Goal: Information Seeking & Learning: Find specific fact

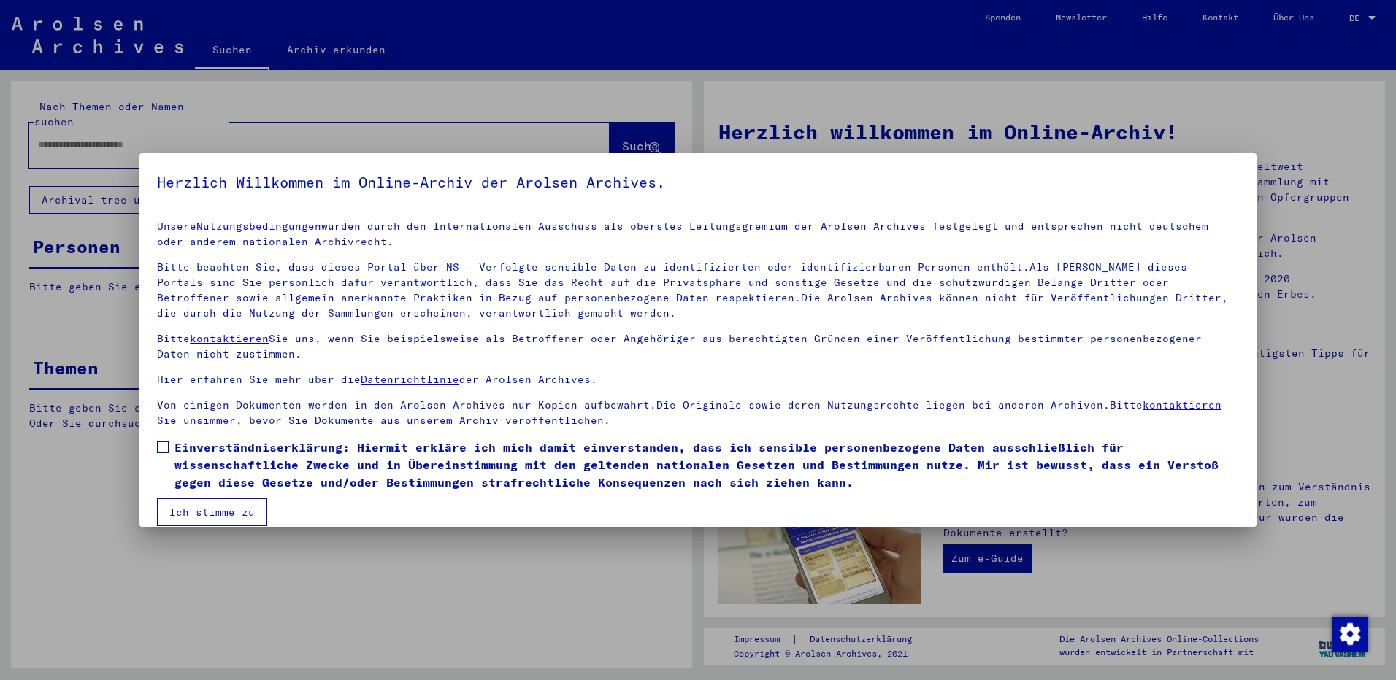
scroll to position [16, 0]
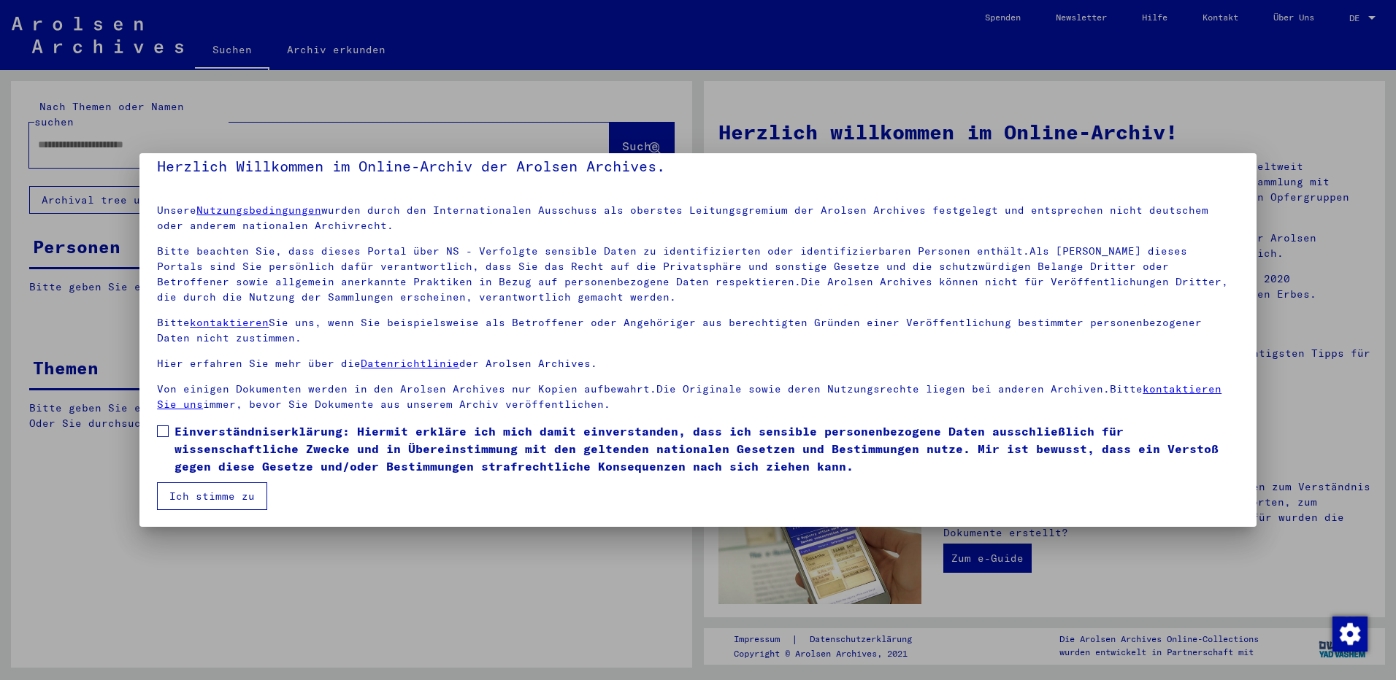
click at [160, 433] on span at bounding box center [163, 432] width 12 height 12
click at [200, 492] on button "Ich stimme zu" at bounding box center [212, 497] width 110 height 28
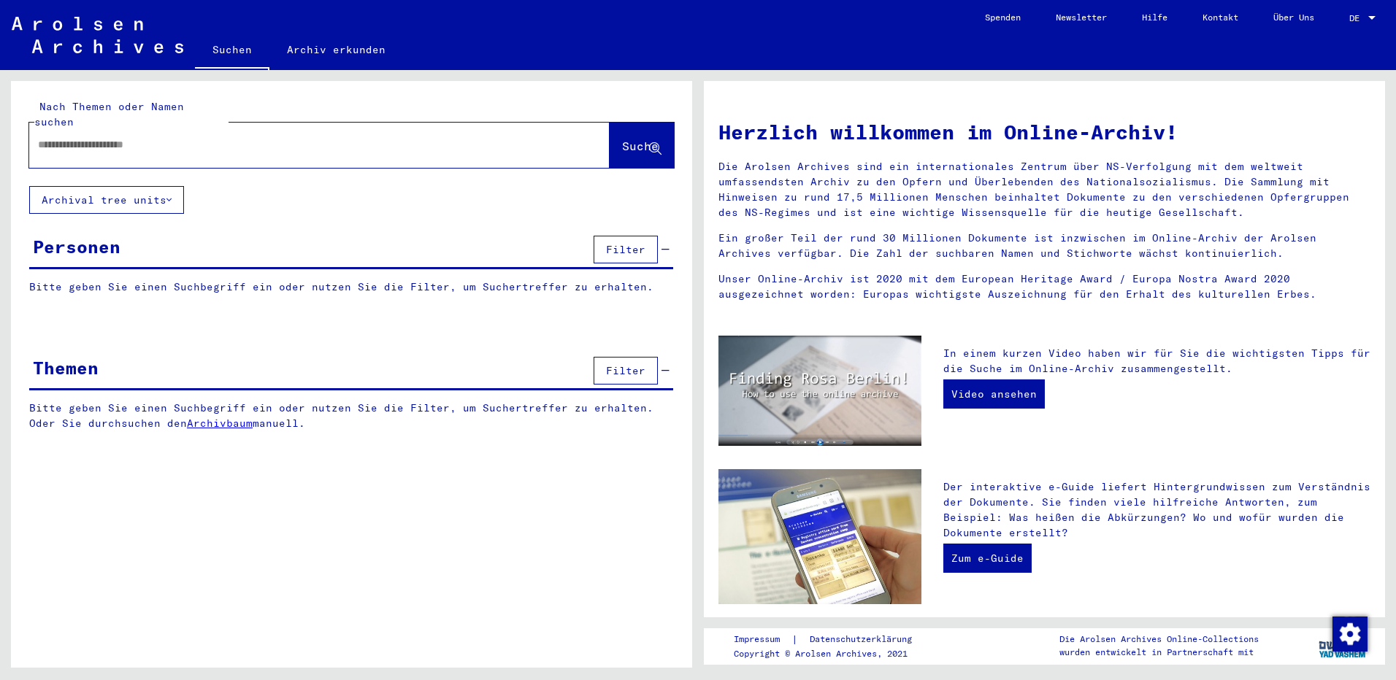
click at [87, 129] on div at bounding box center [297, 145] width 537 height 33
click at [75, 137] on input "text" at bounding box center [302, 144] width 528 height 15
type input "****"
click at [626, 139] on span "Suche" at bounding box center [640, 146] width 37 height 15
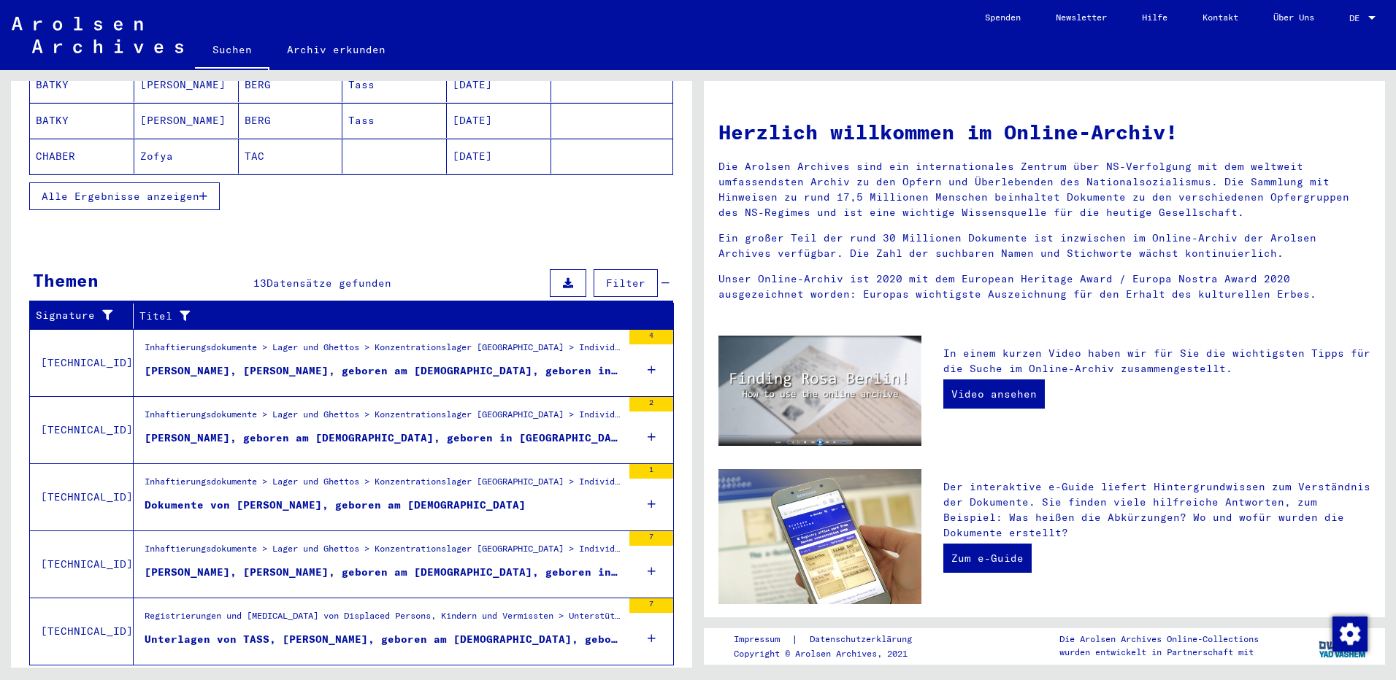
scroll to position [341, 0]
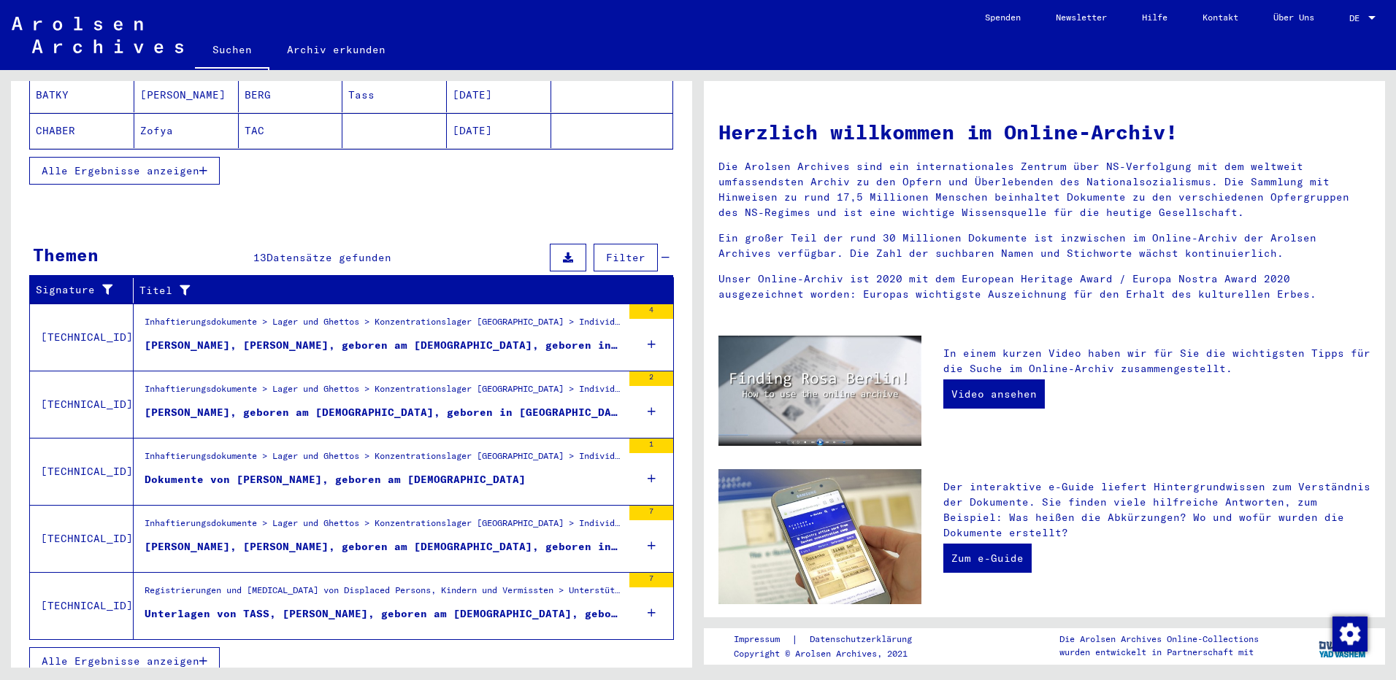
click at [357, 338] on div "[PERSON_NAME], [PERSON_NAME], geboren am [DEMOGRAPHIC_DATA], geboren in [GEOGRA…" at bounding box center [384, 345] width 478 height 15
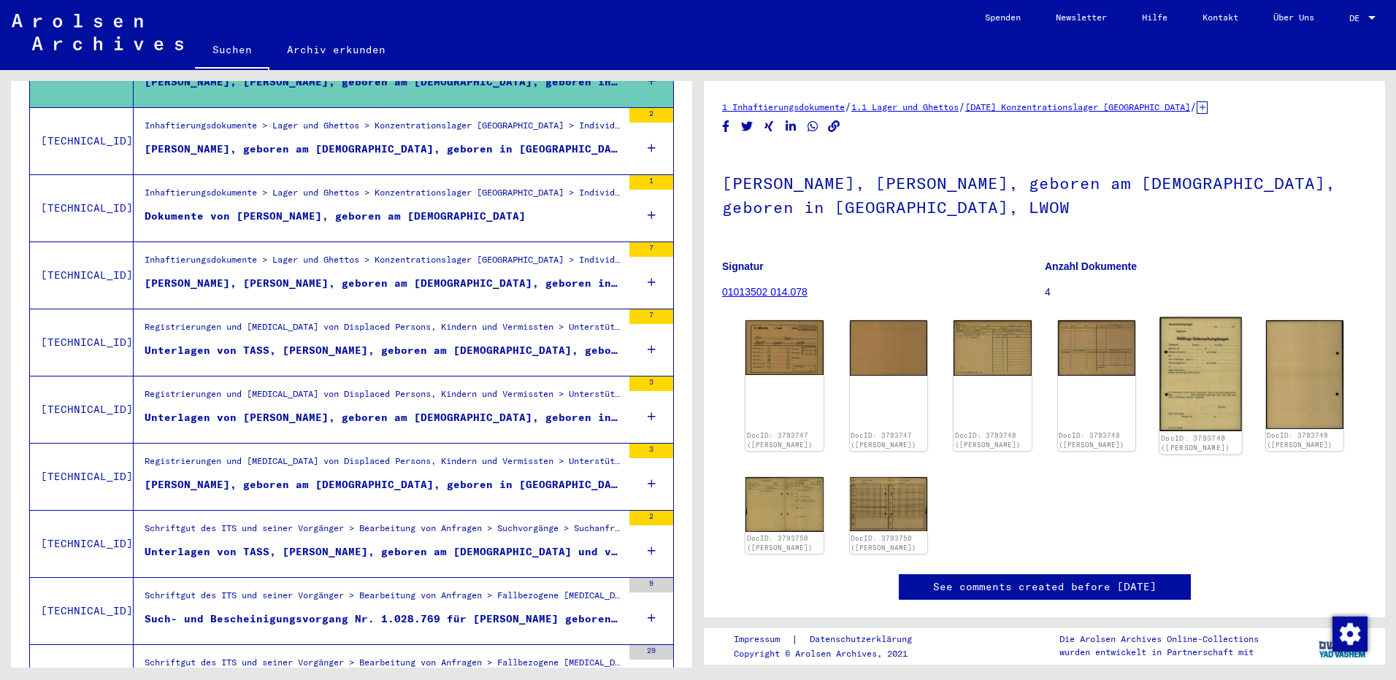
click at [1197, 364] on img at bounding box center [1200, 375] width 82 height 114
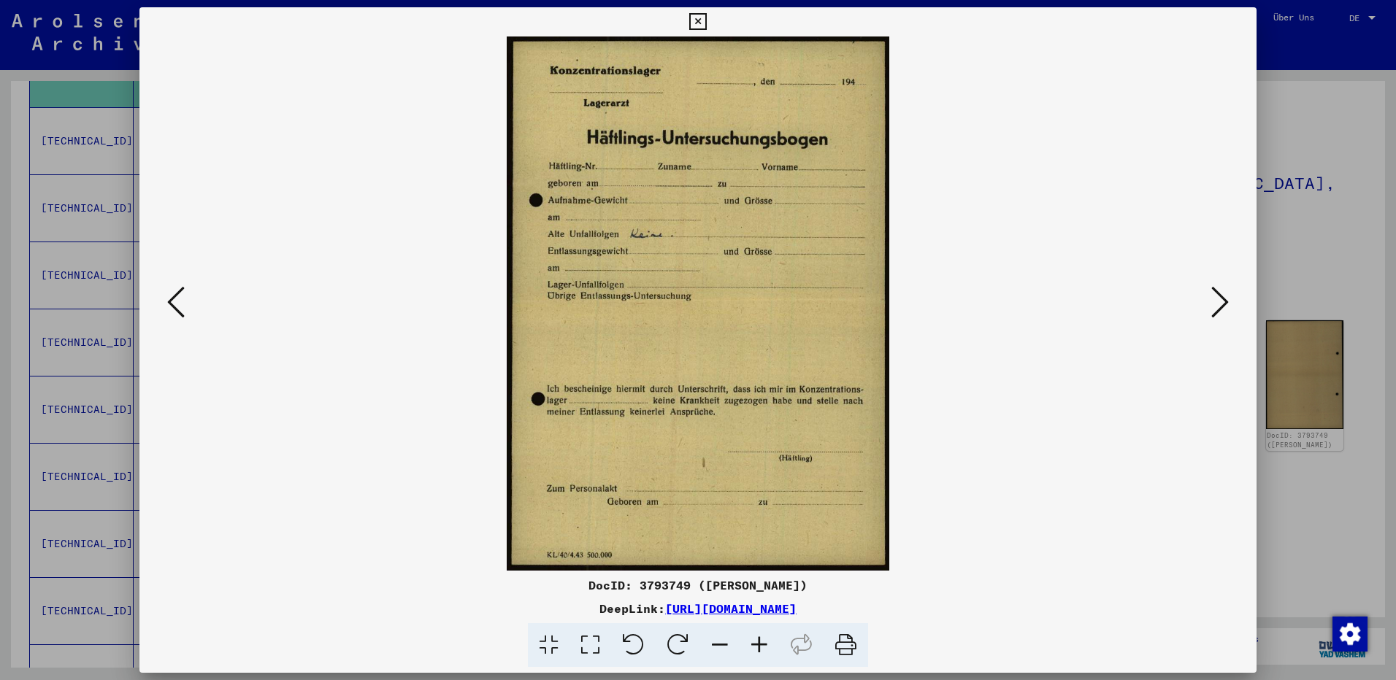
click at [174, 296] on icon at bounding box center [176, 302] width 18 height 35
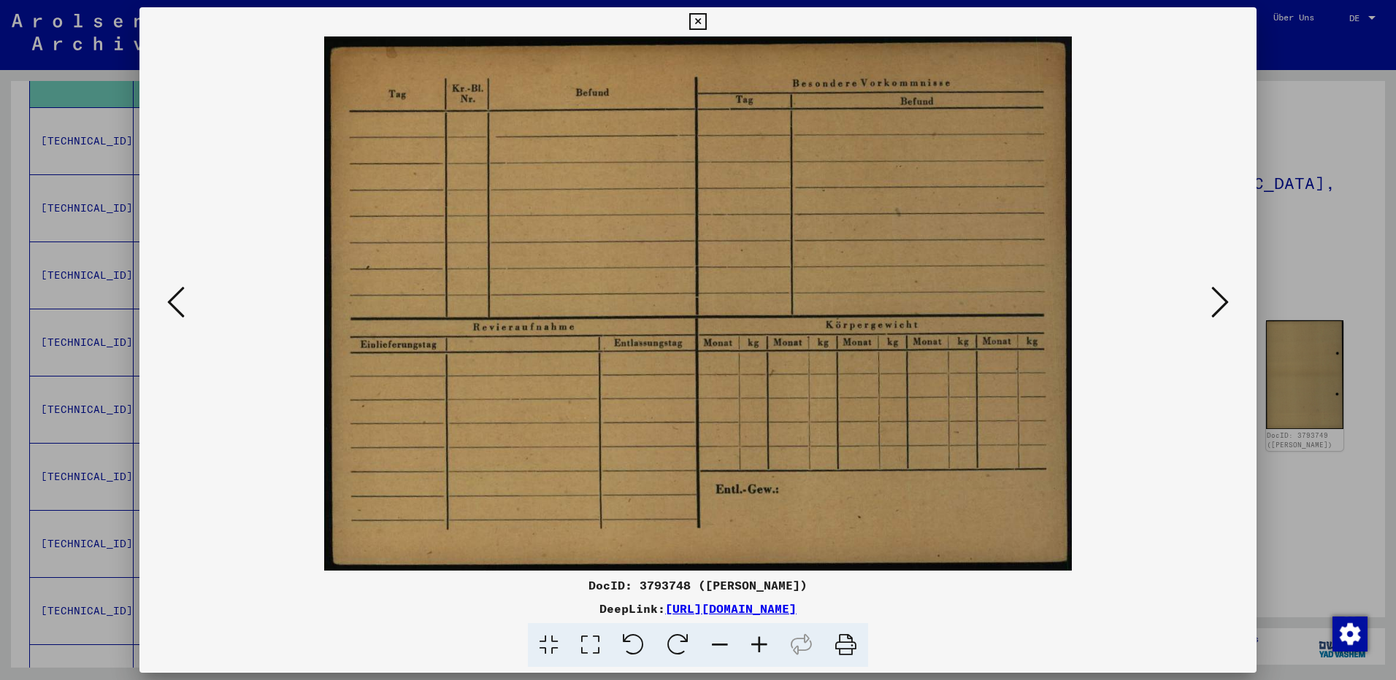
click at [174, 296] on icon at bounding box center [176, 302] width 18 height 35
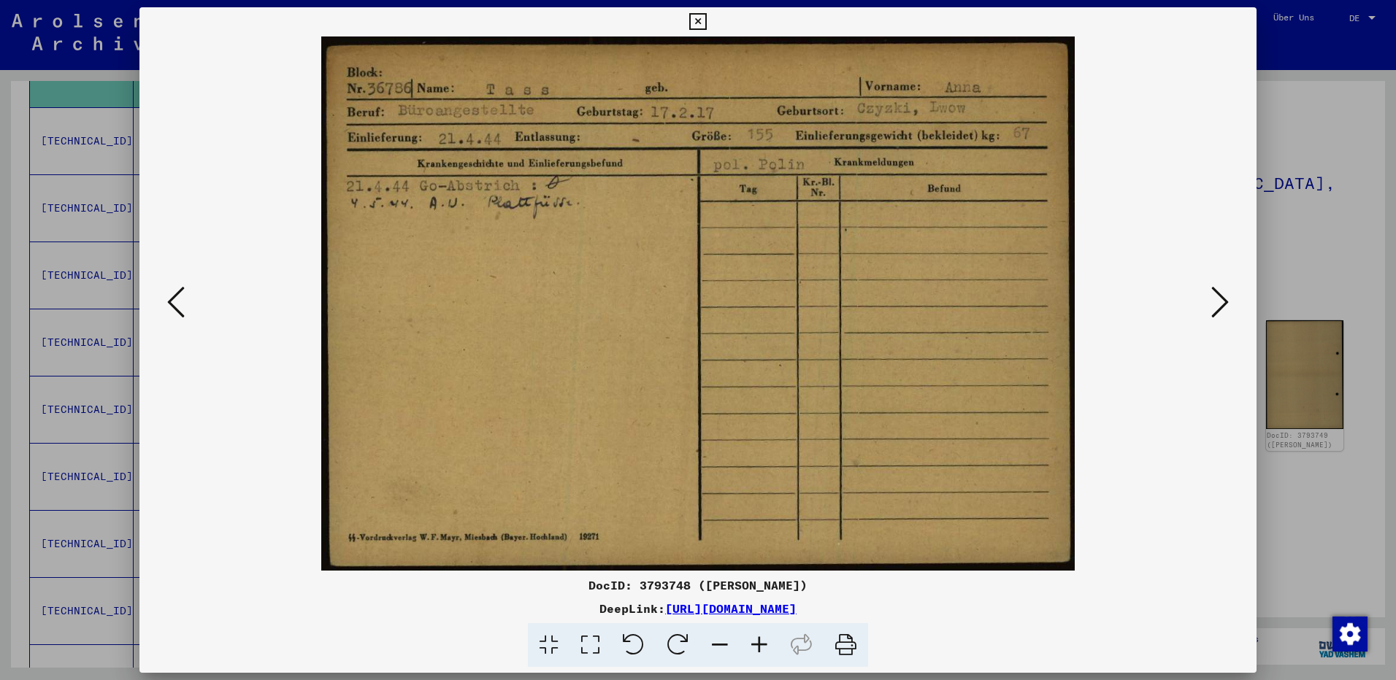
click at [170, 302] on icon at bounding box center [176, 302] width 18 height 35
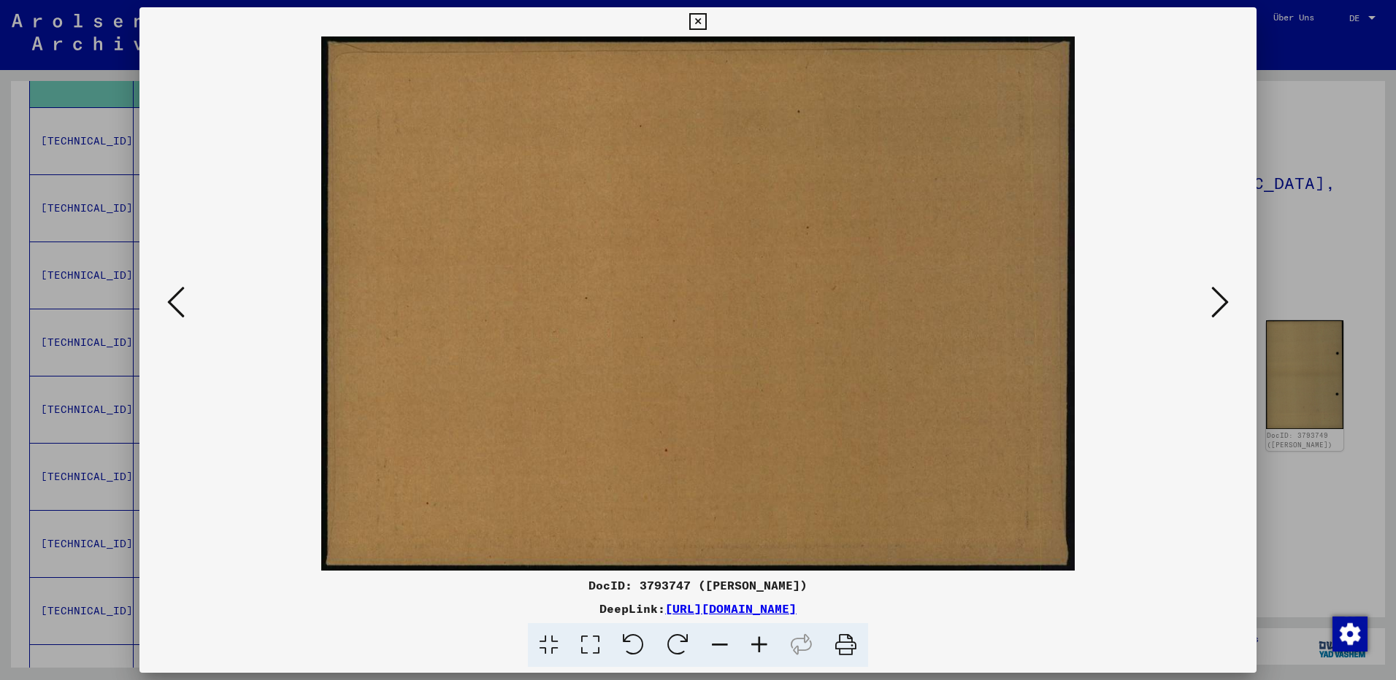
click at [170, 302] on icon at bounding box center [176, 302] width 18 height 35
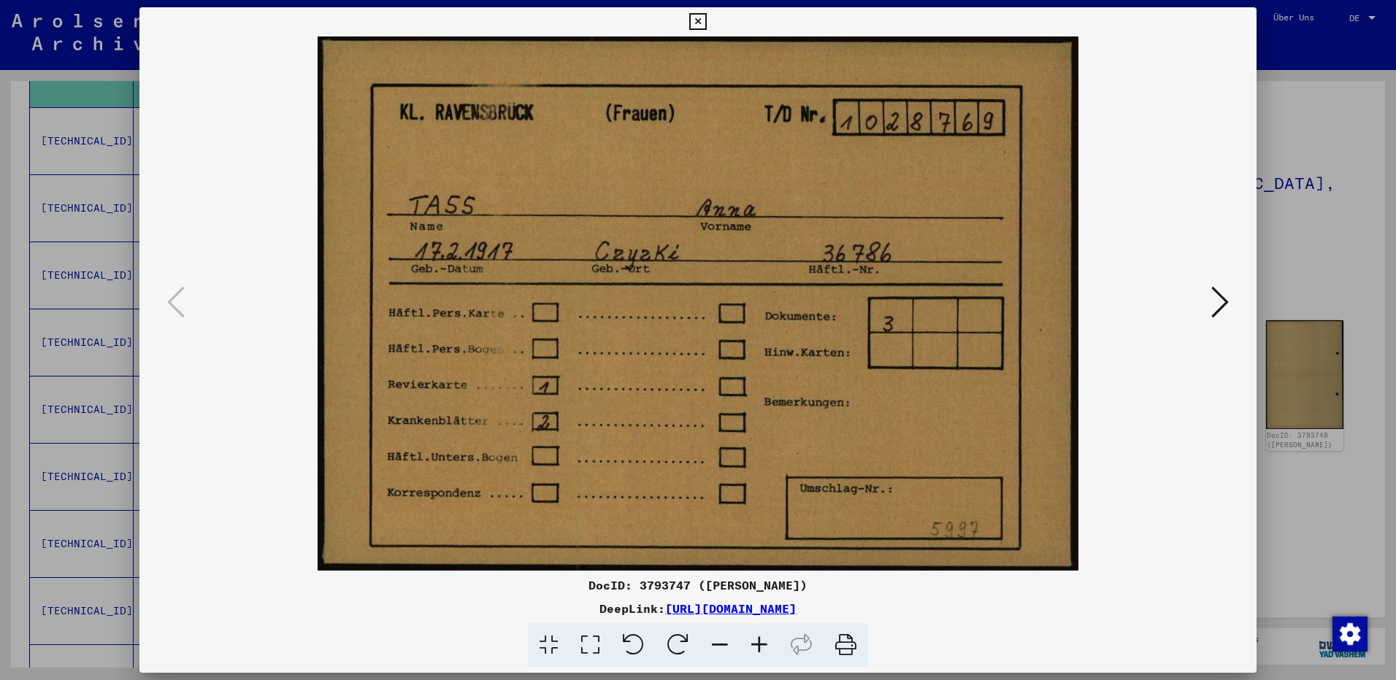
click at [1219, 304] on icon at bounding box center [1220, 302] width 18 height 35
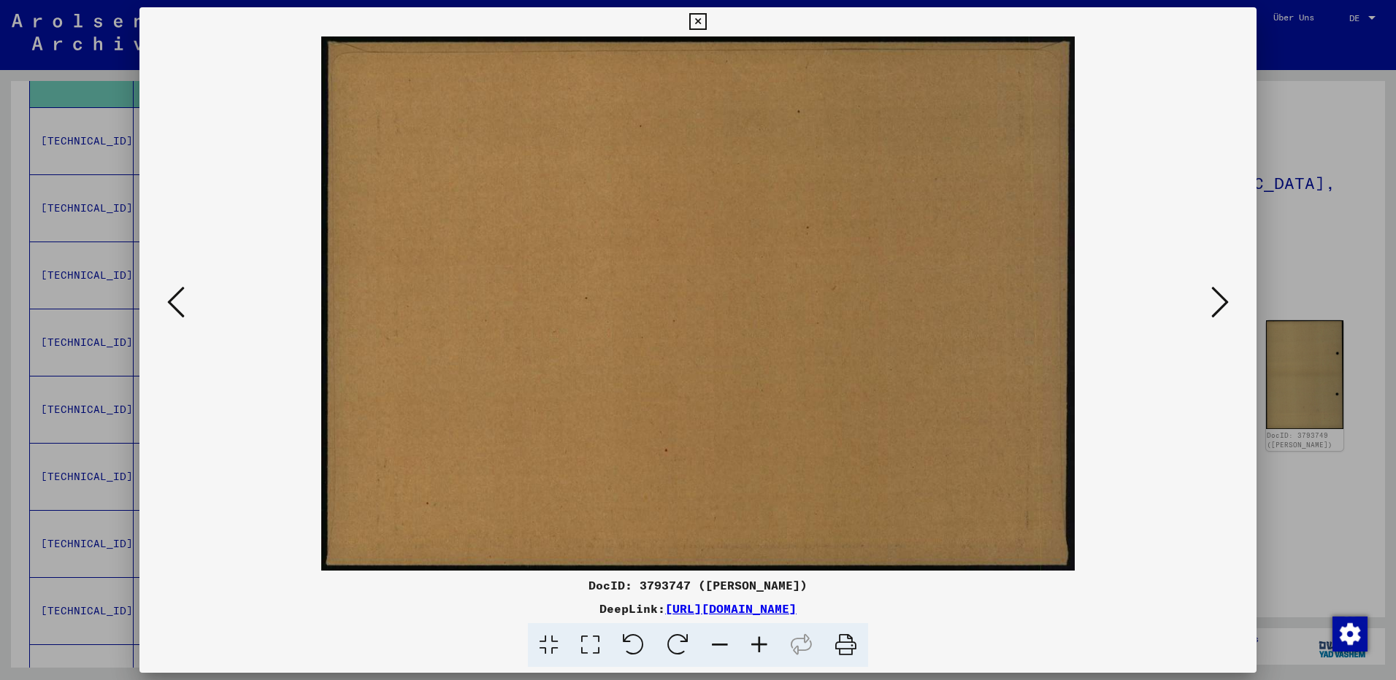
click at [1219, 304] on icon at bounding box center [1220, 302] width 18 height 35
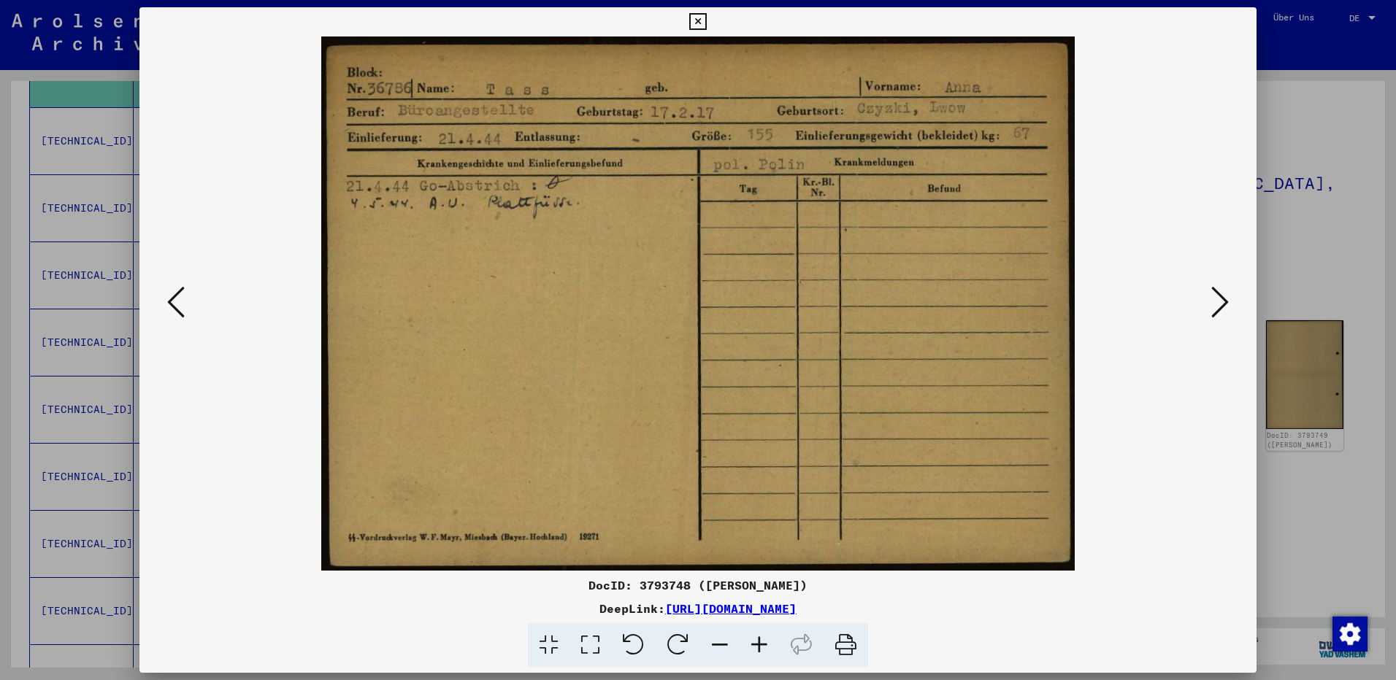
click at [1219, 304] on icon at bounding box center [1220, 302] width 18 height 35
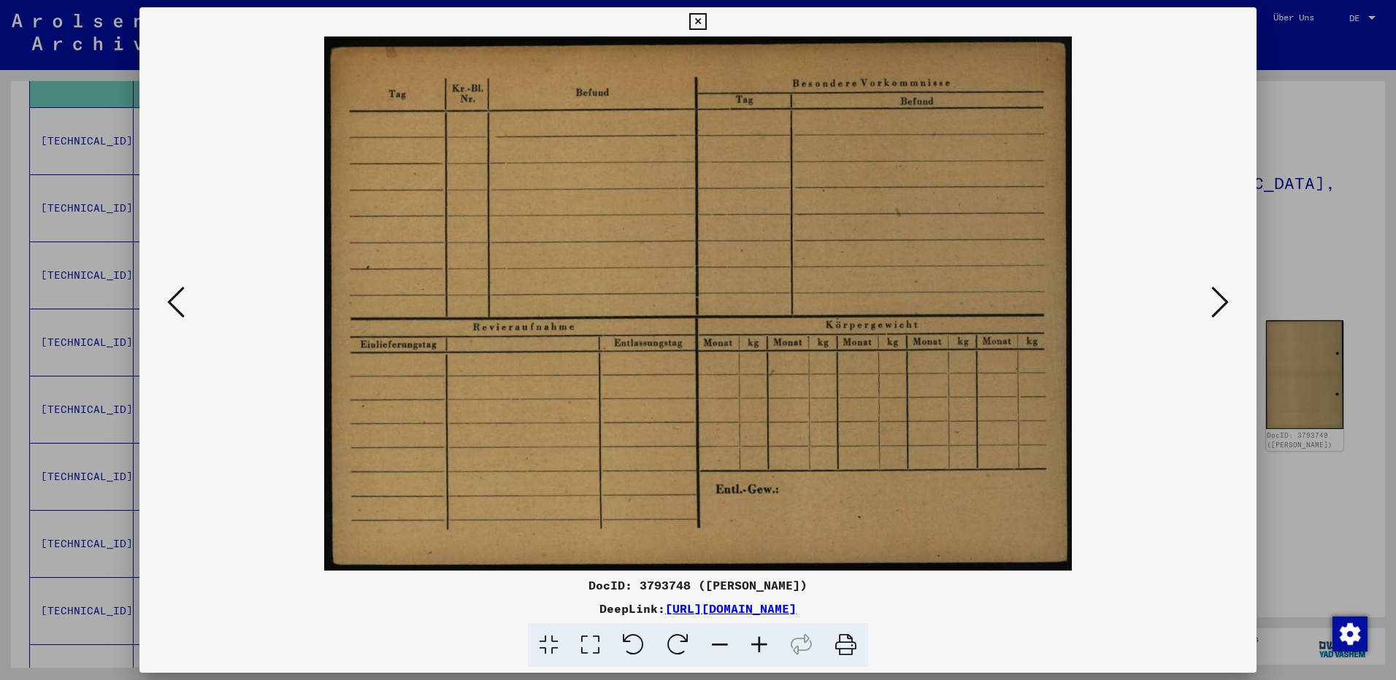
click at [1219, 304] on icon at bounding box center [1220, 302] width 18 height 35
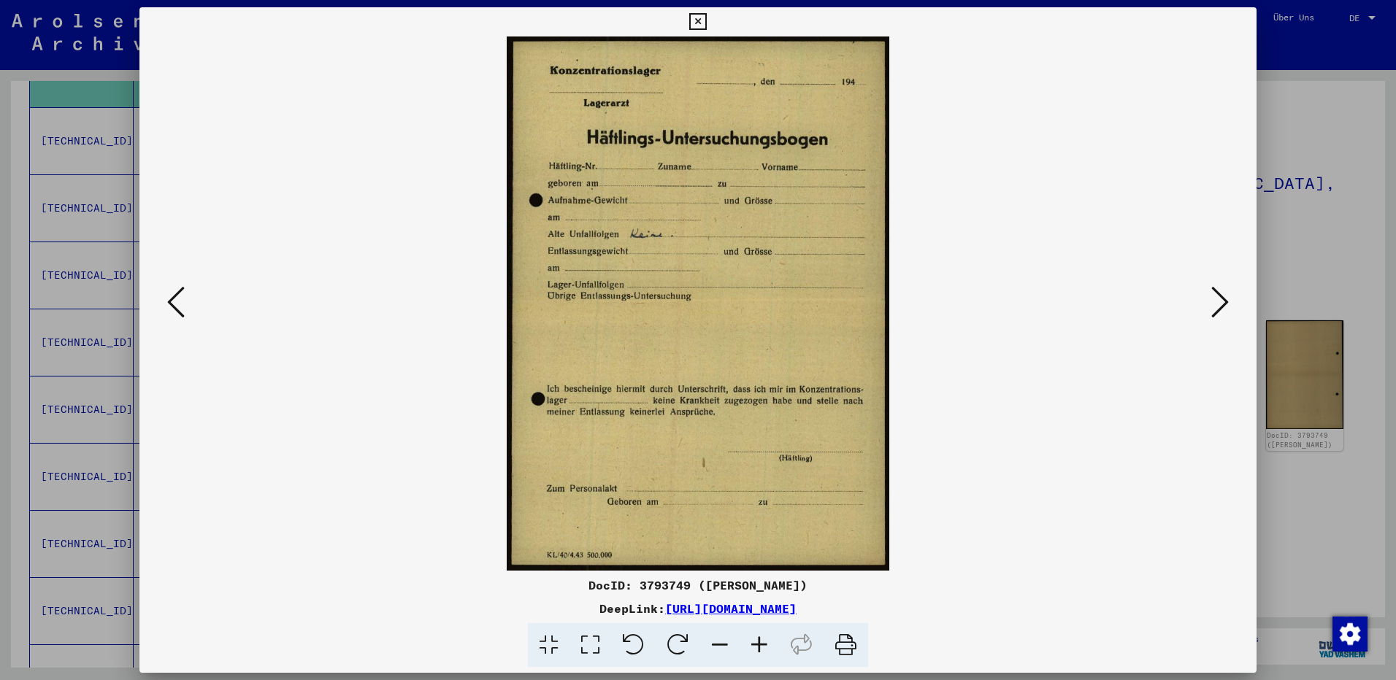
click at [1219, 304] on icon at bounding box center [1220, 302] width 18 height 35
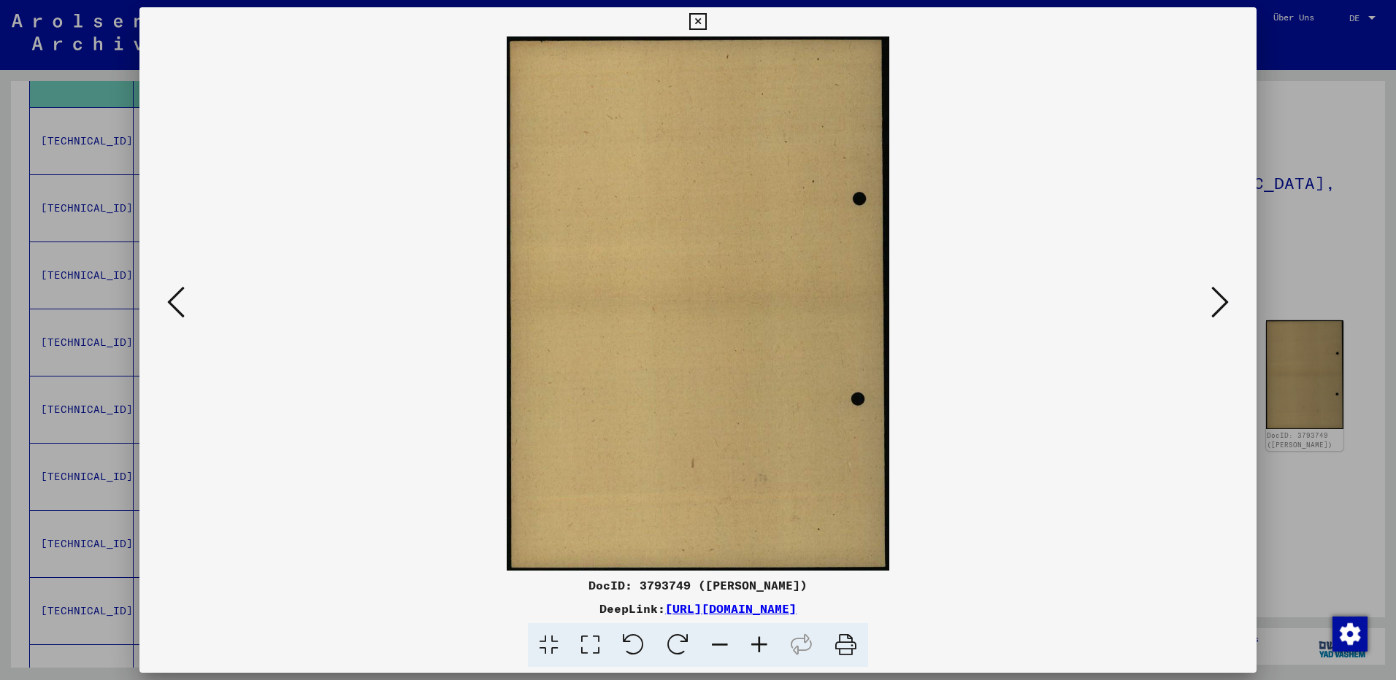
click at [1219, 304] on icon at bounding box center [1220, 302] width 18 height 35
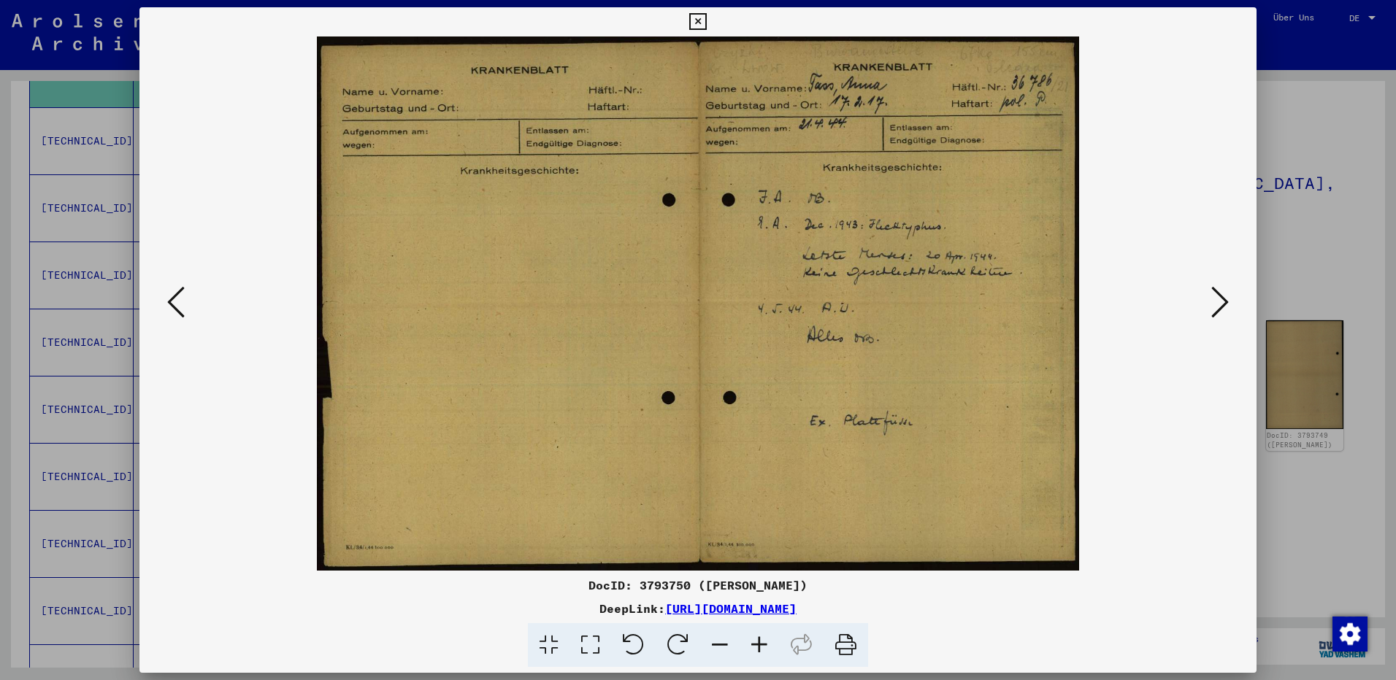
click at [1219, 304] on icon at bounding box center [1220, 302] width 18 height 35
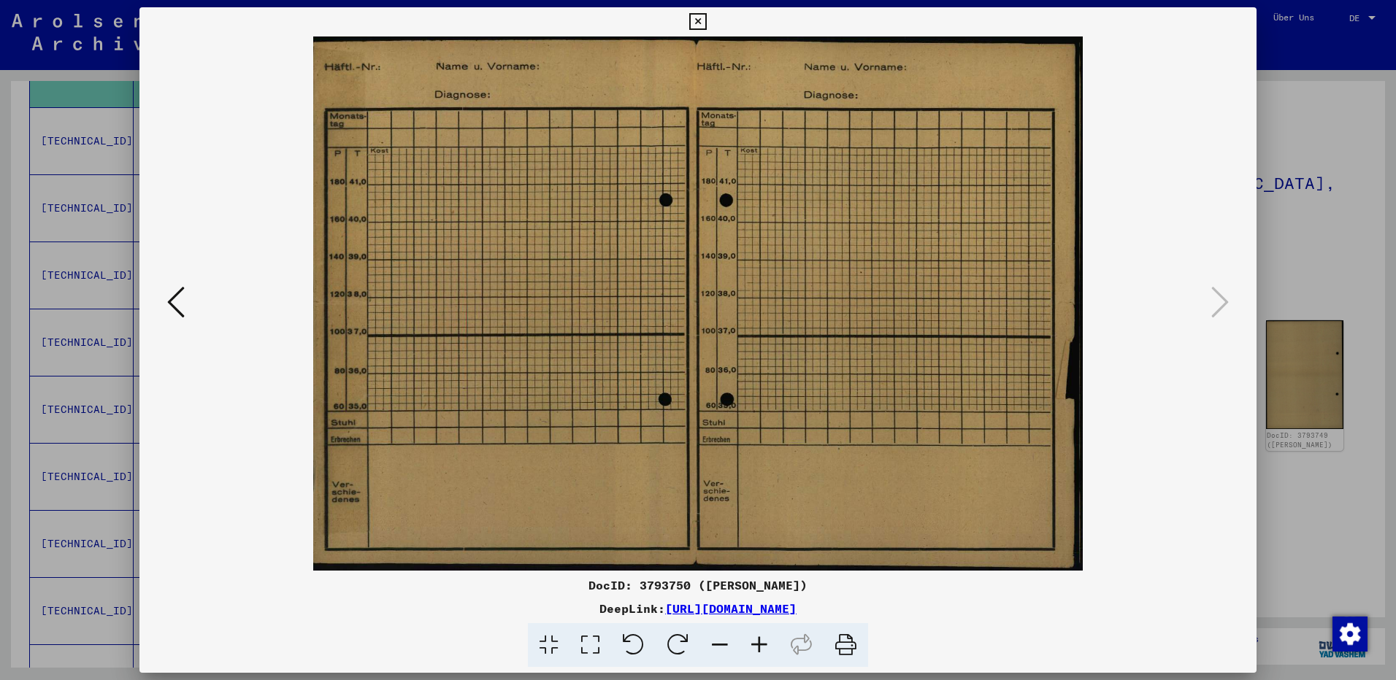
click at [690, 18] on icon at bounding box center [697, 22] width 17 height 18
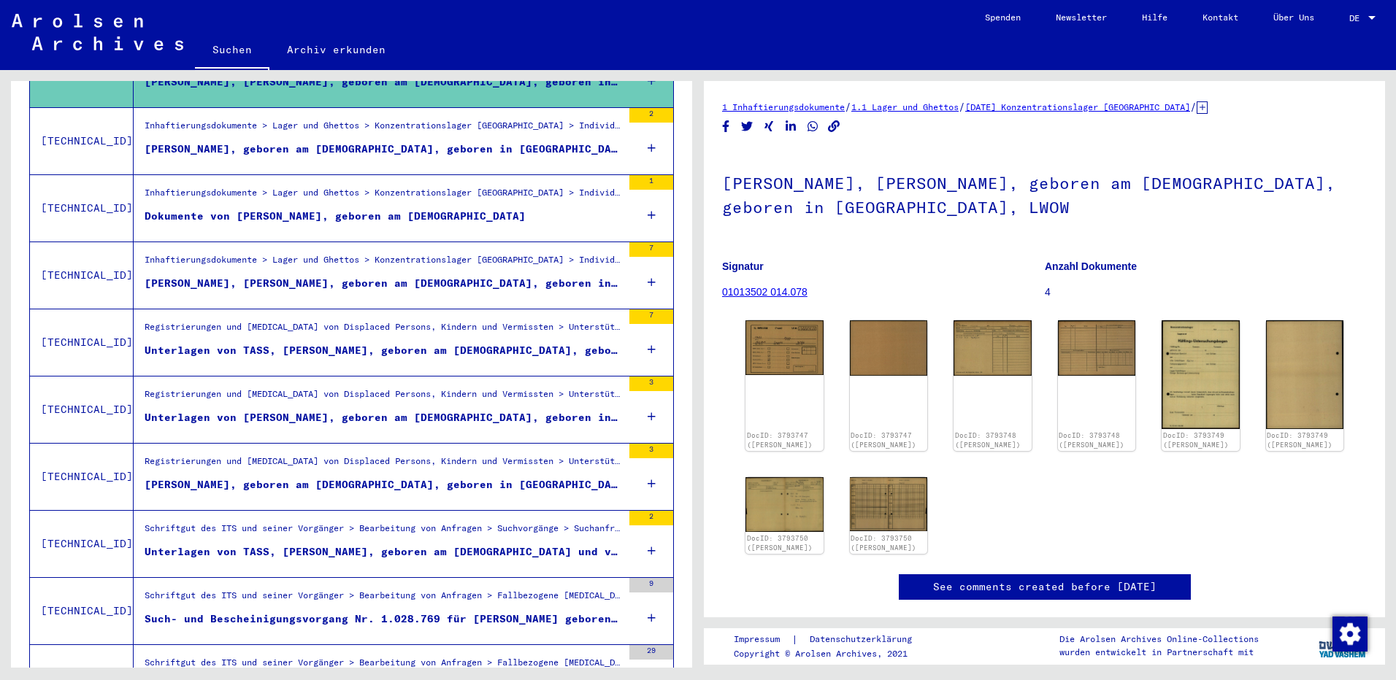
scroll to position [268, 0]
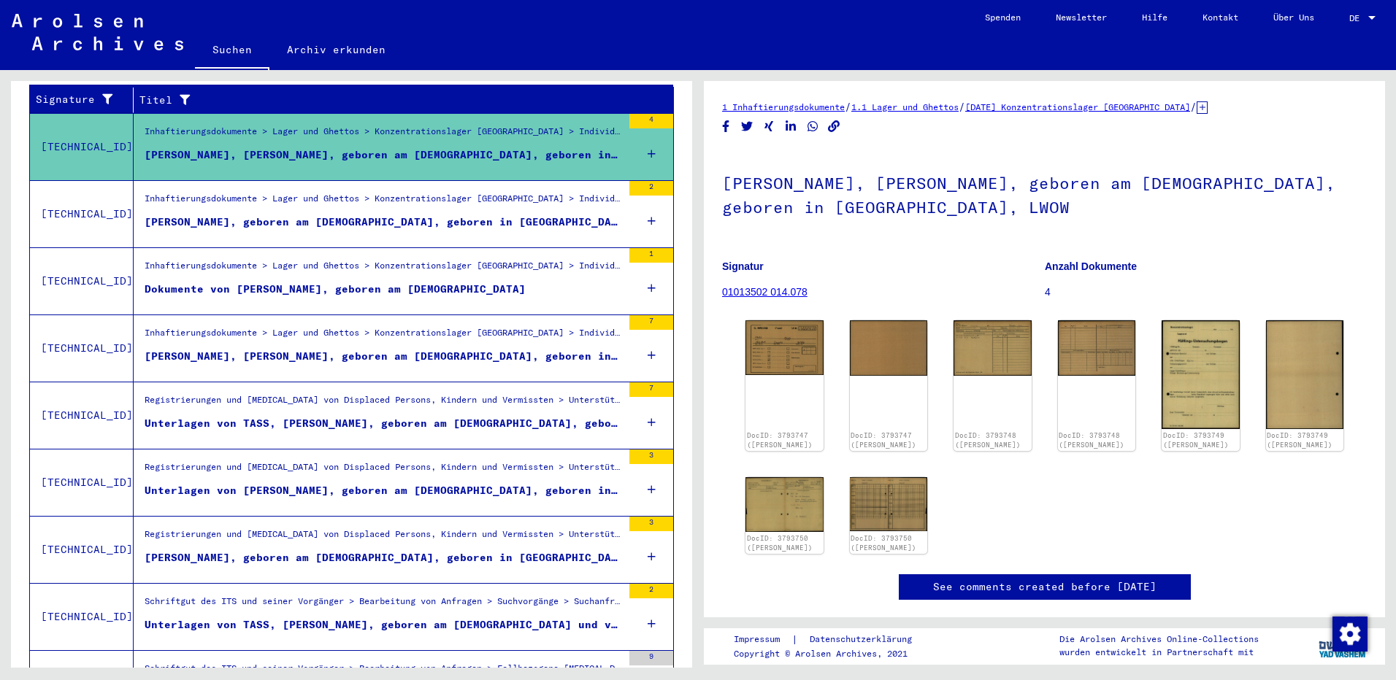
click at [250, 282] on div "Dokumente von [PERSON_NAME], geboren am [DEMOGRAPHIC_DATA]" at bounding box center [335, 289] width 381 height 15
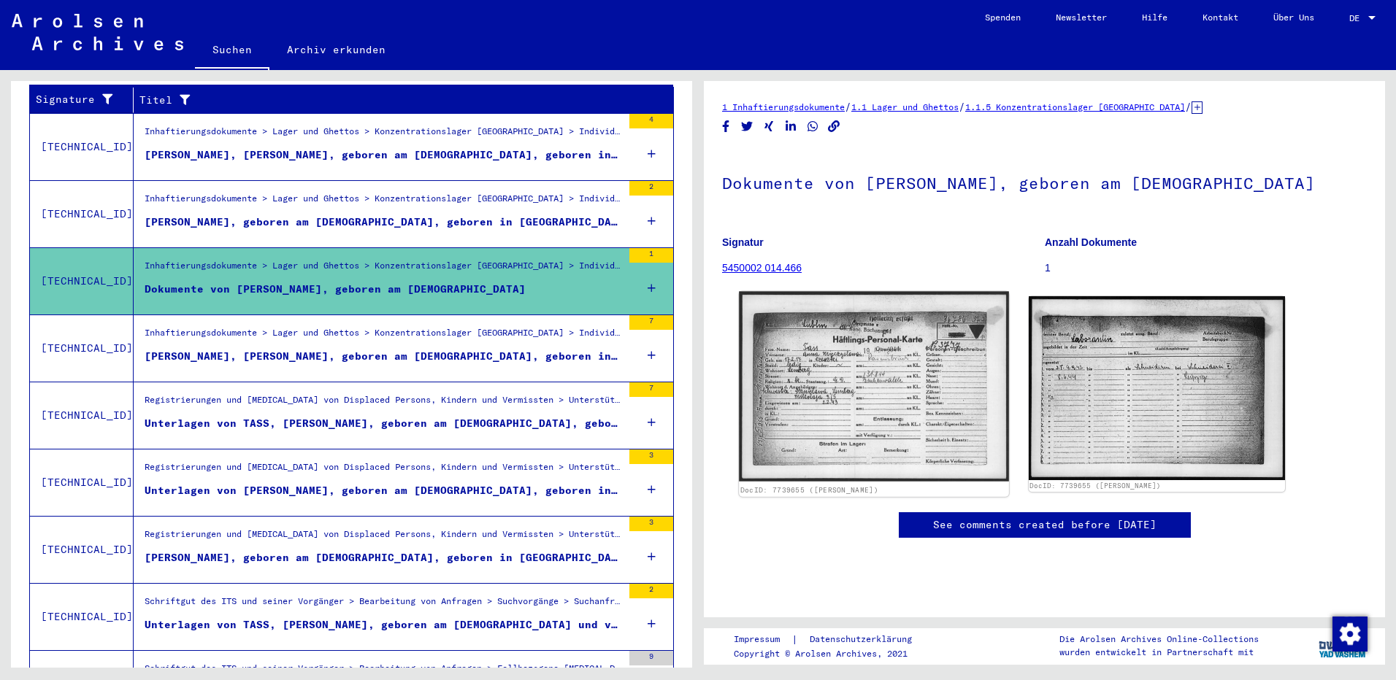
click at [861, 376] on img at bounding box center [873, 387] width 269 height 191
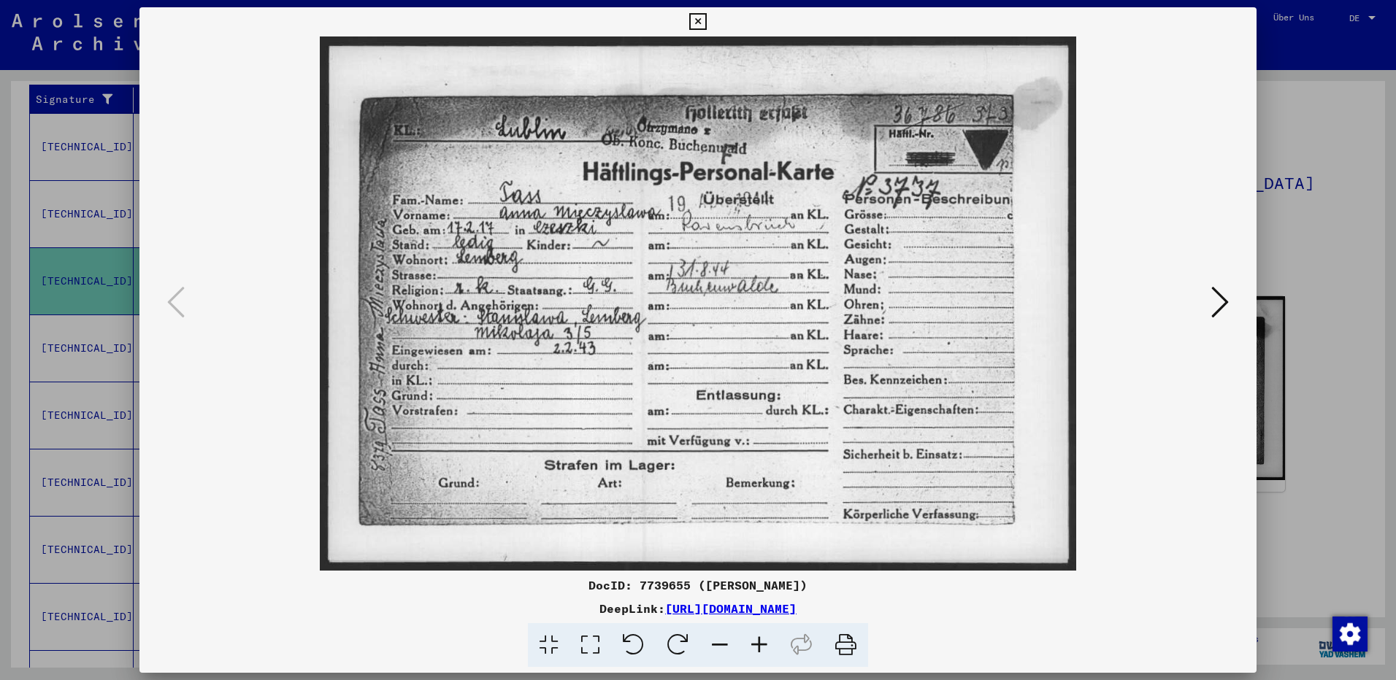
click at [1197, 309] on img at bounding box center [698, 304] width 1018 height 534
click at [1225, 304] on icon at bounding box center [1220, 302] width 18 height 35
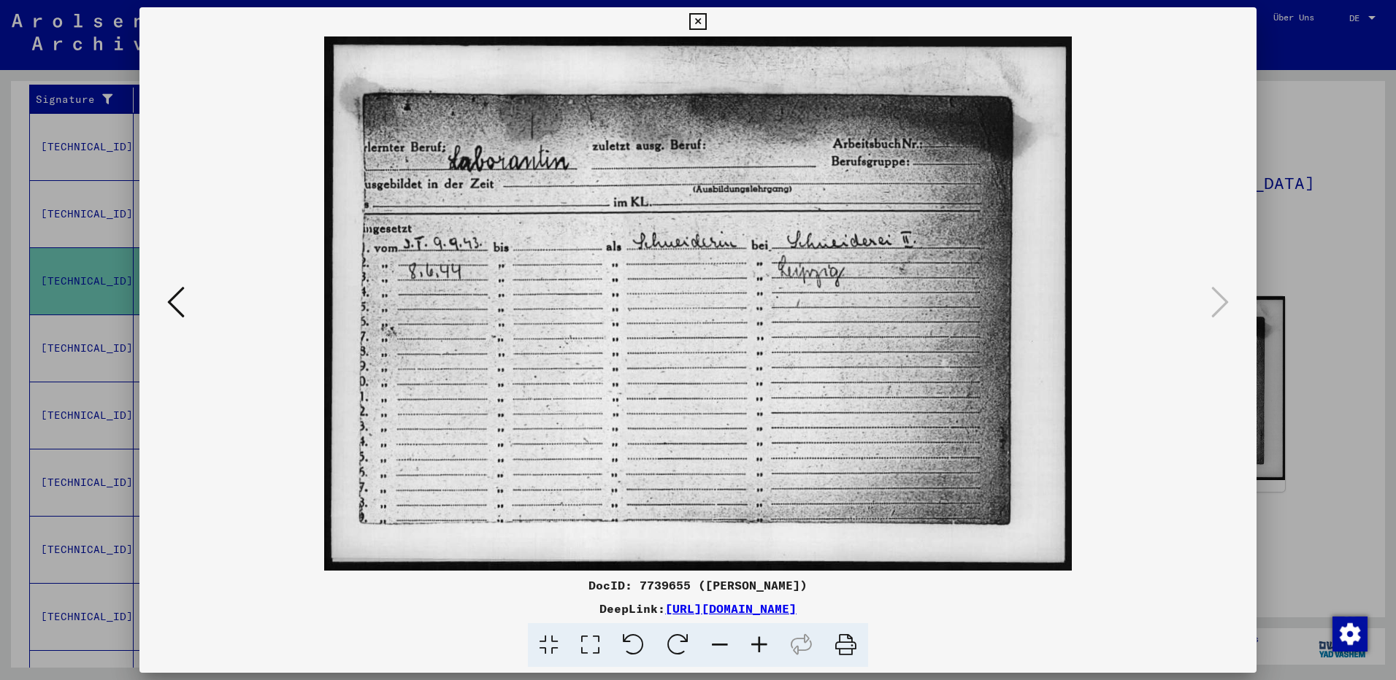
click at [179, 302] on icon at bounding box center [176, 302] width 18 height 35
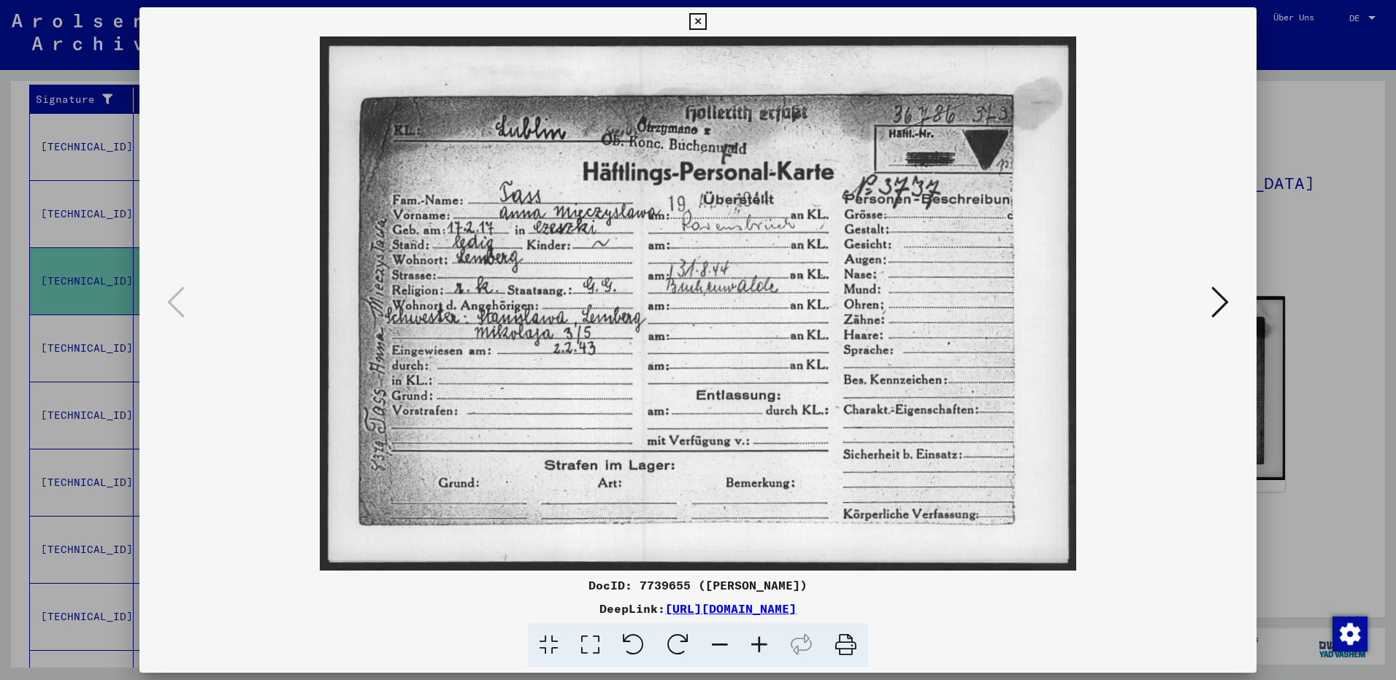
click at [696, 20] on icon at bounding box center [697, 22] width 17 height 18
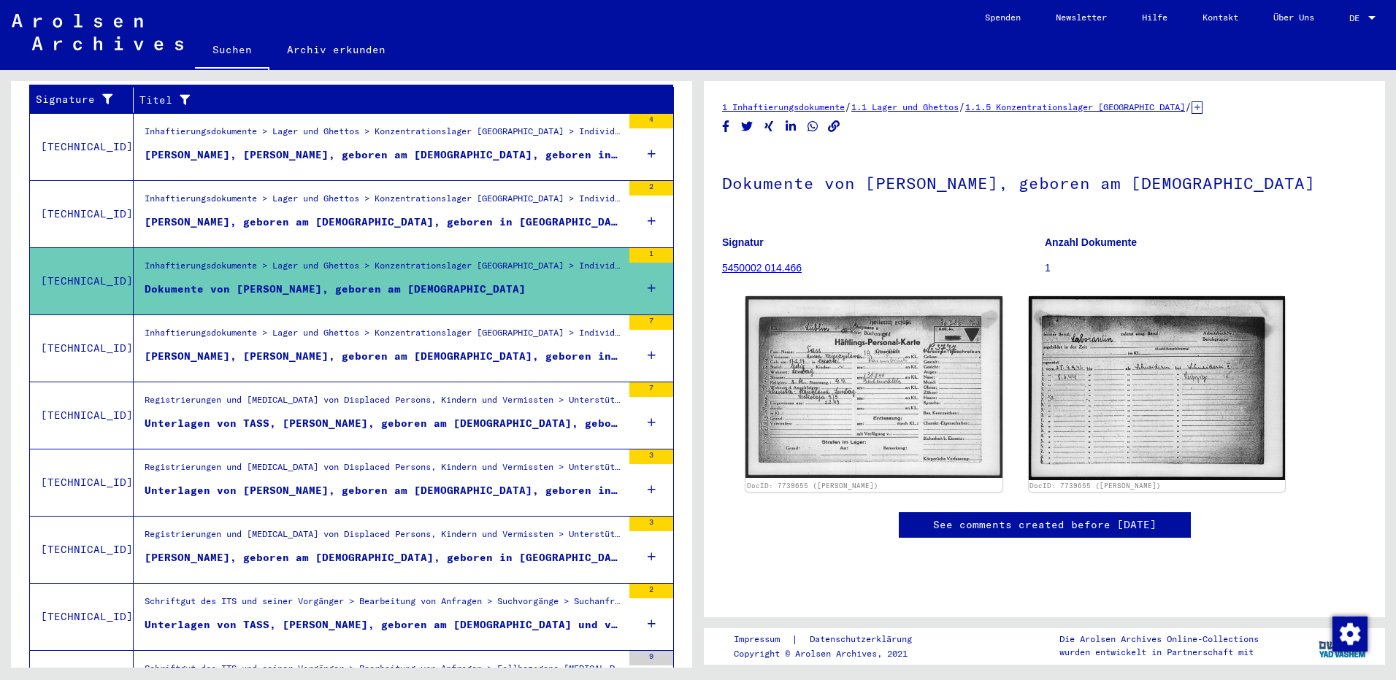
click at [314, 349] on div "[PERSON_NAME], [PERSON_NAME], geboren am [DEMOGRAPHIC_DATA], geboren in [GEOGRA…" at bounding box center [384, 356] width 478 height 15
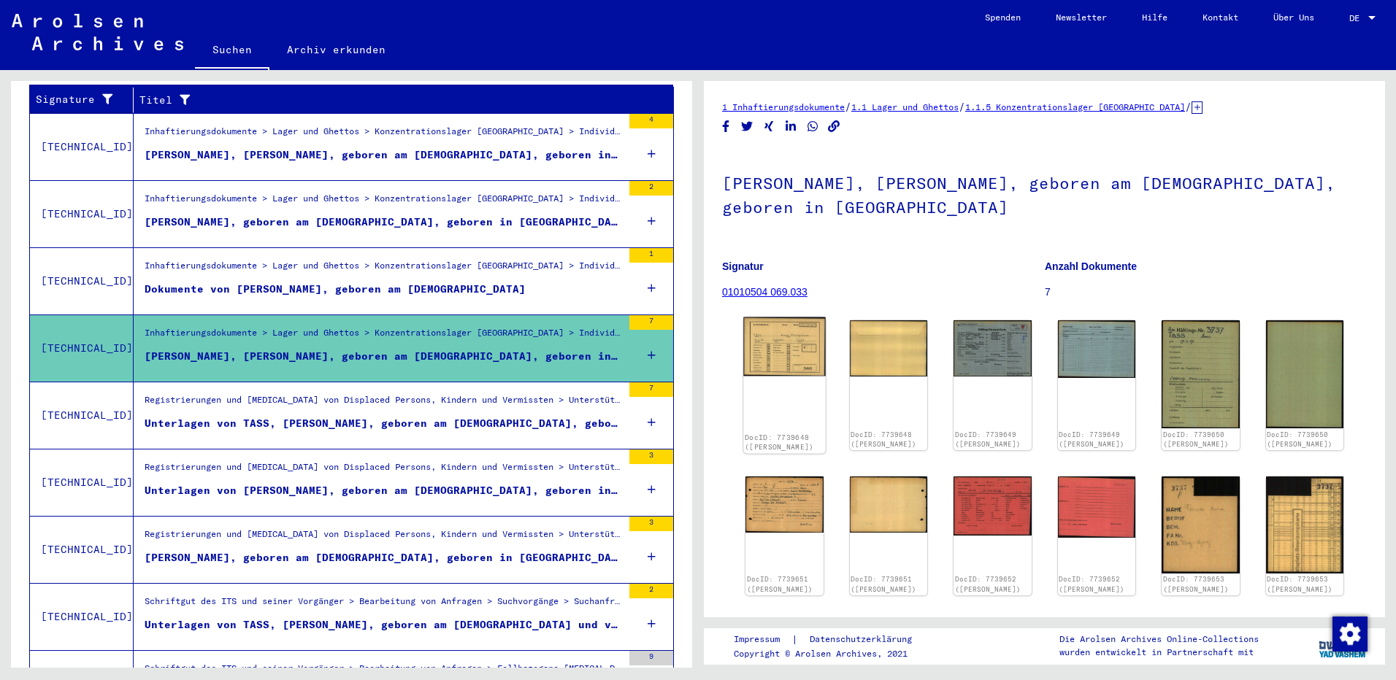
click at [781, 333] on img at bounding box center [784, 347] width 82 height 59
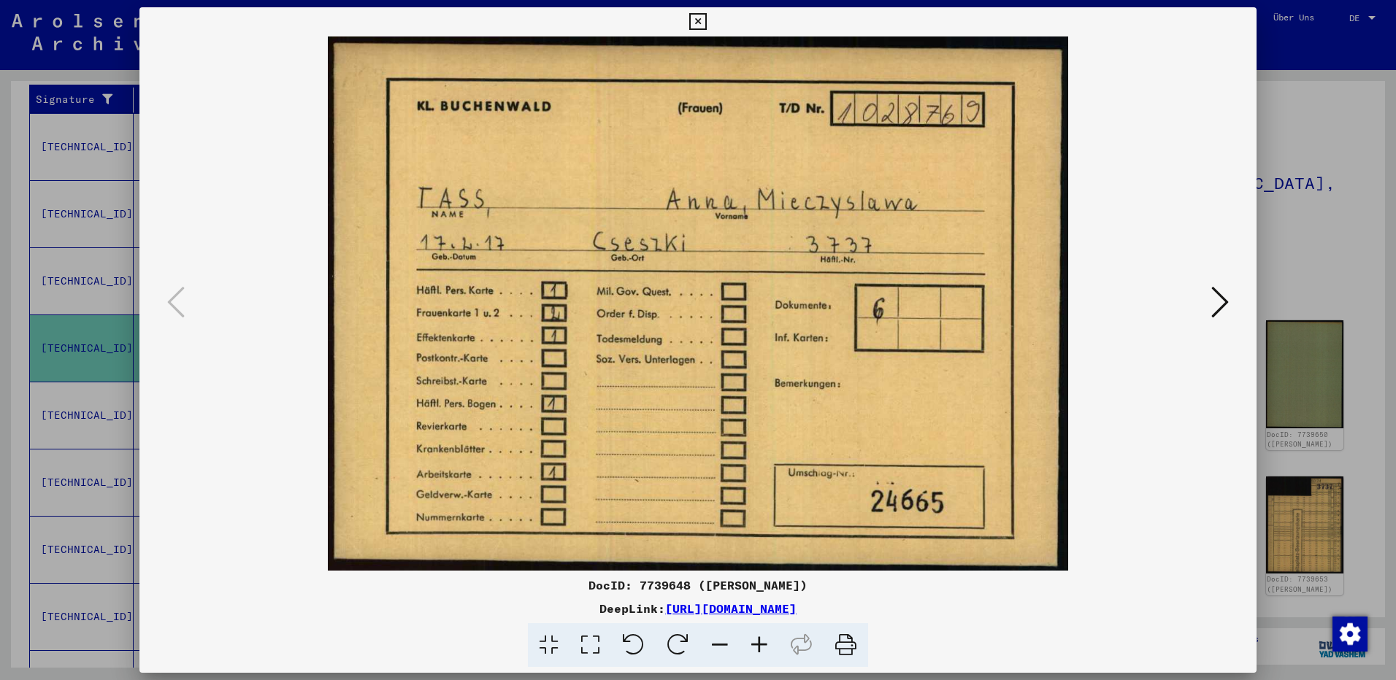
click at [1222, 304] on icon at bounding box center [1220, 302] width 18 height 35
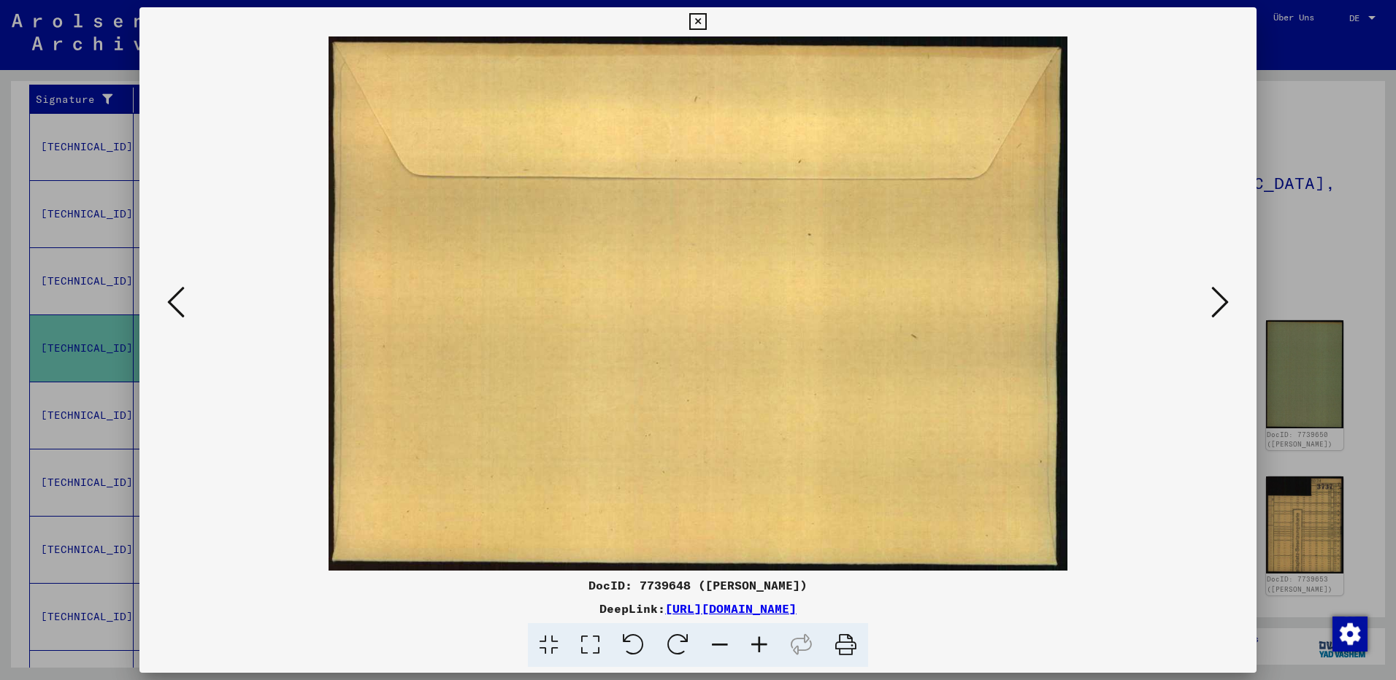
click at [1222, 304] on icon at bounding box center [1220, 302] width 18 height 35
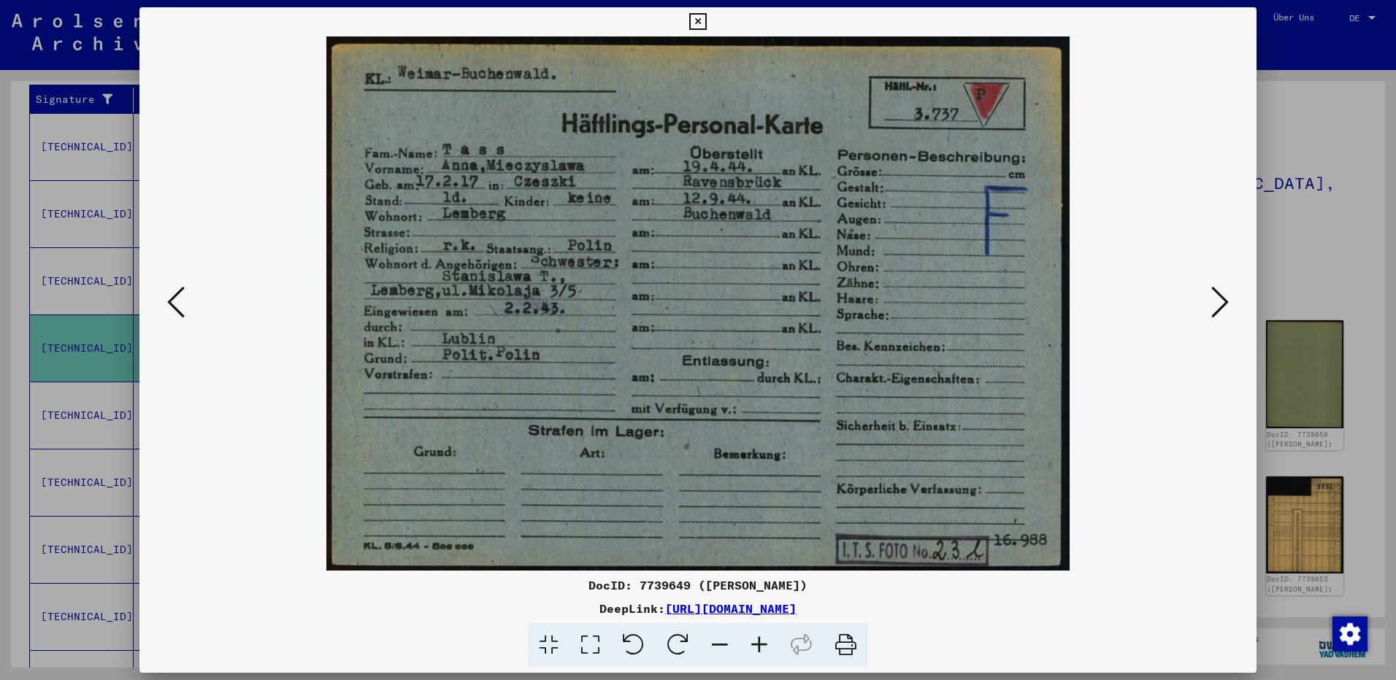
click at [1221, 304] on icon at bounding box center [1220, 302] width 18 height 35
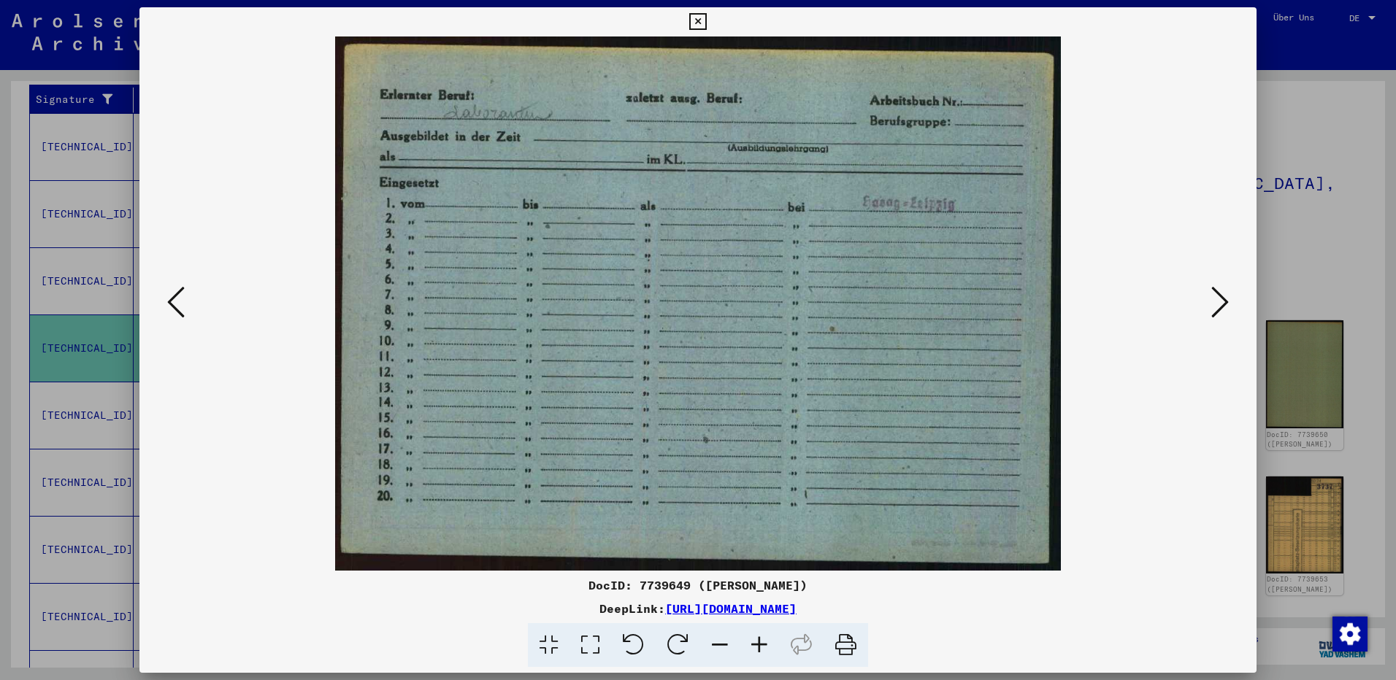
click at [1221, 304] on icon at bounding box center [1220, 302] width 18 height 35
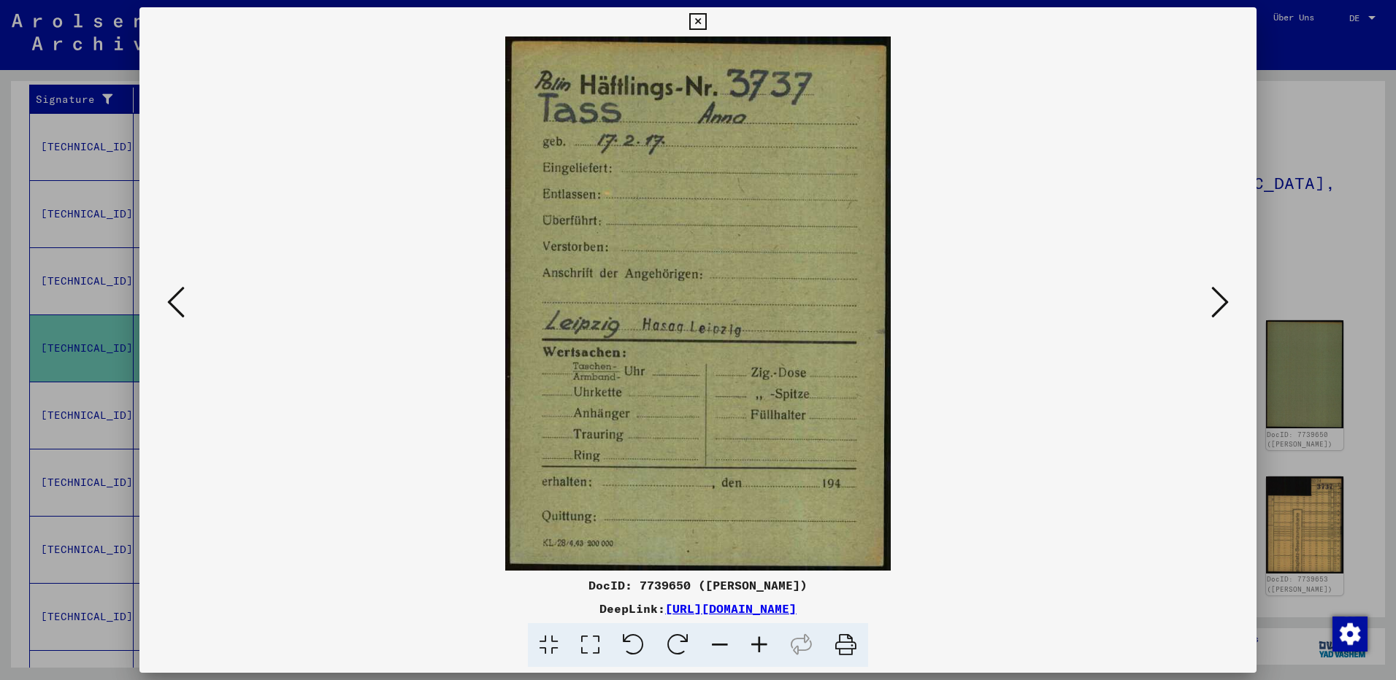
click at [1221, 304] on icon at bounding box center [1220, 302] width 18 height 35
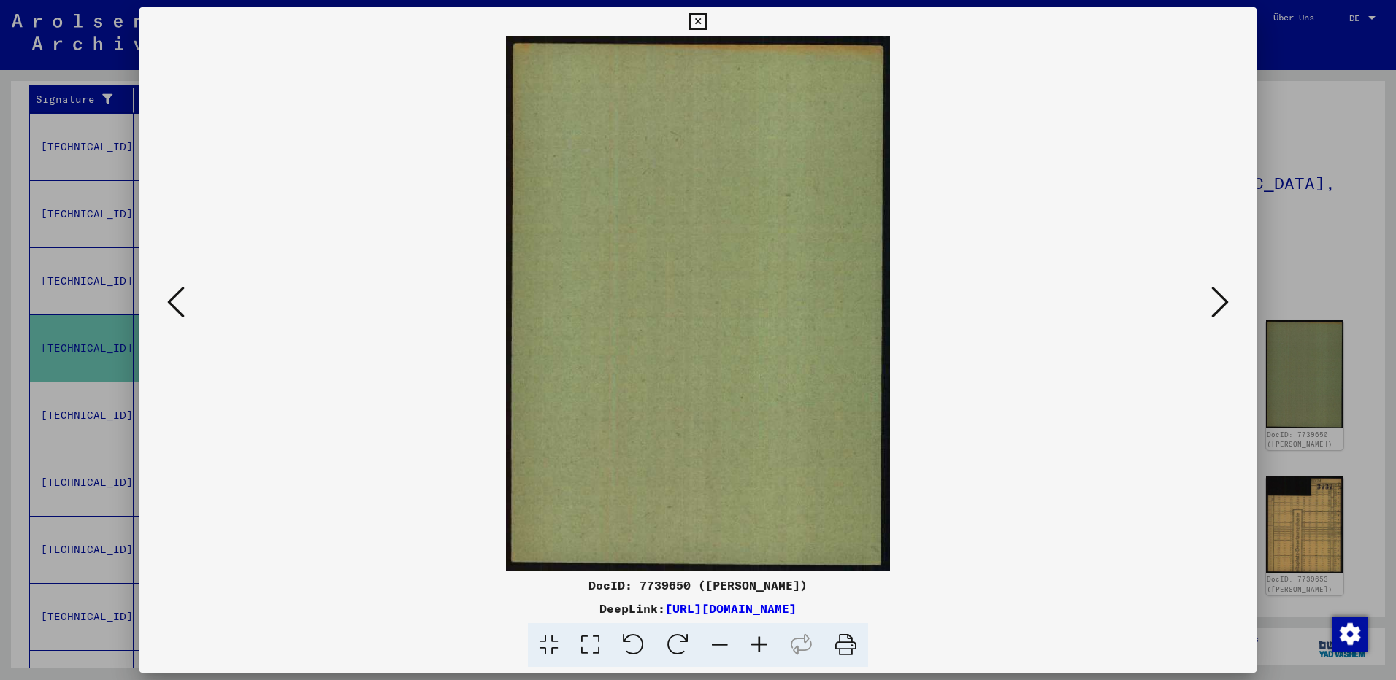
click at [1221, 304] on icon at bounding box center [1220, 302] width 18 height 35
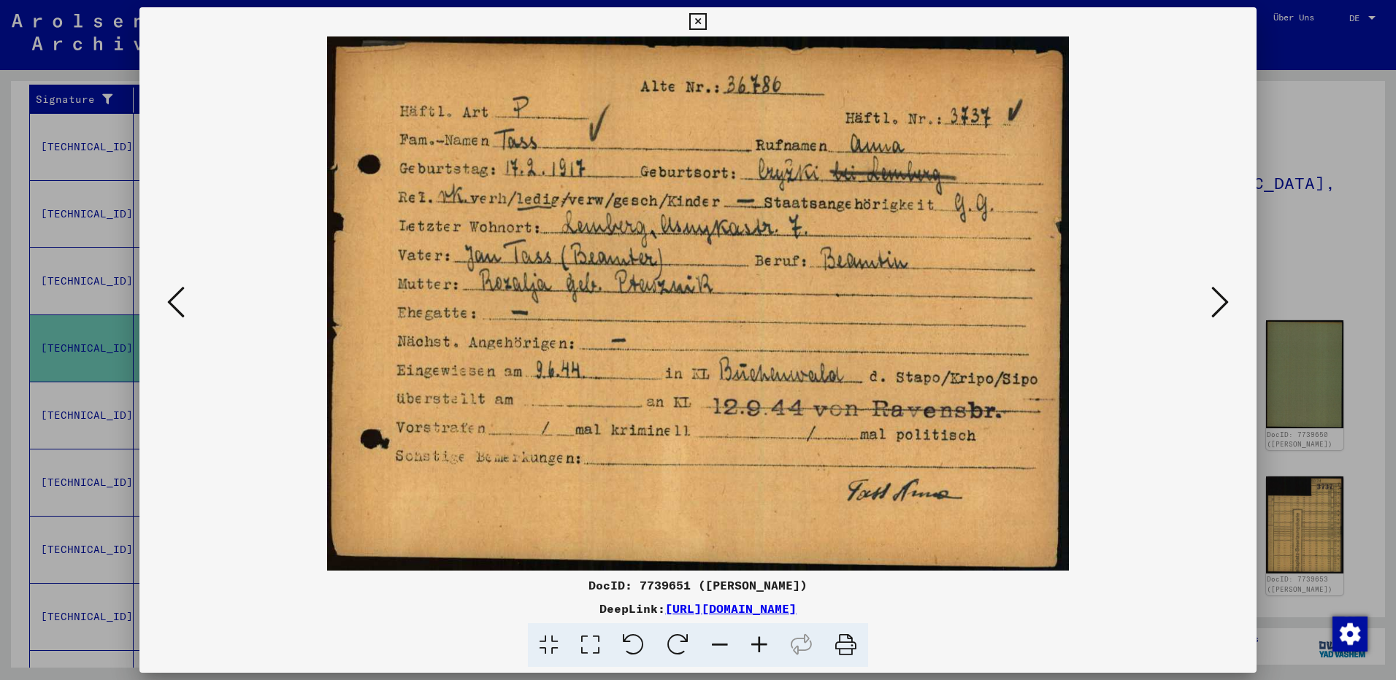
click at [1221, 304] on icon at bounding box center [1220, 302] width 18 height 35
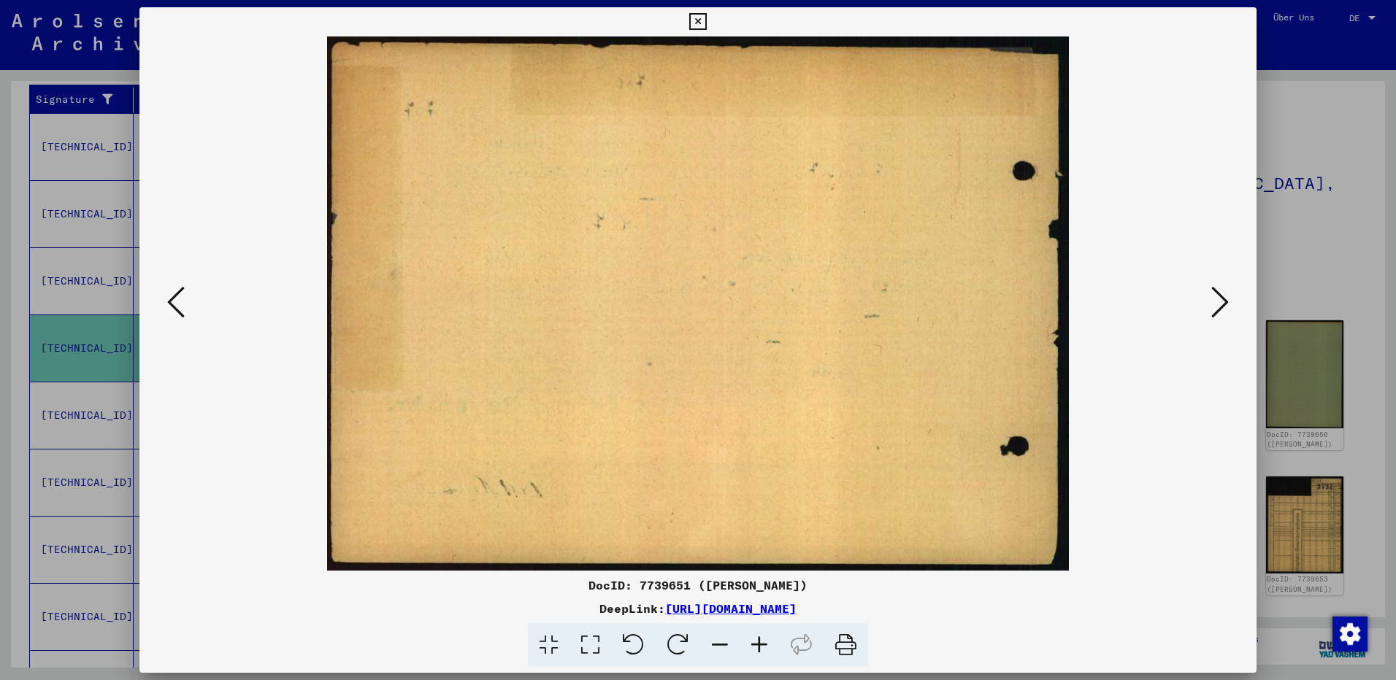
click at [1221, 304] on icon at bounding box center [1220, 302] width 18 height 35
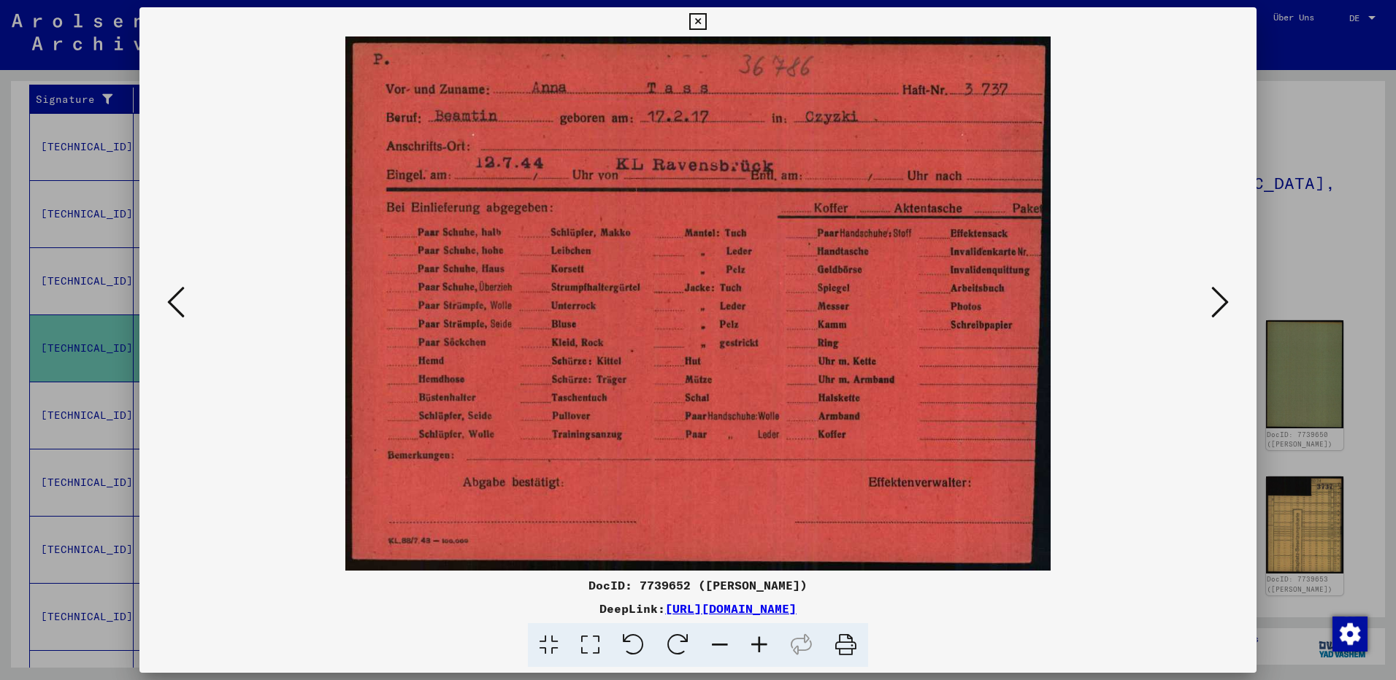
click at [1221, 304] on icon at bounding box center [1220, 302] width 18 height 35
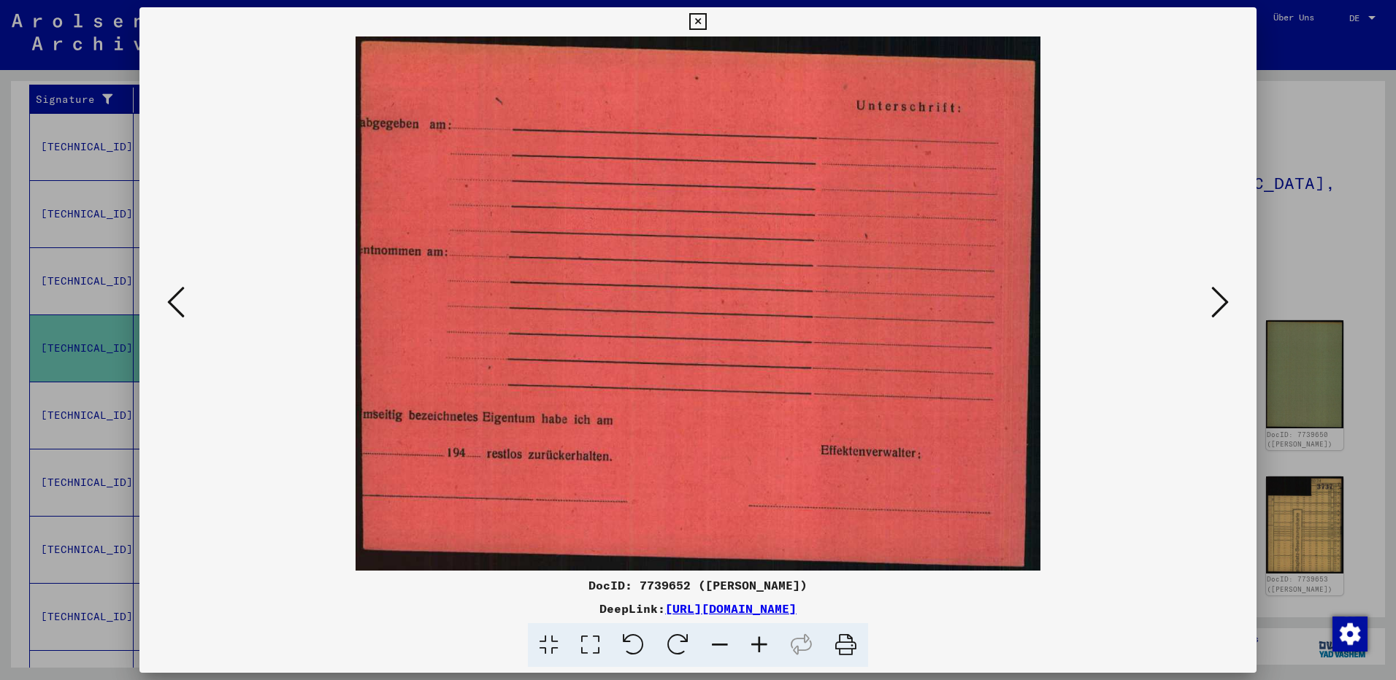
click at [1221, 304] on icon at bounding box center [1220, 302] width 18 height 35
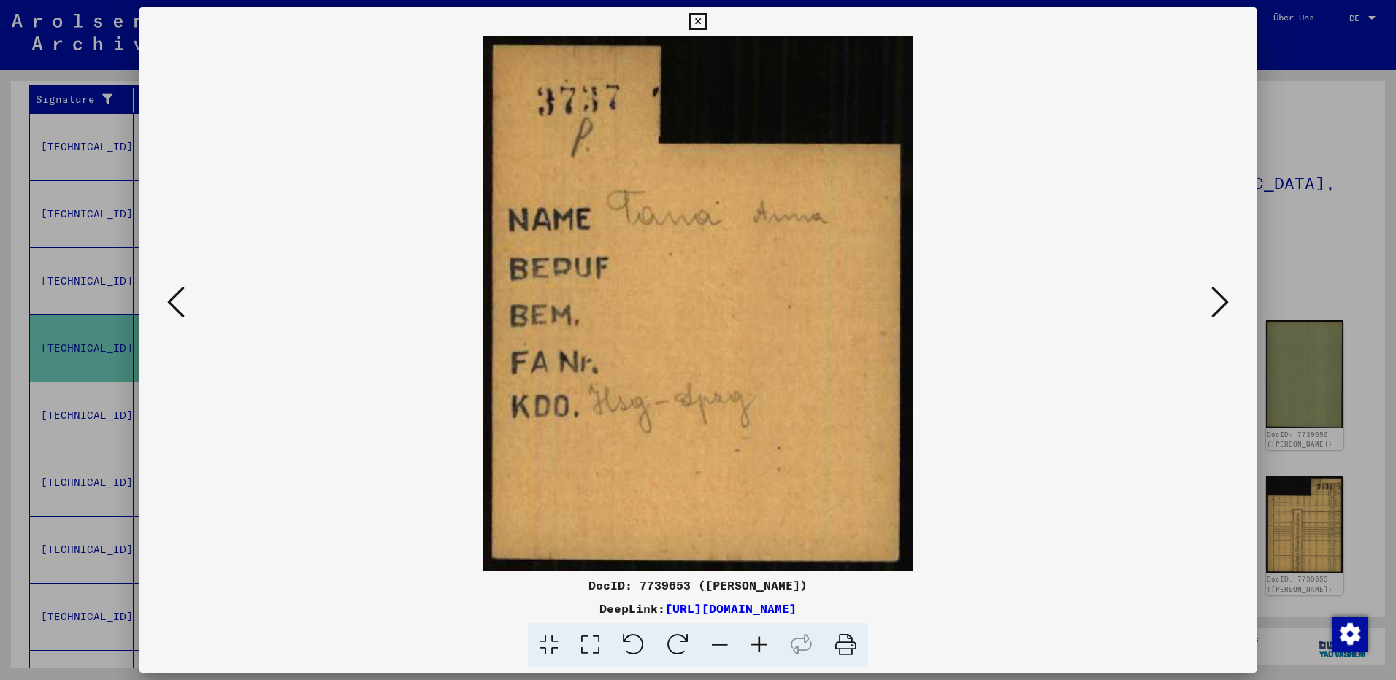
click at [1221, 304] on icon at bounding box center [1220, 302] width 18 height 35
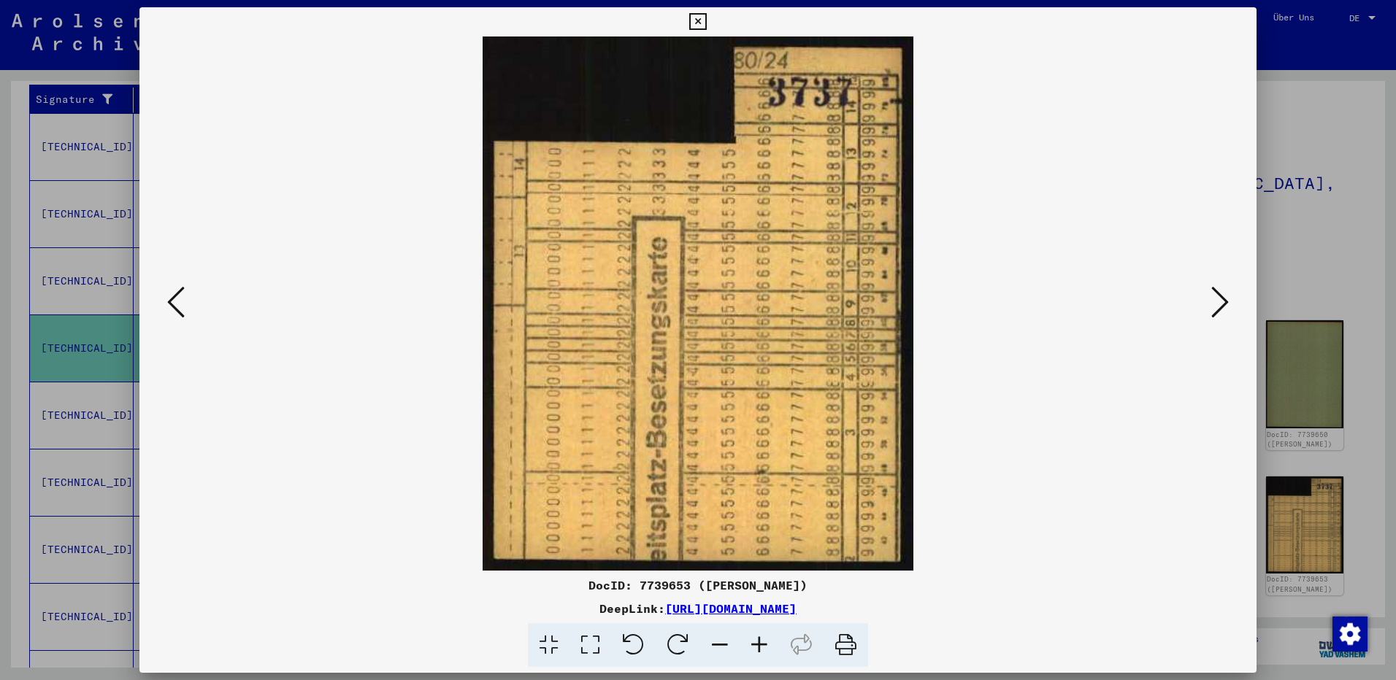
click at [1220, 304] on icon at bounding box center [1220, 302] width 18 height 35
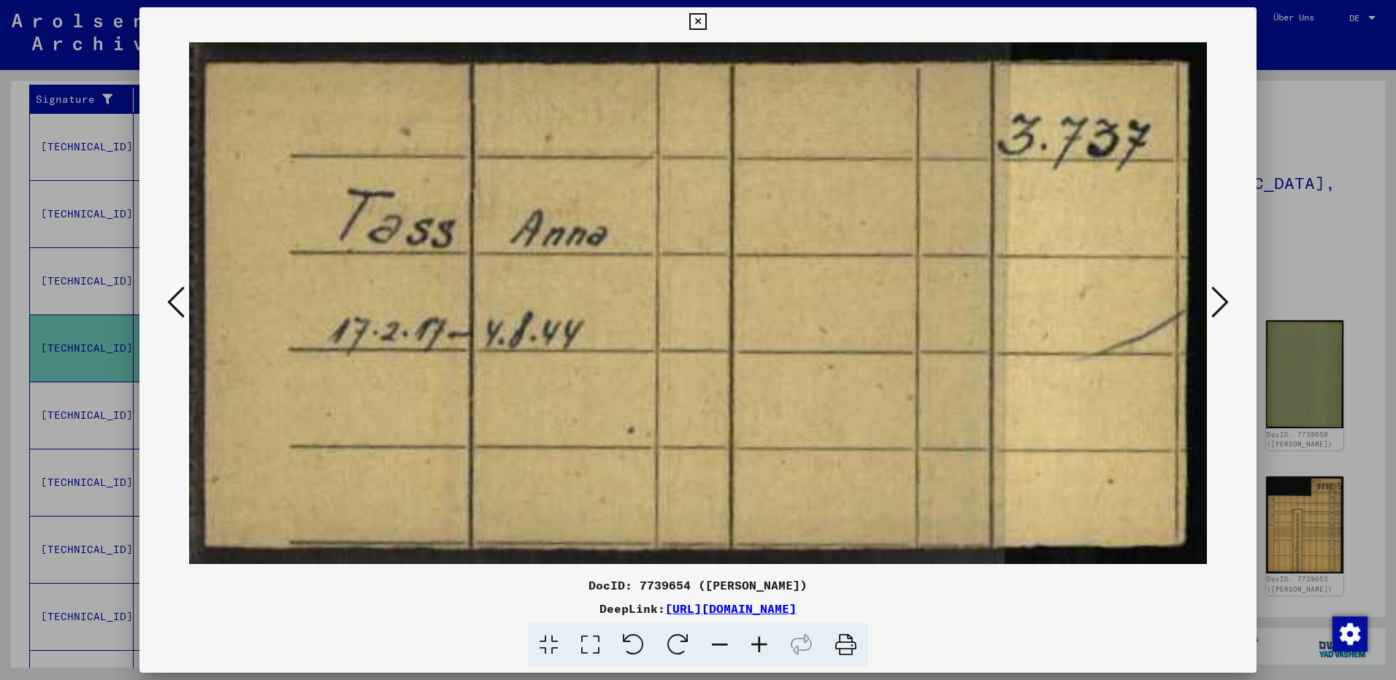
click at [1220, 304] on icon at bounding box center [1220, 302] width 18 height 35
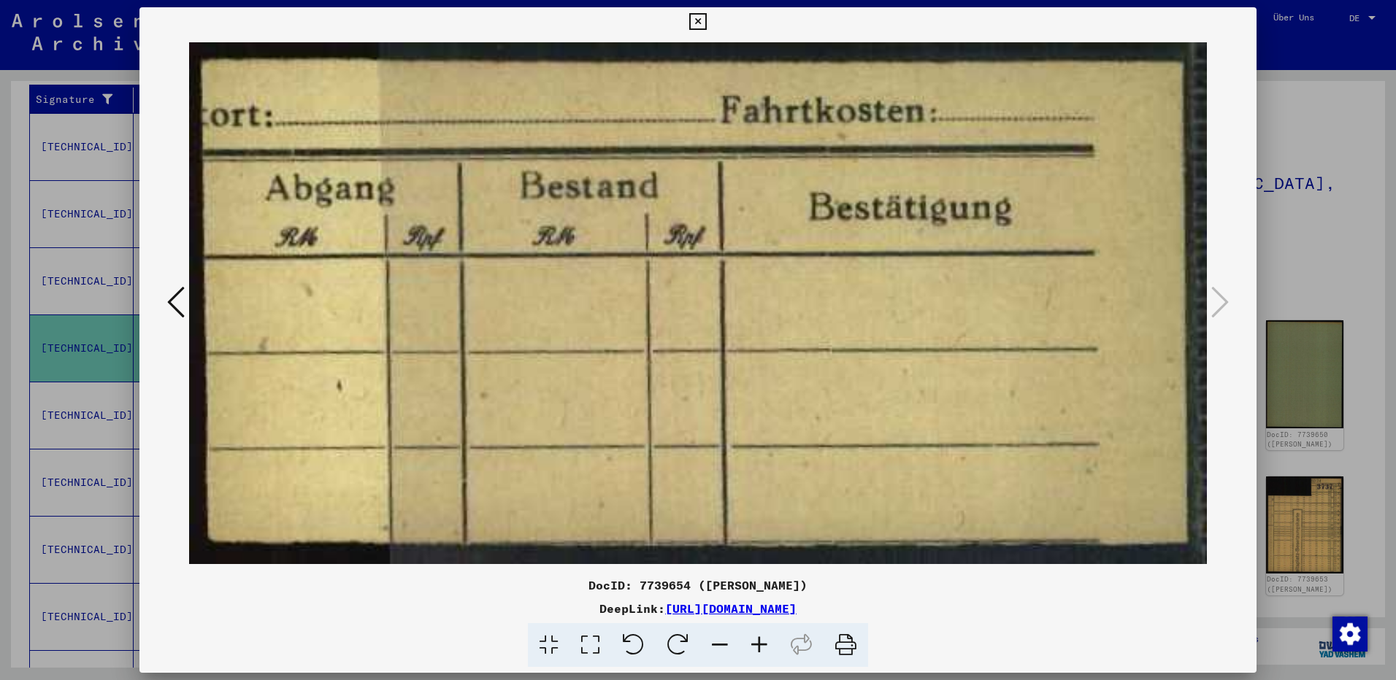
click at [699, 20] on icon at bounding box center [697, 22] width 17 height 18
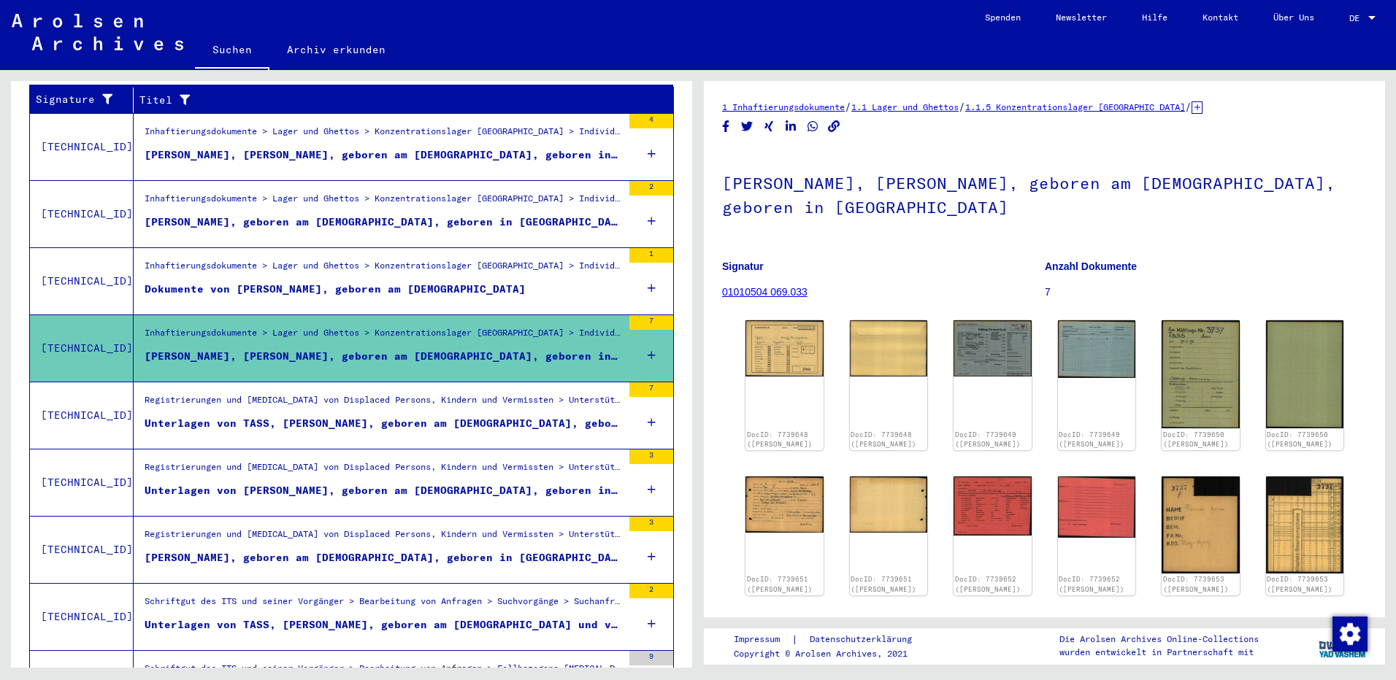
click at [318, 416] on div "Unterlagen von TASS, [PERSON_NAME], geboren am [DEMOGRAPHIC_DATA], geboren in […" at bounding box center [384, 423] width 478 height 15
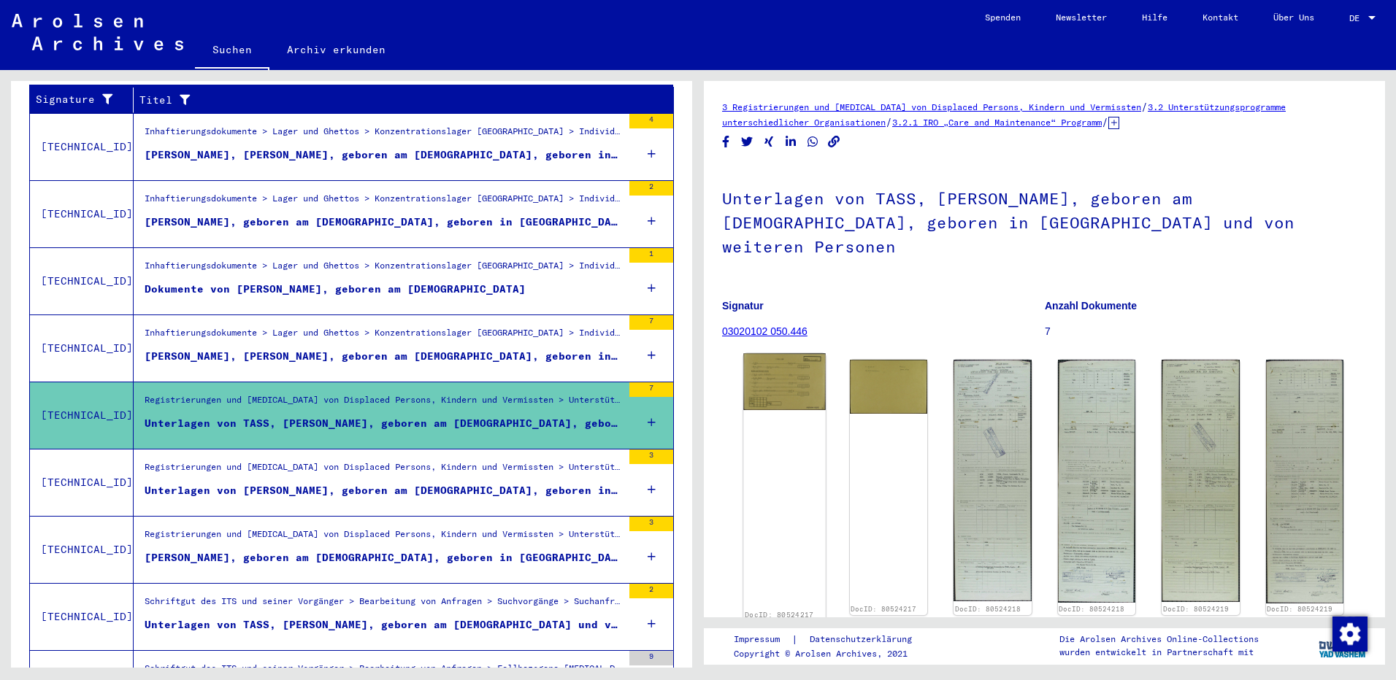
click at [789, 360] on img at bounding box center [784, 381] width 82 height 56
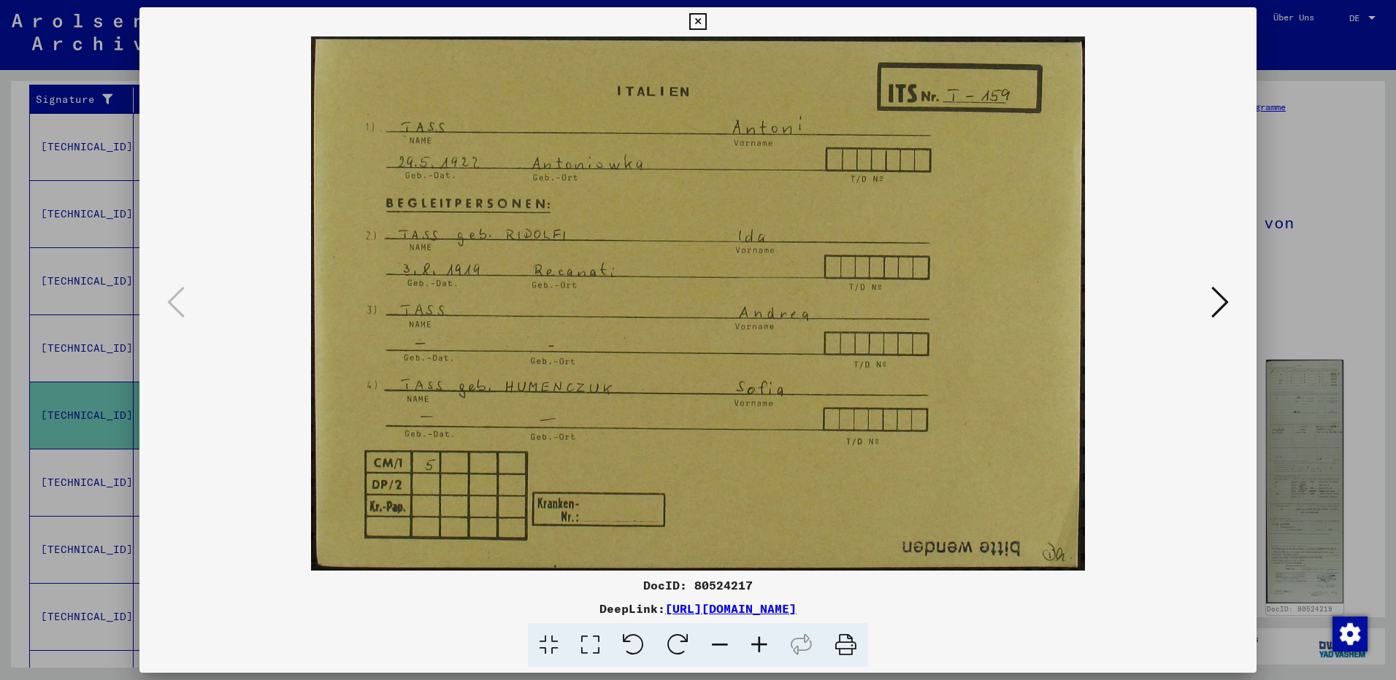
click at [1222, 312] on icon at bounding box center [1220, 302] width 18 height 35
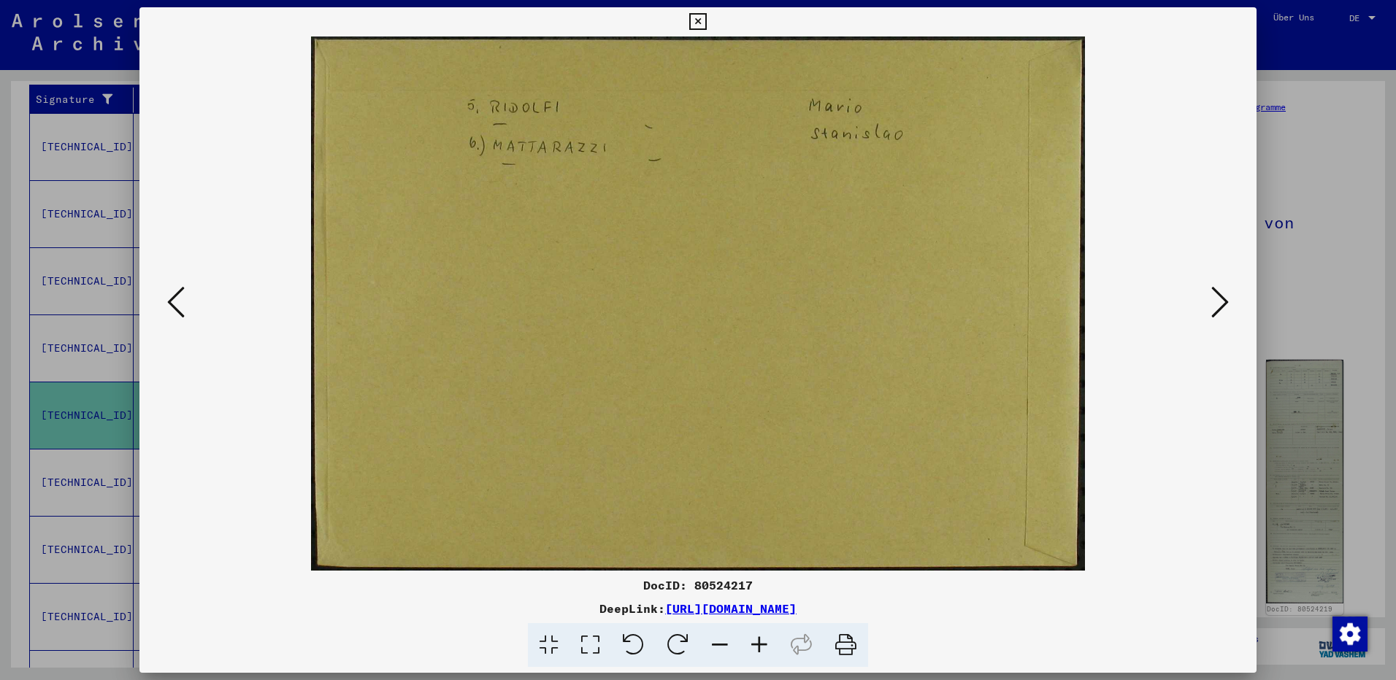
click at [1220, 304] on icon at bounding box center [1220, 302] width 18 height 35
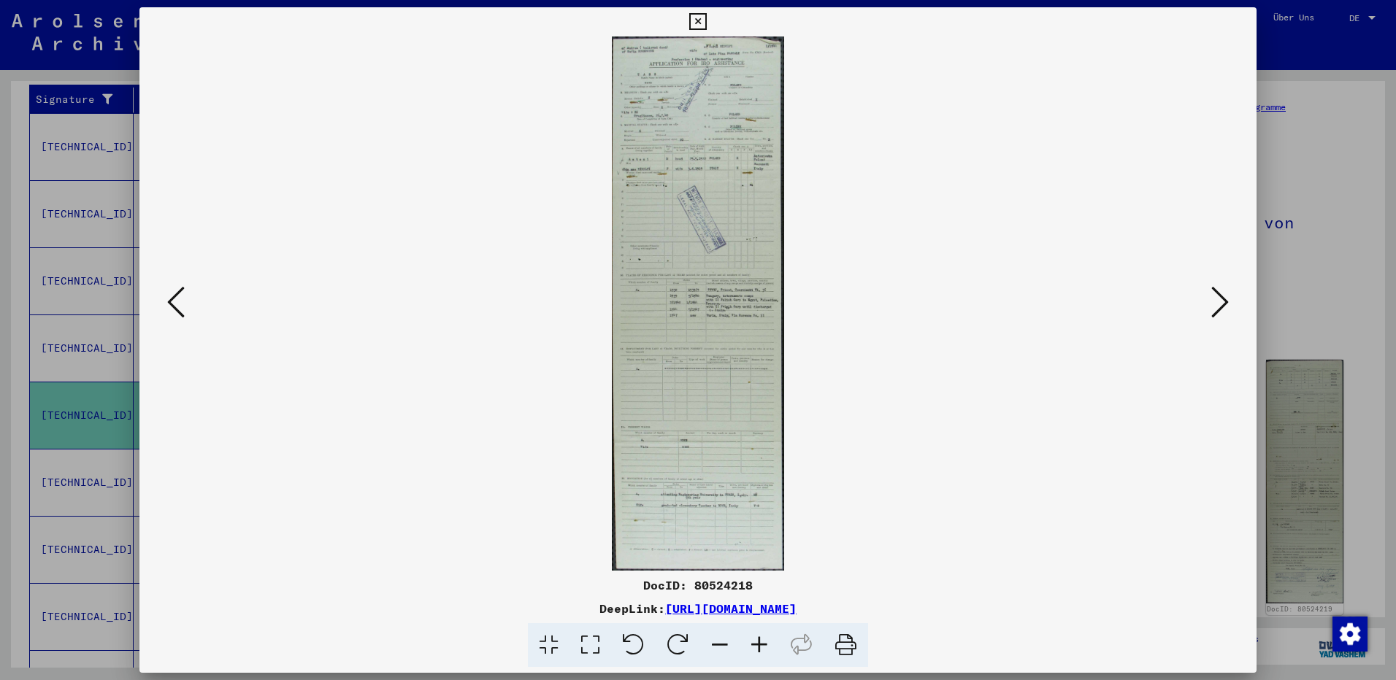
click at [755, 640] on icon at bounding box center [759, 646] width 39 height 45
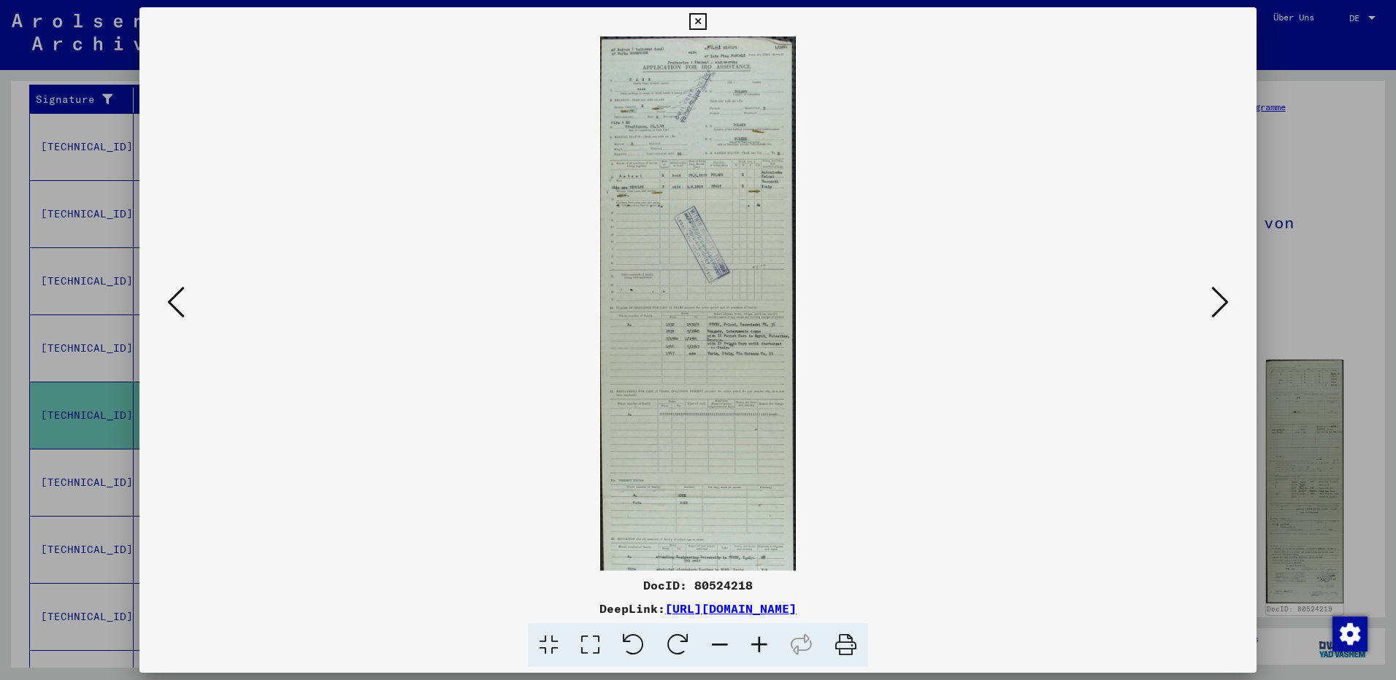
click at [755, 640] on icon at bounding box center [759, 646] width 39 height 45
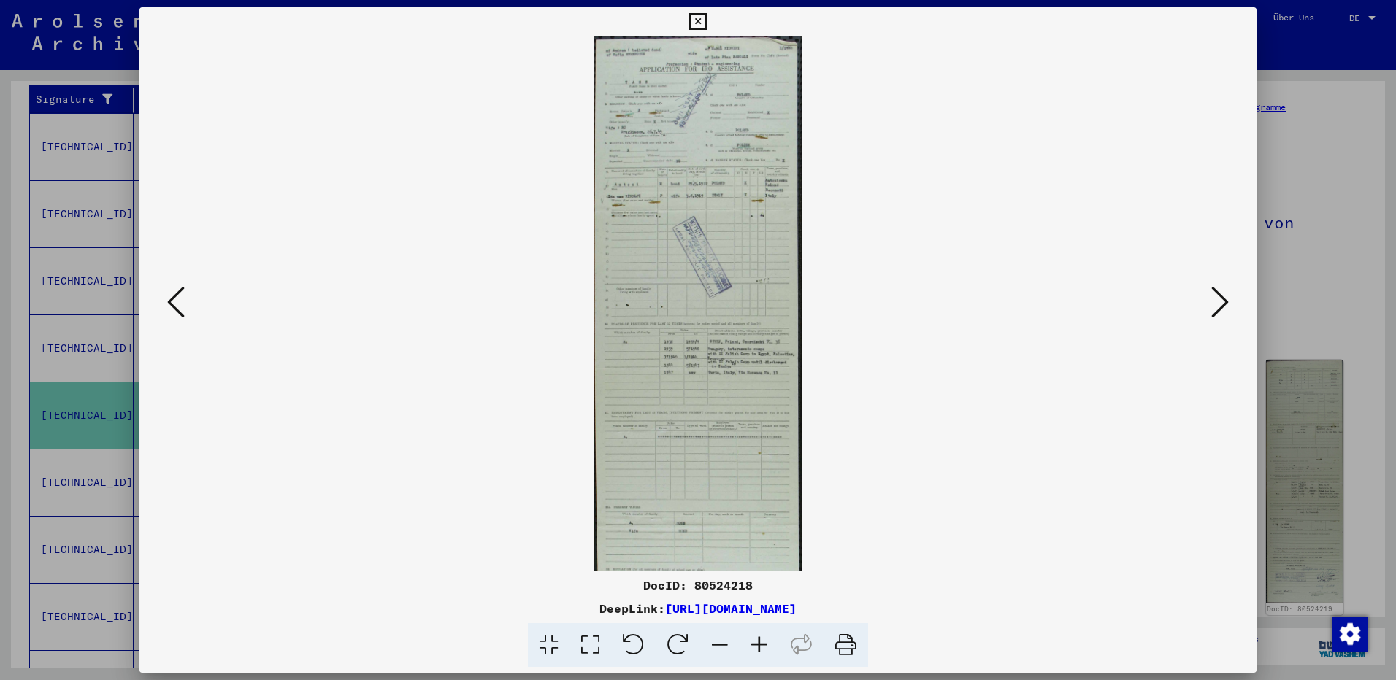
click at [755, 640] on icon at bounding box center [759, 646] width 39 height 45
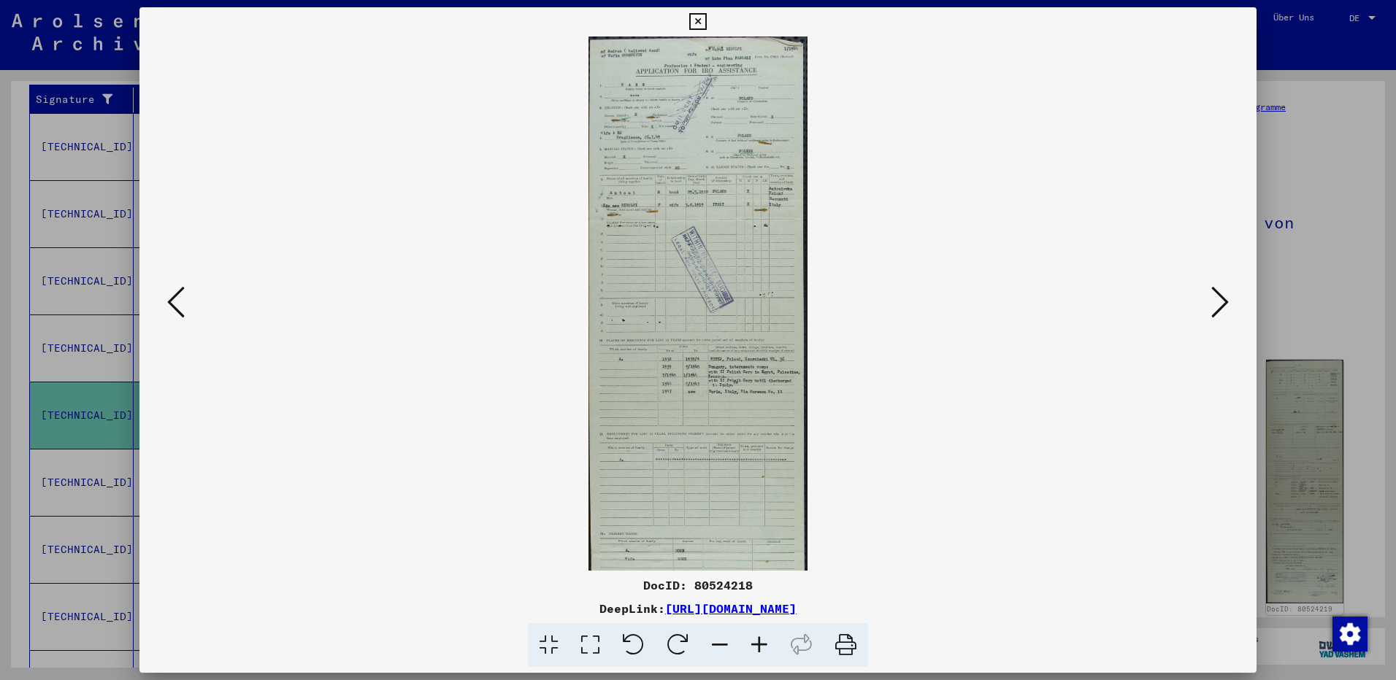
click at [755, 640] on icon at bounding box center [759, 646] width 39 height 45
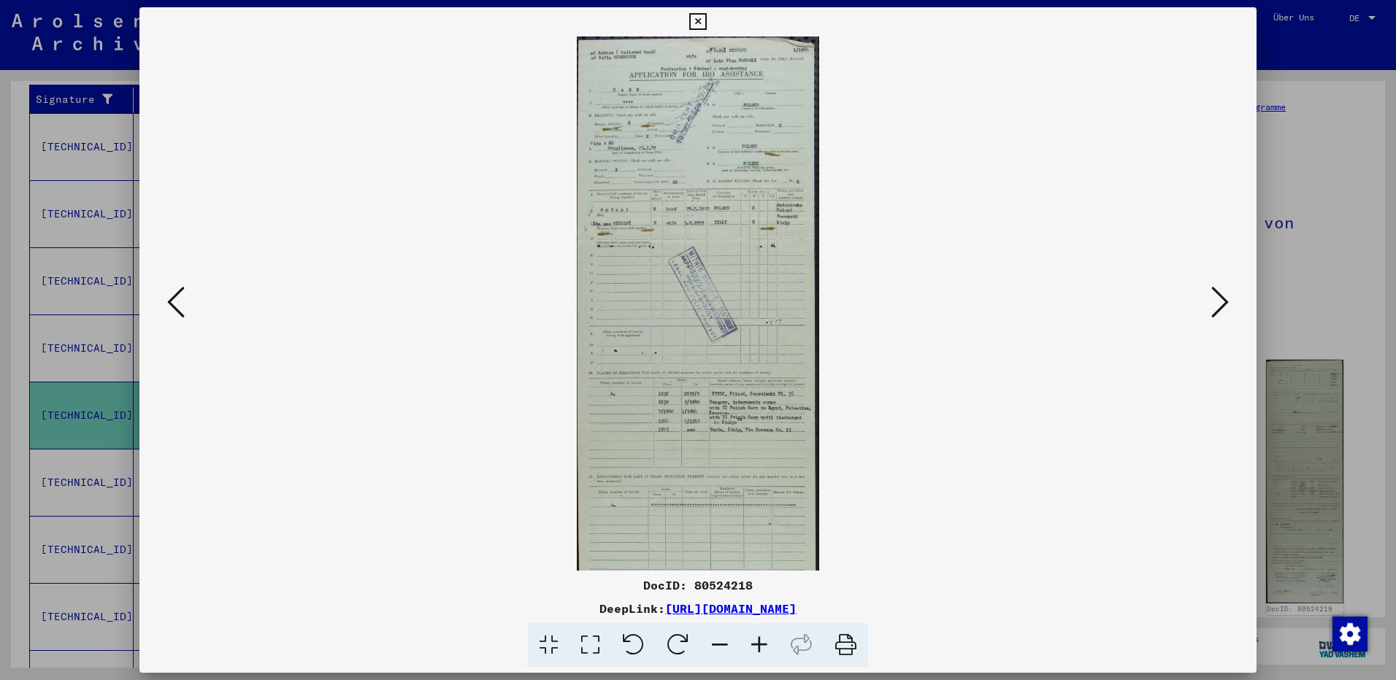
click at [755, 640] on icon at bounding box center [759, 646] width 39 height 45
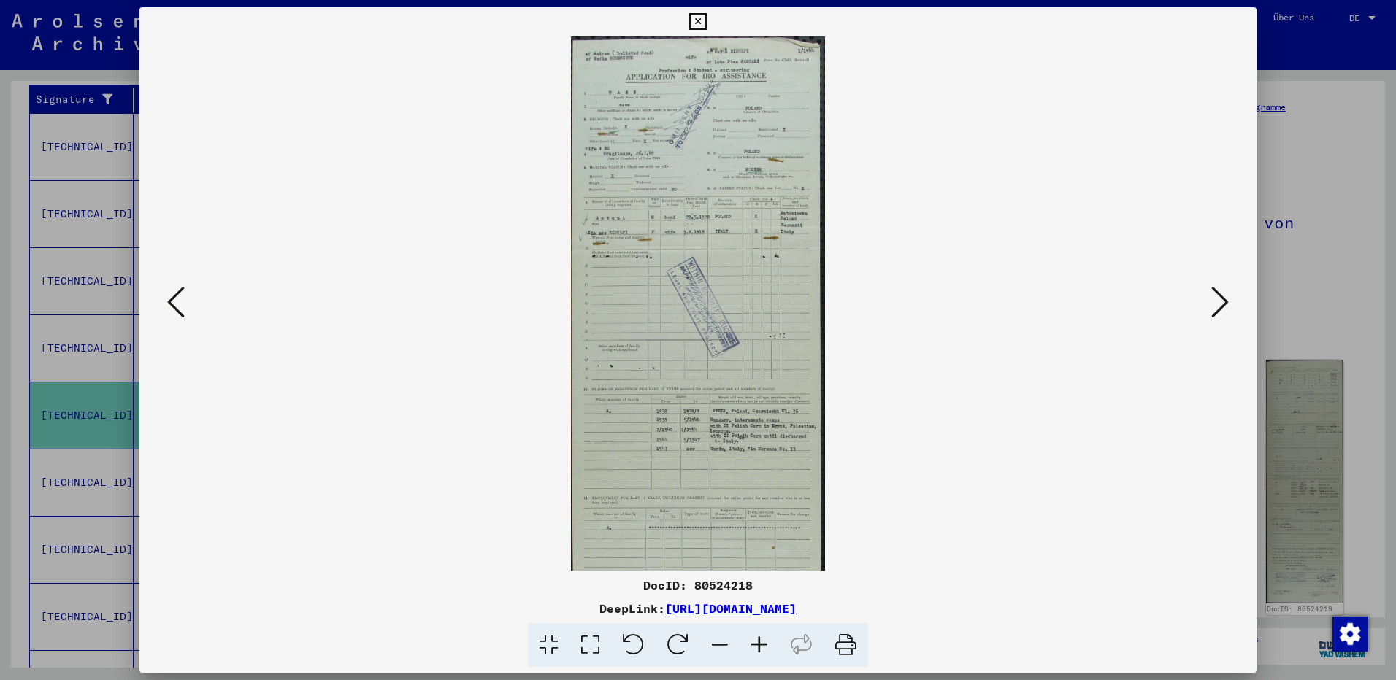
click at [755, 640] on icon at bounding box center [759, 646] width 39 height 45
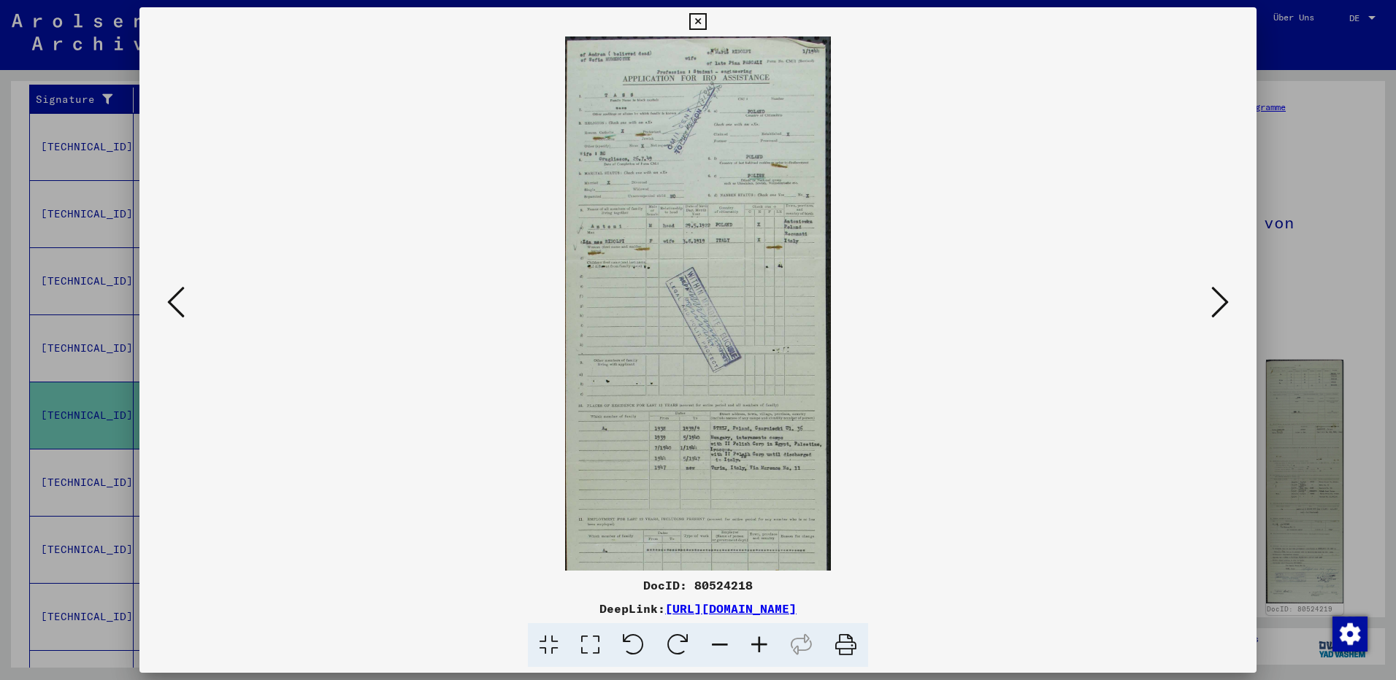
click at [755, 637] on icon at bounding box center [759, 646] width 39 height 45
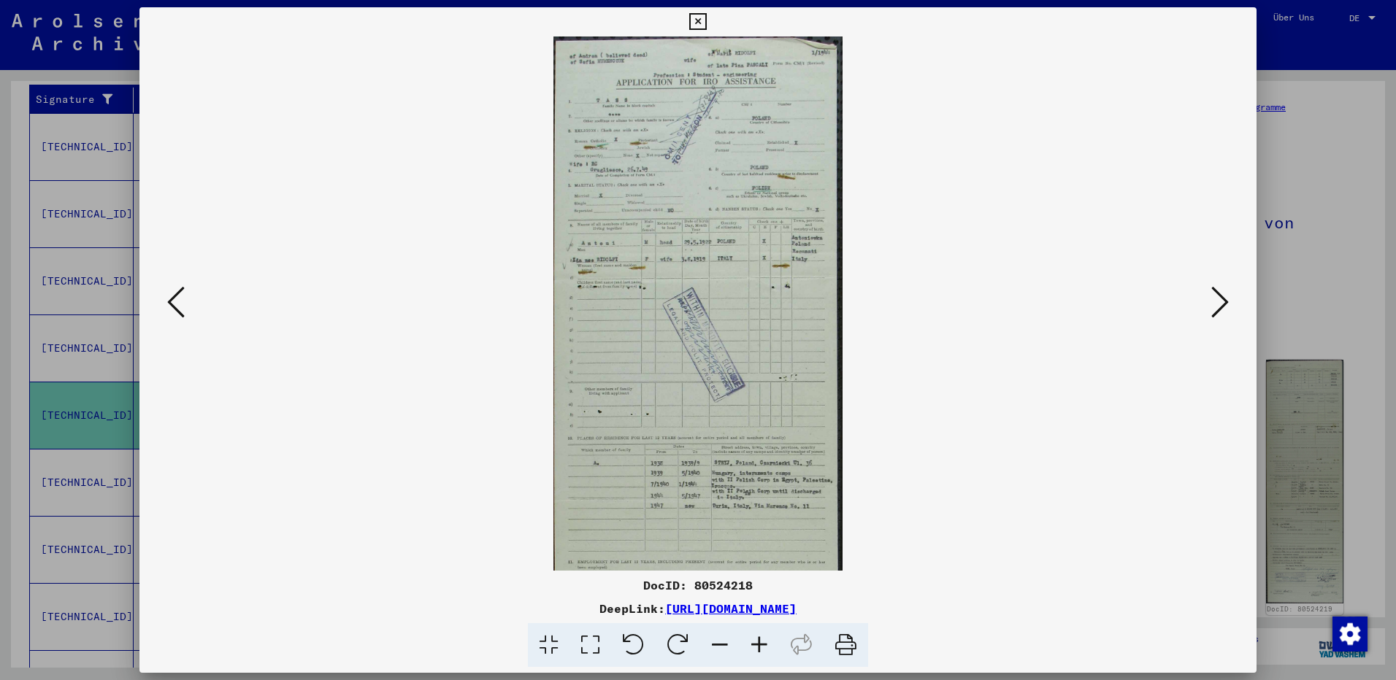
click at [755, 637] on icon at bounding box center [759, 646] width 39 height 45
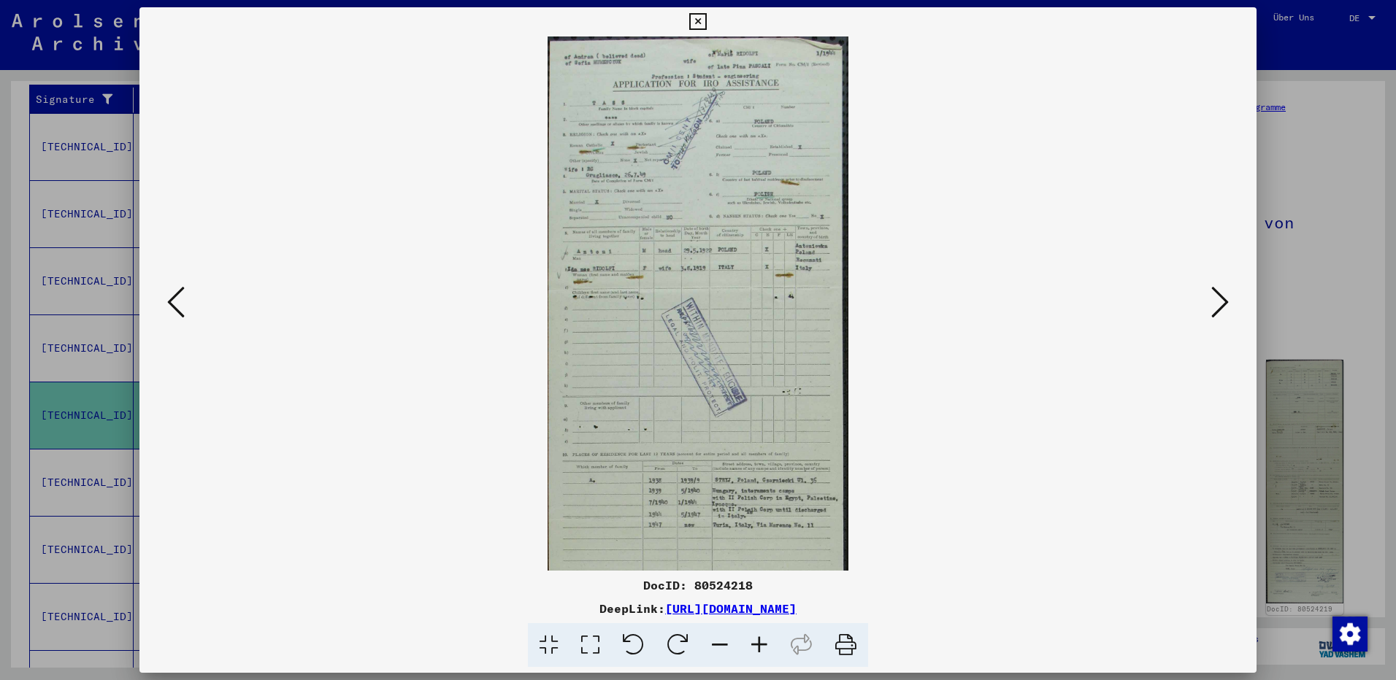
click at [755, 637] on icon at bounding box center [759, 646] width 39 height 45
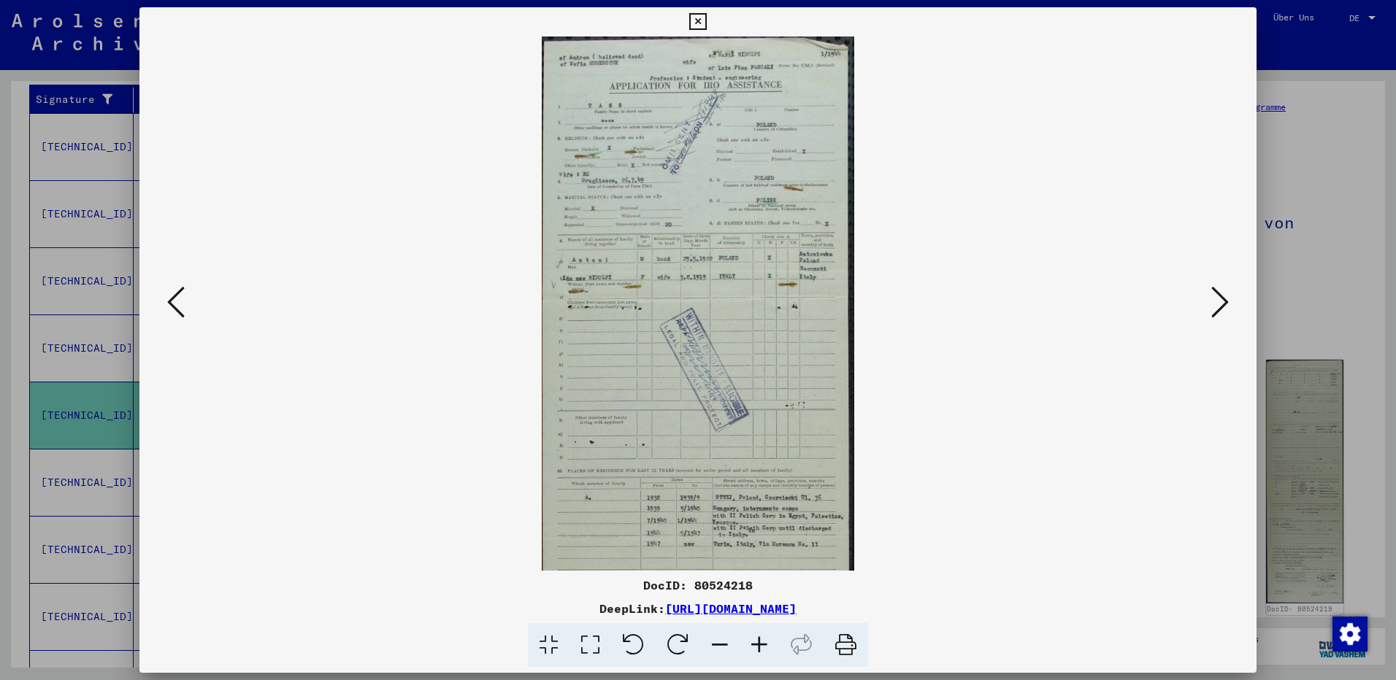
click at [755, 637] on icon at bounding box center [759, 646] width 39 height 45
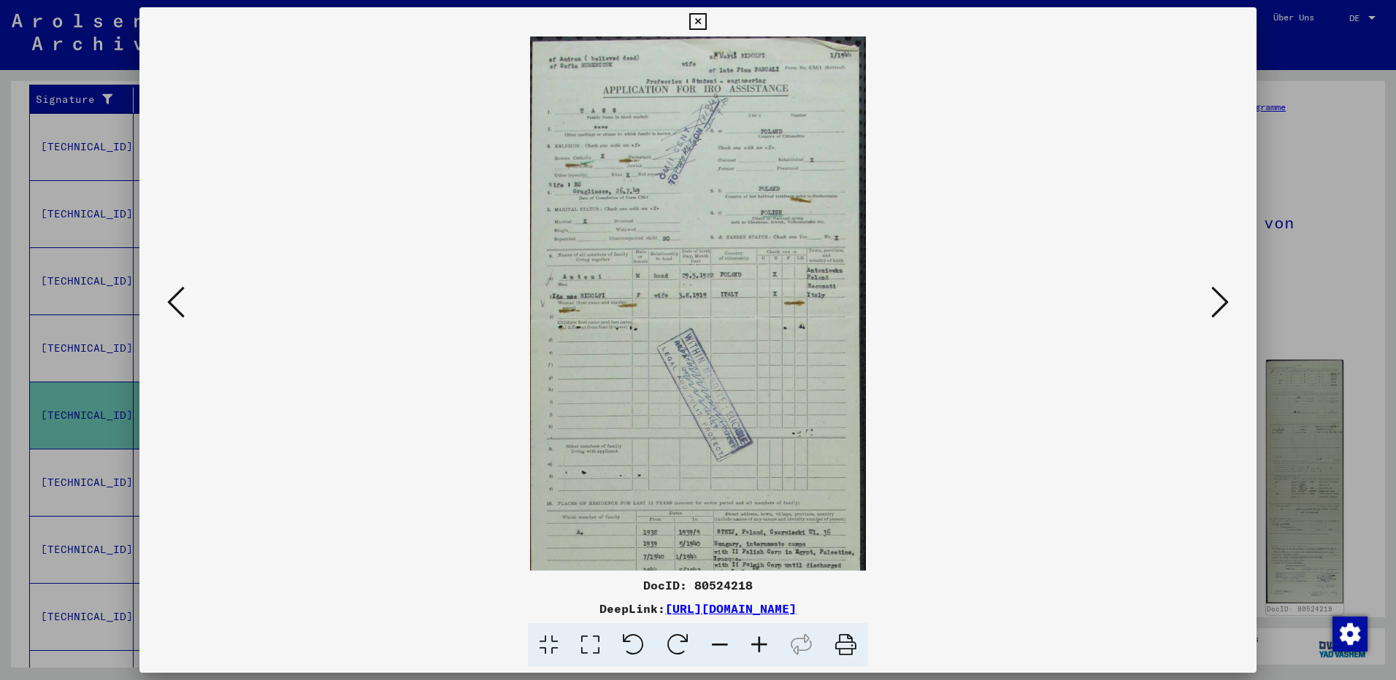
click at [755, 637] on icon at bounding box center [759, 646] width 39 height 45
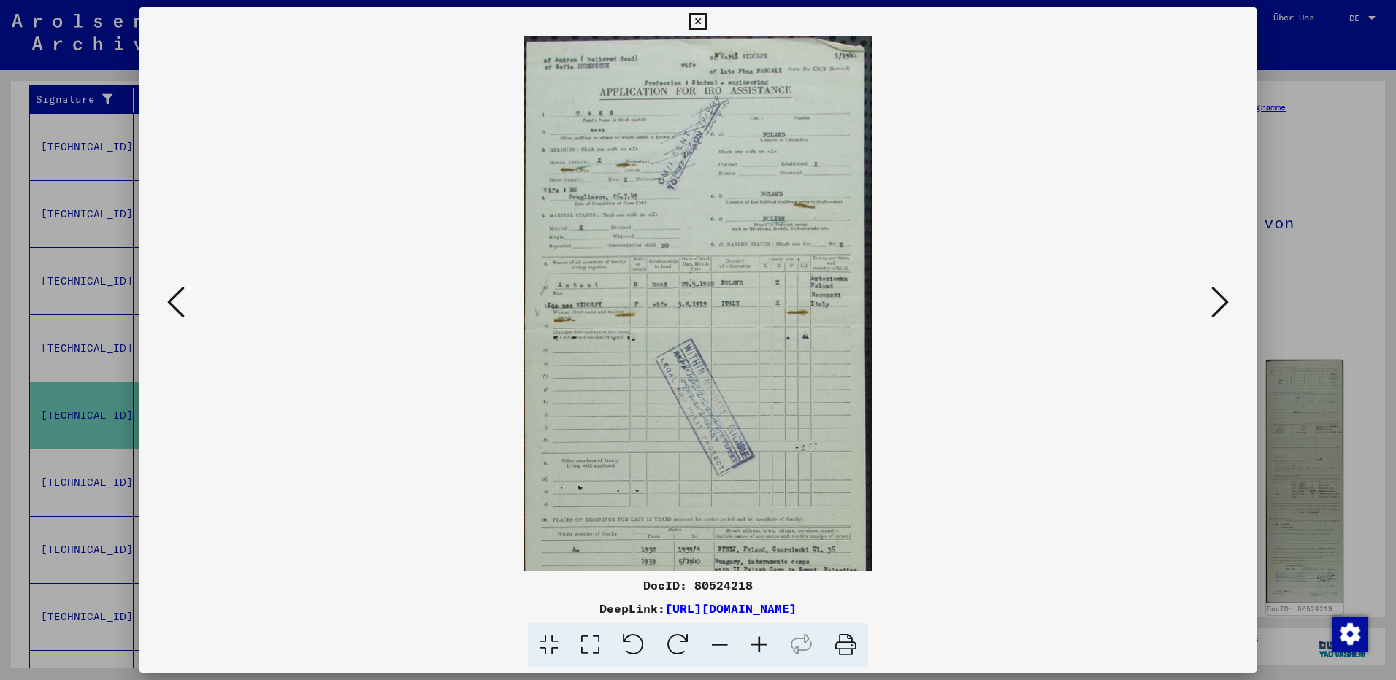
click at [755, 637] on icon at bounding box center [759, 646] width 39 height 45
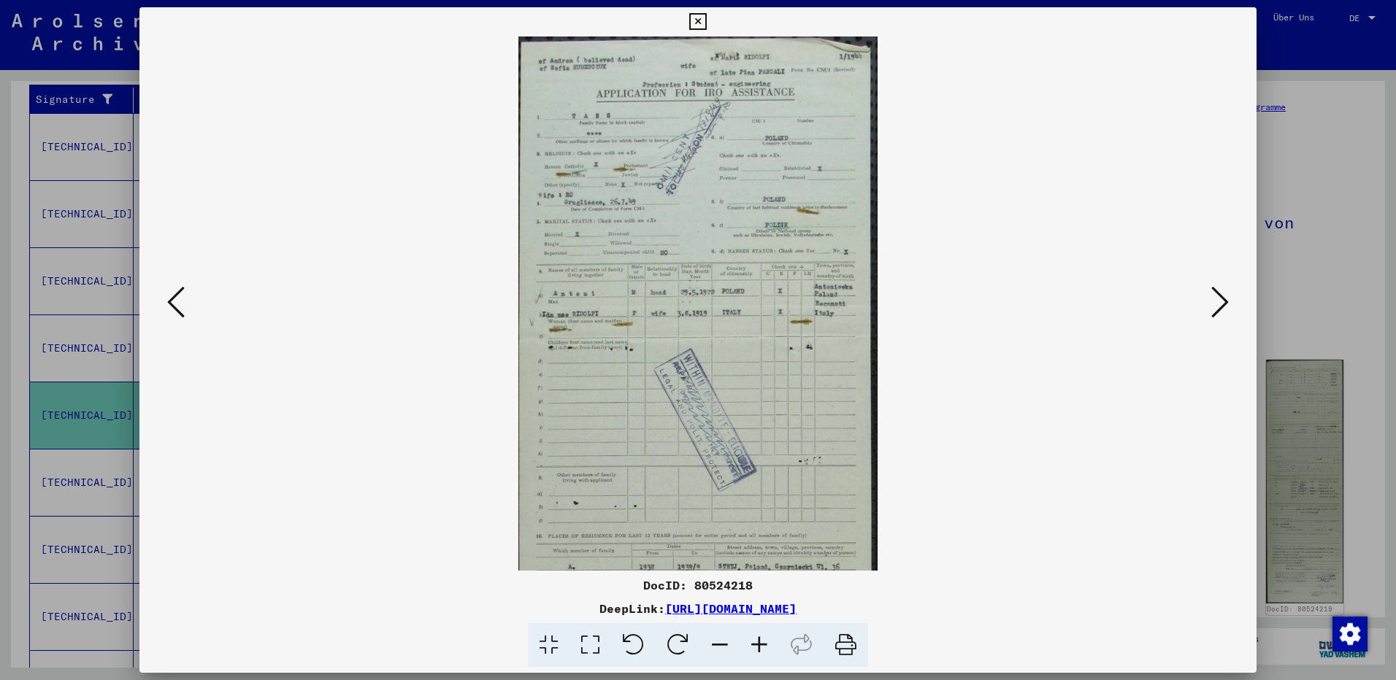
click at [755, 637] on icon at bounding box center [759, 646] width 39 height 45
click at [759, 643] on icon at bounding box center [759, 646] width 39 height 45
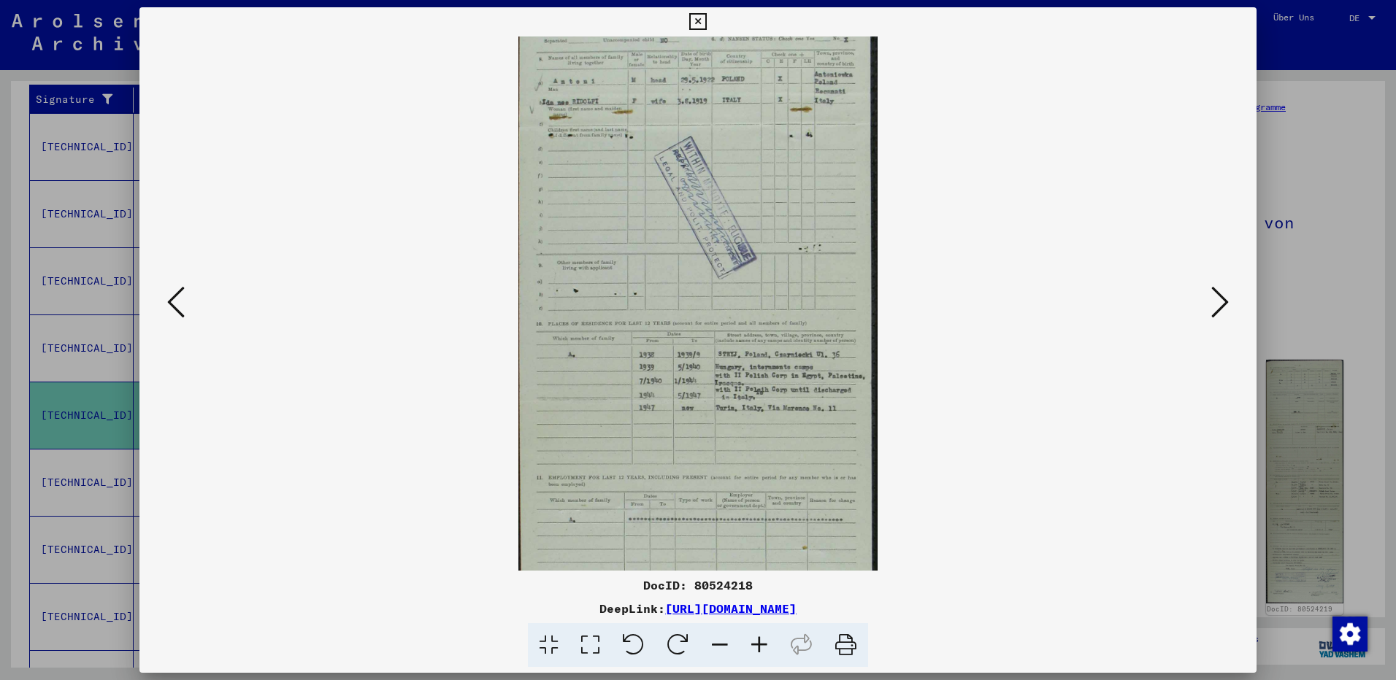
scroll to position [221, 0]
drag, startPoint x: 778, startPoint y: 346, endPoint x: 757, endPoint y: 126, distance: 221.4
click at [757, 126] on img at bounding box center [698, 375] width 360 height 1119
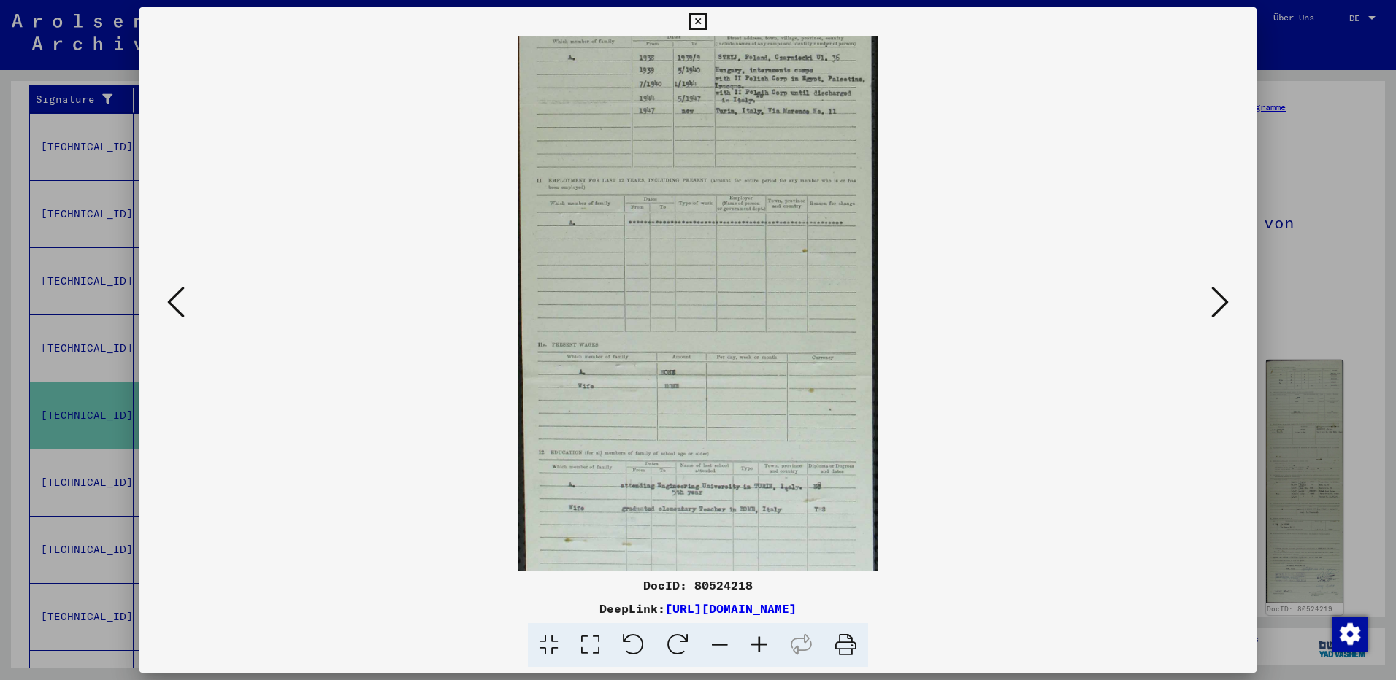
scroll to position [516, 0]
drag, startPoint x: 717, startPoint y: 430, endPoint x: 749, endPoint y: 134, distance: 297.4
click at [749, 134] on img at bounding box center [698, 79] width 360 height 1119
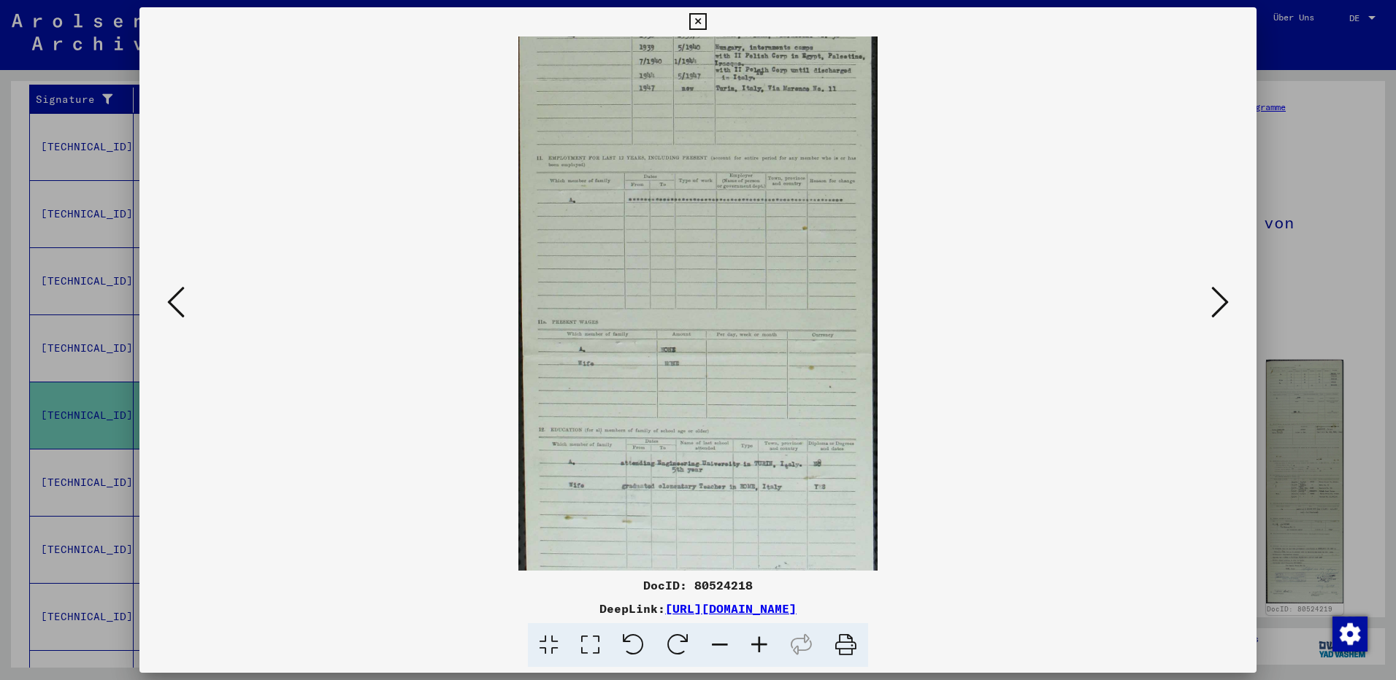
scroll to position [584, 0]
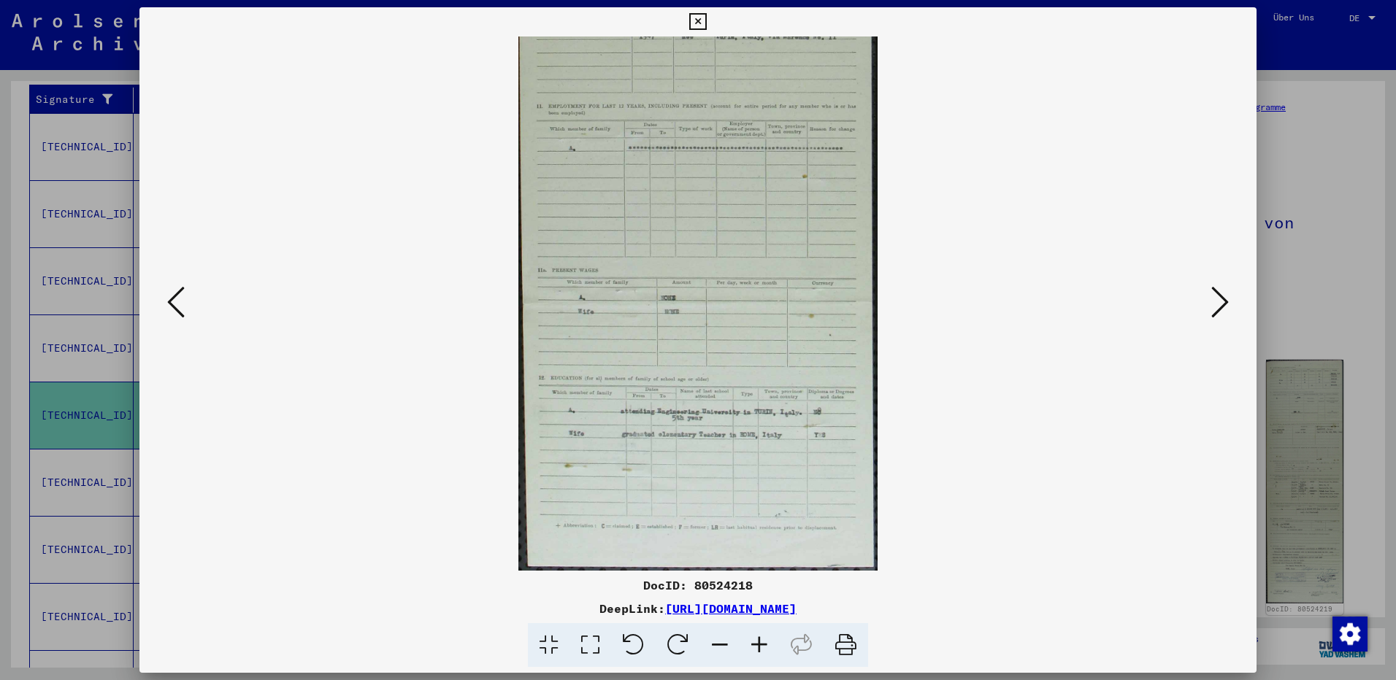
drag, startPoint x: 716, startPoint y: 540, endPoint x: 724, endPoint y: 316, distance: 224.3
click at [724, 316] on img at bounding box center [698, 11] width 360 height 1119
click at [1227, 302] on icon at bounding box center [1220, 302] width 18 height 35
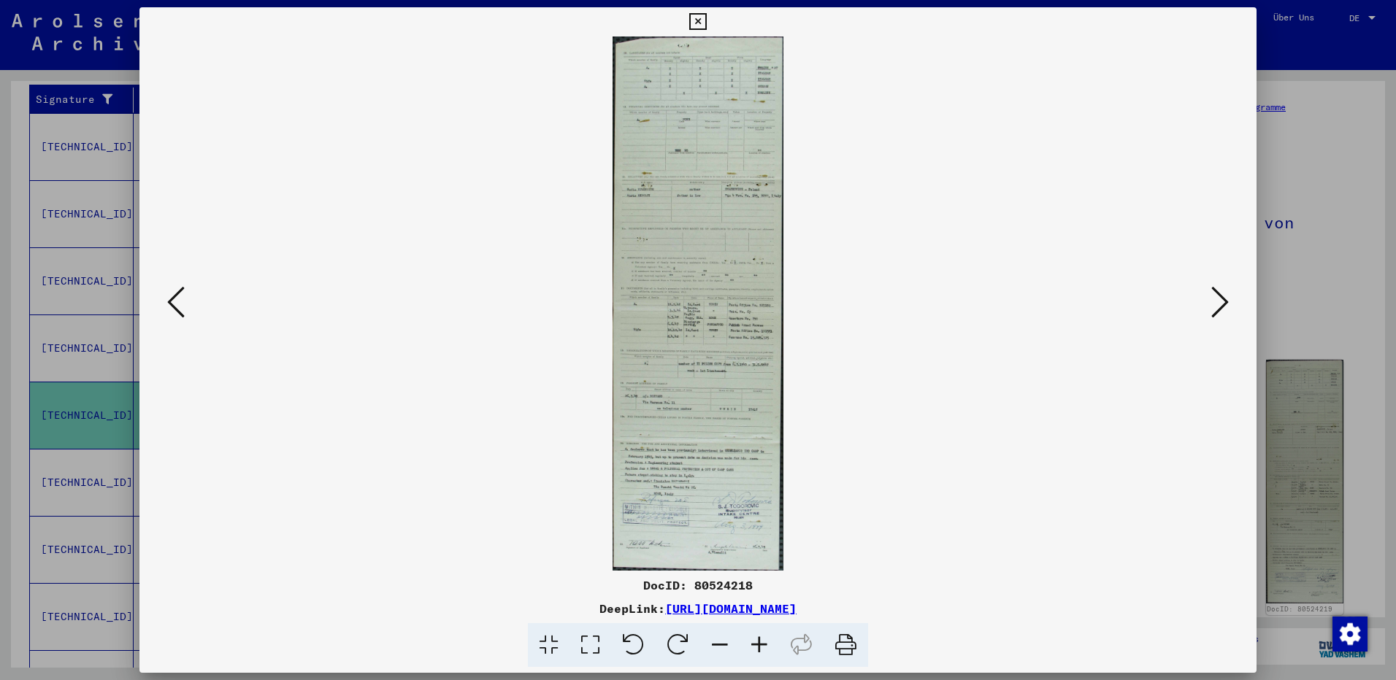
scroll to position [0, 0]
click at [1227, 302] on icon at bounding box center [1220, 302] width 18 height 35
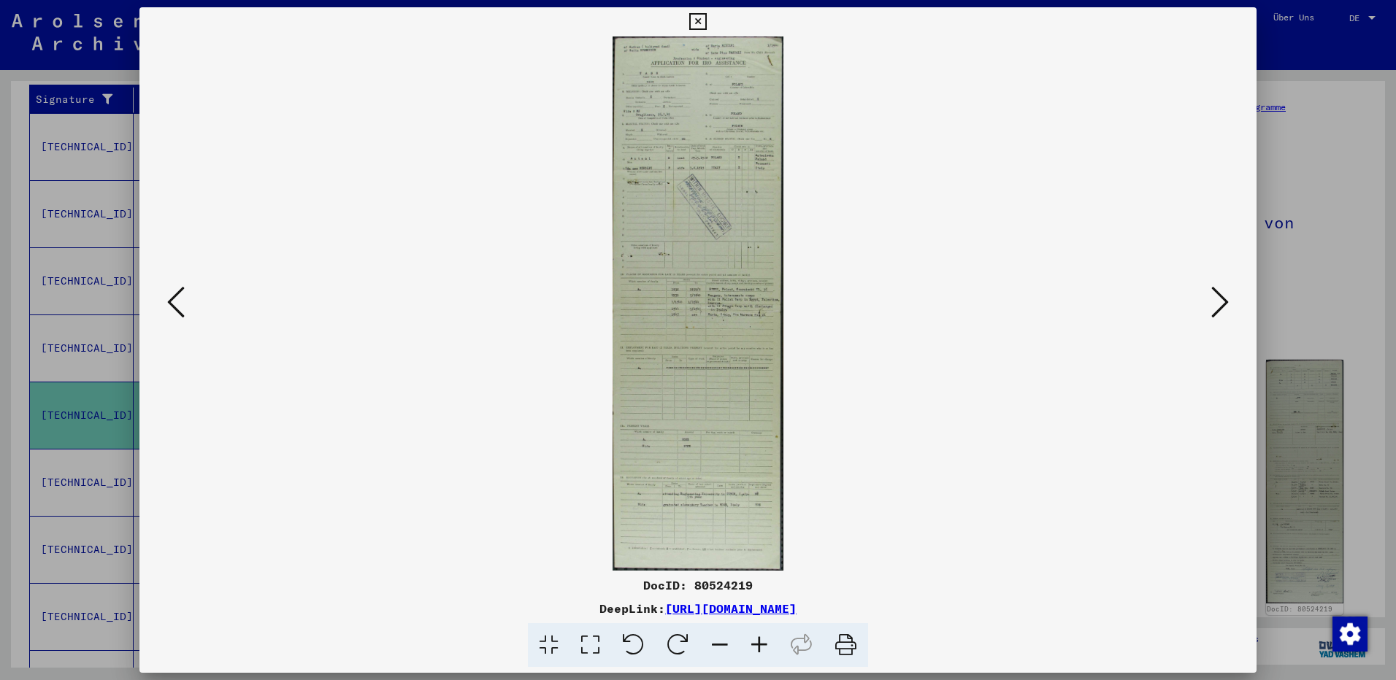
click at [1227, 302] on icon at bounding box center [1220, 302] width 18 height 35
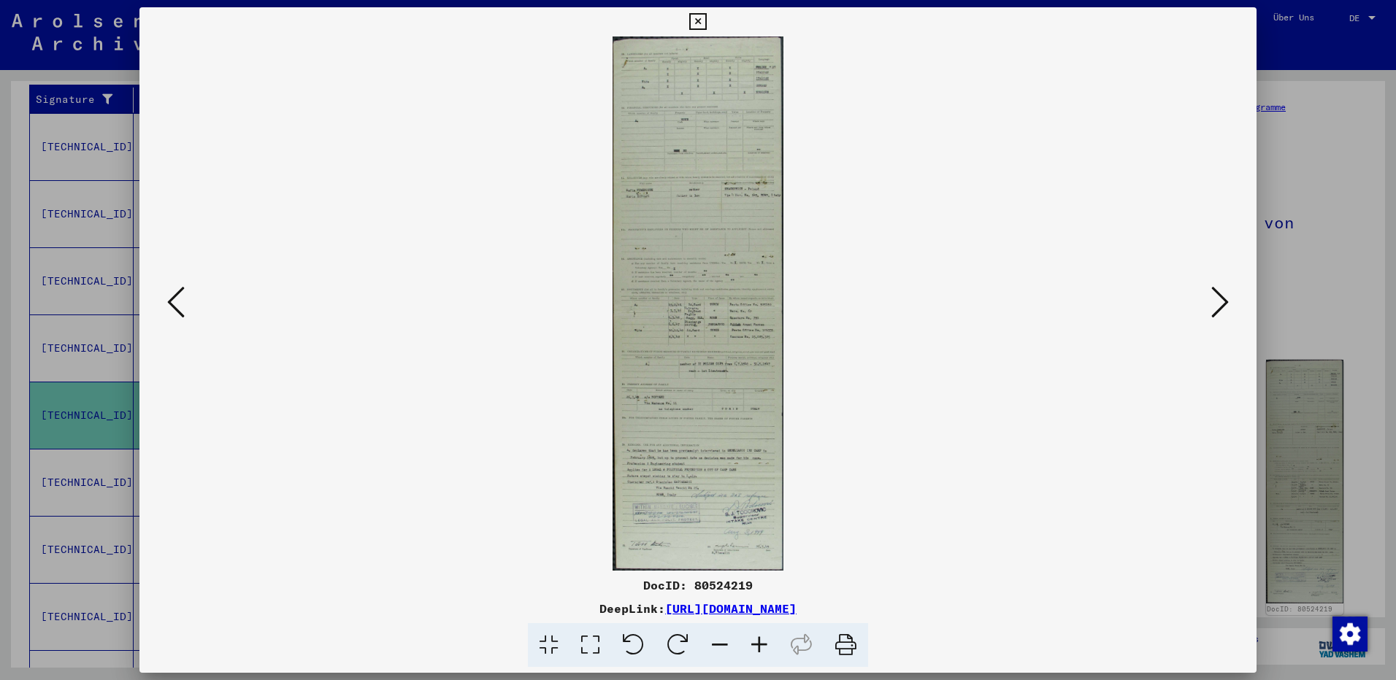
click at [1227, 302] on icon at bounding box center [1220, 302] width 18 height 35
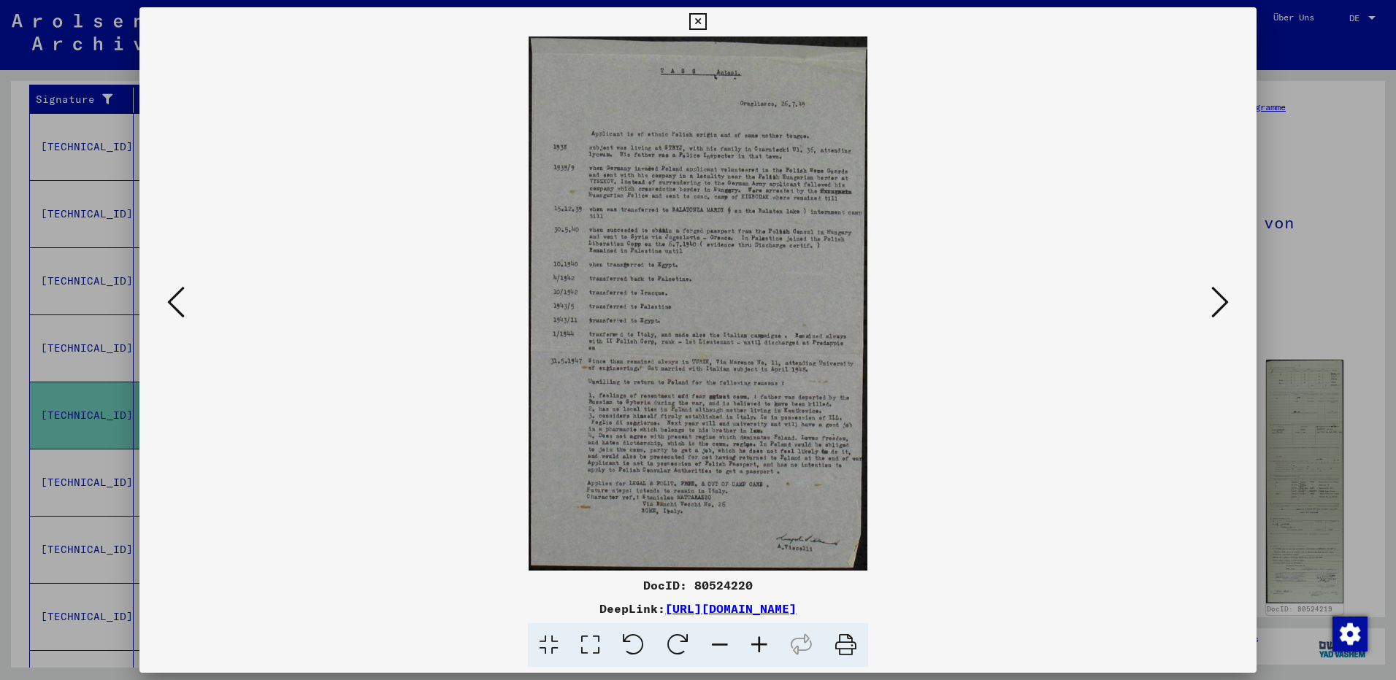
click at [759, 640] on icon at bounding box center [759, 646] width 39 height 45
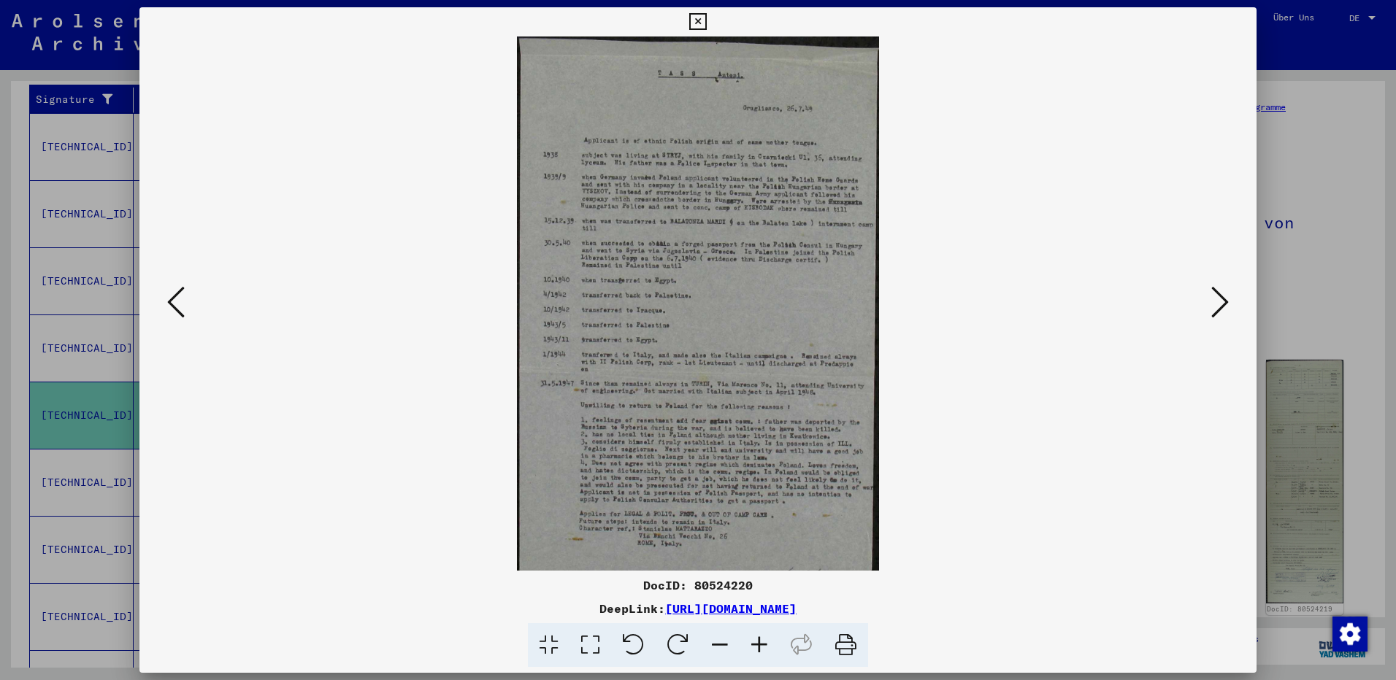
click at [759, 640] on icon at bounding box center [759, 646] width 39 height 45
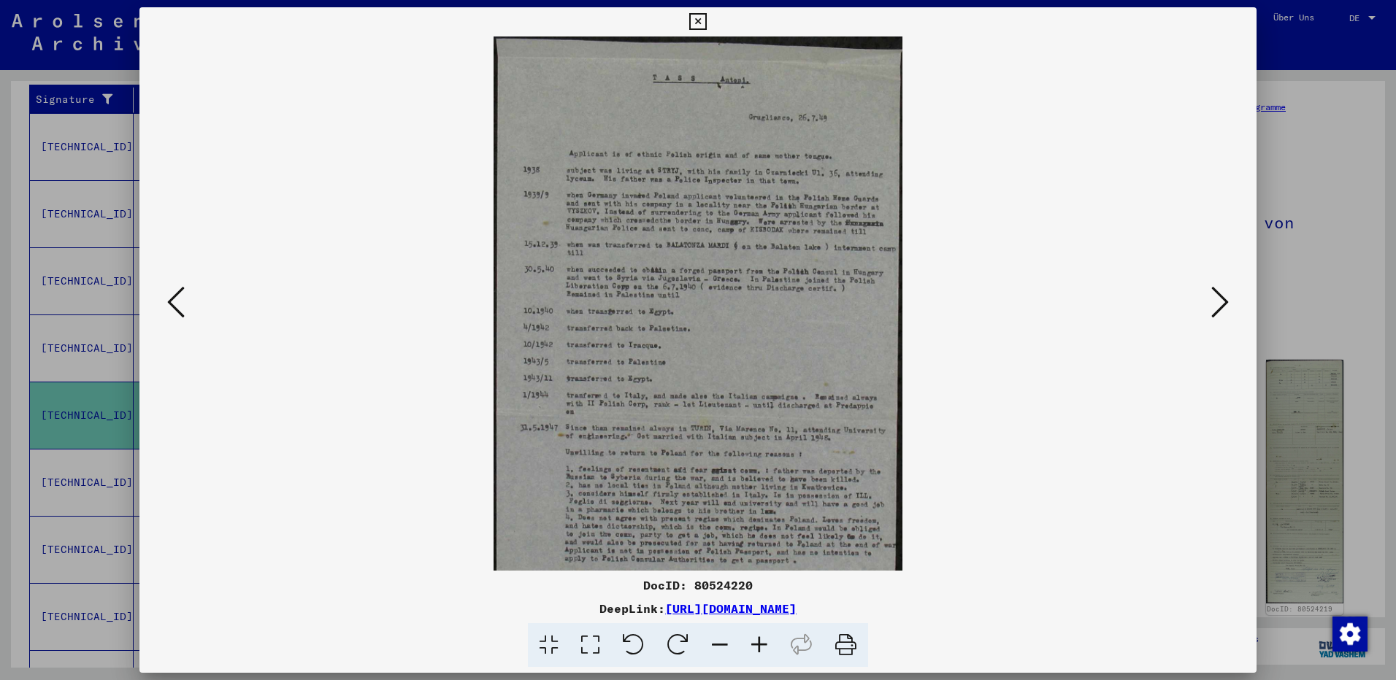
click at [759, 640] on icon at bounding box center [759, 646] width 39 height 45
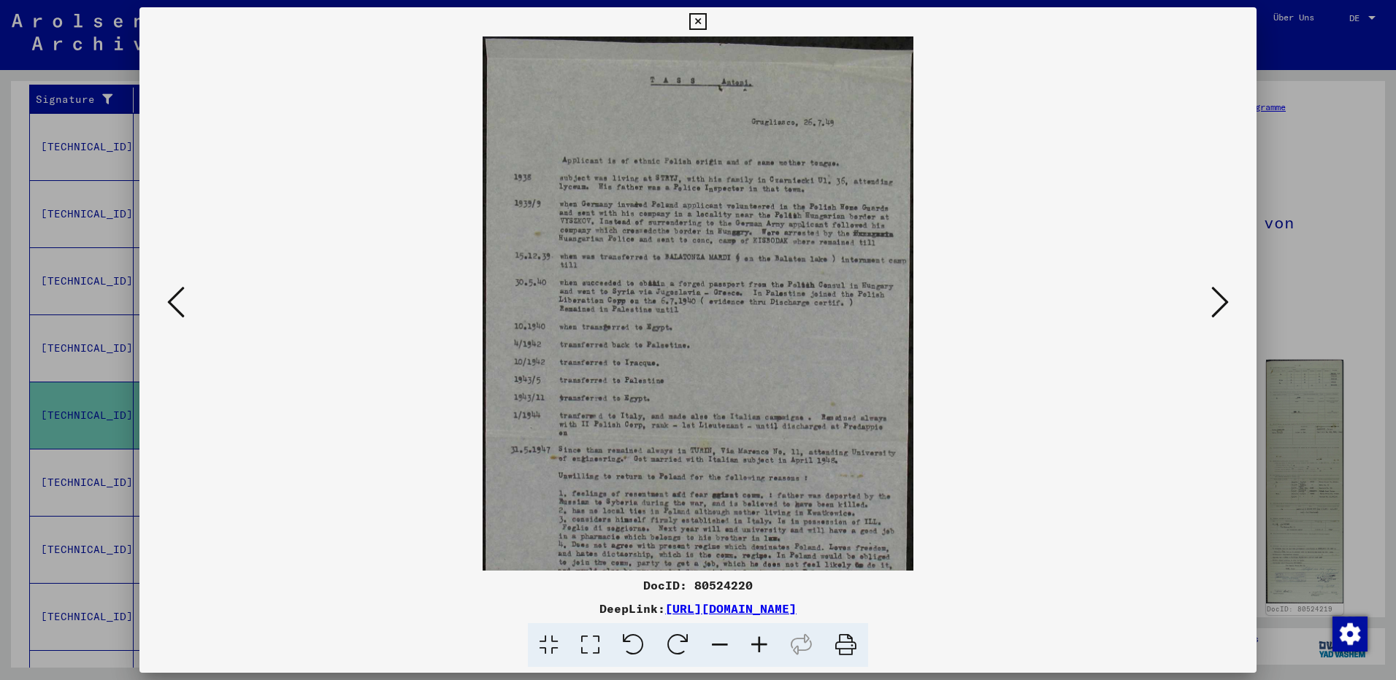
click at [759, 640] on icon at bounding box center [759, 646] width 39 height 45
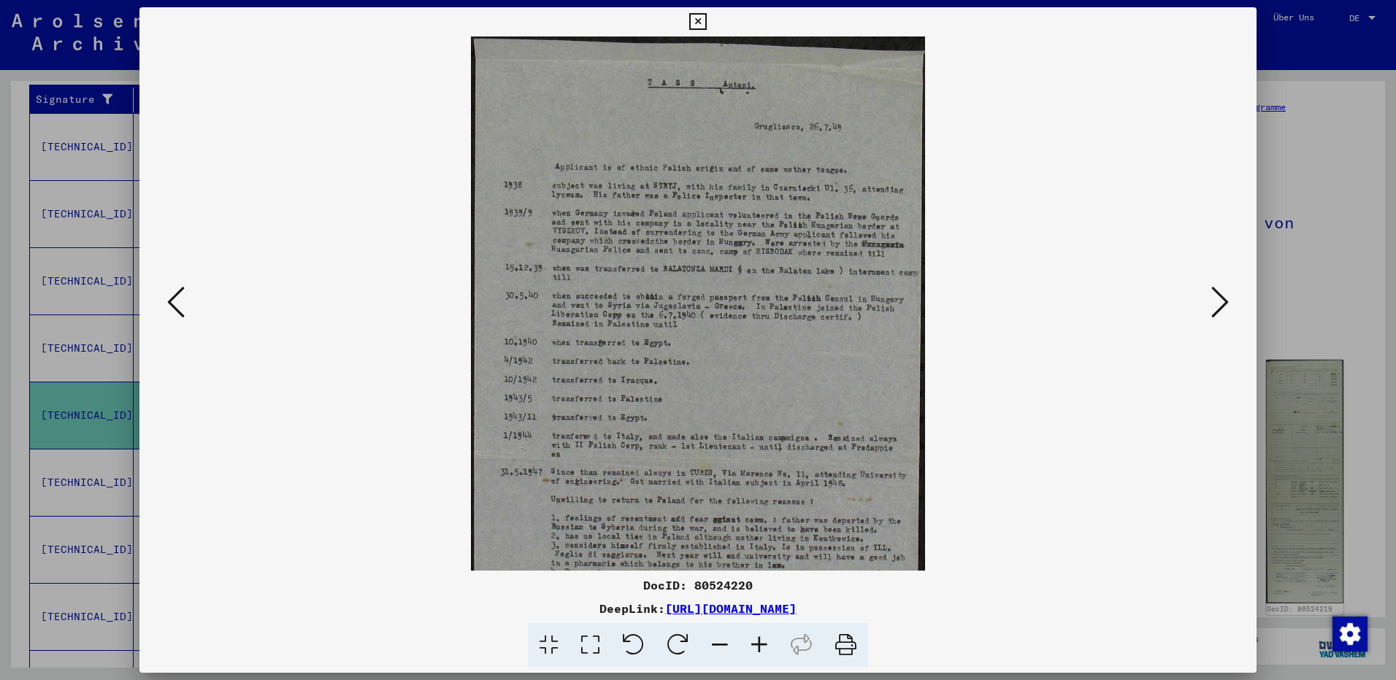
click at [759, 640] on icon at bounding box center [759, 646] width 39 height 45
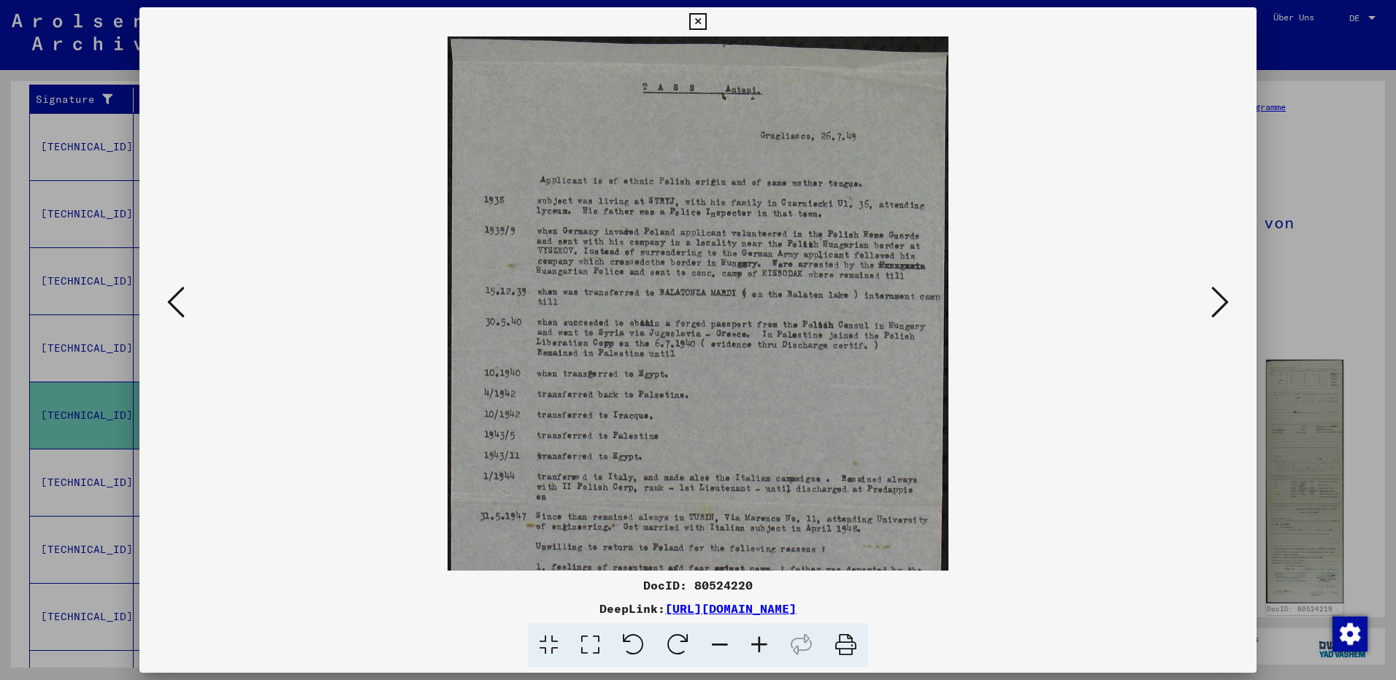
click at [759, 640] on icon at bounding box center [759, 646] width 39 height 45
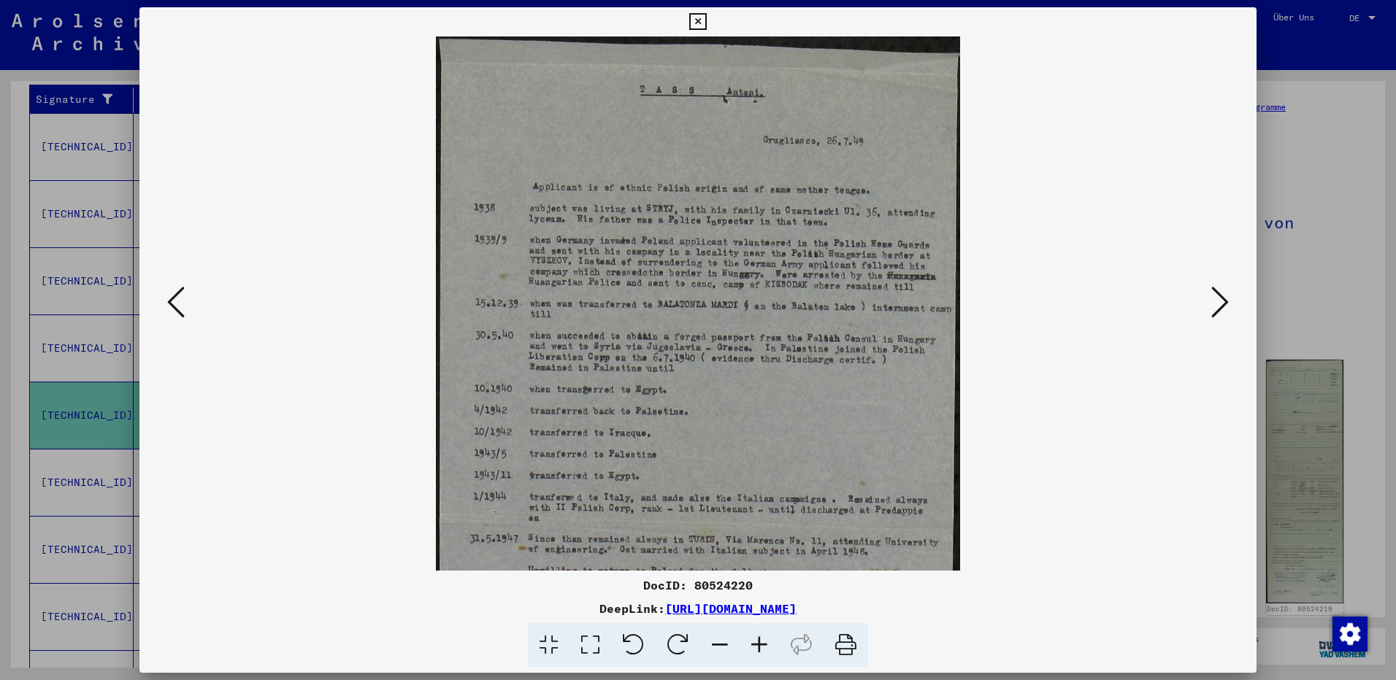
click at [759, 640] on icon at bounding box center [759, 646] width 39 height 45
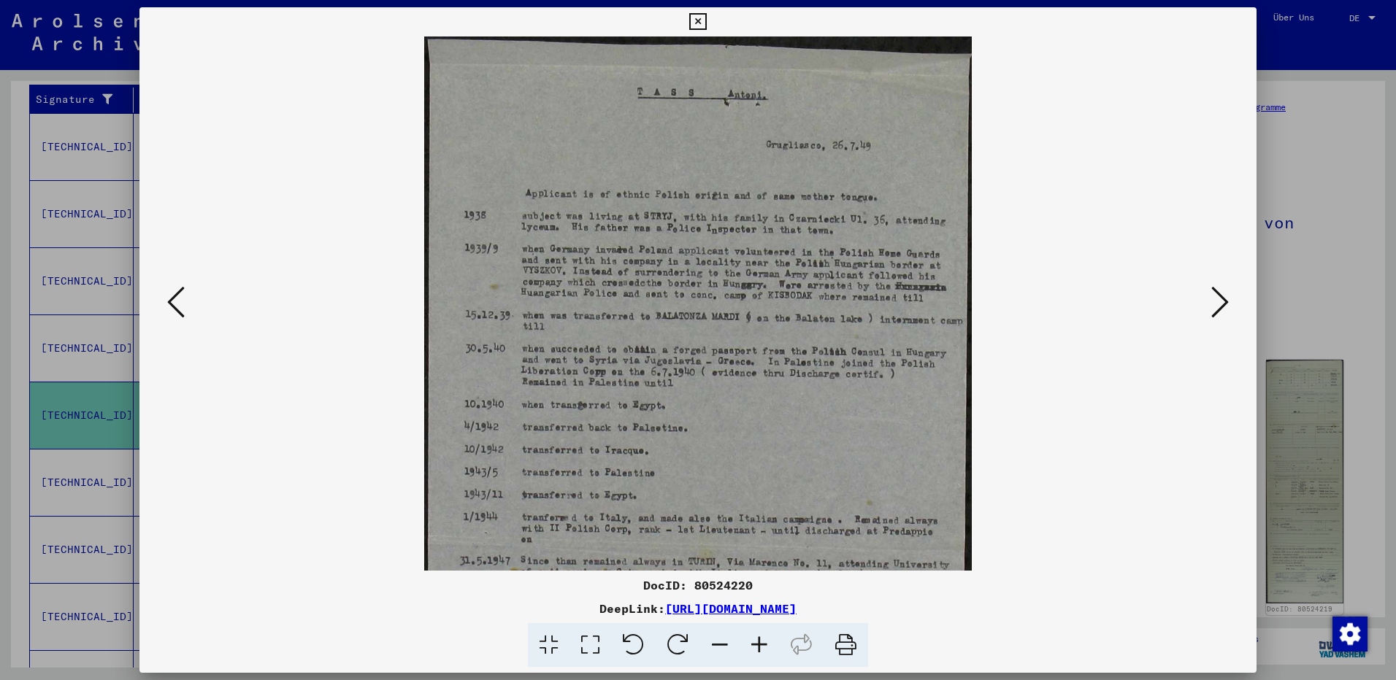
click at [759, 640] on icon at bounding box center [759, 646] width 39 height 45
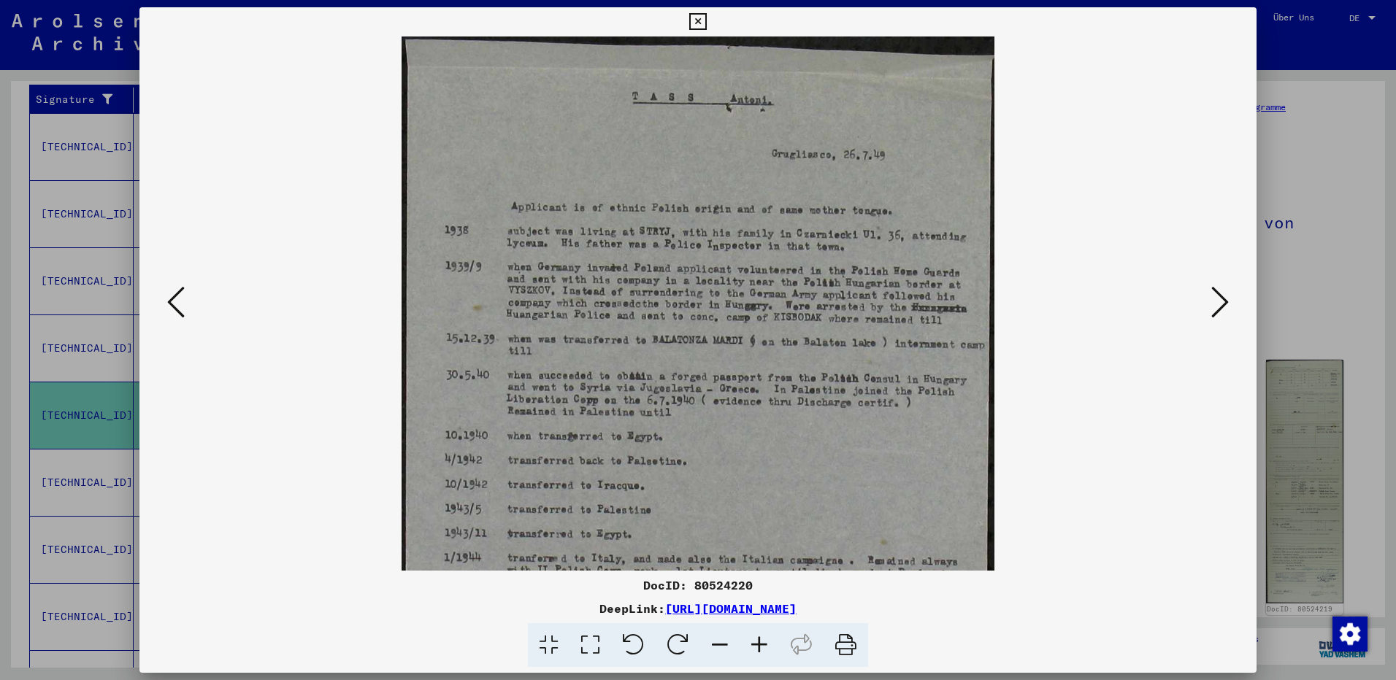
click at [759, 640] on icon at bounding box center [759, 646] width 39 height 45
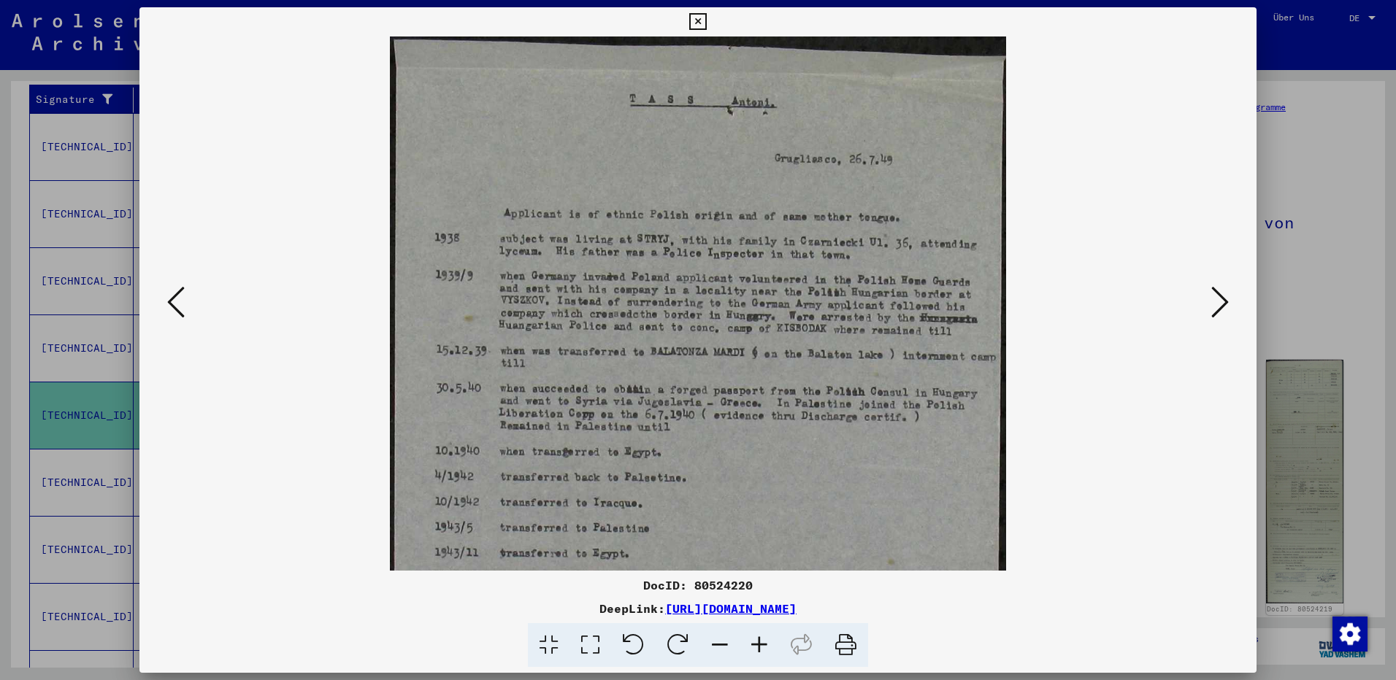
click at [759, 640] on icon at bounding box center [759, 646] width 39 height 45
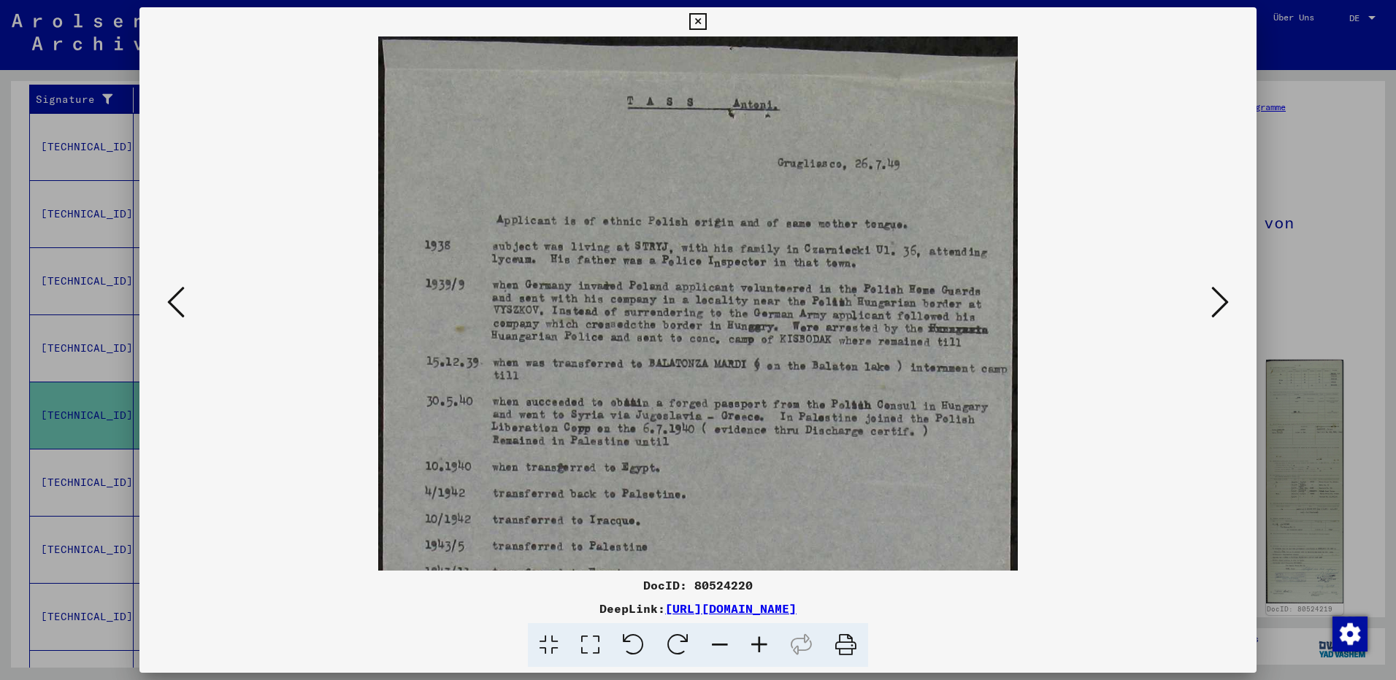
click at [759, 640] on icon at bounding box center [759, 646] width 39 height 45
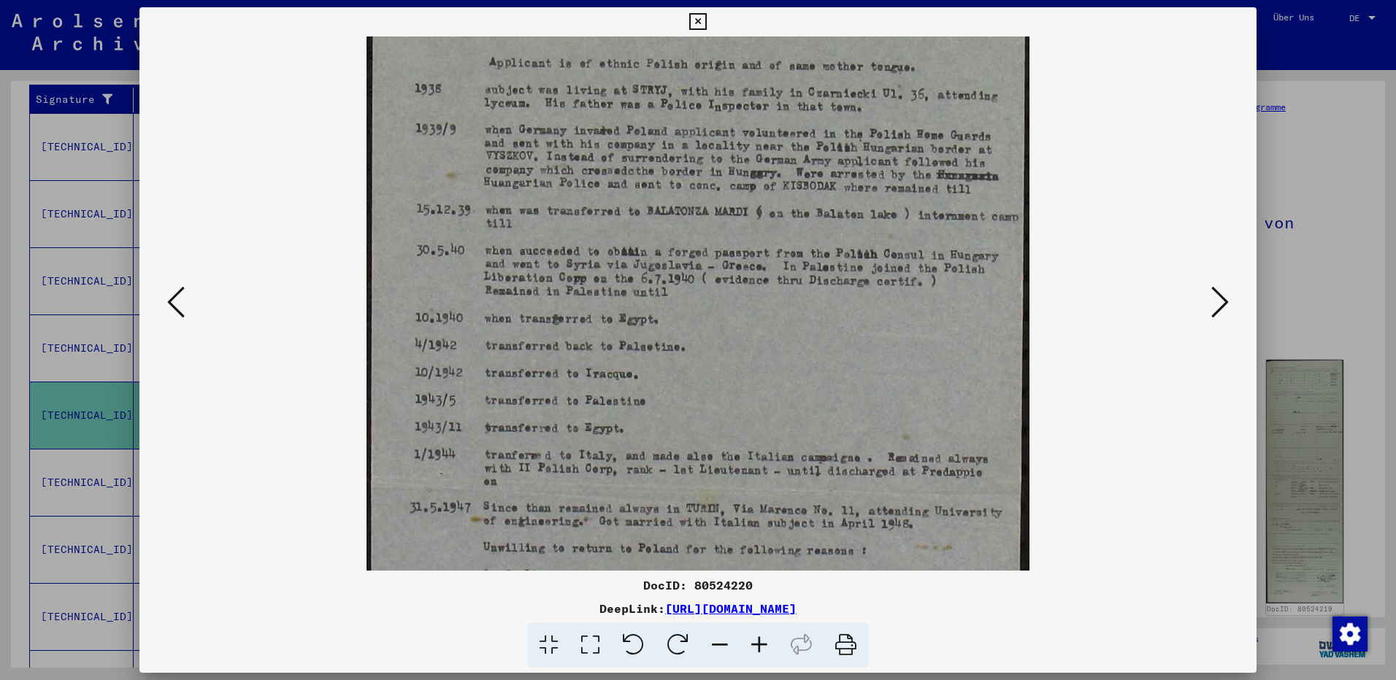
scroll to position [167, 0]
drag, startPoint x: 747, startPoint y: 440, endPoint x: 756, endPoint y: 273, distance: 167.5
click at [756, 273] on img at bounding box center [698, 392] width 663 height 1046
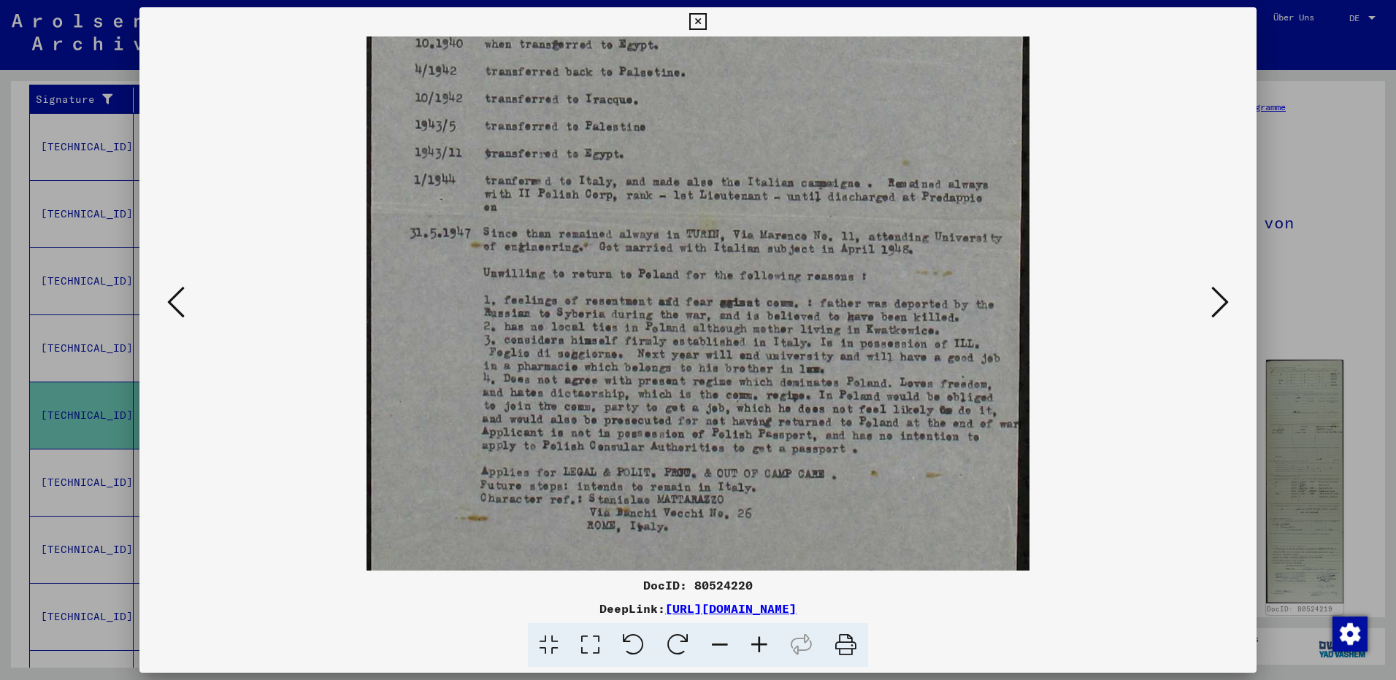
scroll to position [450, 0]
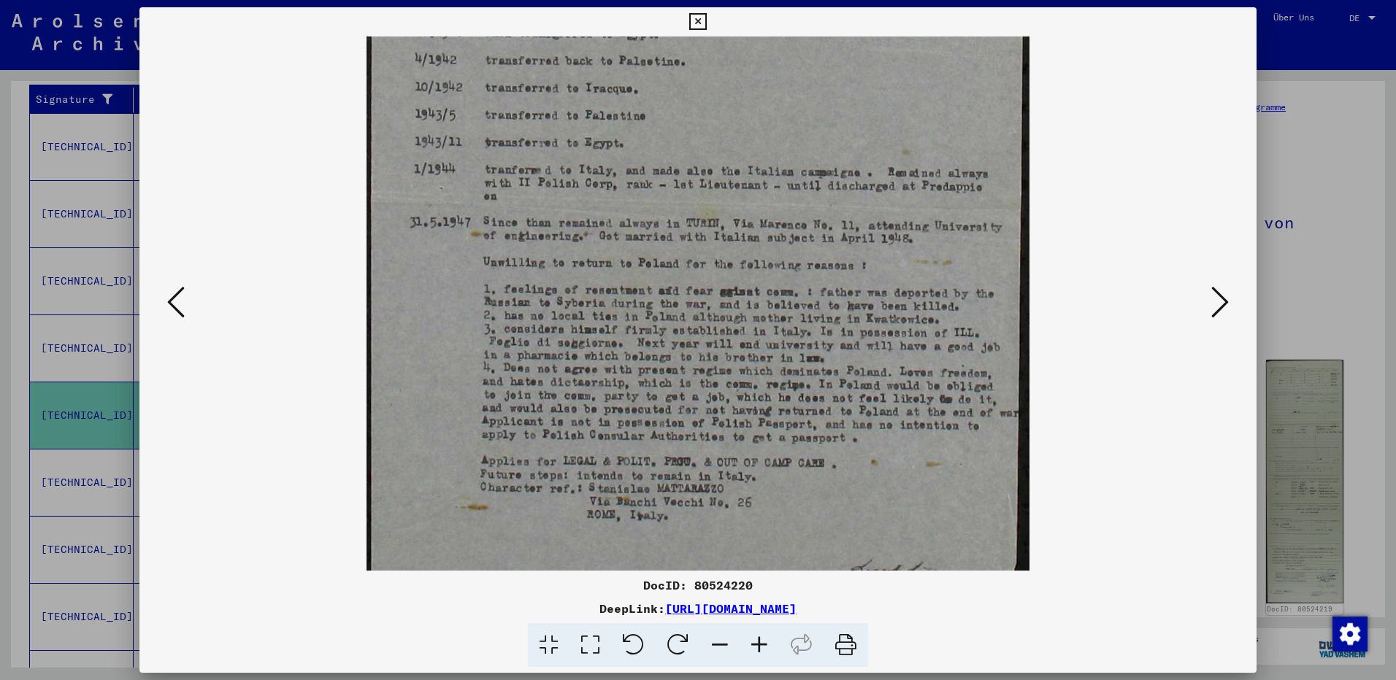
drag, startPoint x: 805, startPoint y: 452, endPoint x: 751, endPoint y: 169, distance: 287.7
click at [751, 169] on img at bounding box center [698, 110] width 663 height 1046
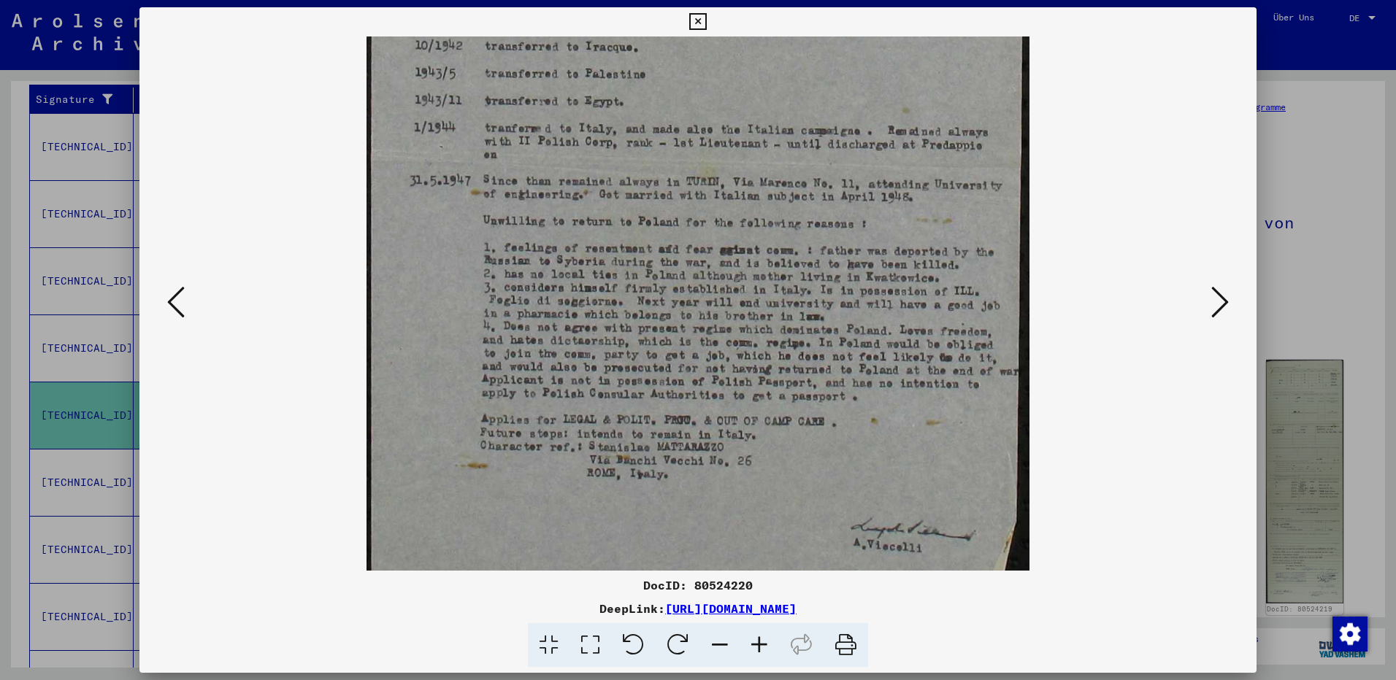
scroll to position [511, 0]
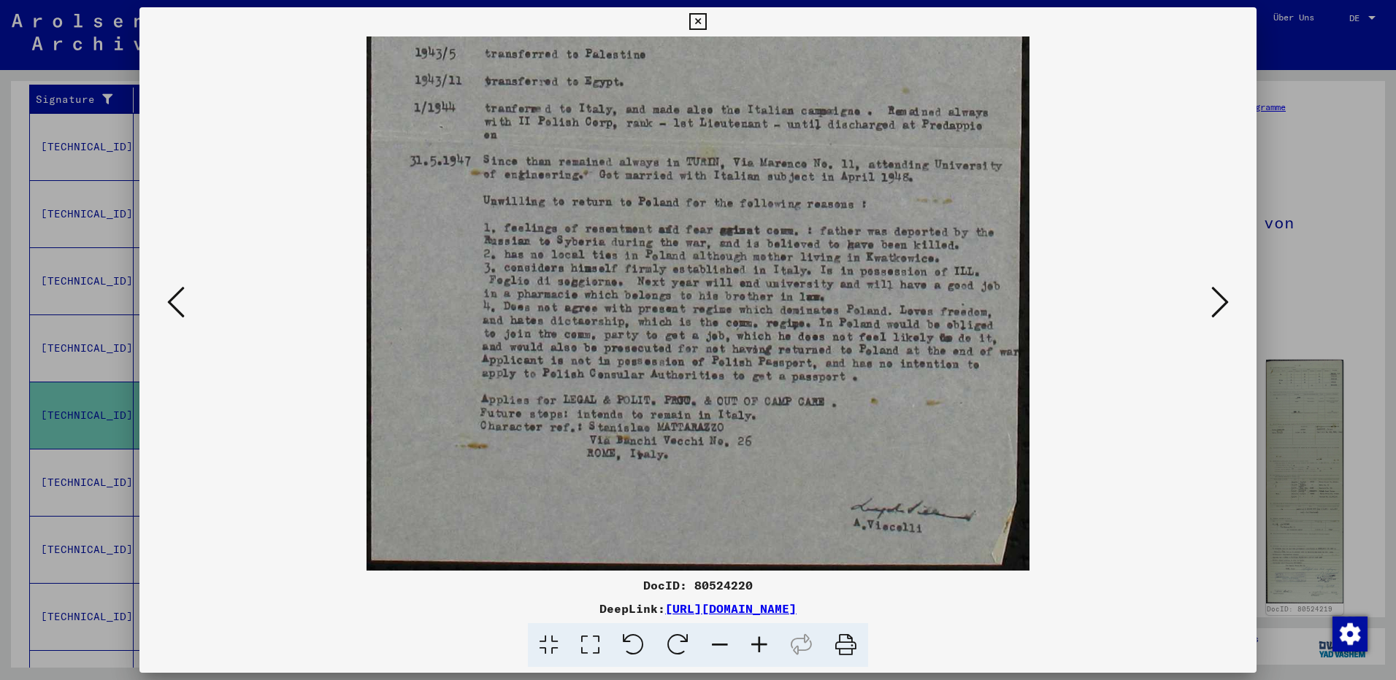
drag, startPoint x: 647, startPoint y: 367, endPoint x: 629, endPoint y: 269, distance: 99.4
click at [629, 269] on img at bounding box center [698, 48] width 663 height 1046
drag, startPoint x: 841, startPoint y: 641, endPoint x: 103, endPoint y: 594, distance: 739.6
click at [841, 641] on icon at bounding box center [846, 646] width 45 height 45
click at [697, 18] on icon at bounding box center [697, 22] width 17 height 18
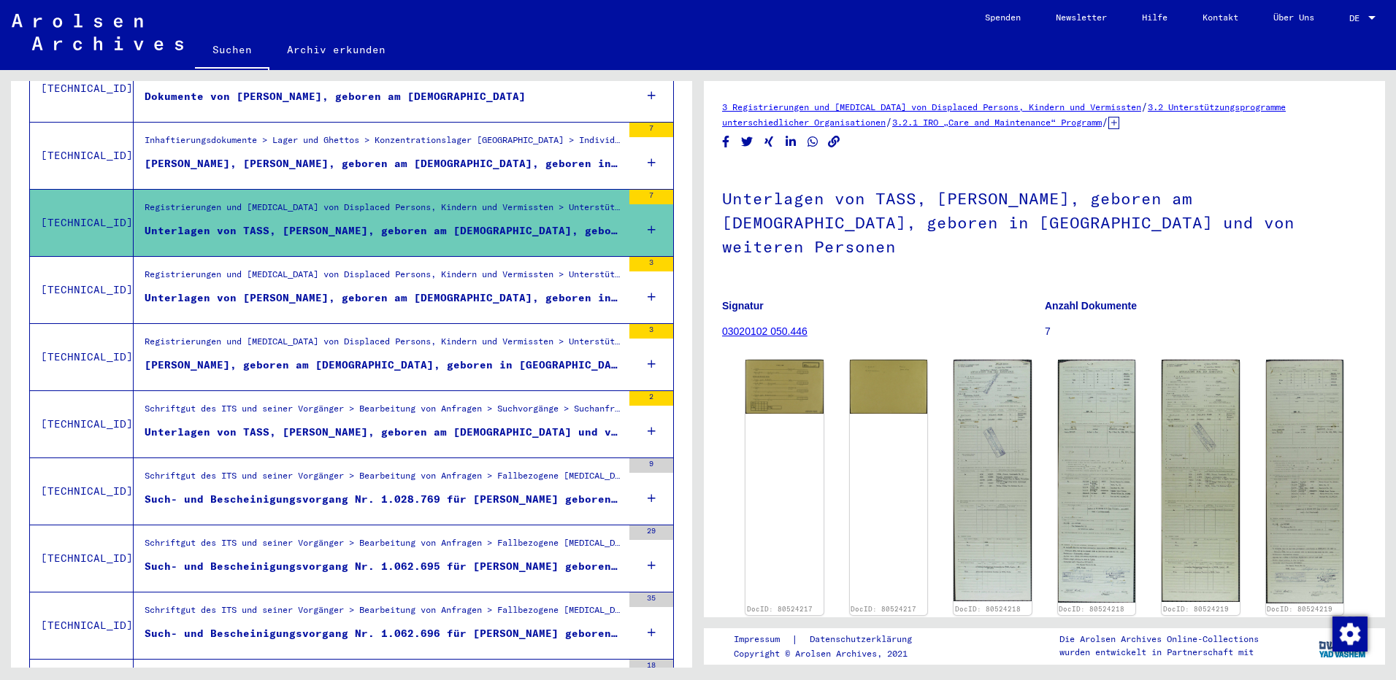
scroll to position [487, 0]
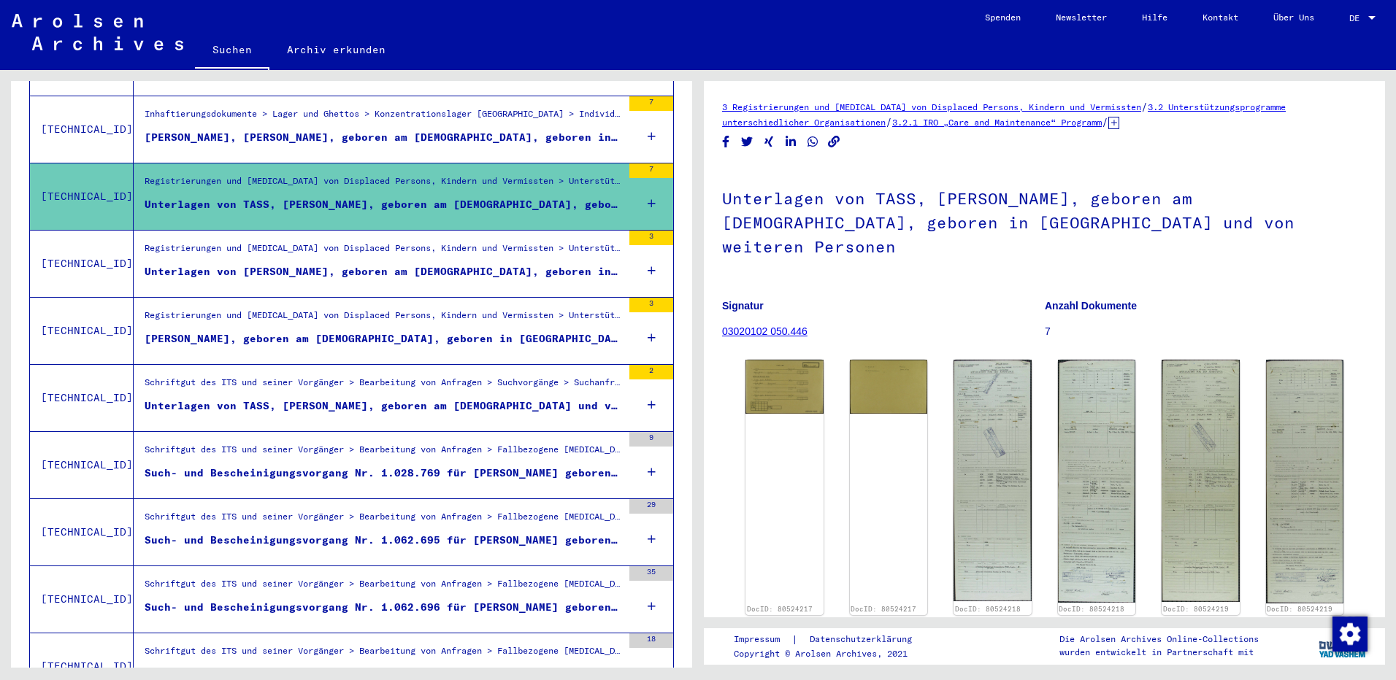
click at [401, 399] on div "Unterlagen von TASS, [PERSON_NAME], geboren am [DEMOGRAPHIC_DATA] und von weite…" at bounding box center [384, 406] width 478 height 15
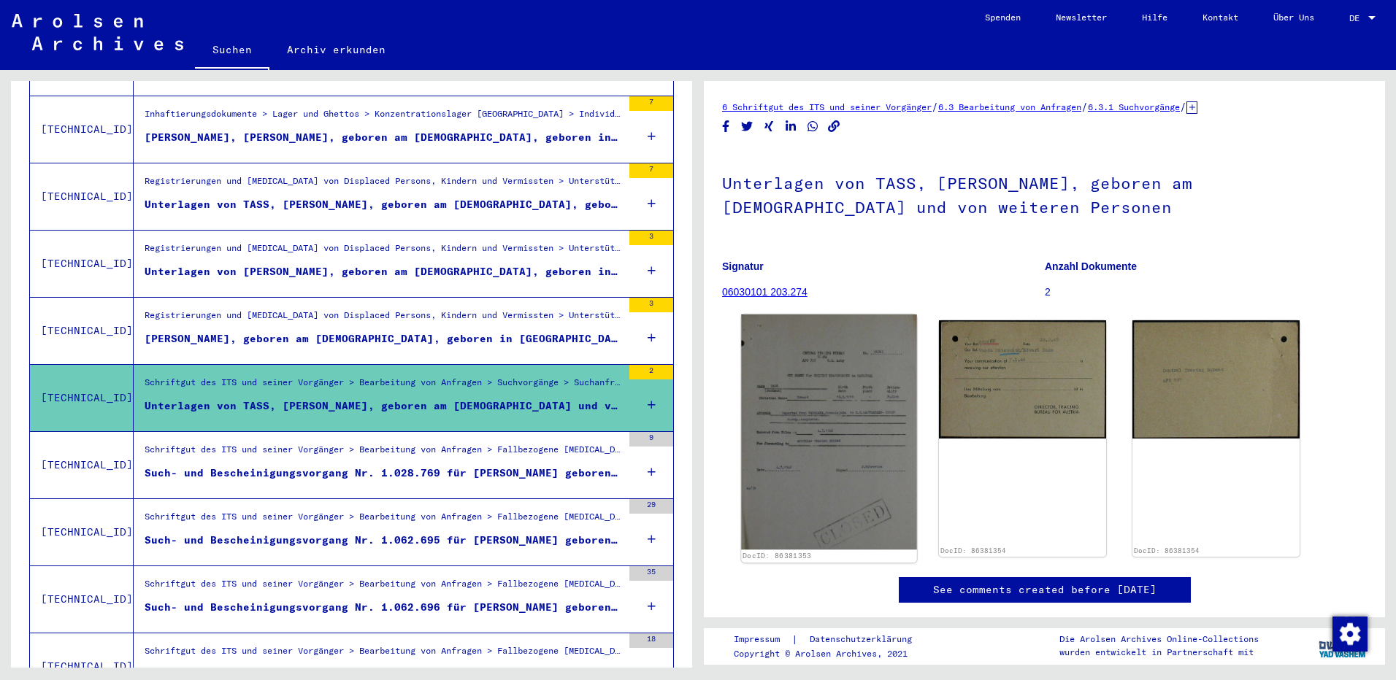
click at [847, 422] on img at bounding box center [828, 432] width 175 height 235
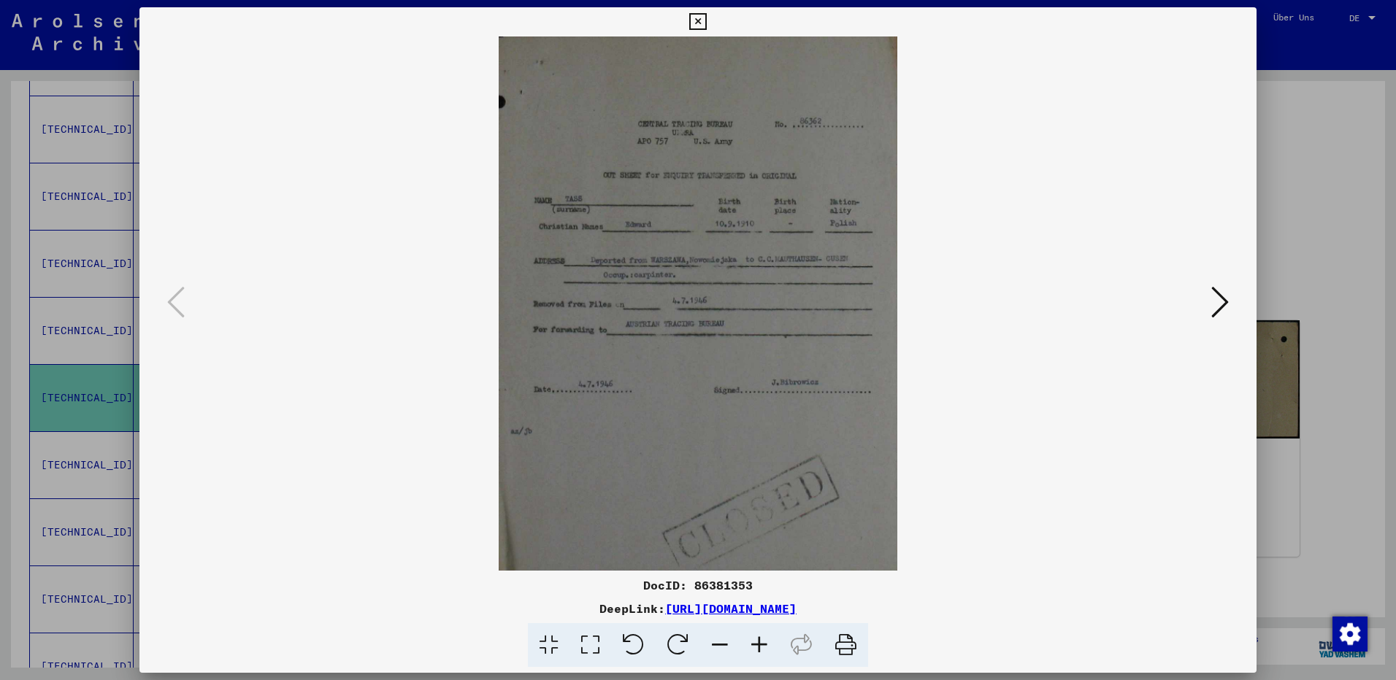
click at [755, 643] on icon at bounding box center [759, 646] width 39 height 45
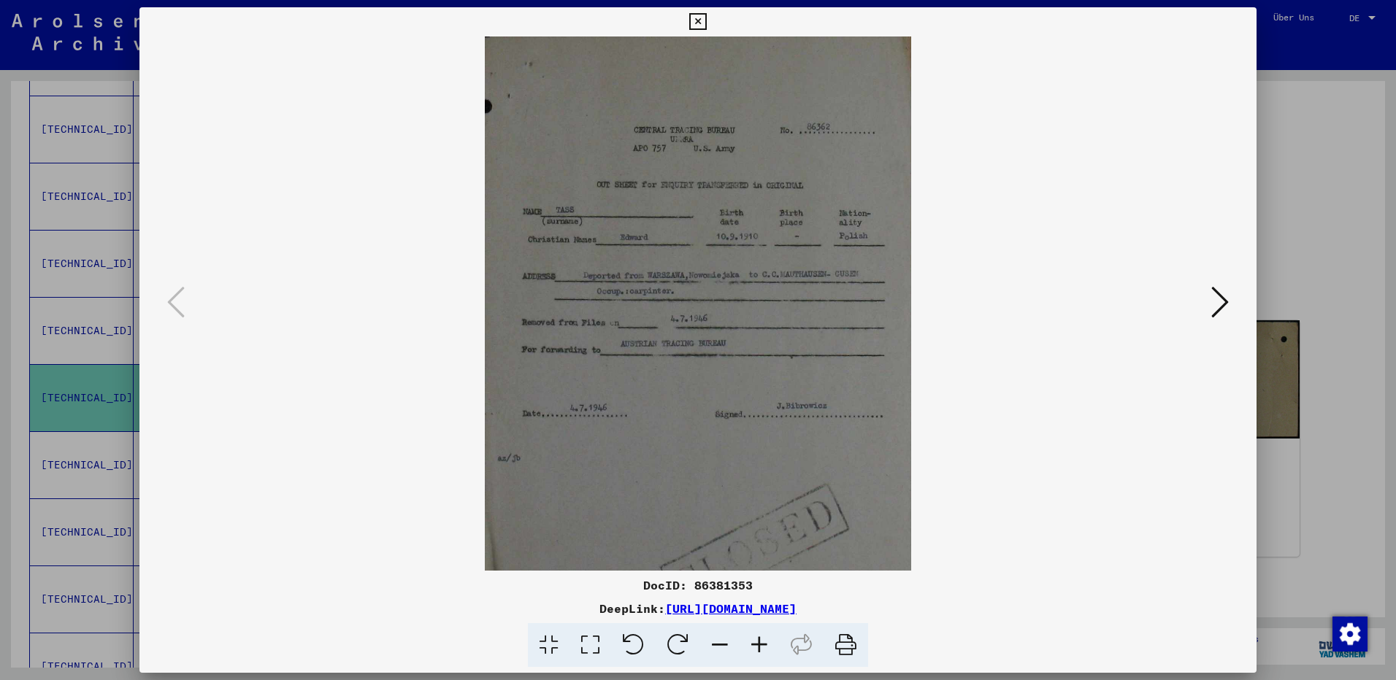
click at [755, 643] on icon at bounding box center [759, 646] width 39 height 45
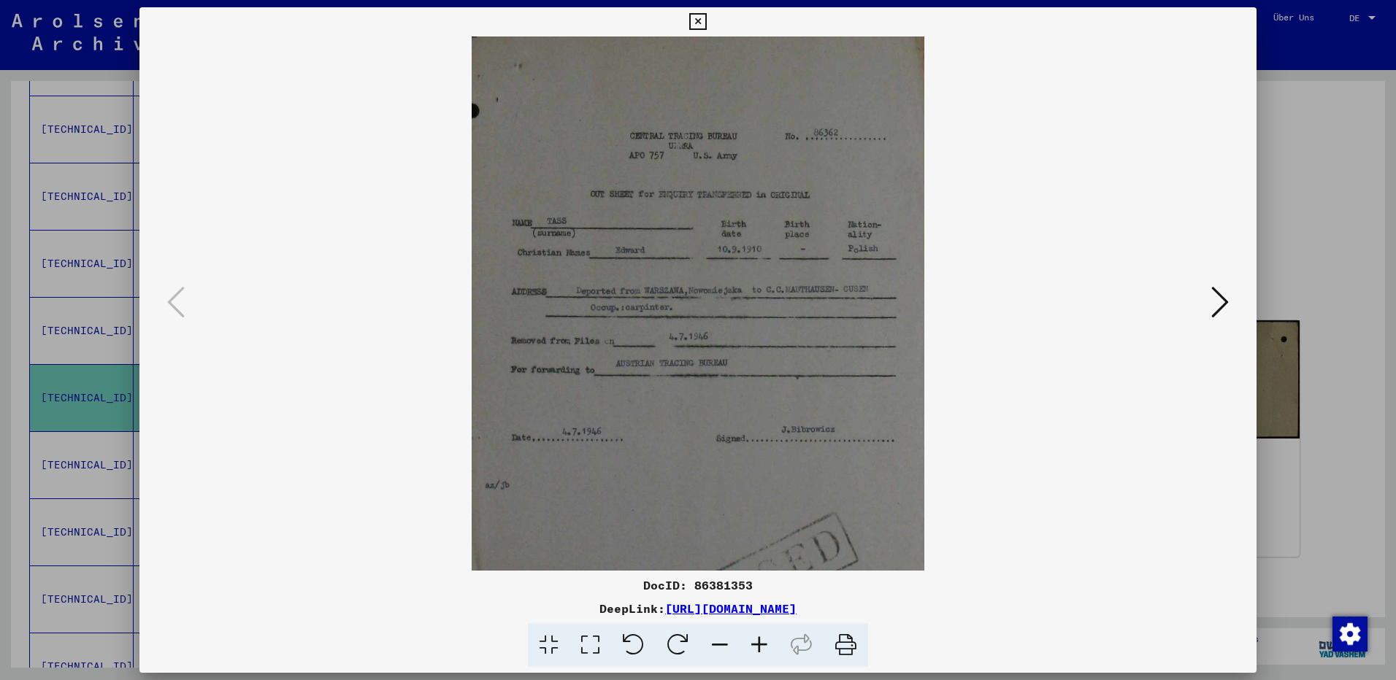
click at [755, 643] on icon at bounding box center [759, 646] width 39 height 45
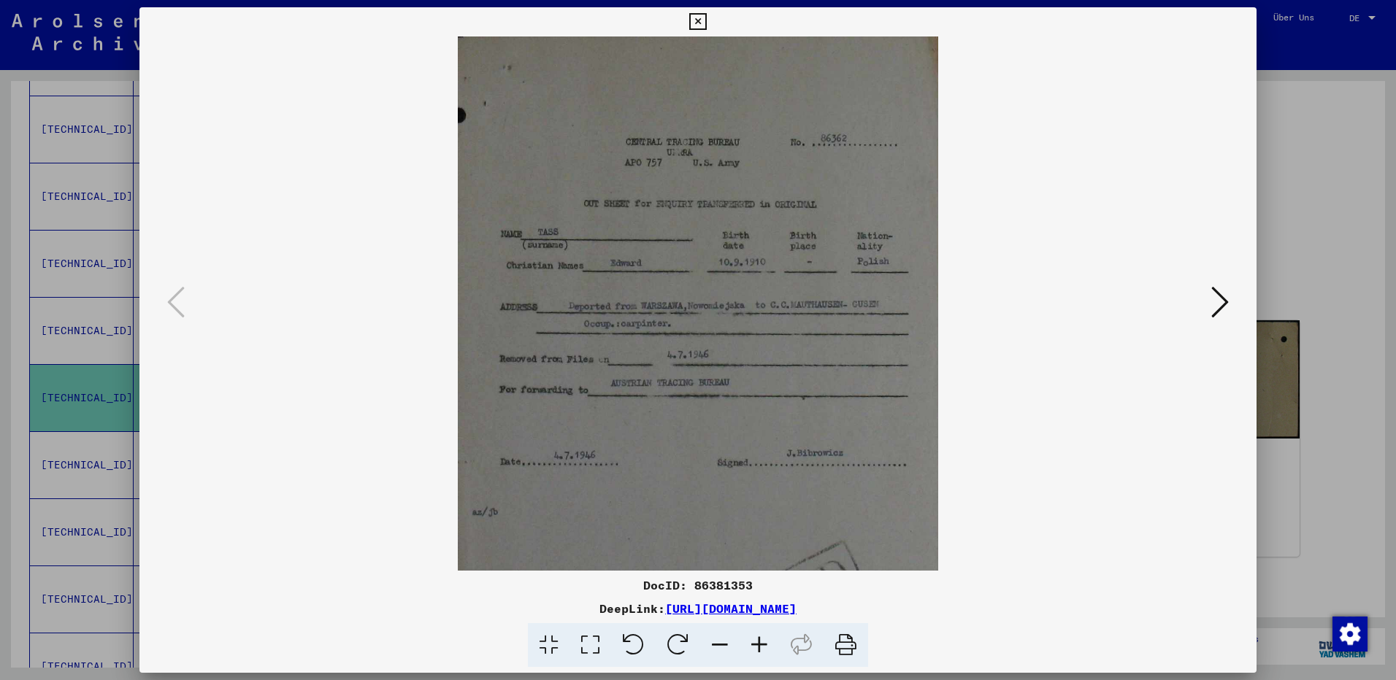
click at [755, 643] on icon at bounding box center [759, 646] width 39 height 45
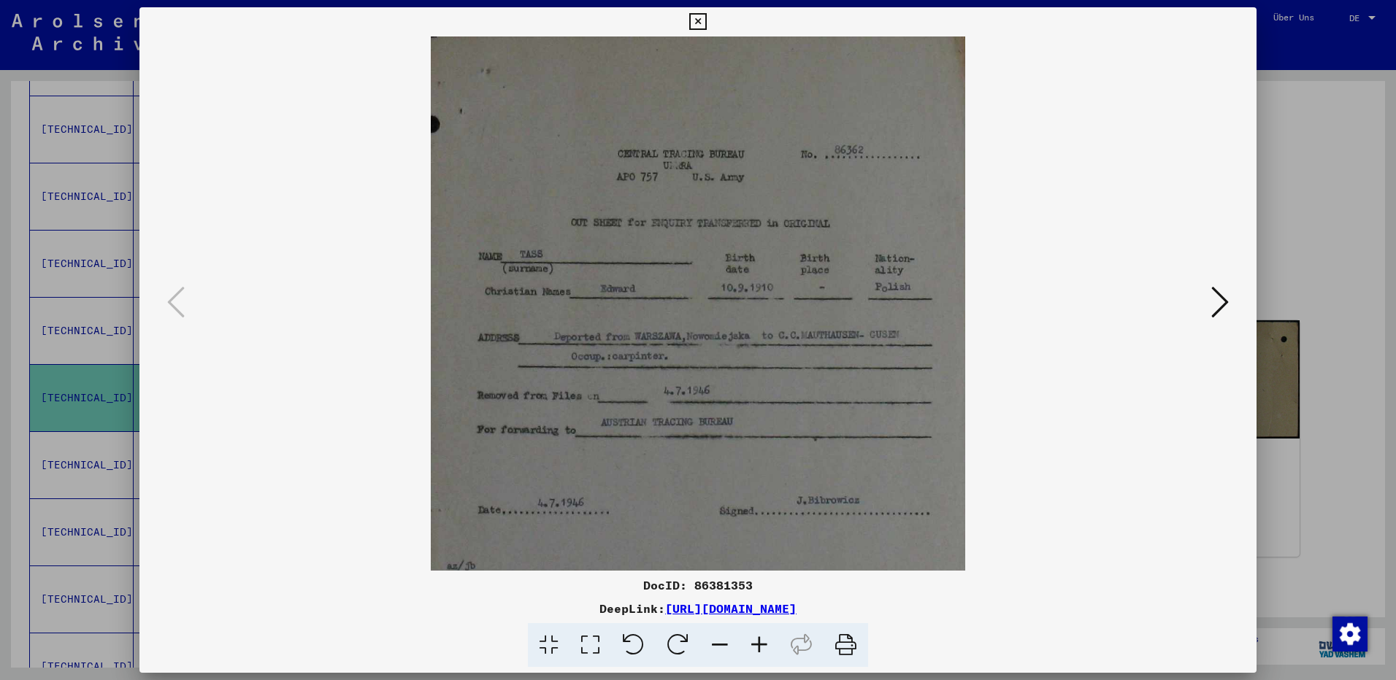
click at [755, 643] on icon at bounding box center [759, 646] width 39 height 45
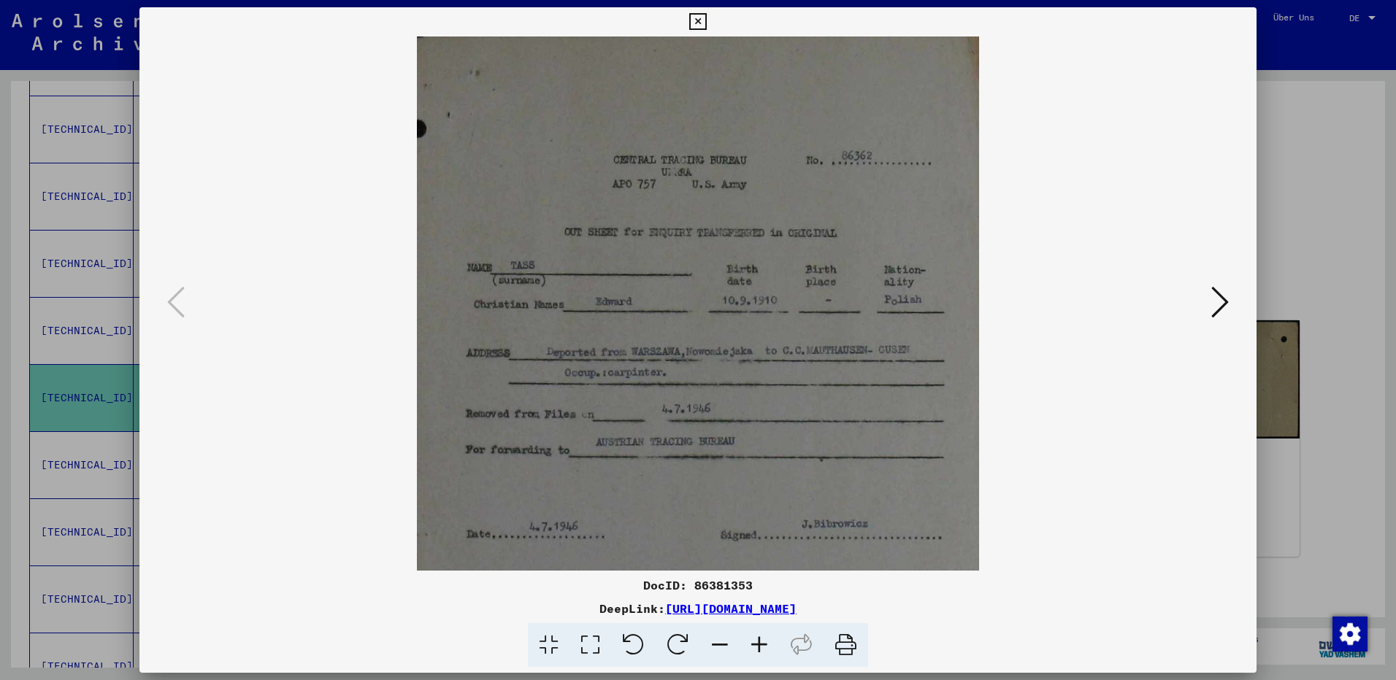
click at [755, 643] on icon at bounding box center [759, 646] width 39 height 45
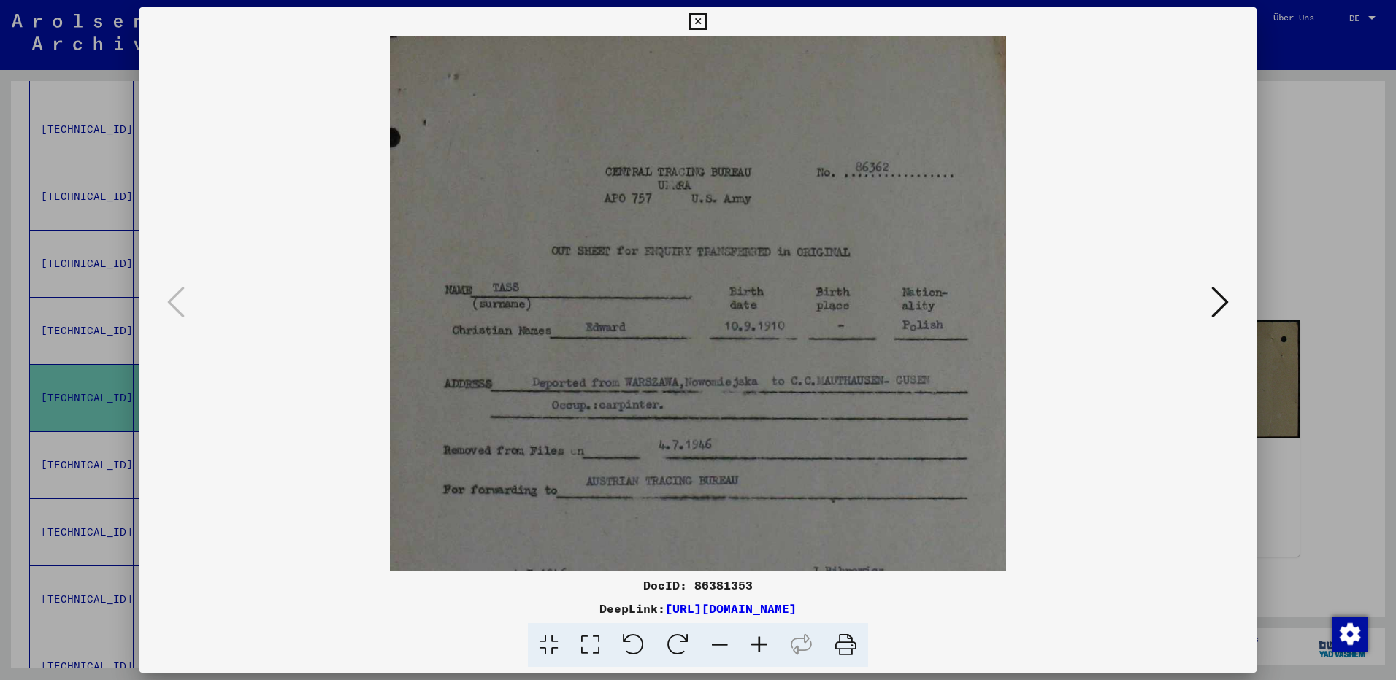
click at [755, 643] on icon at bounding box center [759, 646] width 39 height 45
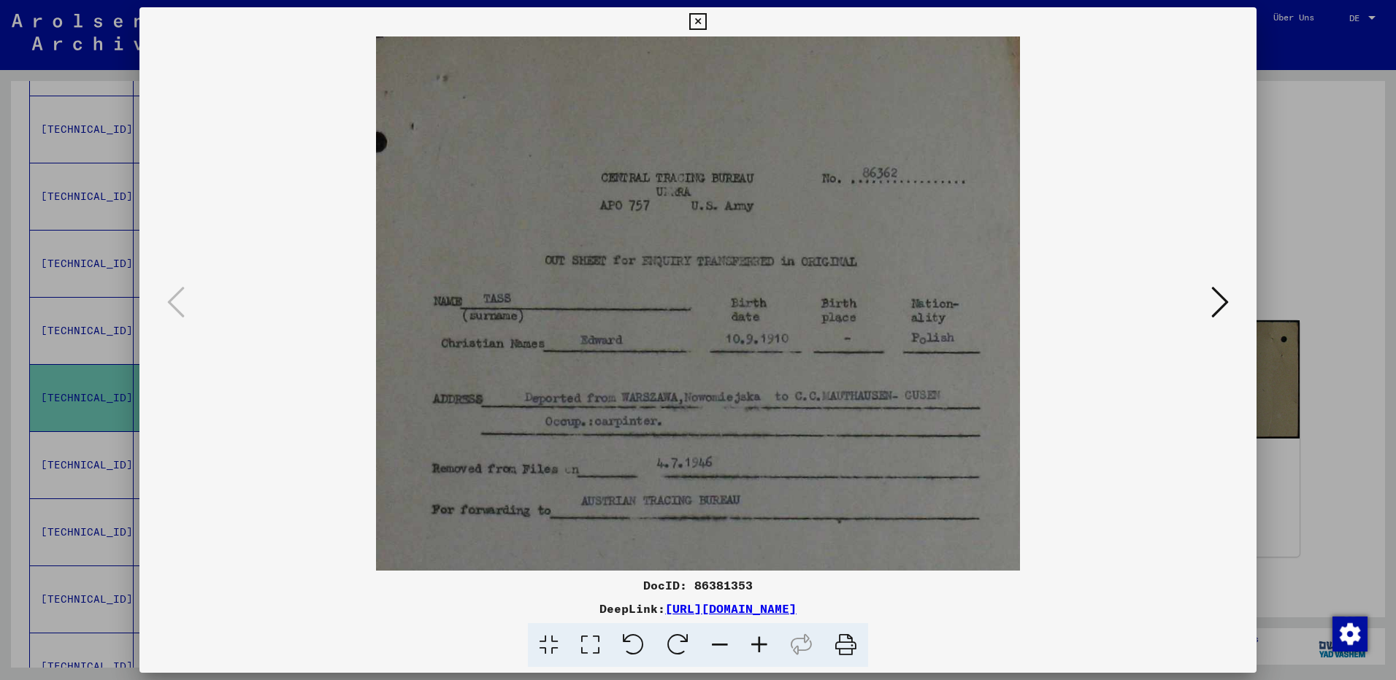
click at [1217, 299] on icon at bounding box center [1220, 302] width 18 height 35
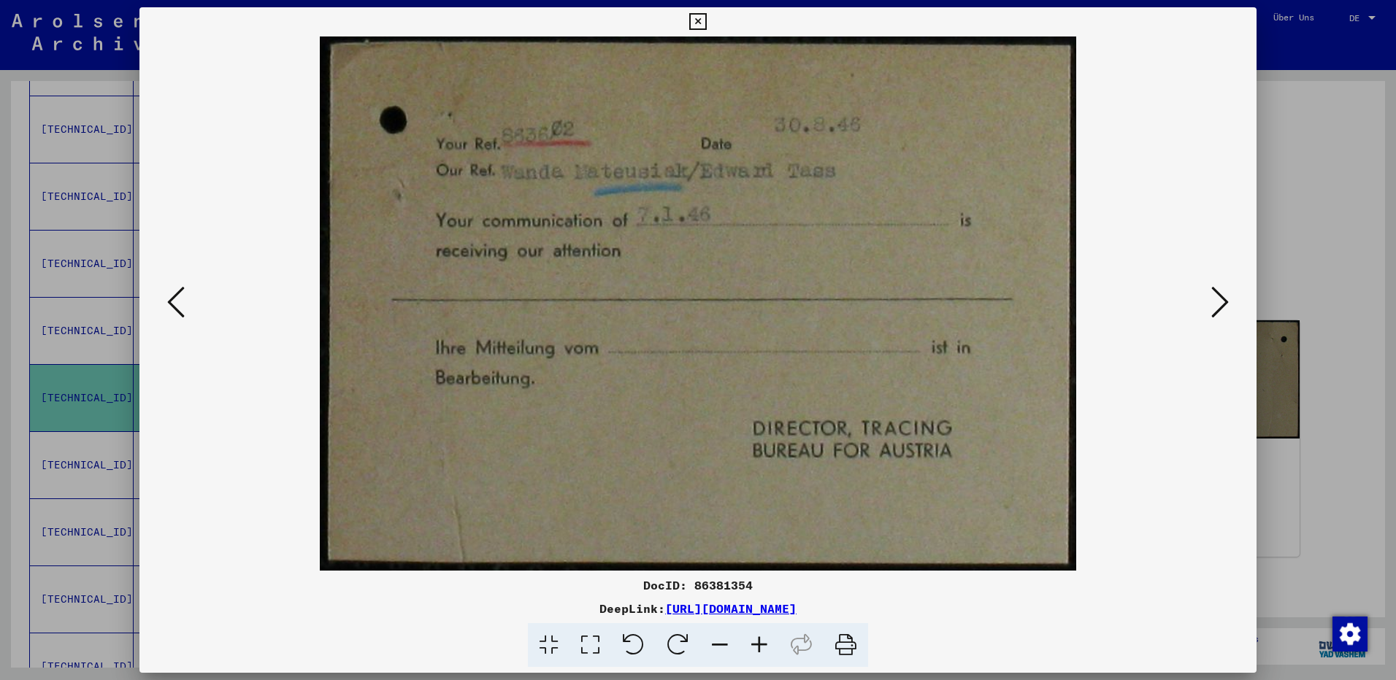
click at [1216, 299] on icon at bounding box center [1220, 302] width 18 height 35
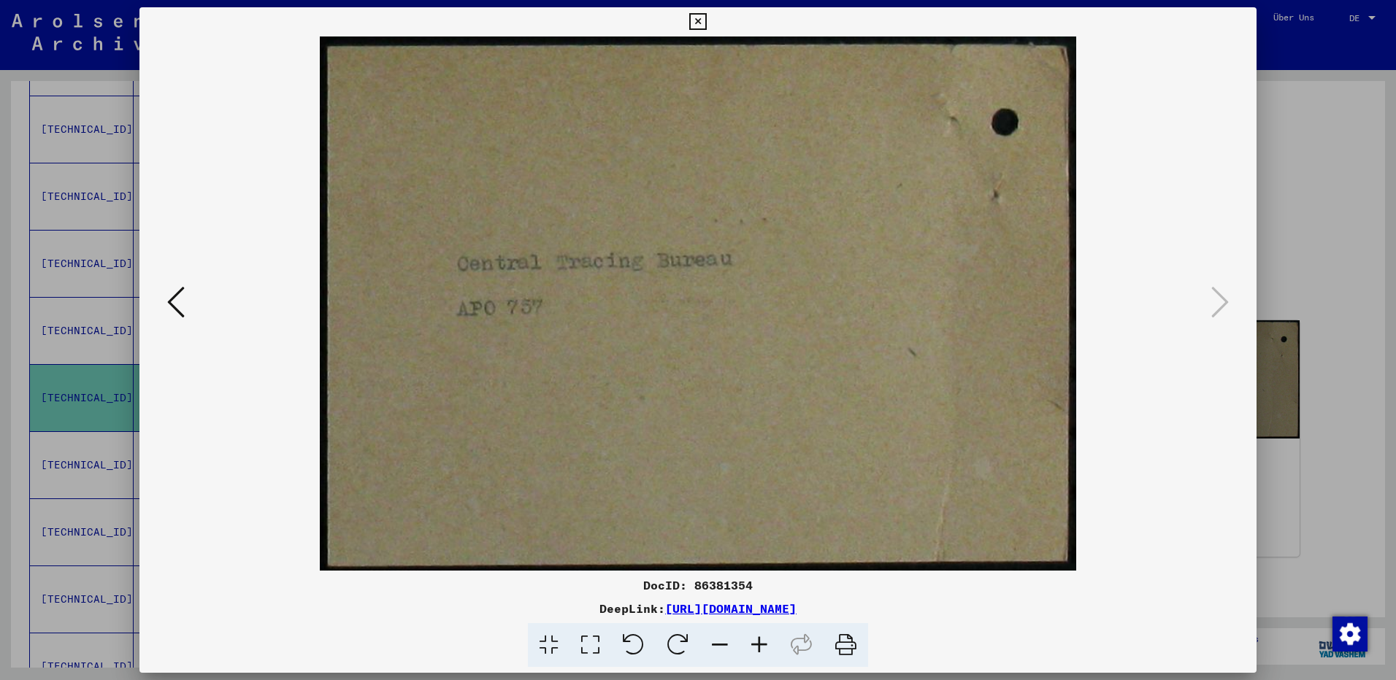
click at [697, 21] on icon at bounding box center [697, 22] width 17 height 18
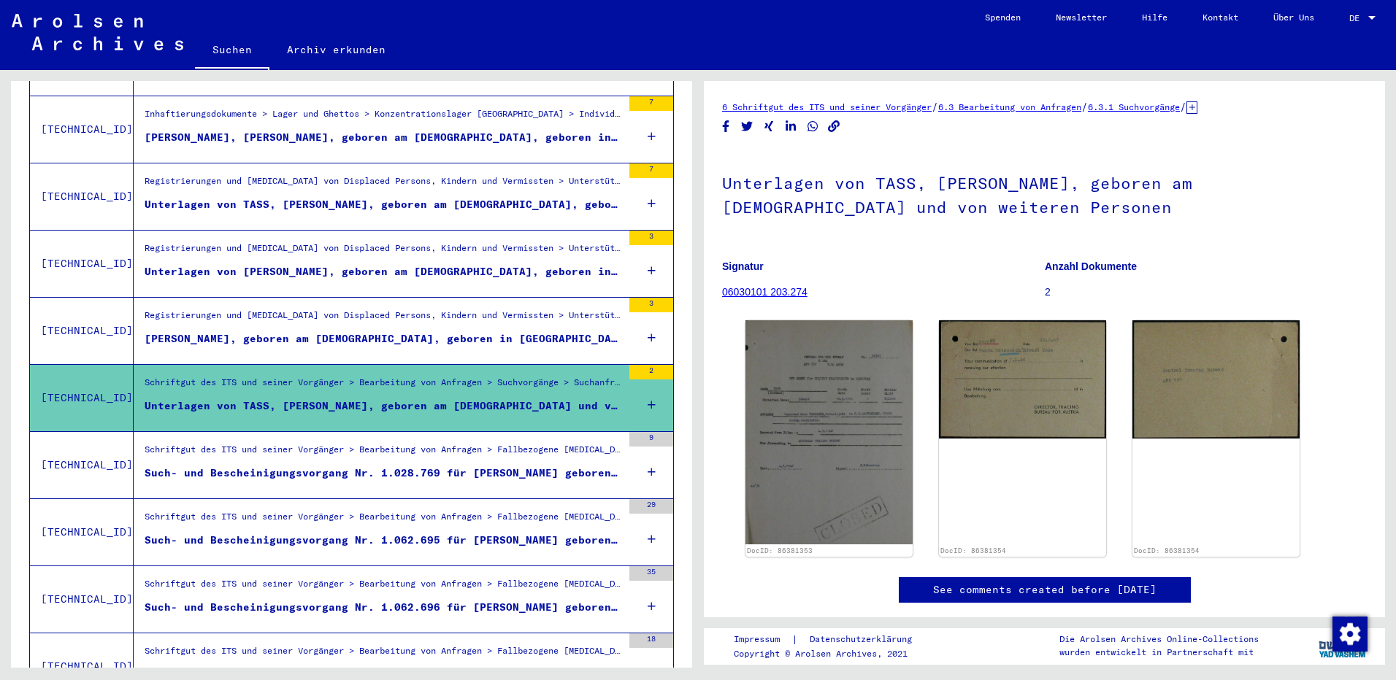
click at [288, 533] on div "Such- und Bescheinigungsvorgang Nr. 1.062.695 für [PERSON_NAME] geboren [DEMOGR…" at bounding box center [384, 540] width 478 height 15
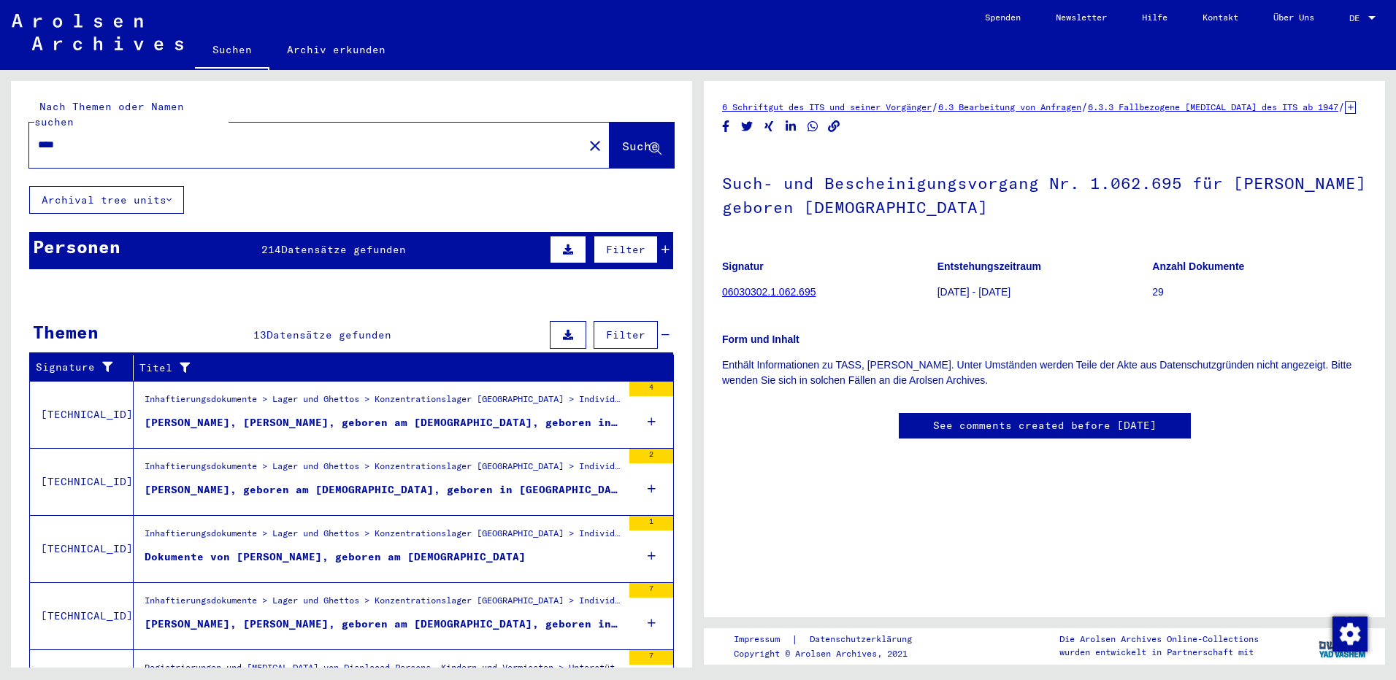
click at [361, 243] on span "Datensätze gefunden" at bounding box center [343, 249] width 125 height 13
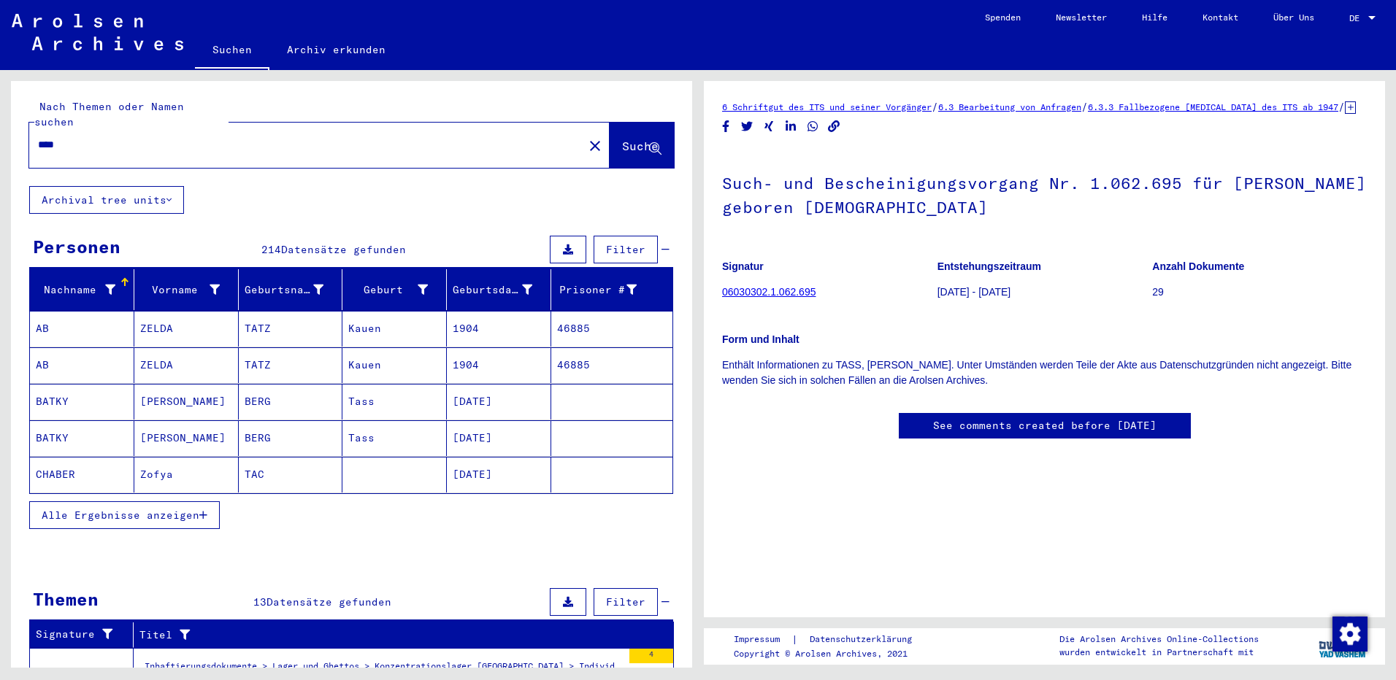
click at [155, 509] on span "Alle Ergebnisse anzeigen" at bounding box center [121, 515] width 158 height 13
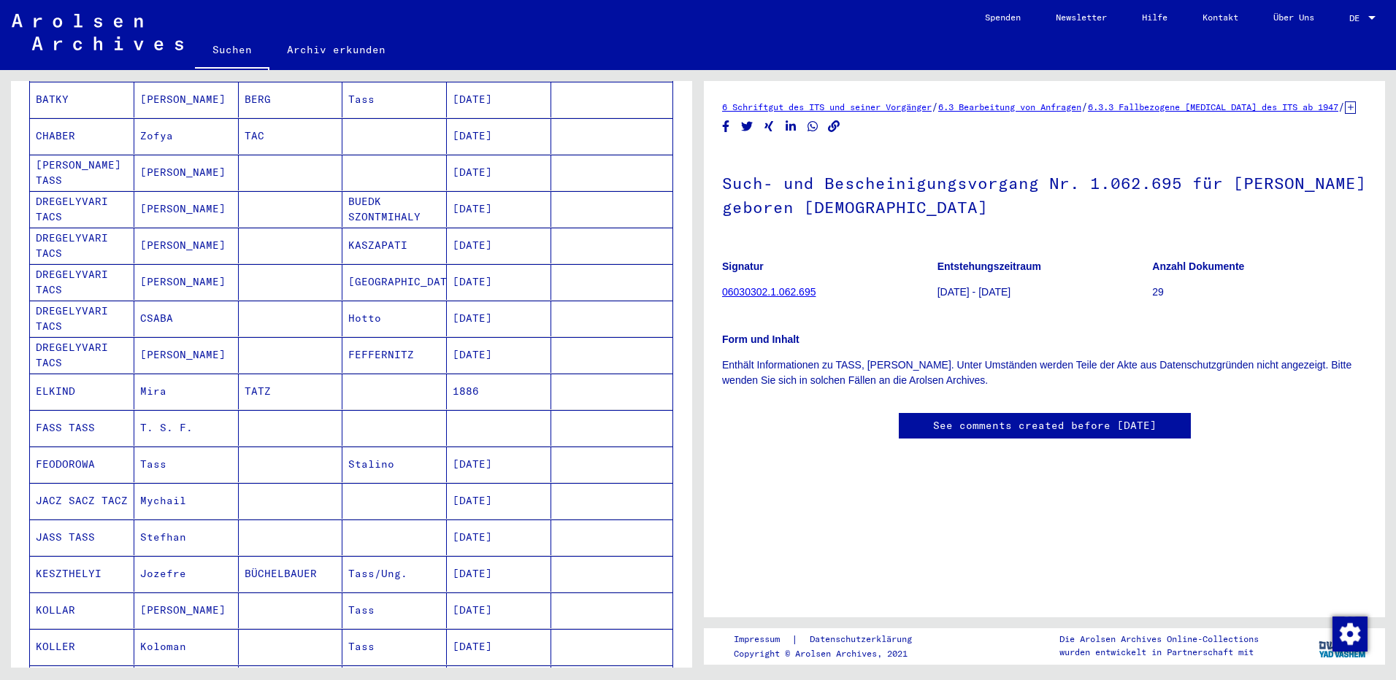
scroll to position [365, 0]
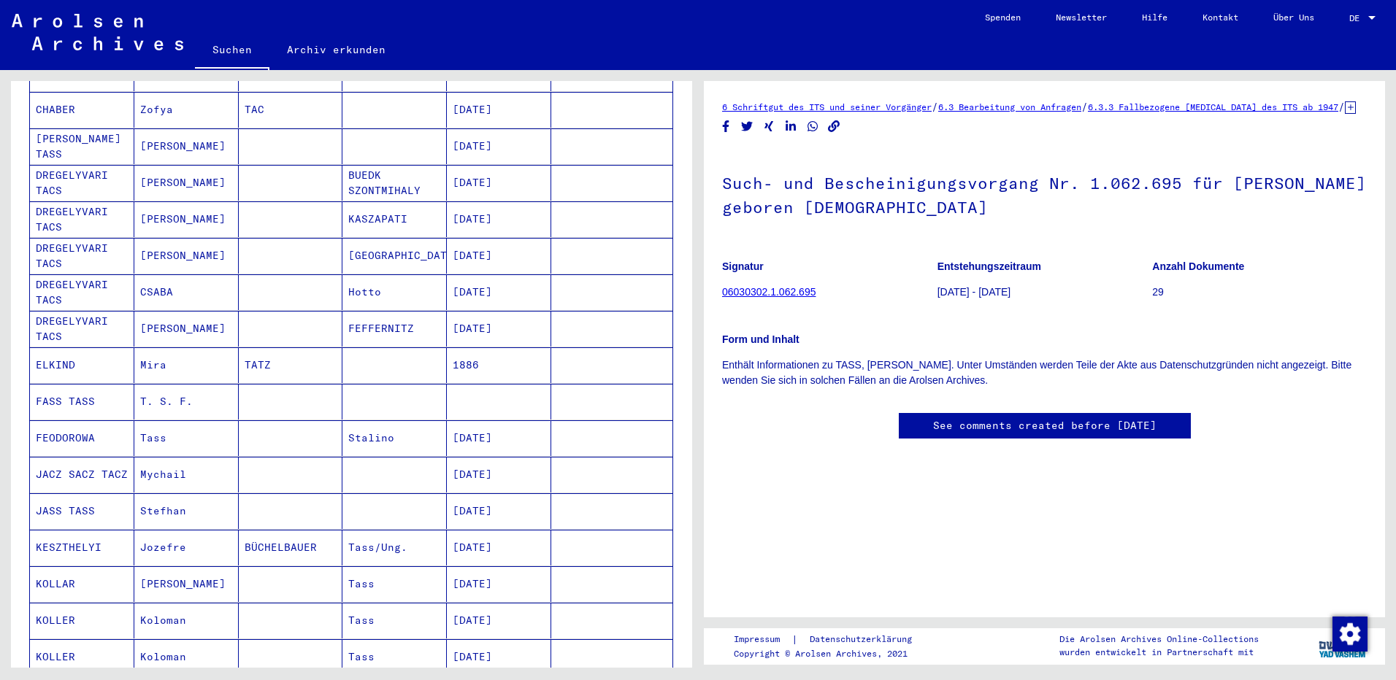
click at [85, 388] on mat-cell "FASS TASS" at bounding box center [82, 402] width 104 height 36
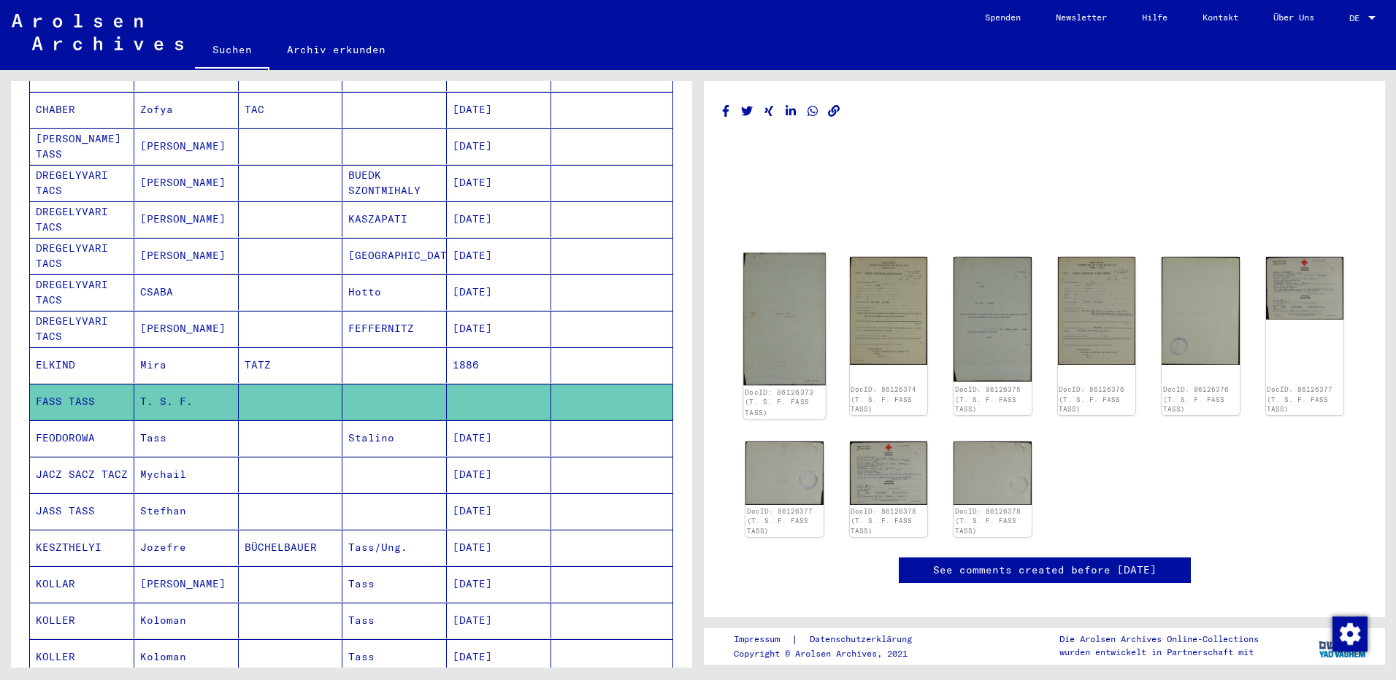
click at [779, 318] on img at bounding box center [784, 319] width 82 height 133
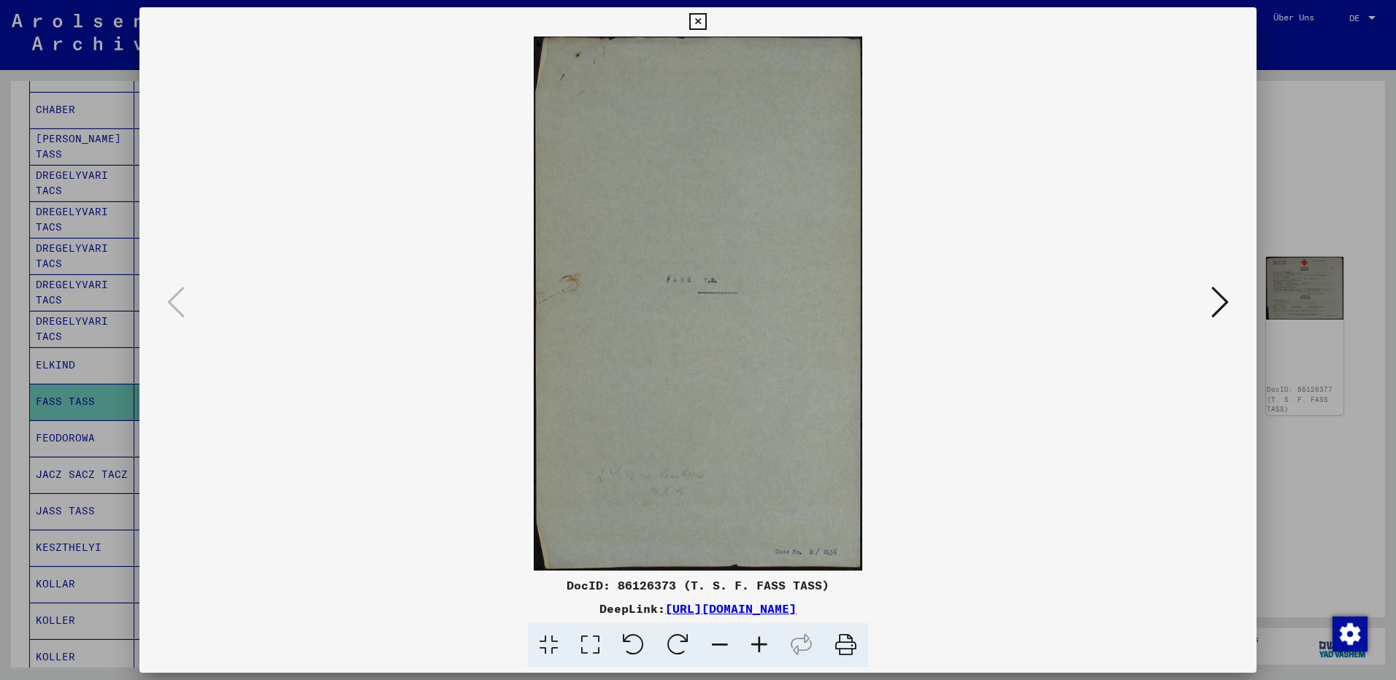
click at [1219, 305] on icon at bounding box center [1220, 302] width 18 height 35
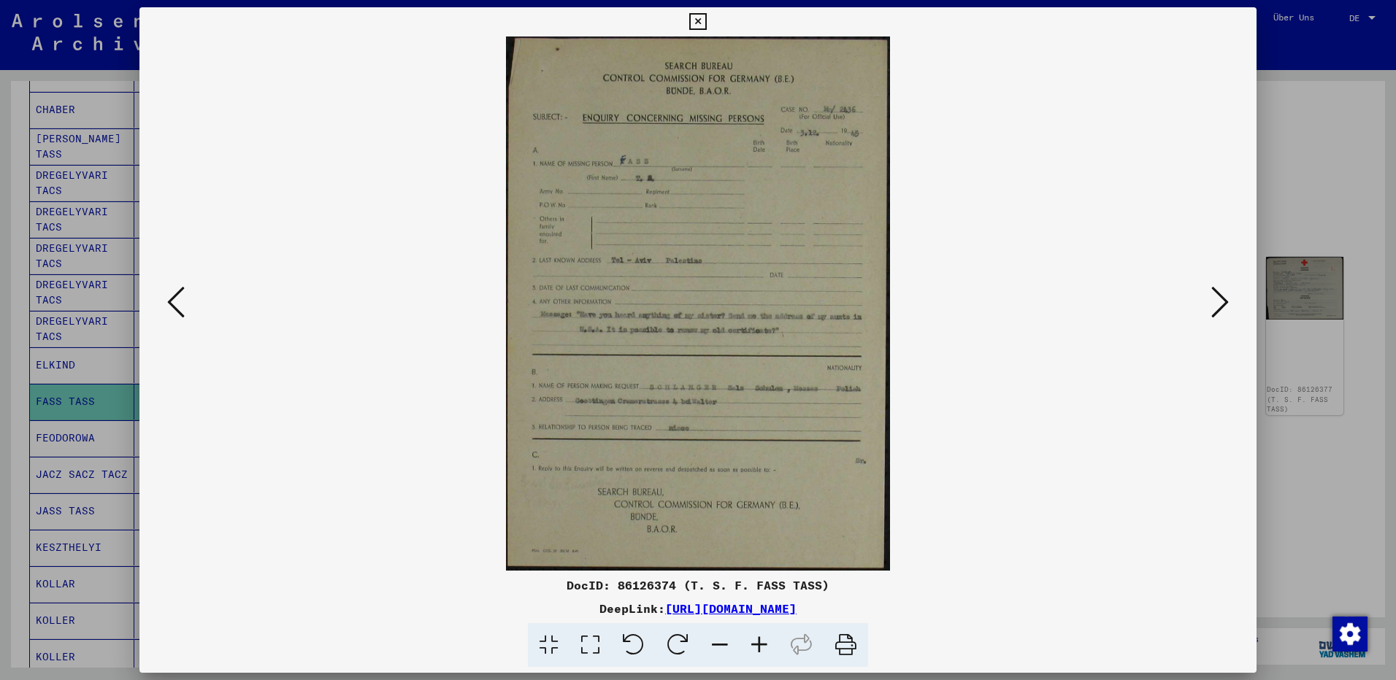
click at [762, 643] on icon at bounding box center [759, 646] width 39 height 45
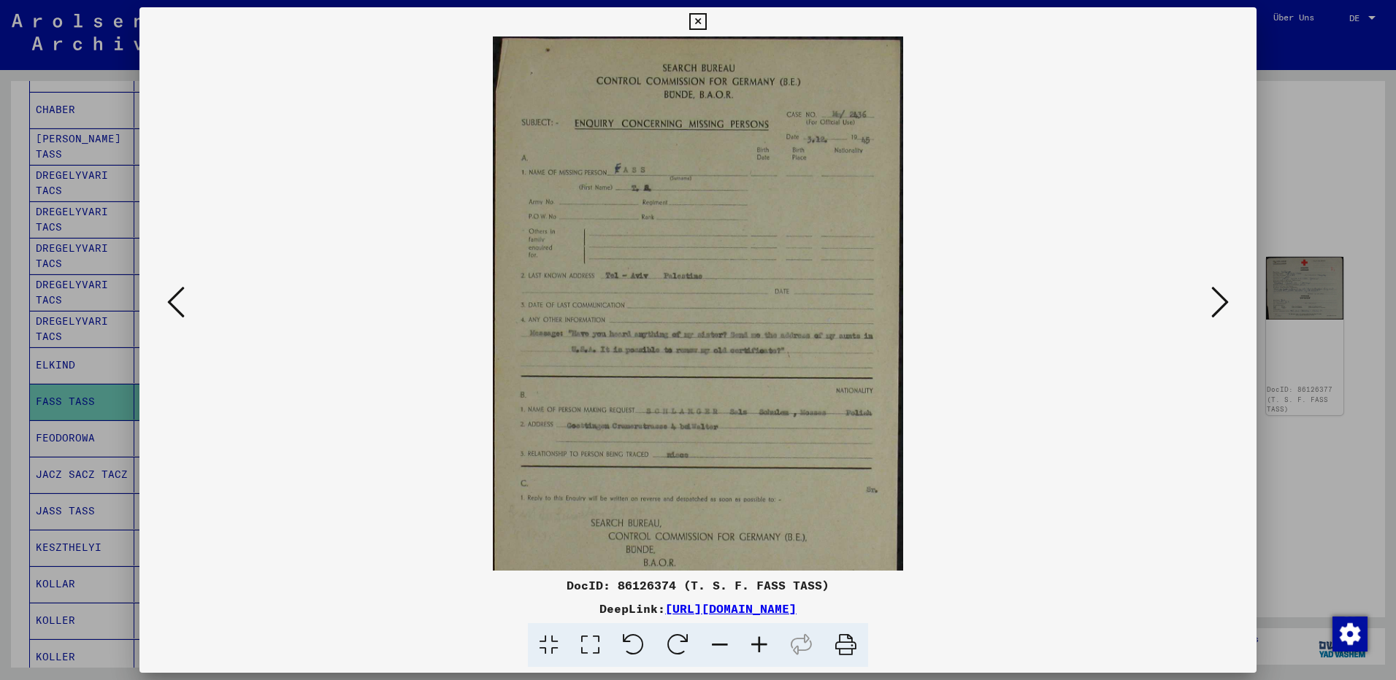
click at [762, 643] on icon at bounding box center [759, 646] width 39 height 45
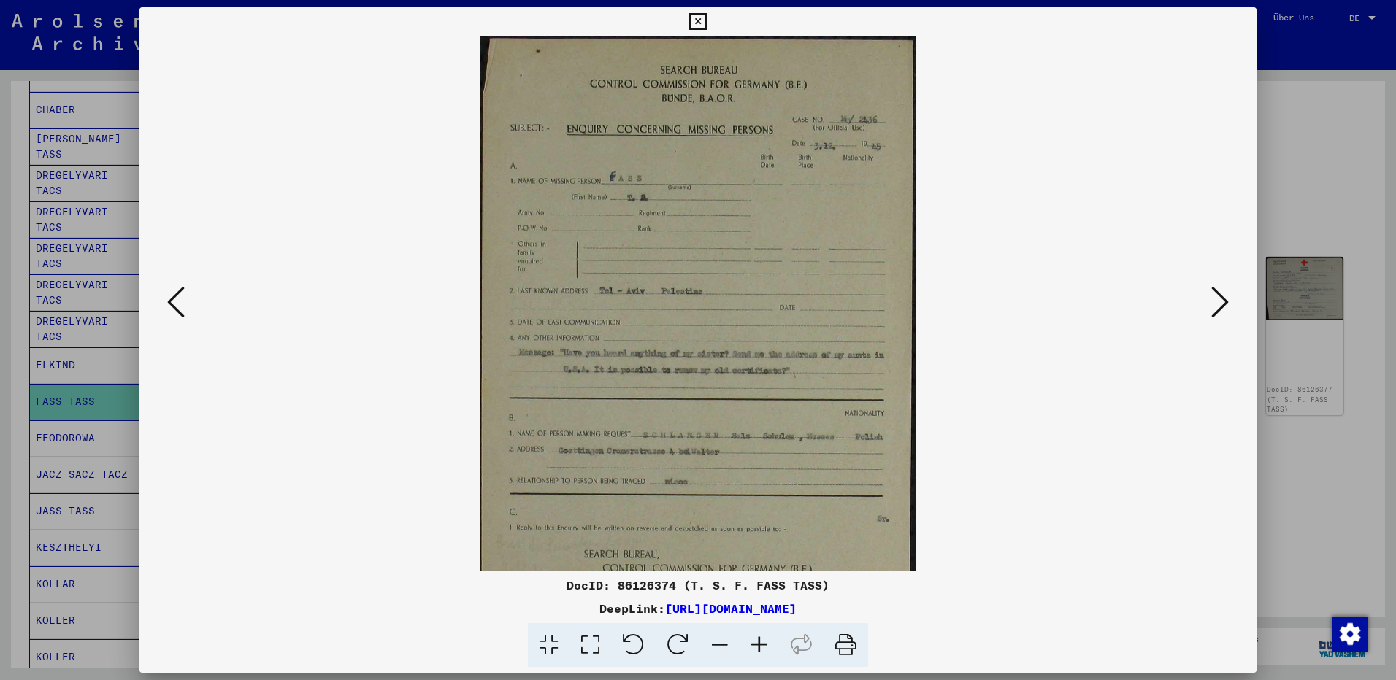
click at [762, 643] on icon at bounding box center [759, 646] width 39 height 45
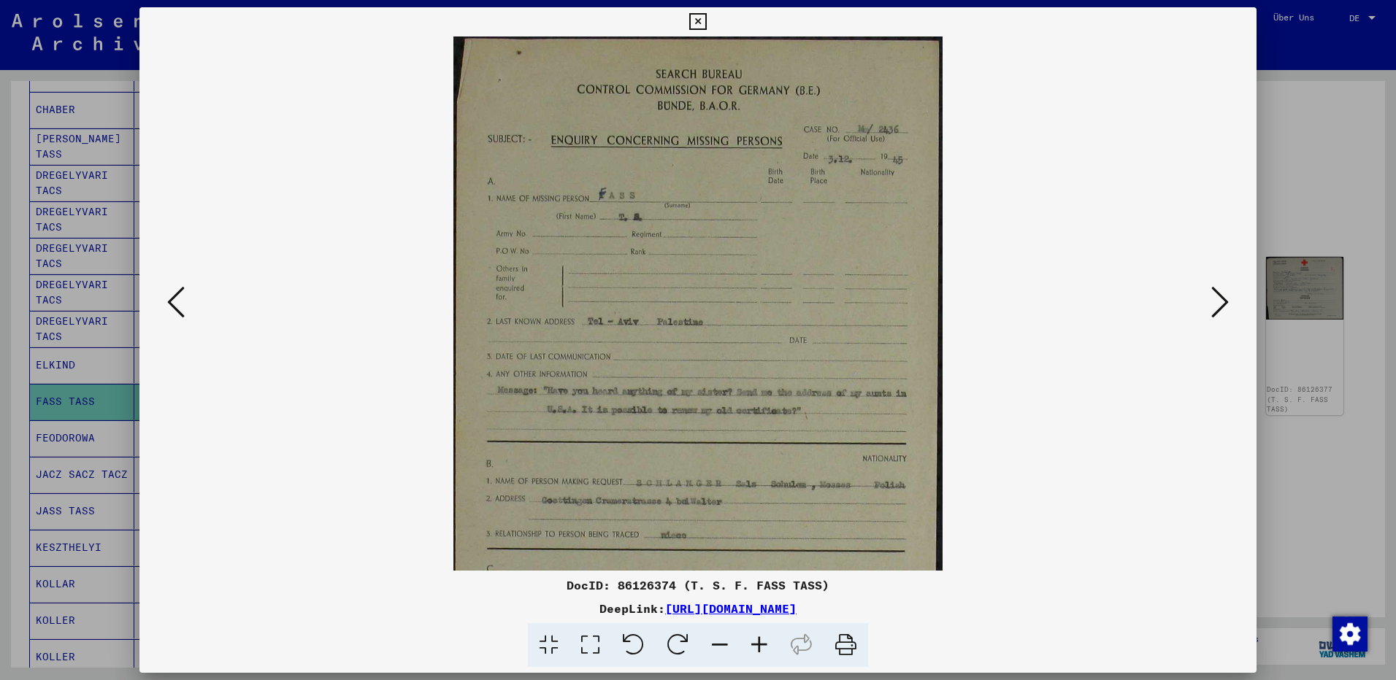
click at [762, 643] on icon at bounding box center [759, 646] width 39 height 45
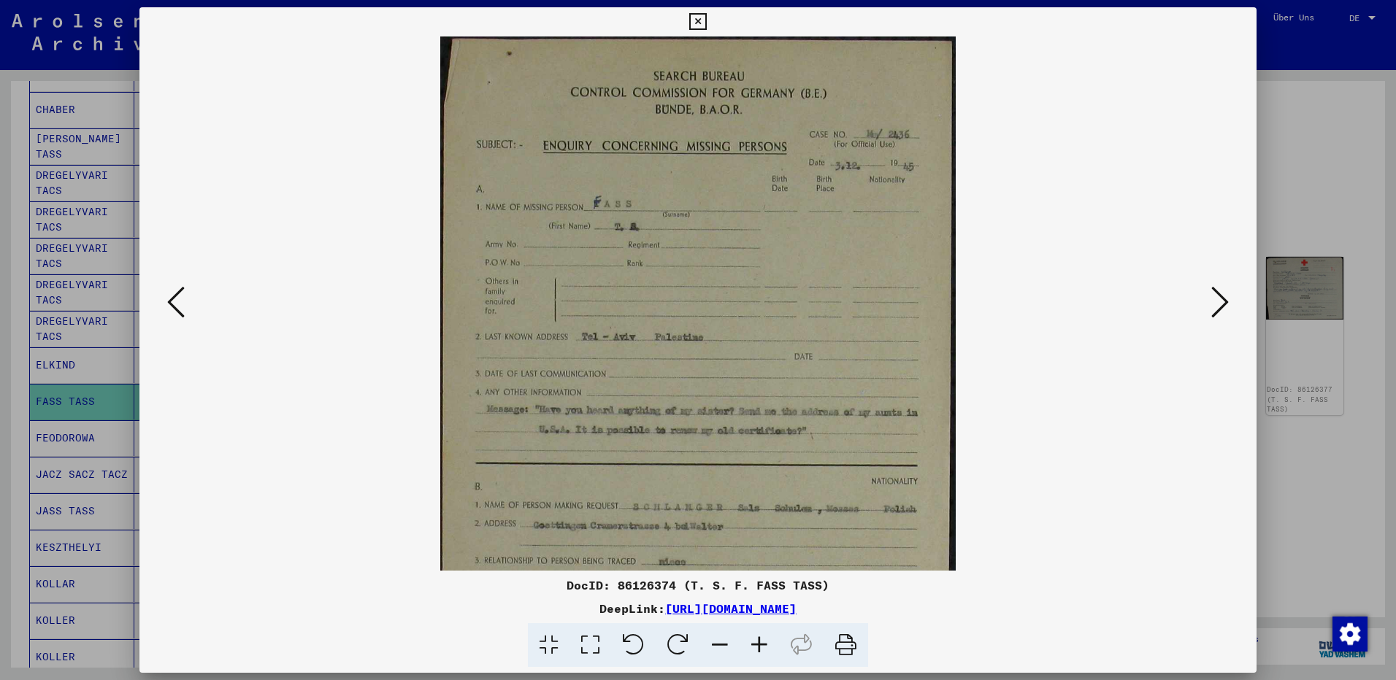
click at [762, 643] on icon at bounding box center [759, 646] width 39 height 45
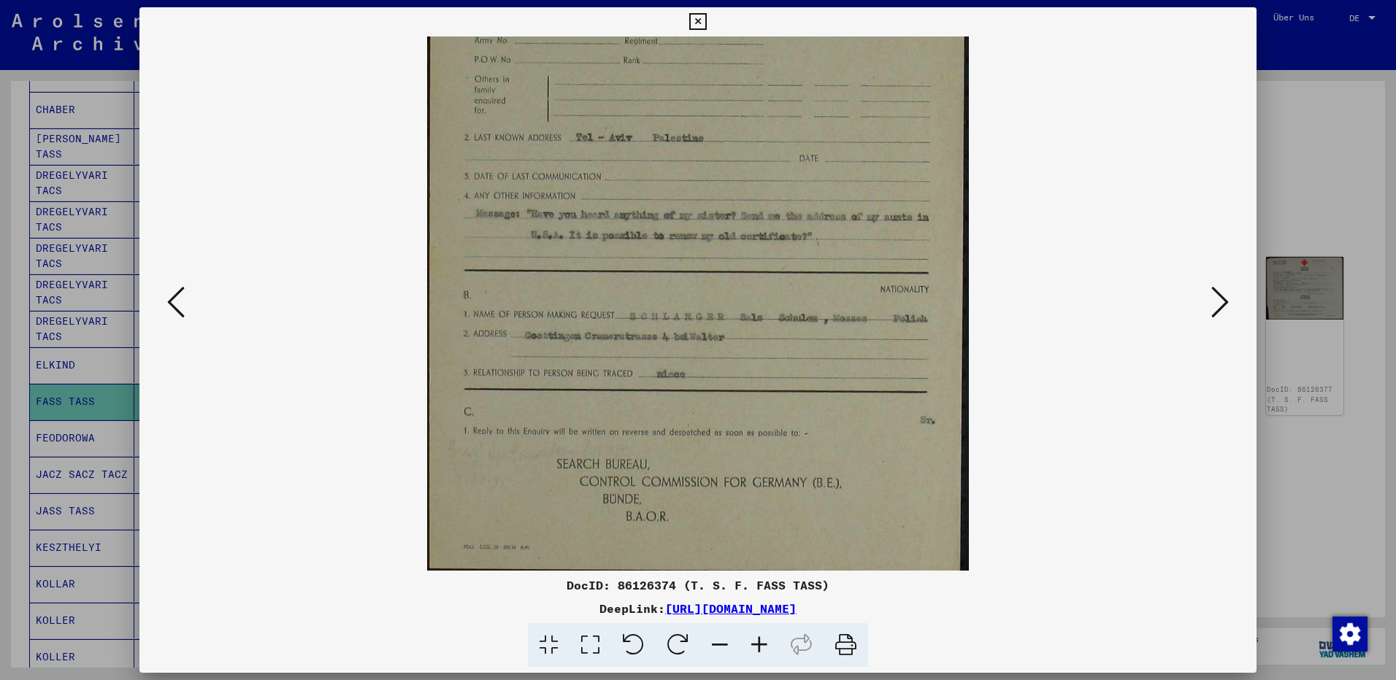
scroll to position [219, 0]
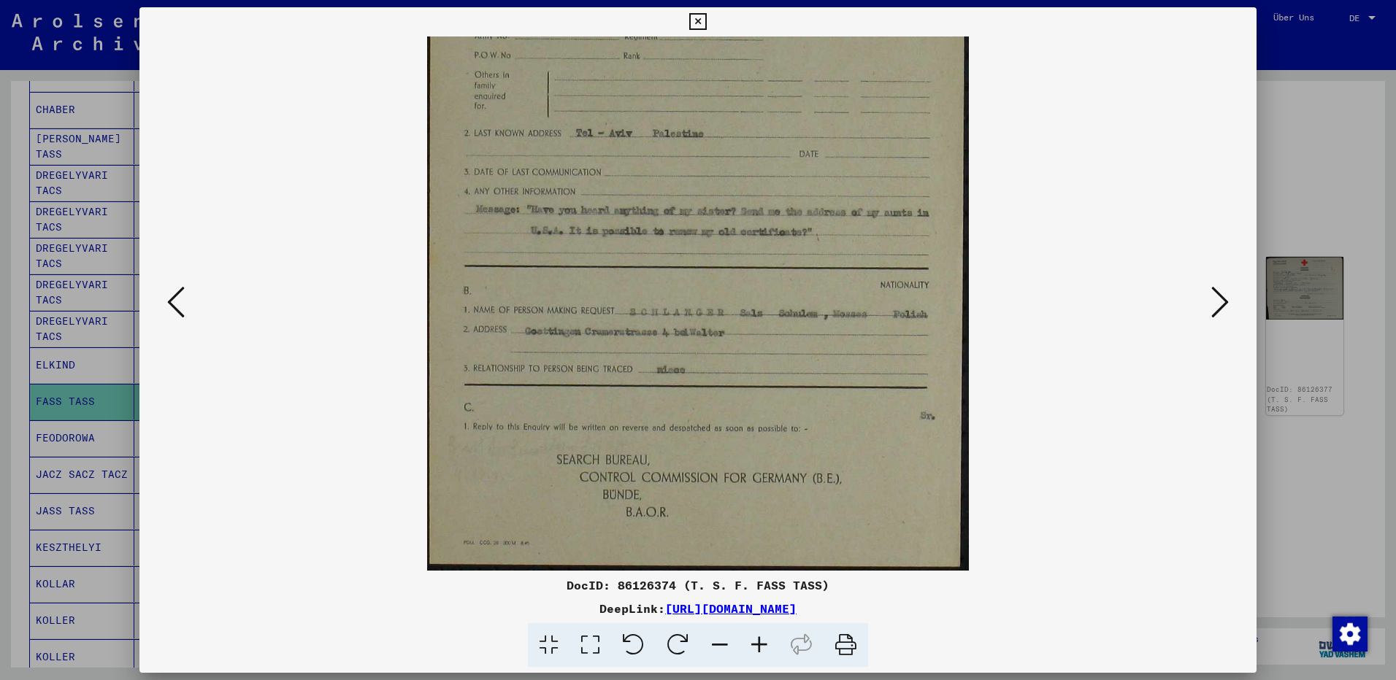
drag, startPoint x: 777, startPoint y: 364, endPoint x: 804, endPoint y: 161, distance: 204.8
click at [804, 161] on img at bounding box center [698, 194] width 542 height 754
click at [1224, 304] on icon at bounding box center [1220, 302] width 18 height 35
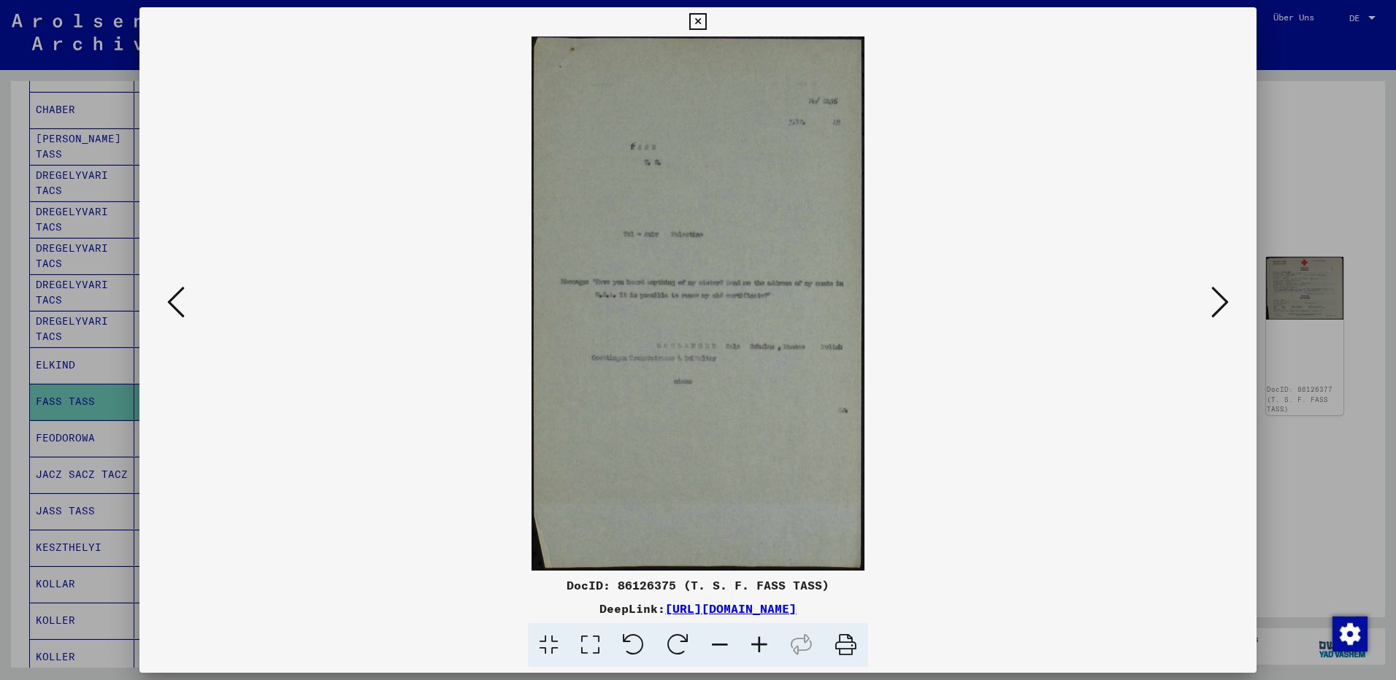
scroll to position [0, 0]
click at [760, 643] on icon at bounding box center [759, 646] width 39 height 45
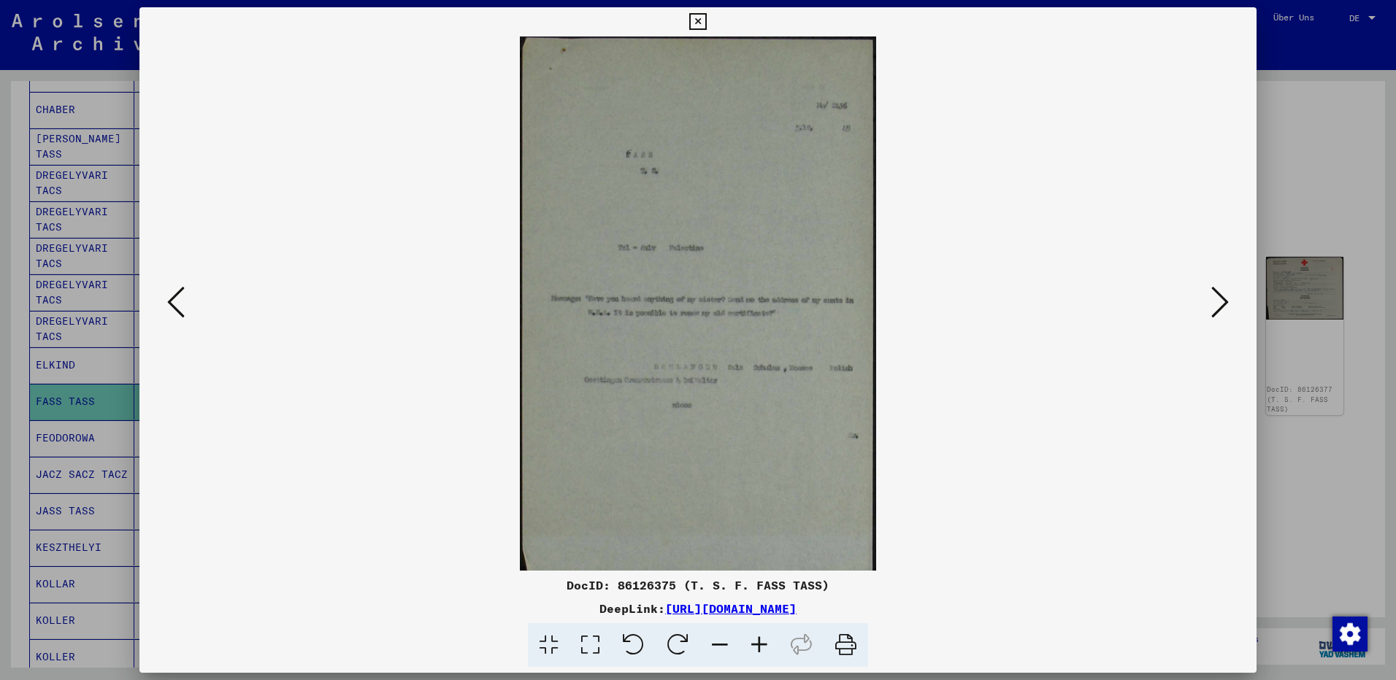
click at [760, 643] on icon at bounding box center [759, 646] width 39 height 45
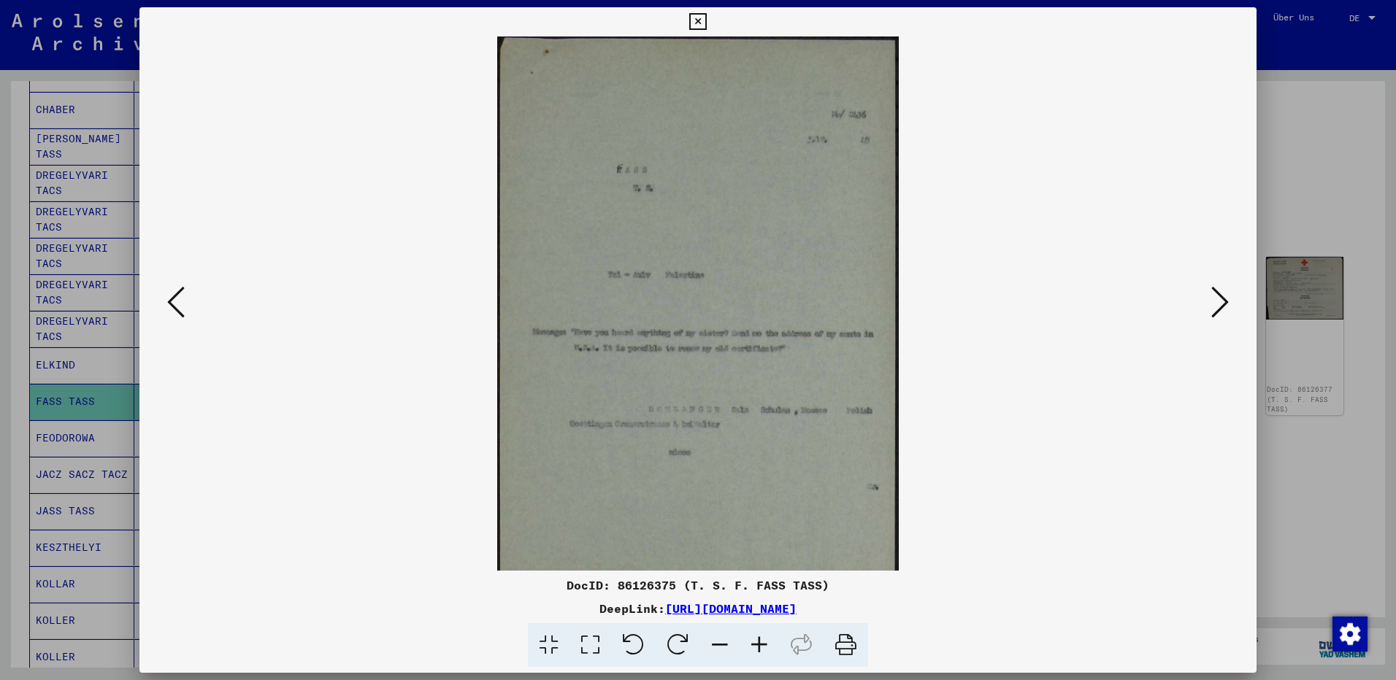
click at [760, 643] on icon at bounding box center [759, 646] width 39 height 45
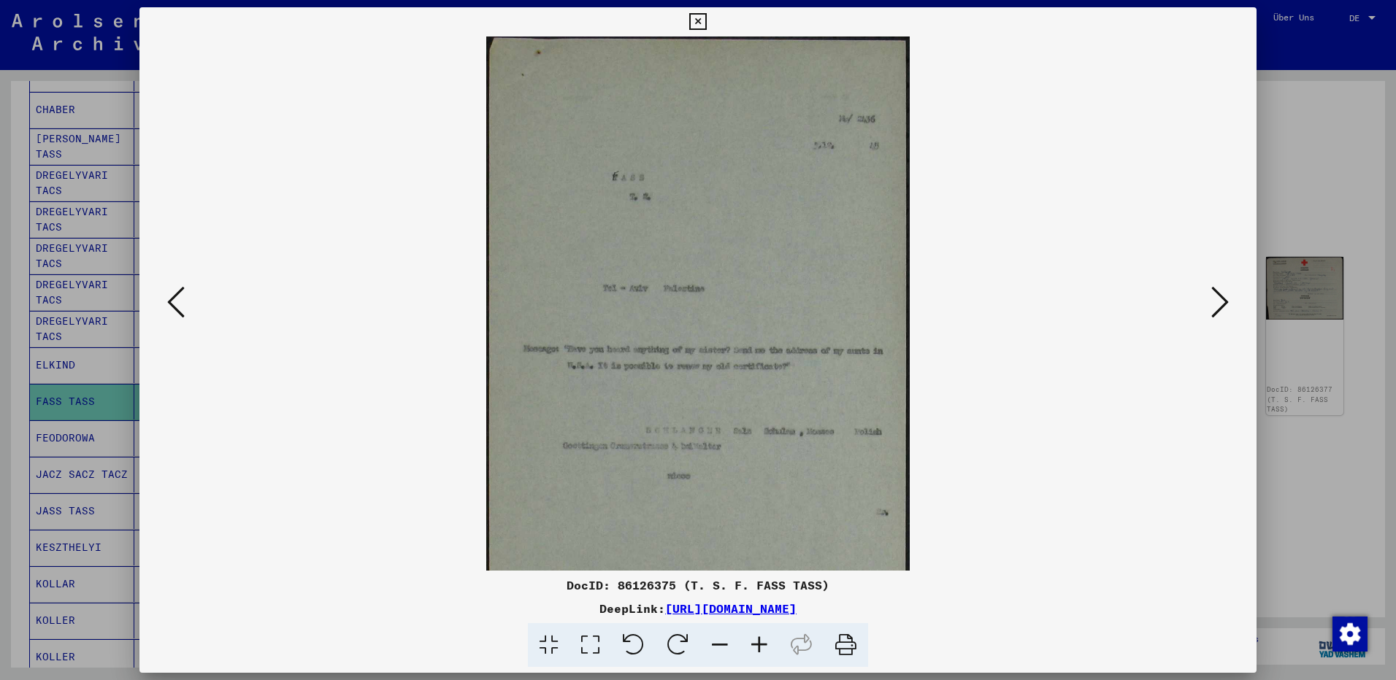
click at [760, 643] on icon at bounding box center [759, 646] width 39 height 45
click at [760, 642] on icon at bounding box center [759, 646] width 39 height 45
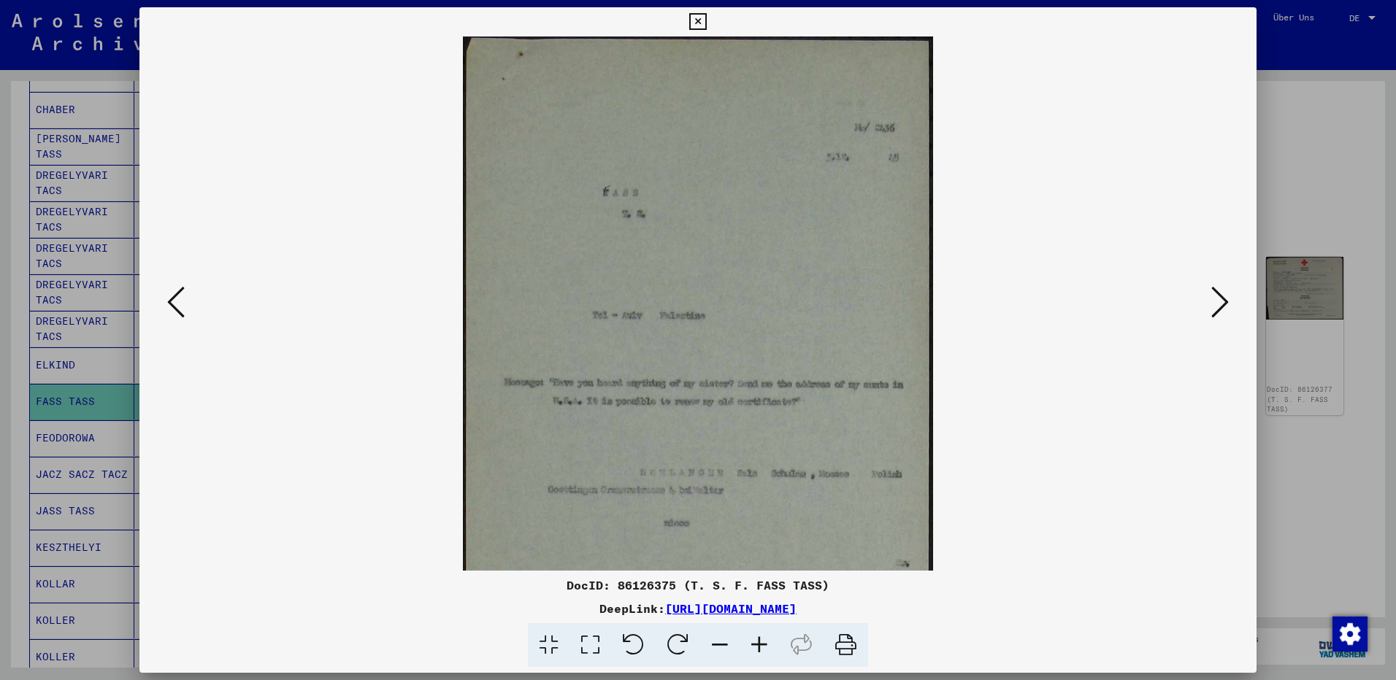
click at [760, 642] on icon at bounding box center [759, 646] width 39 height 45
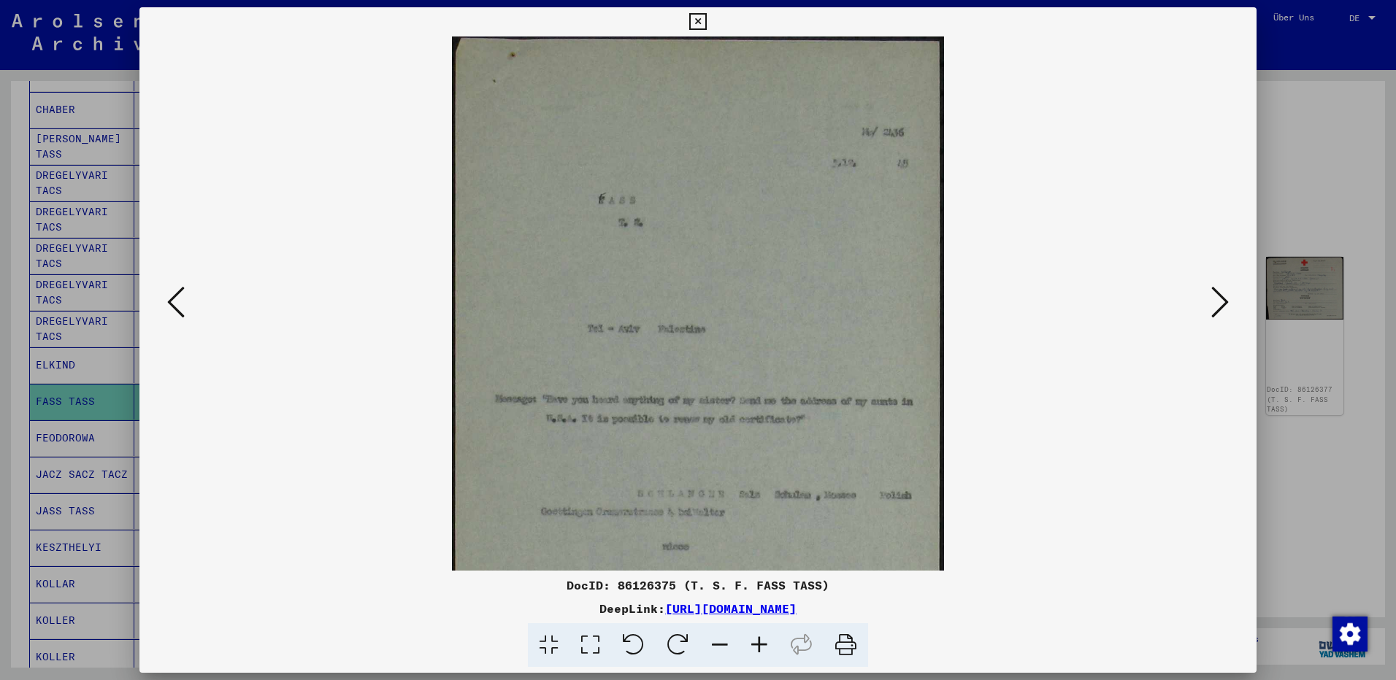
click at [760, 642] on icon at bounding box center [759, 646] width 39 height 45
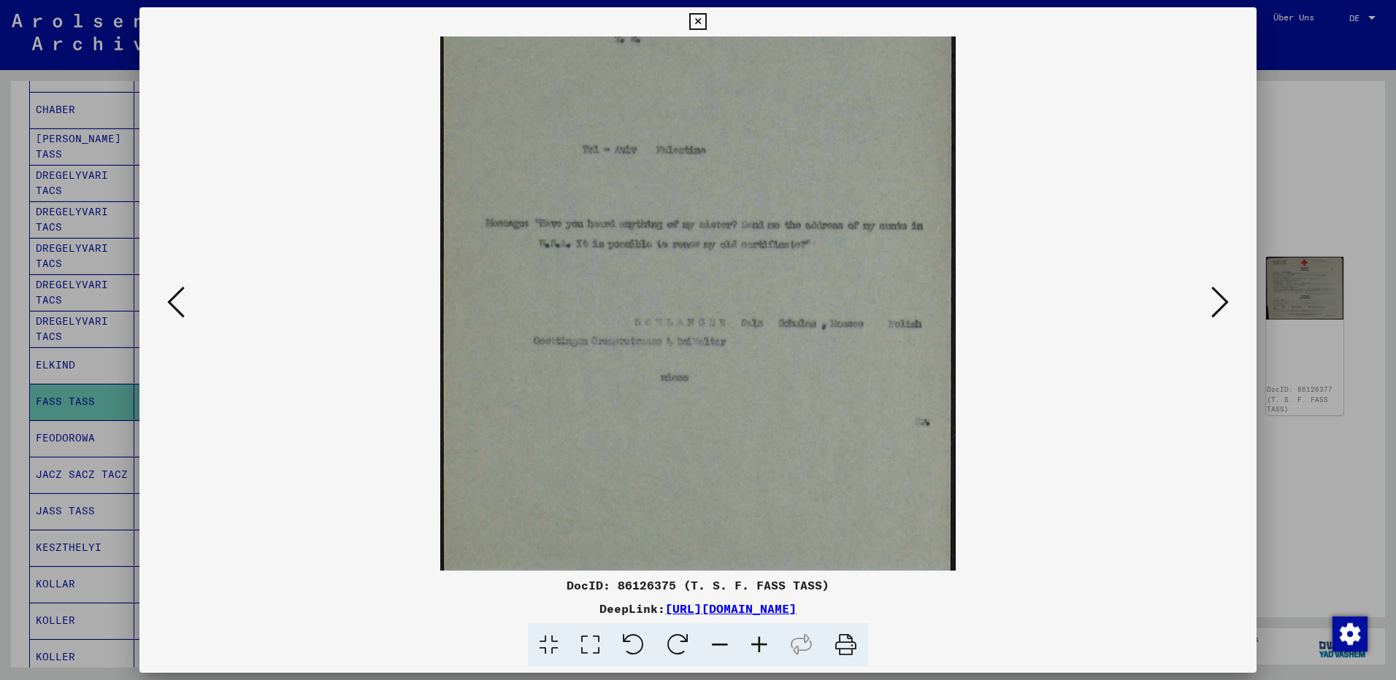
scroll to position [212, 0]
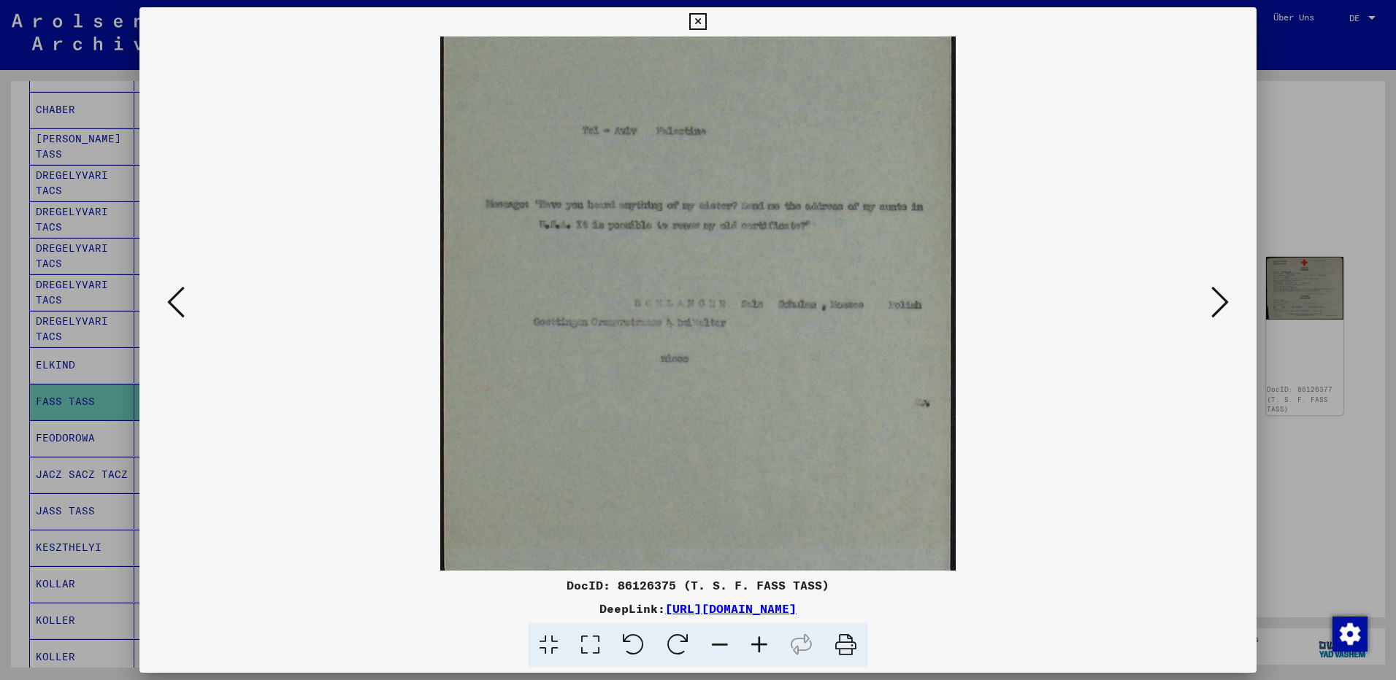
drag, startPoint x: 727, startPoint y: 488, endPoint x: 731, endPoint y: 276, distance: 211.8
click at [731, 276] on img at bounding box center [697, 238] width 515 height 827
click at [1222, 301] on icon at bounding box center [1220, 302] width 18 height 35
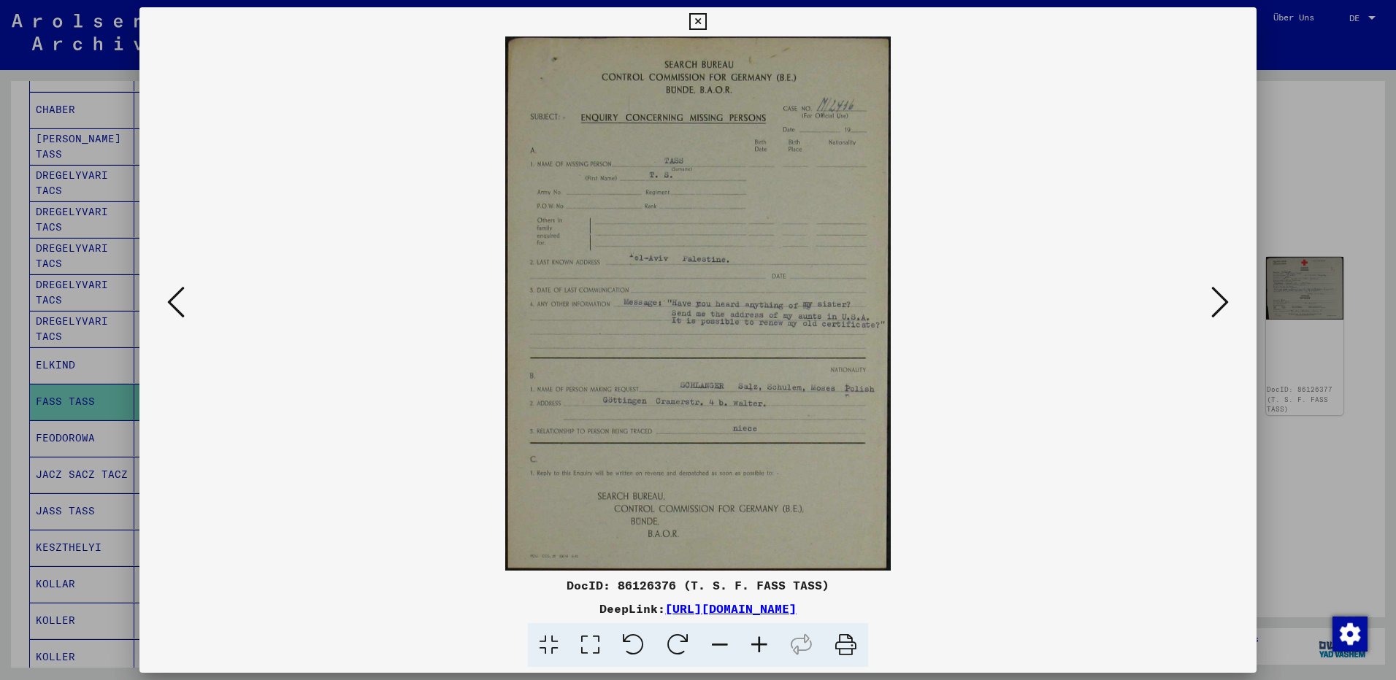
click at [1227, 302] on icon at bounding box center [1220, 302] width 18 height 35
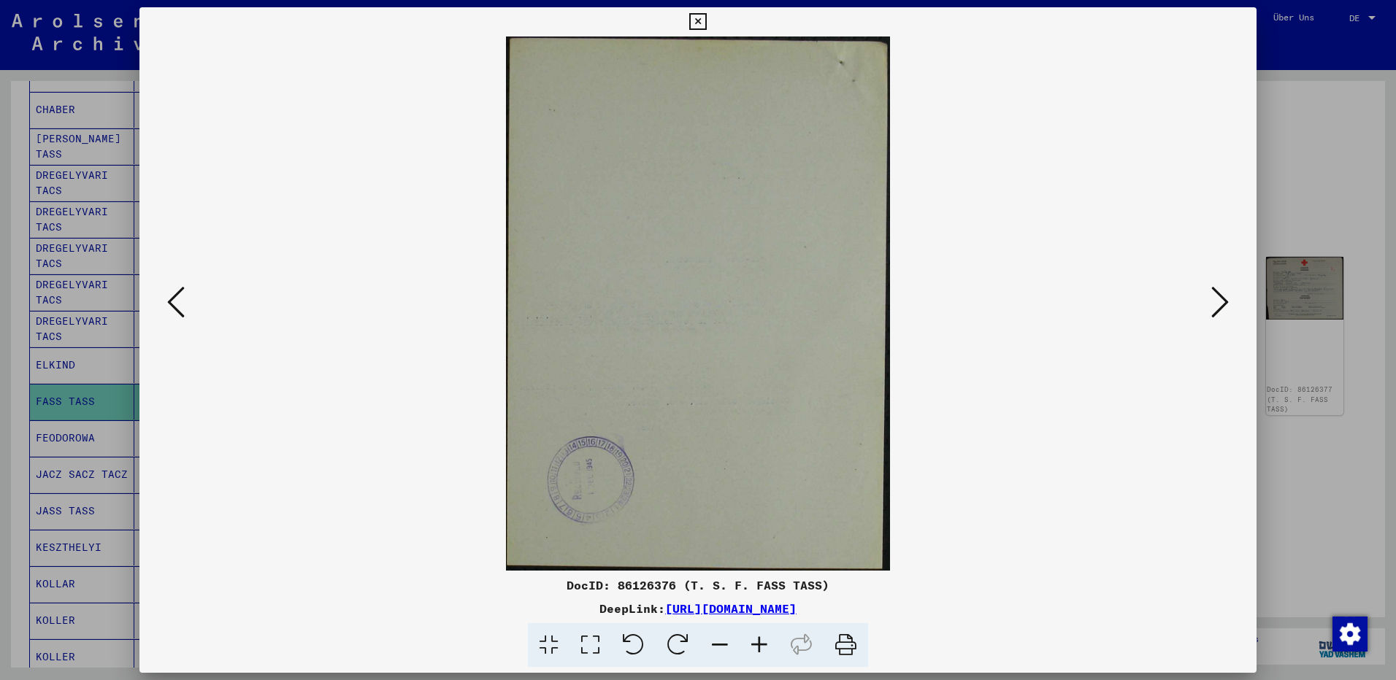
click at [1227, 302] on icon at bounding box center [1220, 302] width 18 height 35
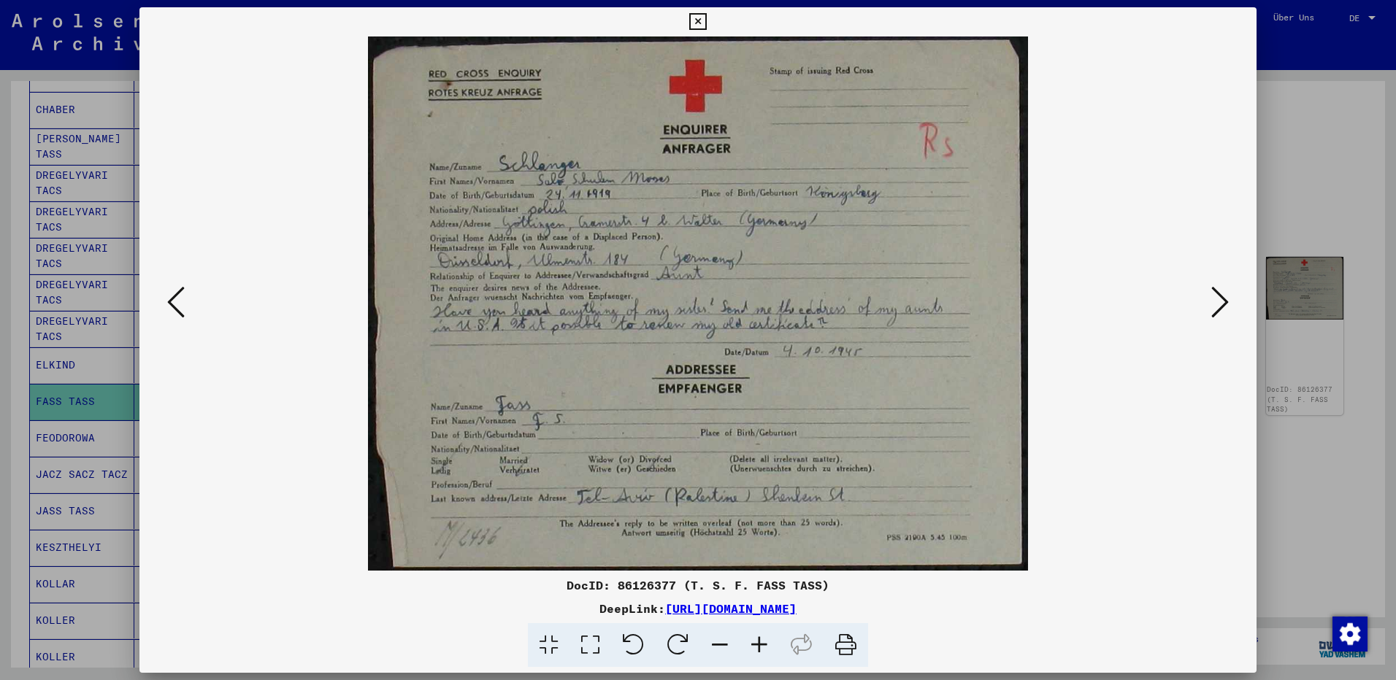
click at [1219, 304] on icon at bounding box center [1220, 302] width 18 height 35
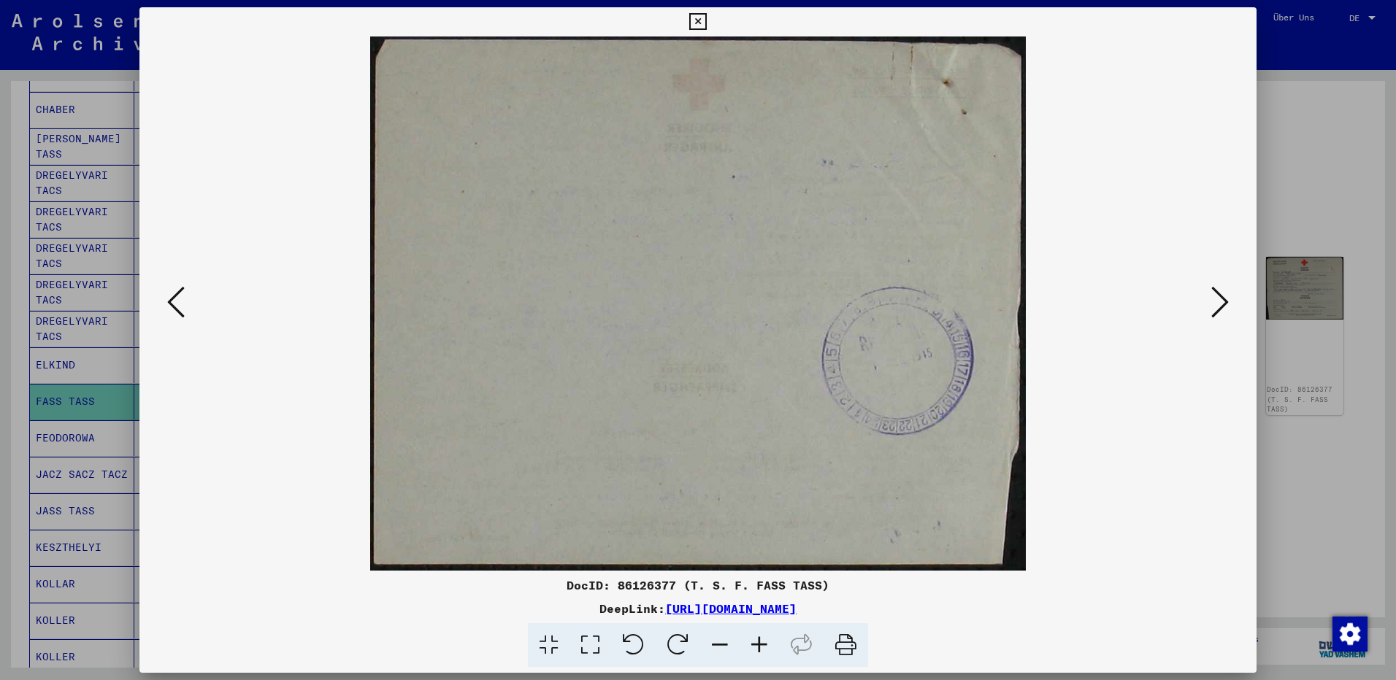
click at [1218, 303] on icon at bounding box center [1220, 302] width 18 height 35
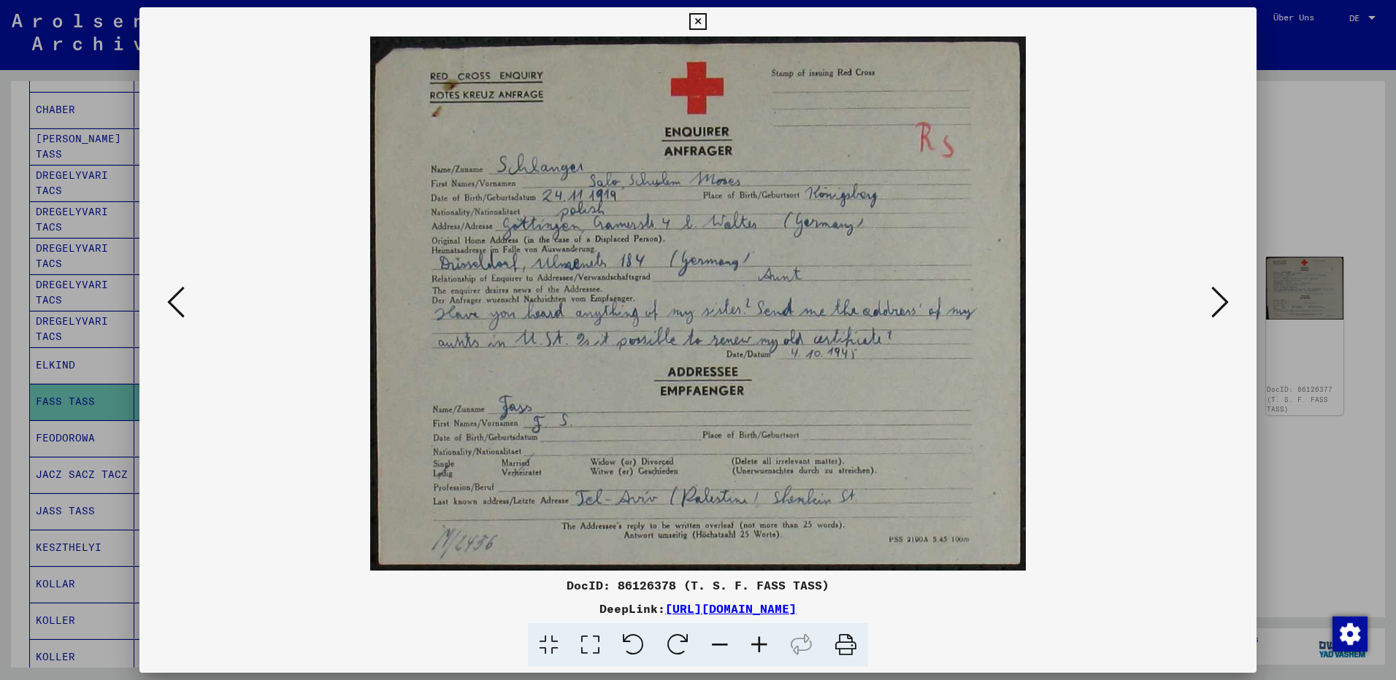
click at [1218, 303] on icon at bounding box center [1220, 302] width 18 height 35
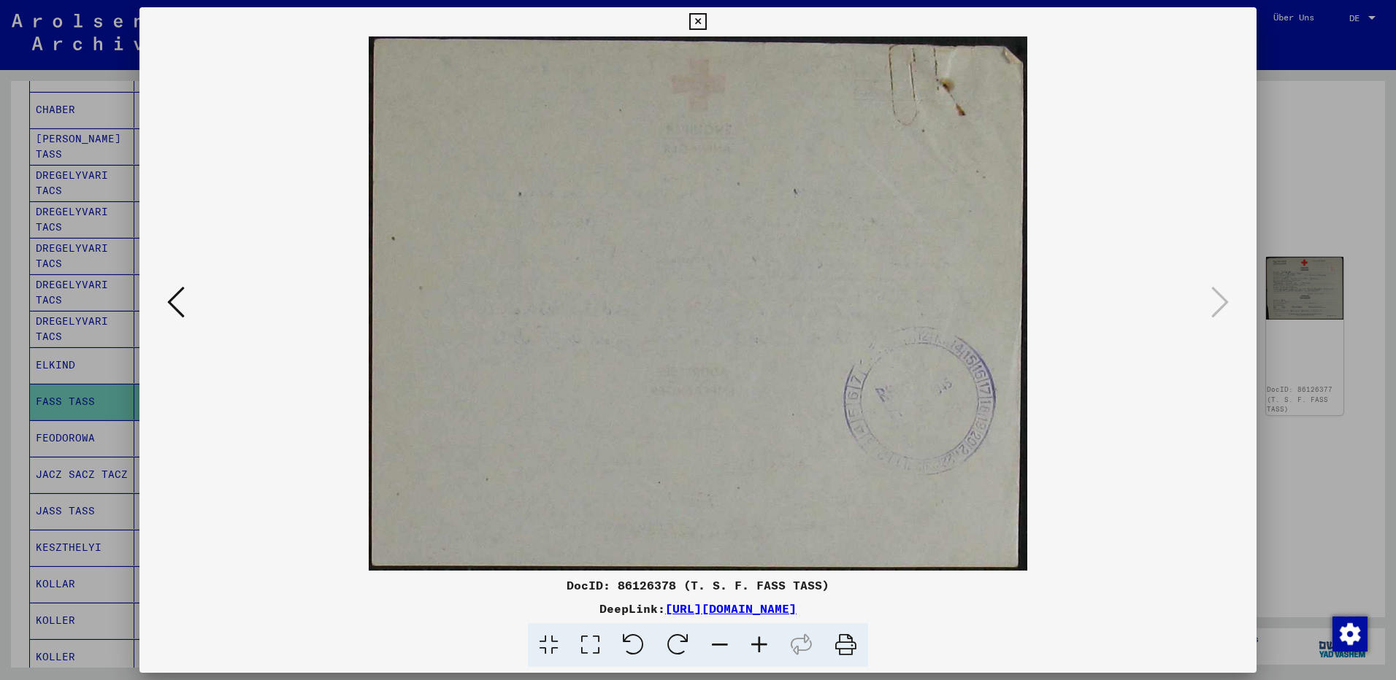
click at [698, 20] on icon at bounding box center [697, 22] width 17 height 18
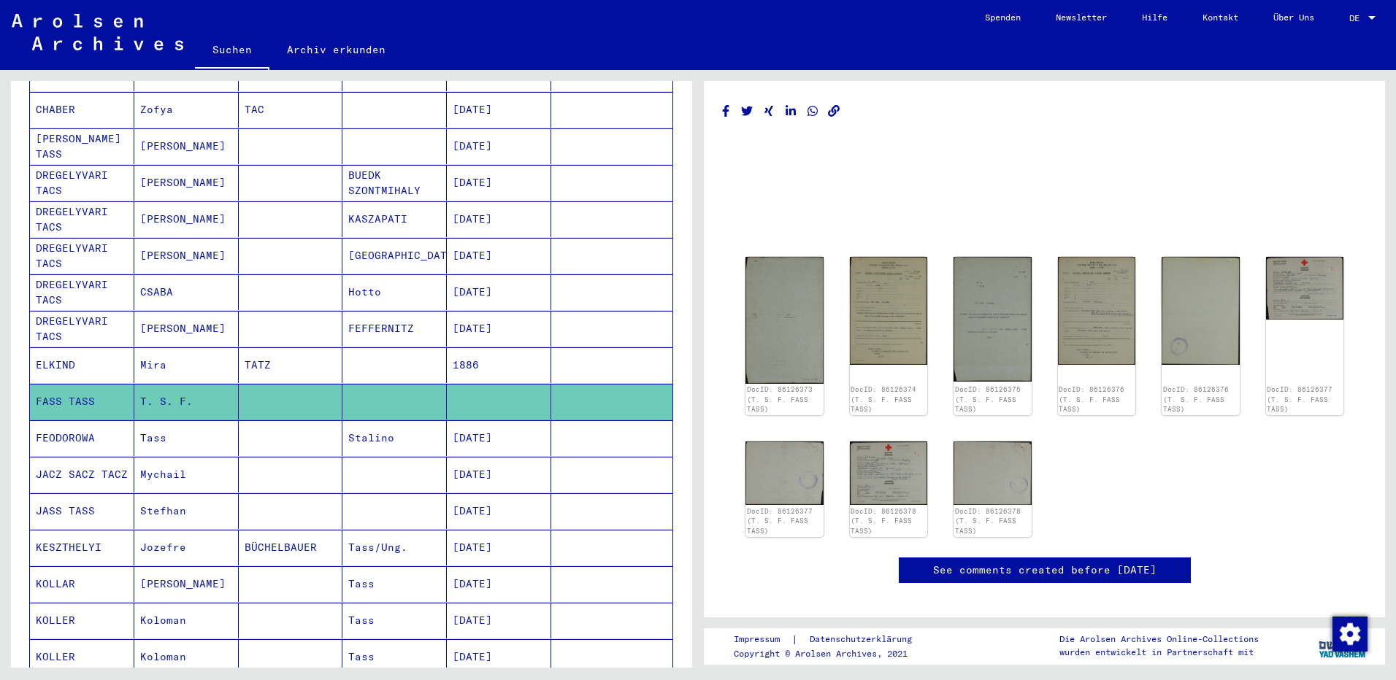
click at [171, 424] on mat-cell "Tass" at bounding box center [186, 439] width 104 height 36
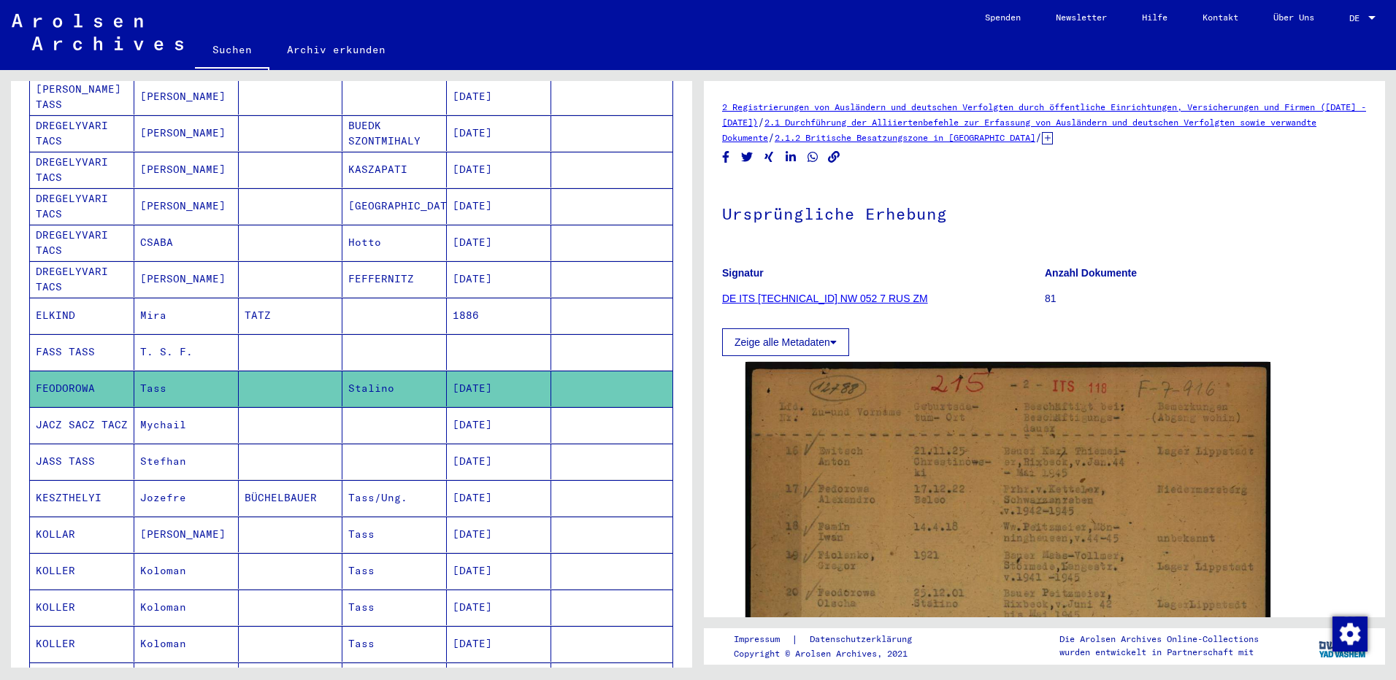
scroll to position [438, 0]
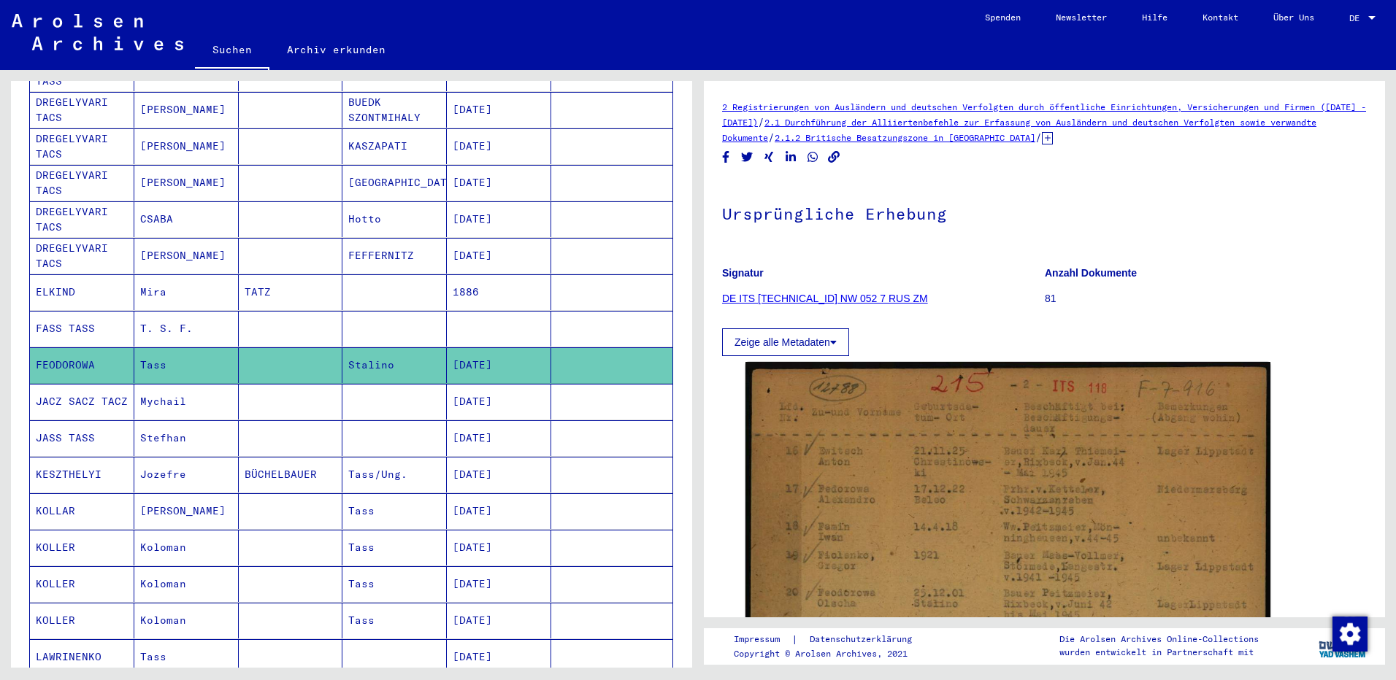
click at [170, 424] on mat-cell "Stefhan" at bounding box center [186, 439] width 104 height 36
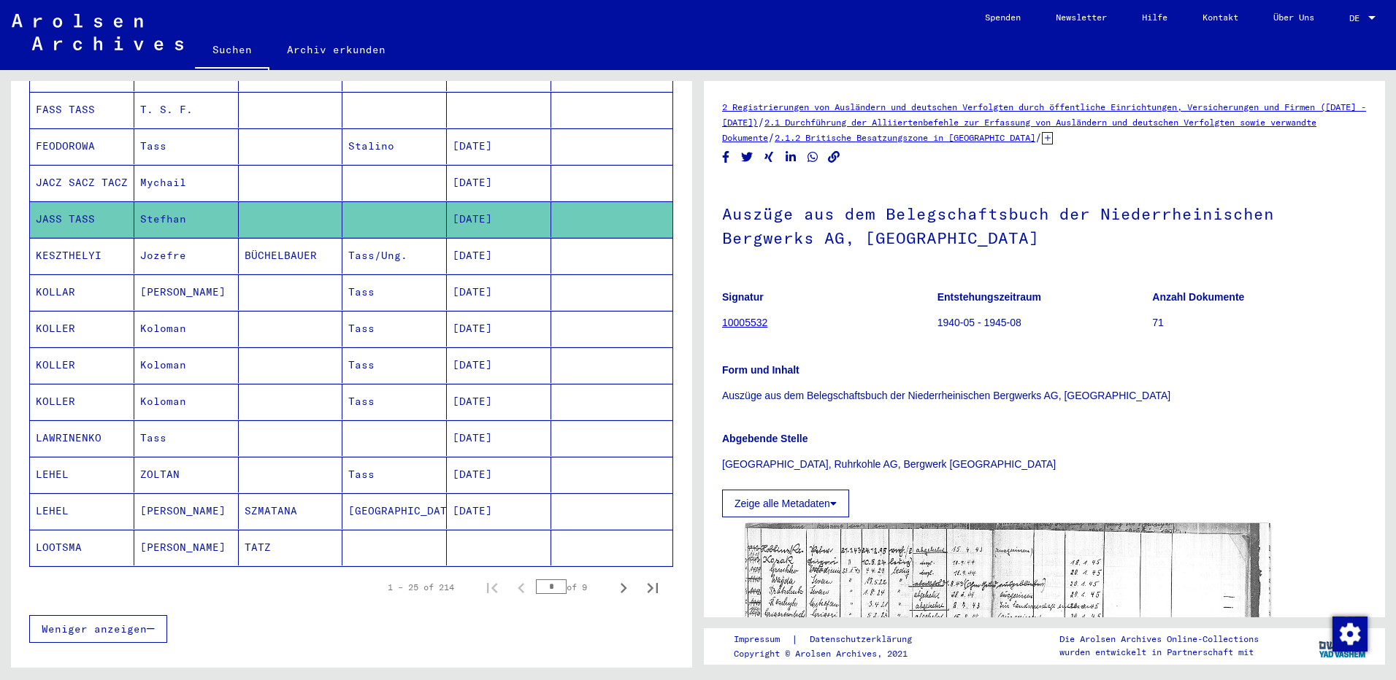
scroll to position [730, 0]
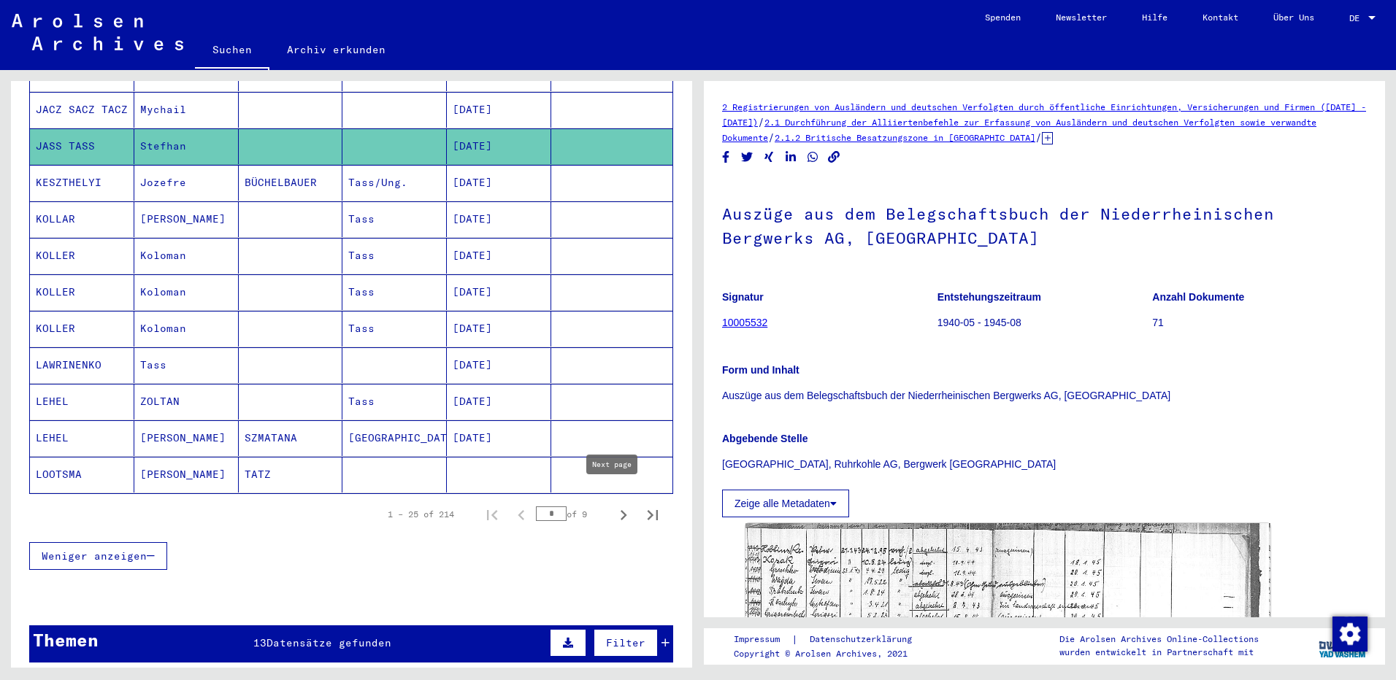
click at [621, 510] on icon "Next page" at bounding box center [624, 515] width 7 height 10
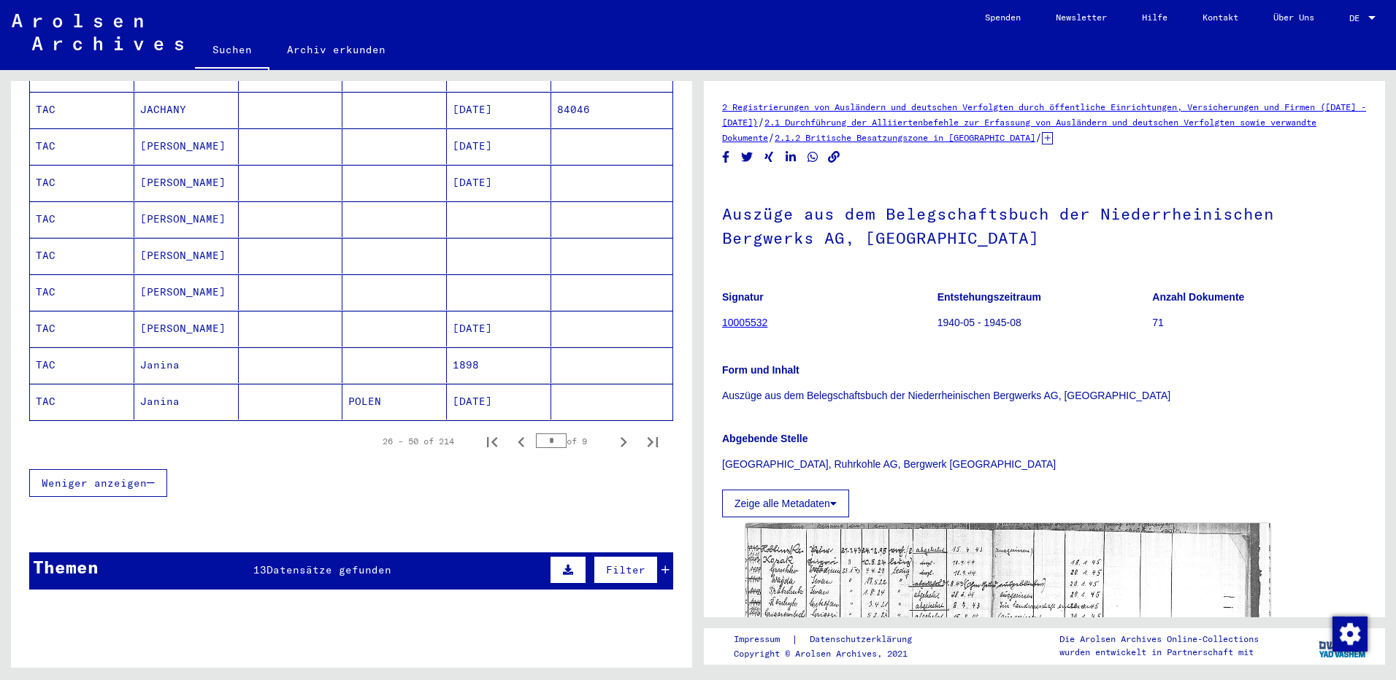
scroll to position [876, 0]
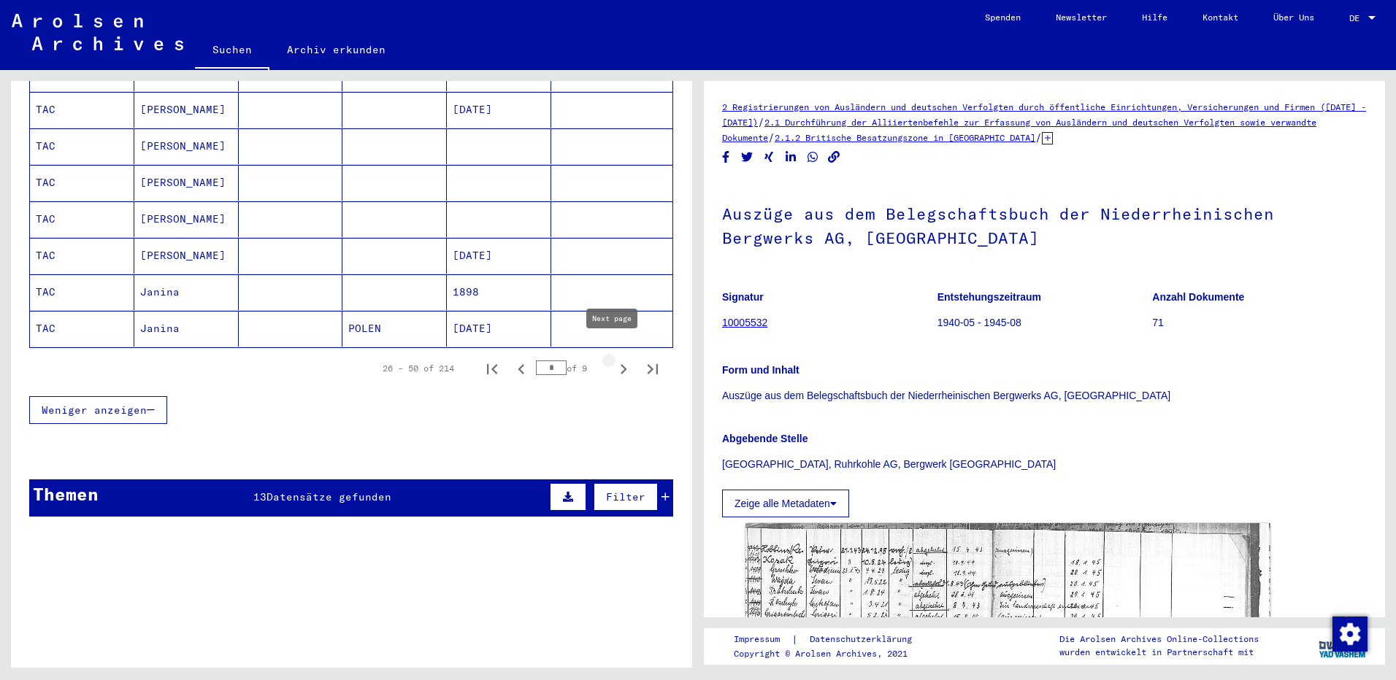
click at [613, 359] on icon "Next page" at bounding box center [623, 369] width 20 height 20
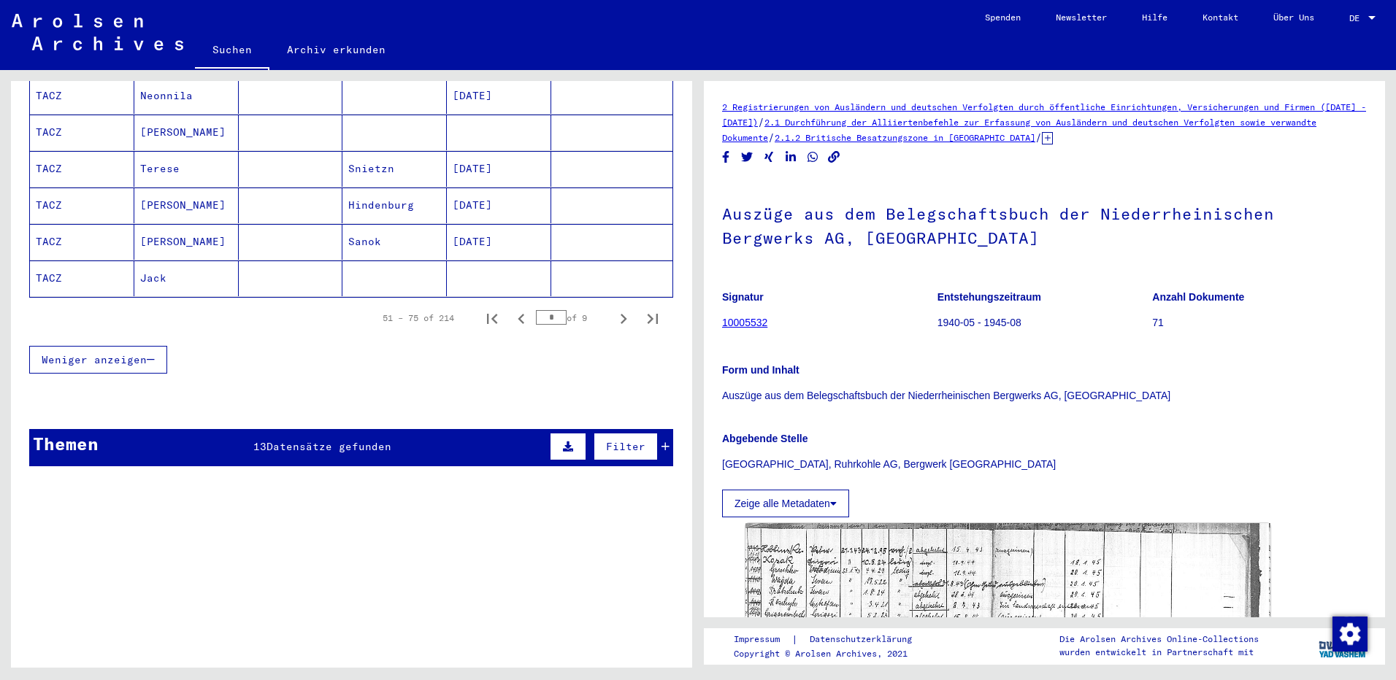
scroll to position [949, 0]
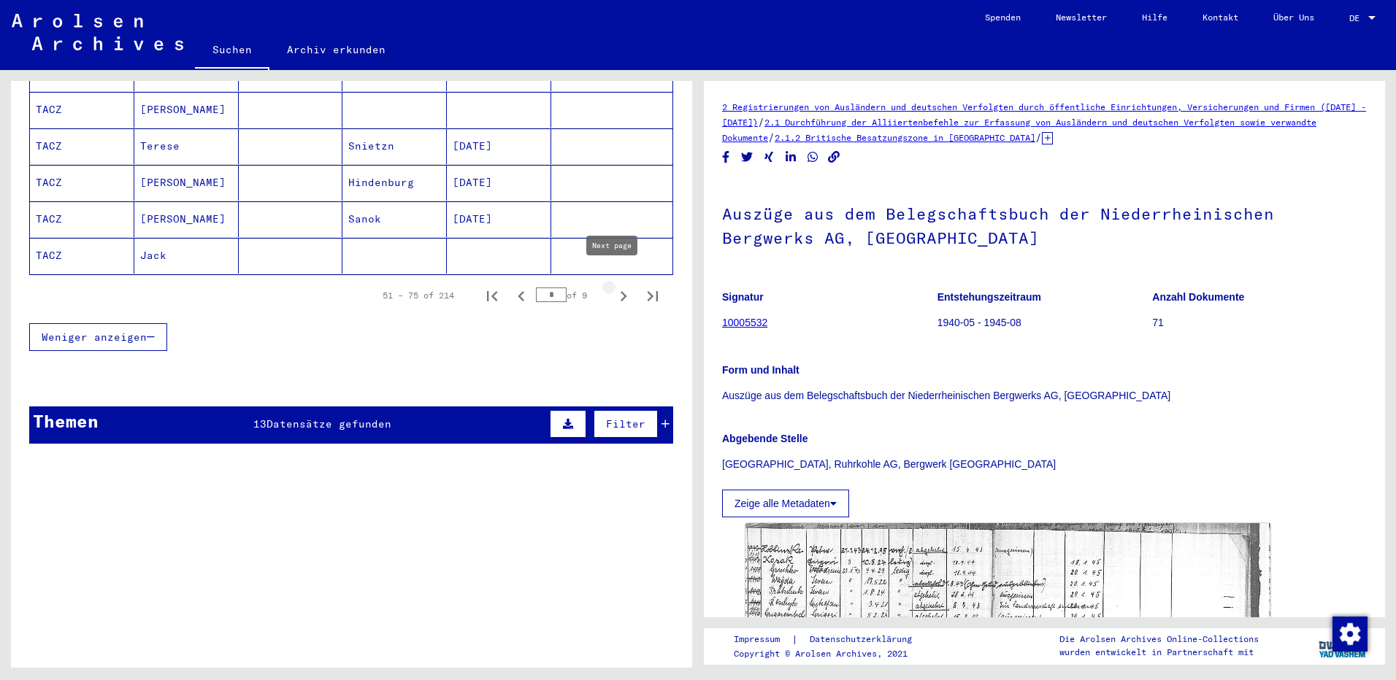
click at [614, 286] on icon "Next page" at bounding box center [623, 296] width 20 height 20
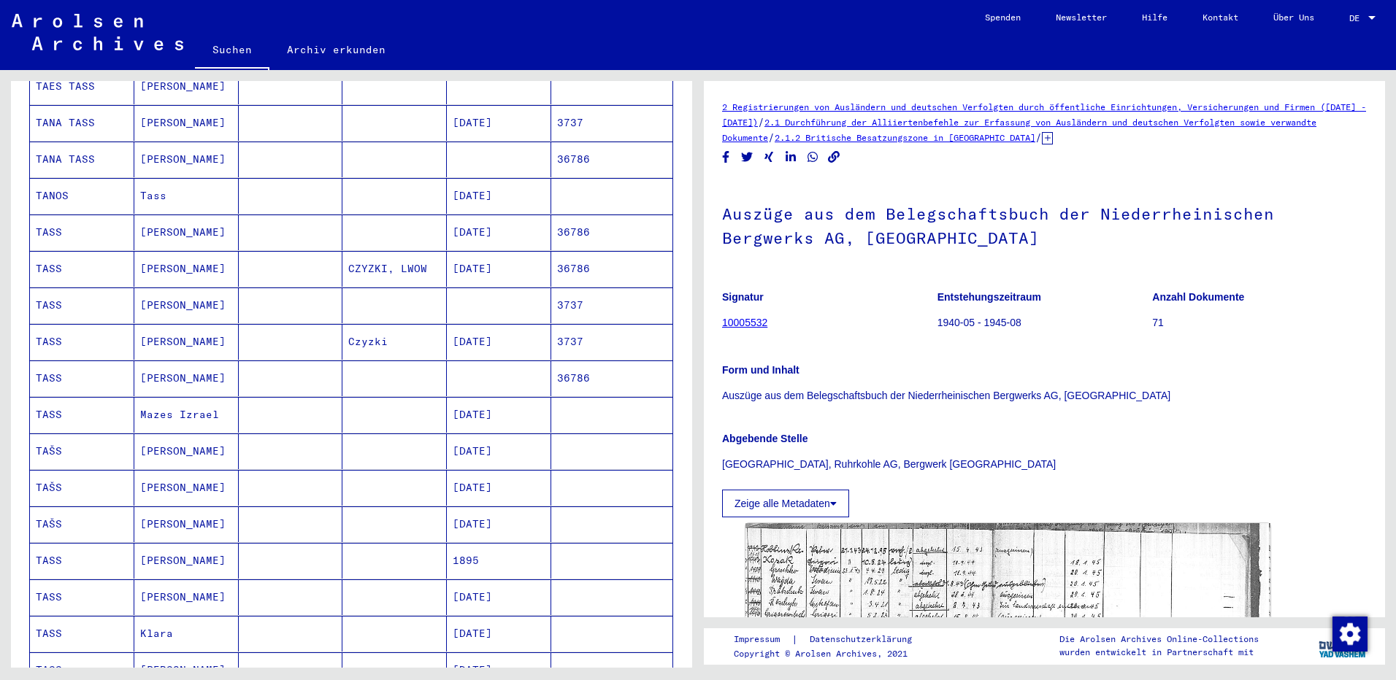
scroll to position [438, 0]
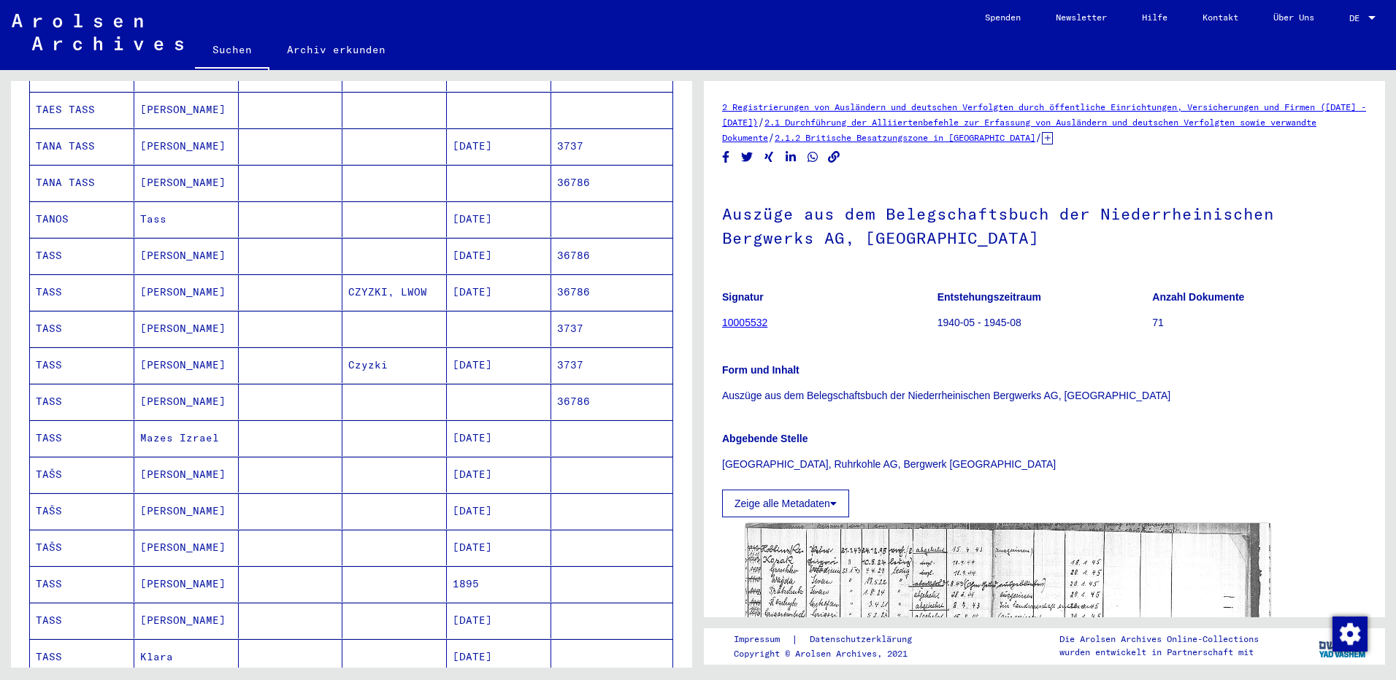
click at [147, 244] on mat-cell "[PERSON_NAME]" at bounding box center [186, 256] width 104 height 36
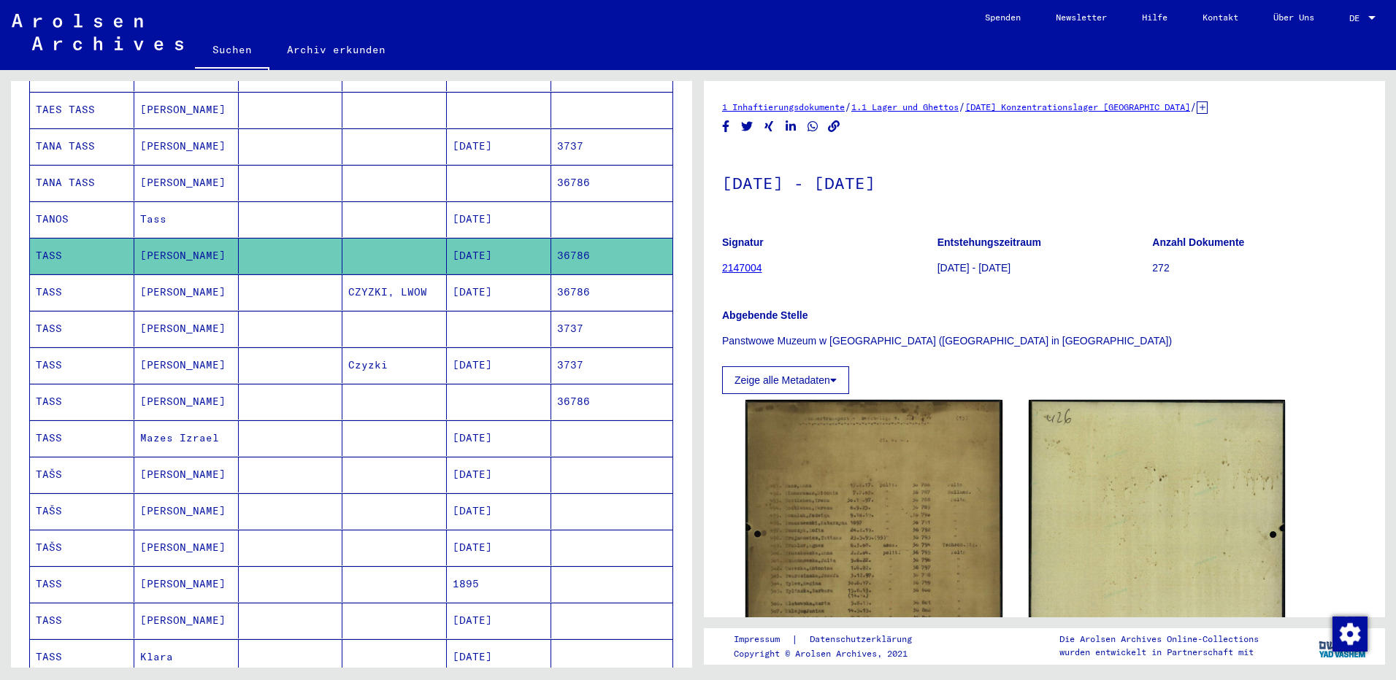
click at [169, 313] on mat-cell "[PERSON_NAME]" at bounding box center [186, 329] width 104 height 36
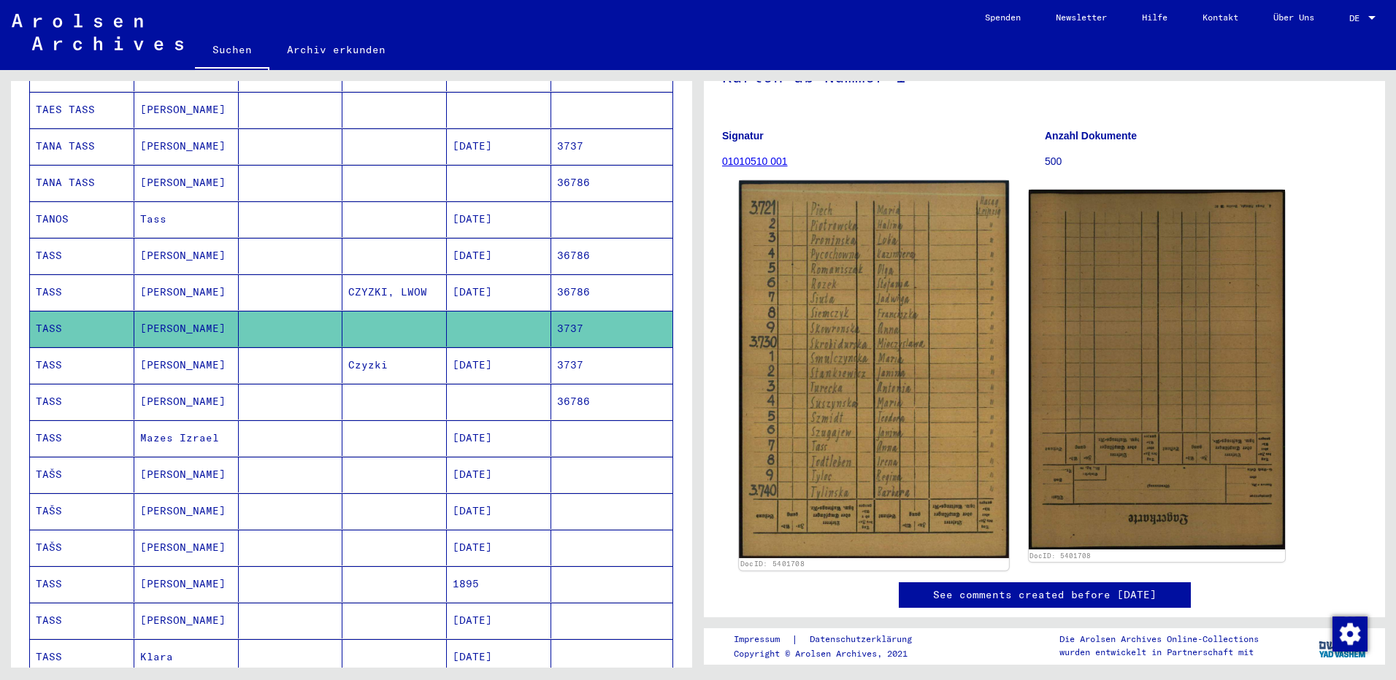
scroll to position [73, 0]
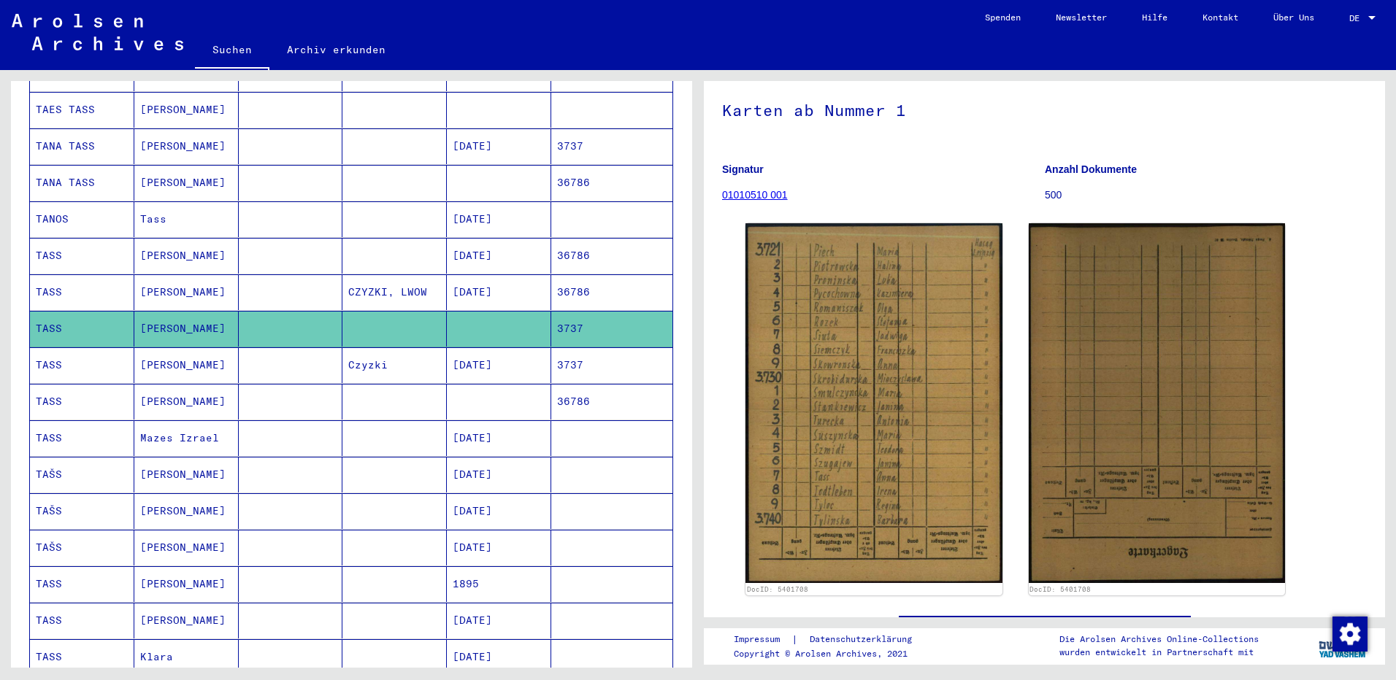
click at [167, 350] on mat-cell "[PERSON_NAME]" at bounding box center [186, 366] width 104 height 36
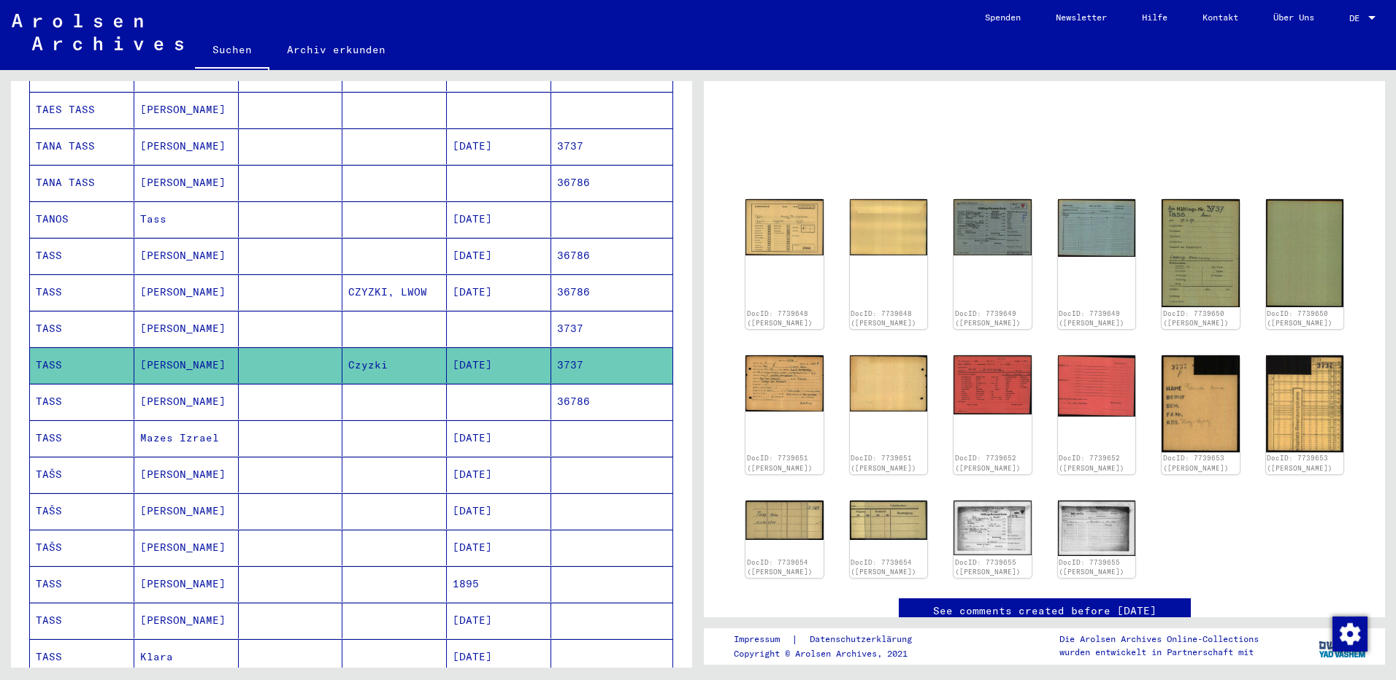
click at [180, 384] on mat-cell "[PERSON_NAME]" at bounding box center [186, 402] width 104 height 36
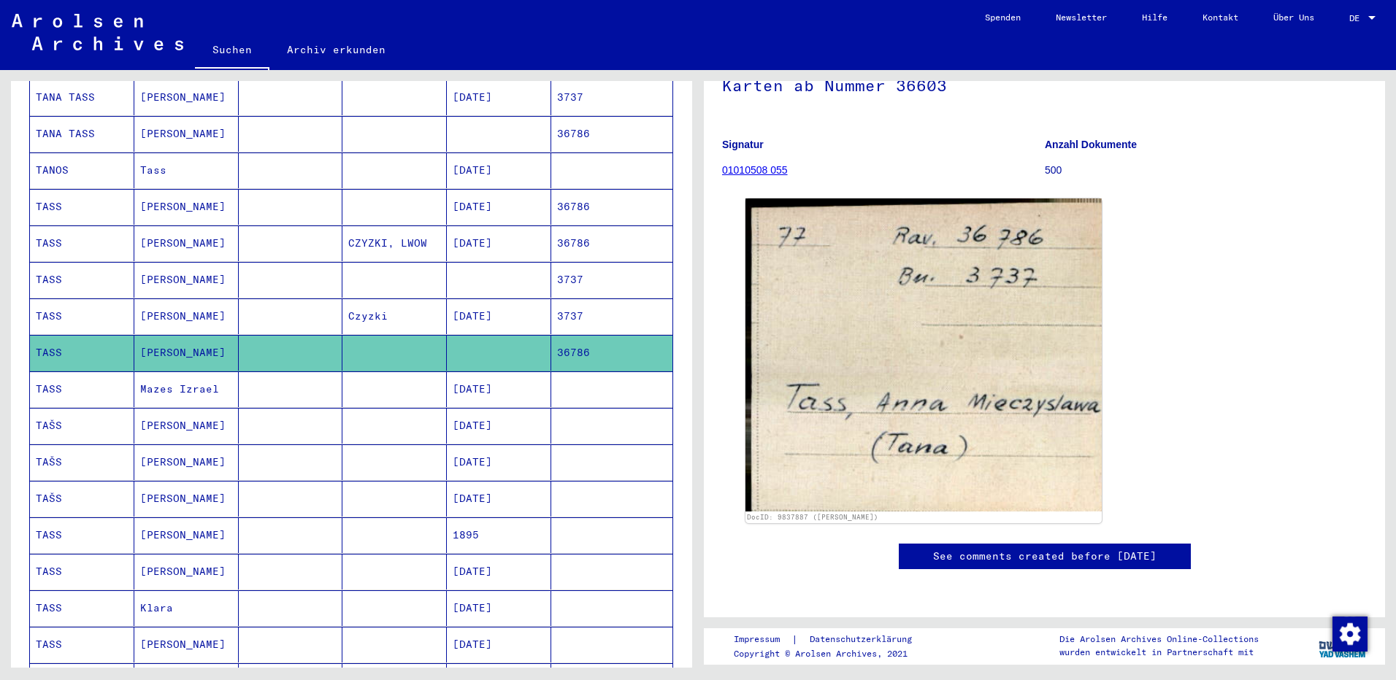
scroll to position [511, 0]
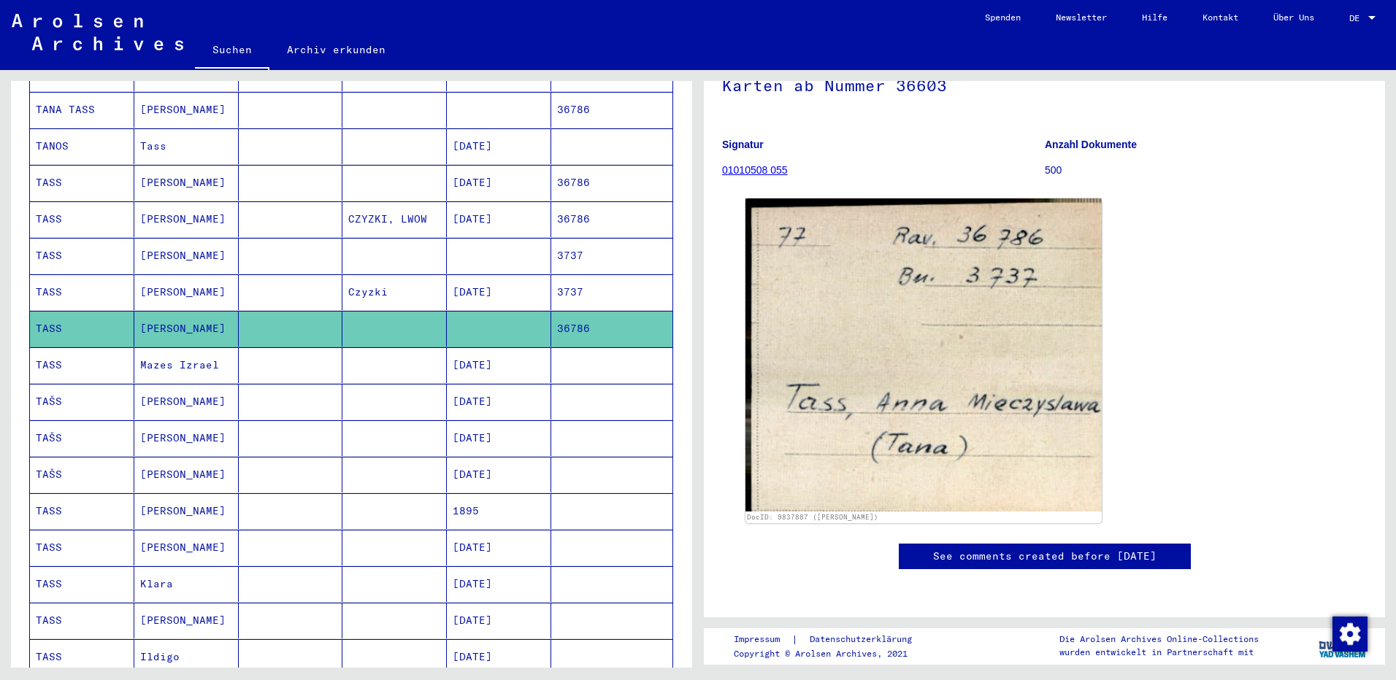
click at [188, 352] on mat-cell "Mazes Izrael" at bounding box center [186, 366] width 104 height 36
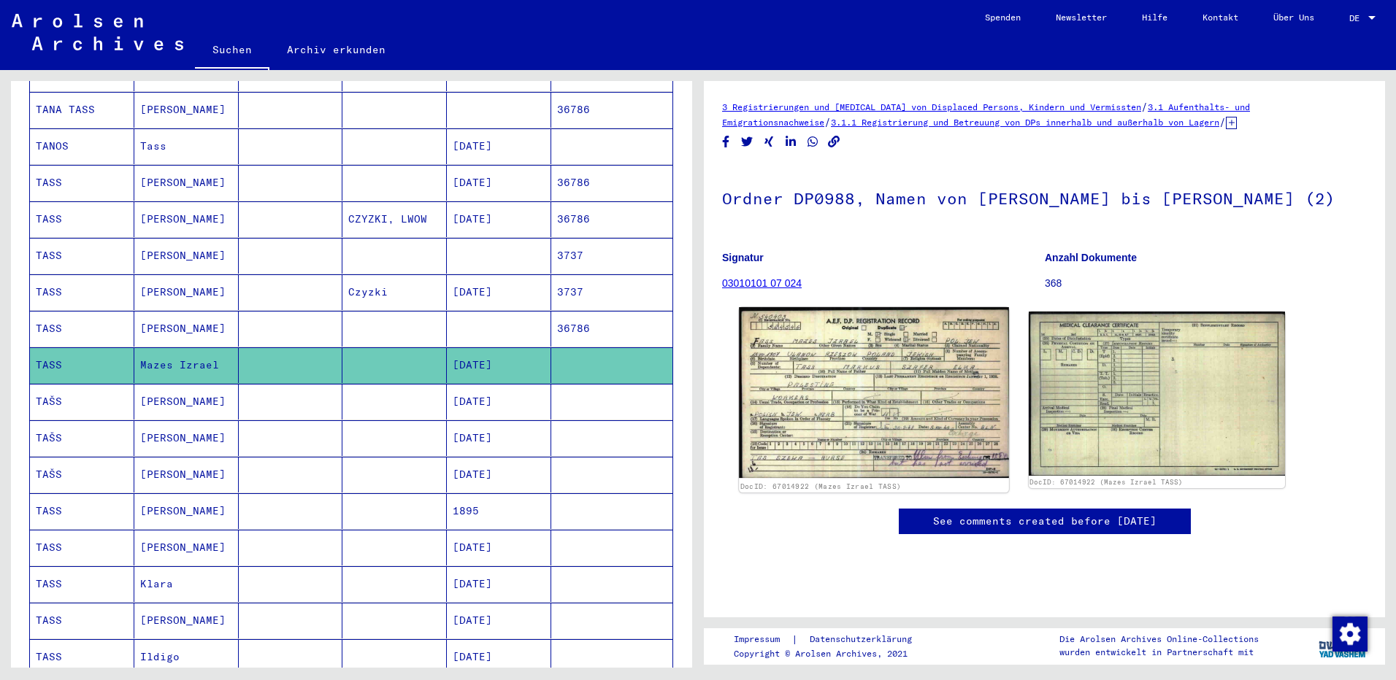
click at [849, 403] on img at bounding box center [873, 393] width 269 height 172
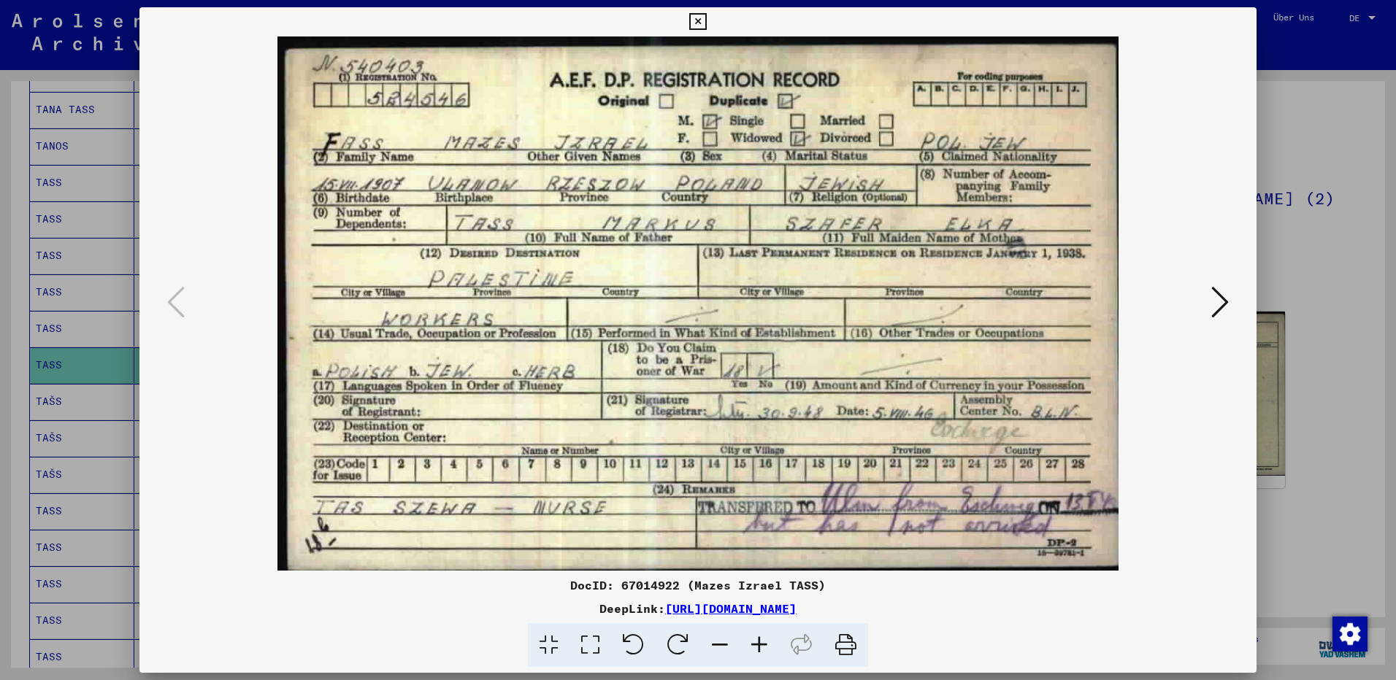
click at [697, 17] on icon at bounding box center [697, 22] width 17 height 18
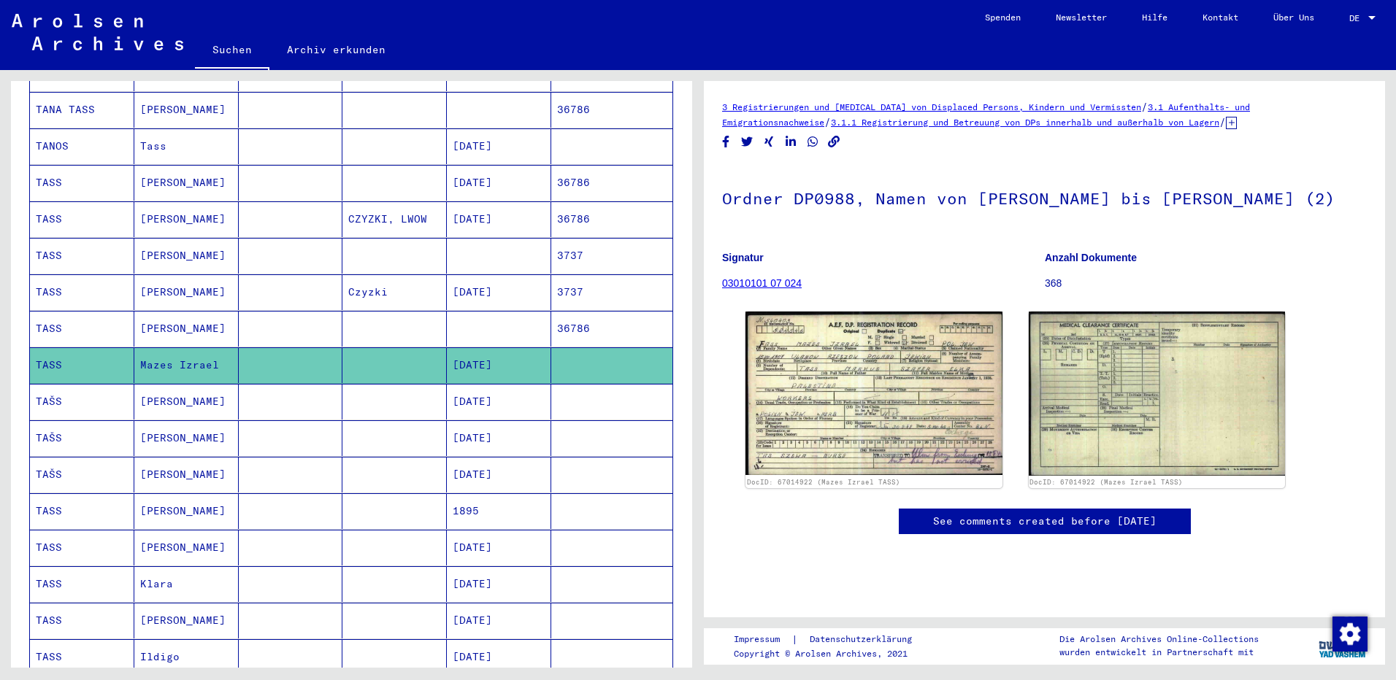
click at [155, 386] on mat-cell "[PERSON_NAME]" at bounding box center [186, 402] width 104 height 36
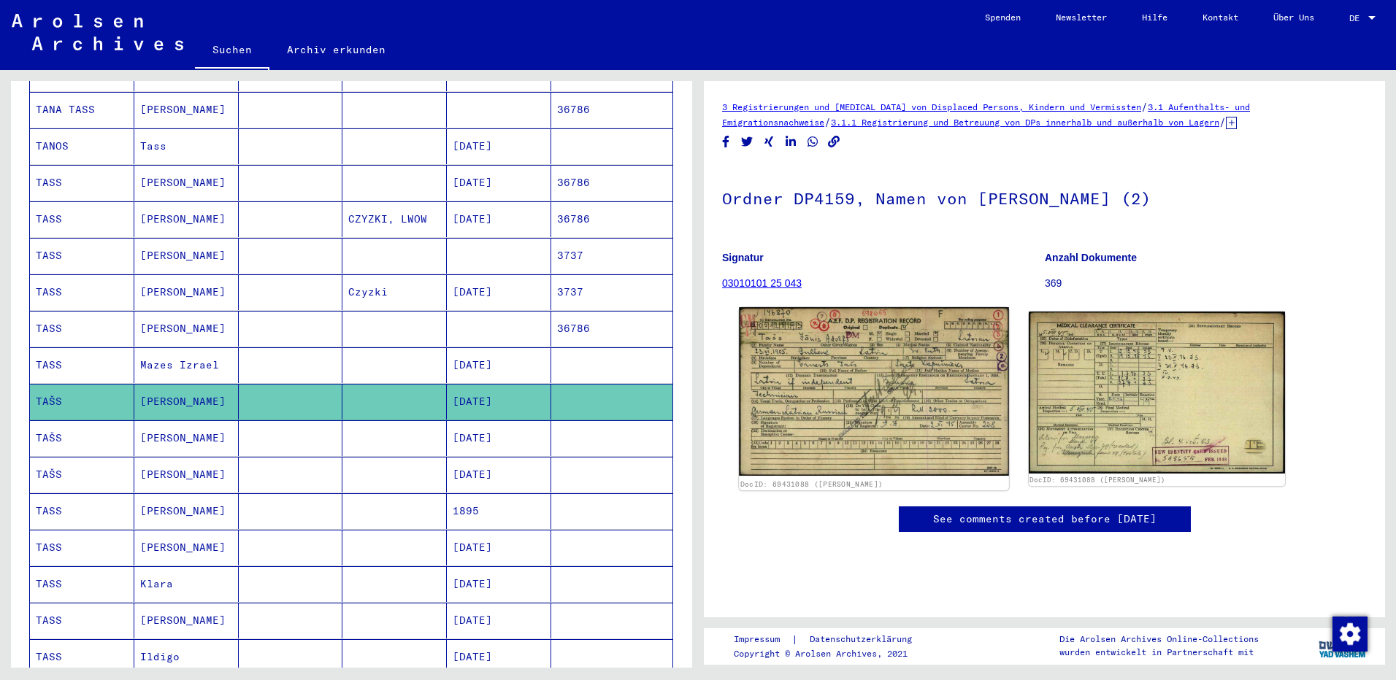
click at [875, 429] on img at bounding box center [873, 391] width 269 height 169
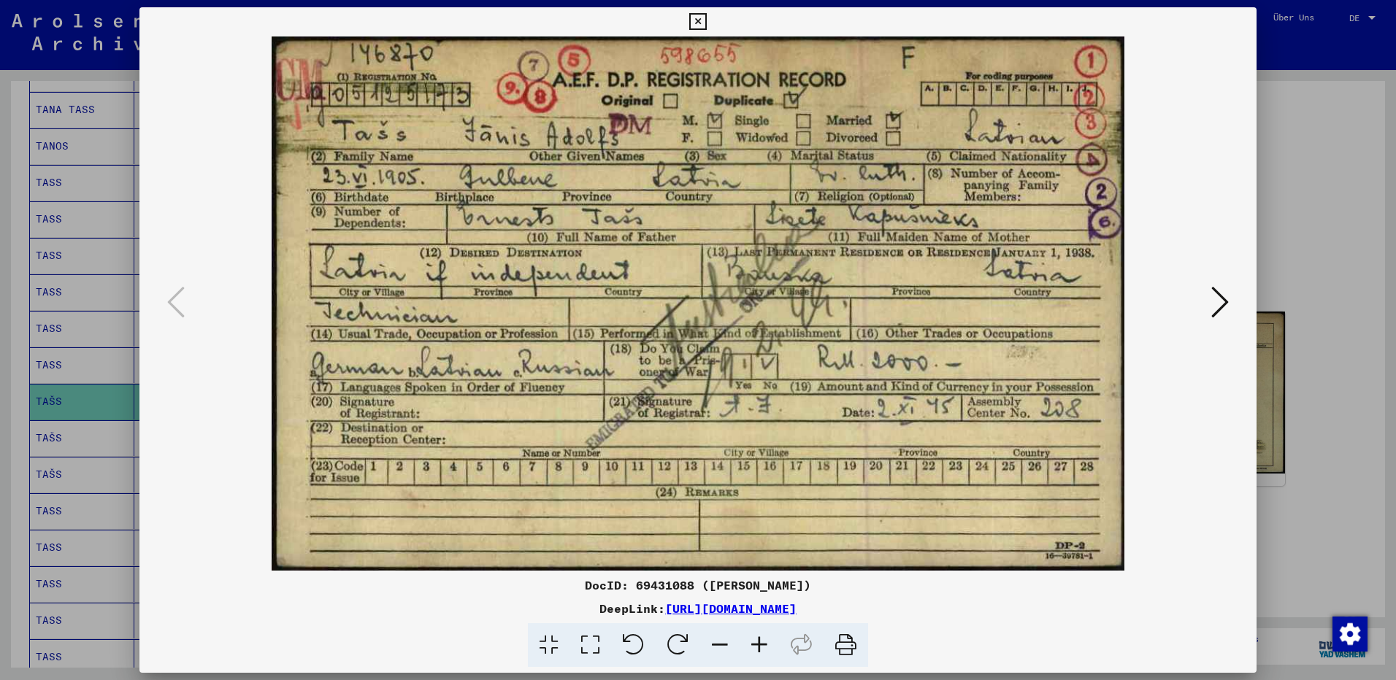
click at [697, 20] on icon at bounding box center [697, 22] width 17 height 18
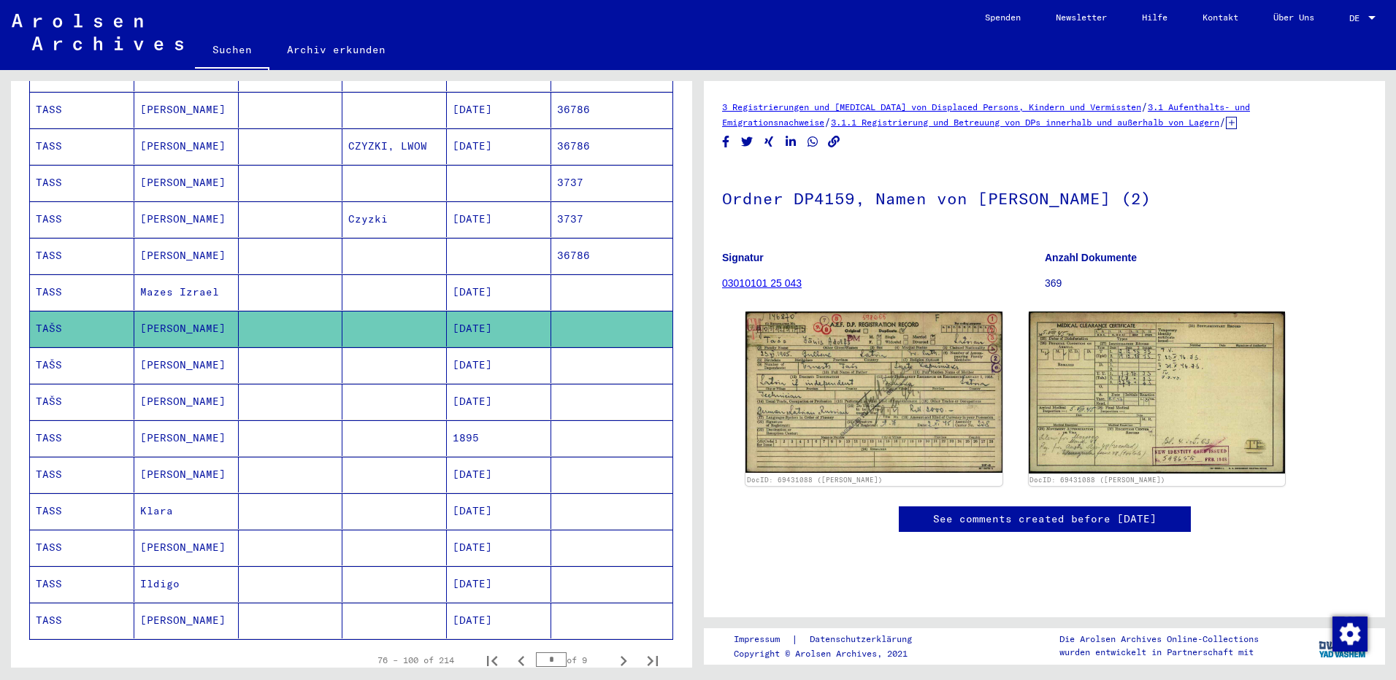
scroll to position [657, 0]
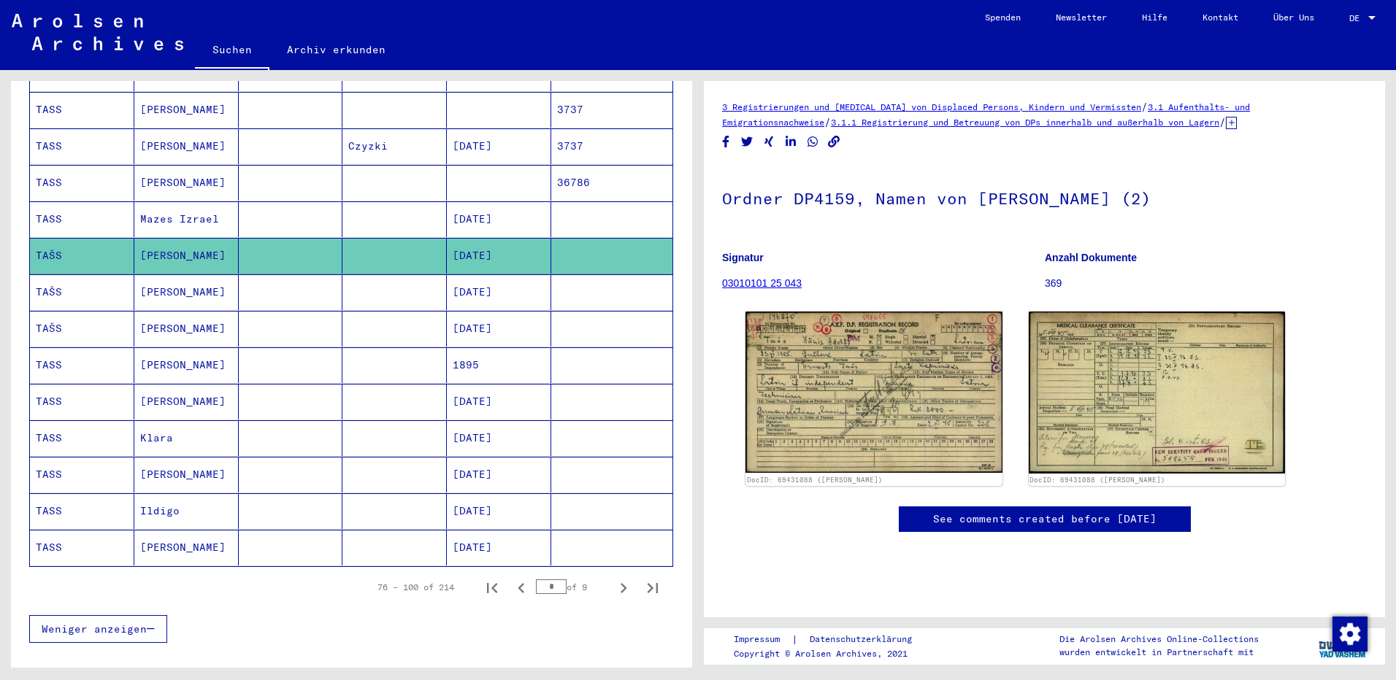
click at [163, 350] on mat-cell "[PERSON_NAME]" at bounding box center [186, 366] width 104 height 36
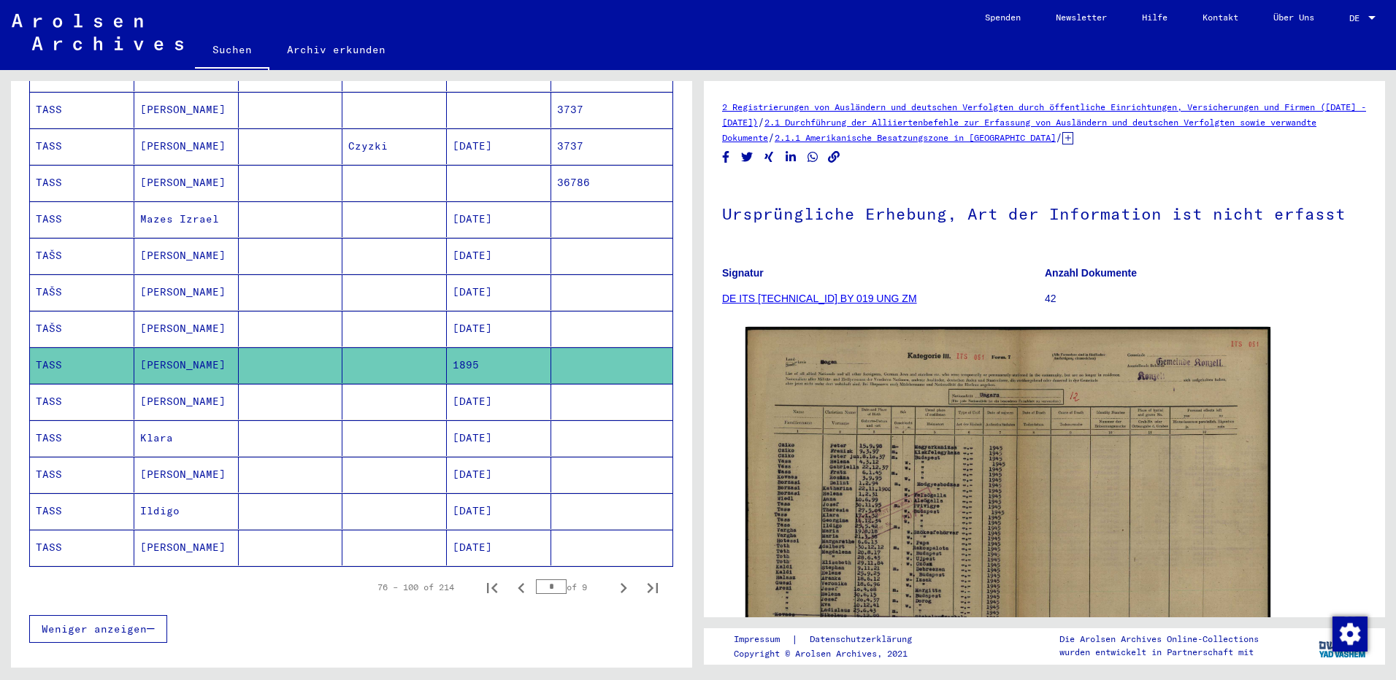
scroll to position [730, 0]
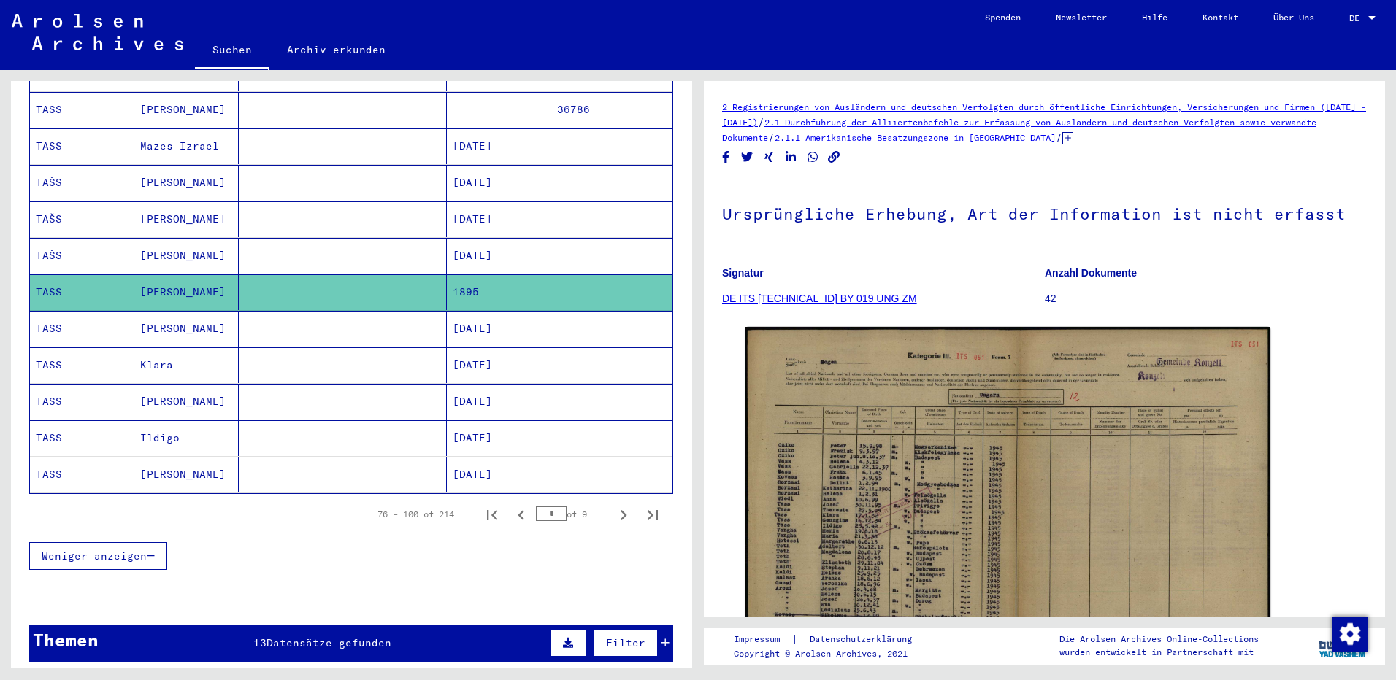
click at [177, 314] on mat-cell "[PERSON_NAME]" at bounding box center [186, 329] width 104 height 36
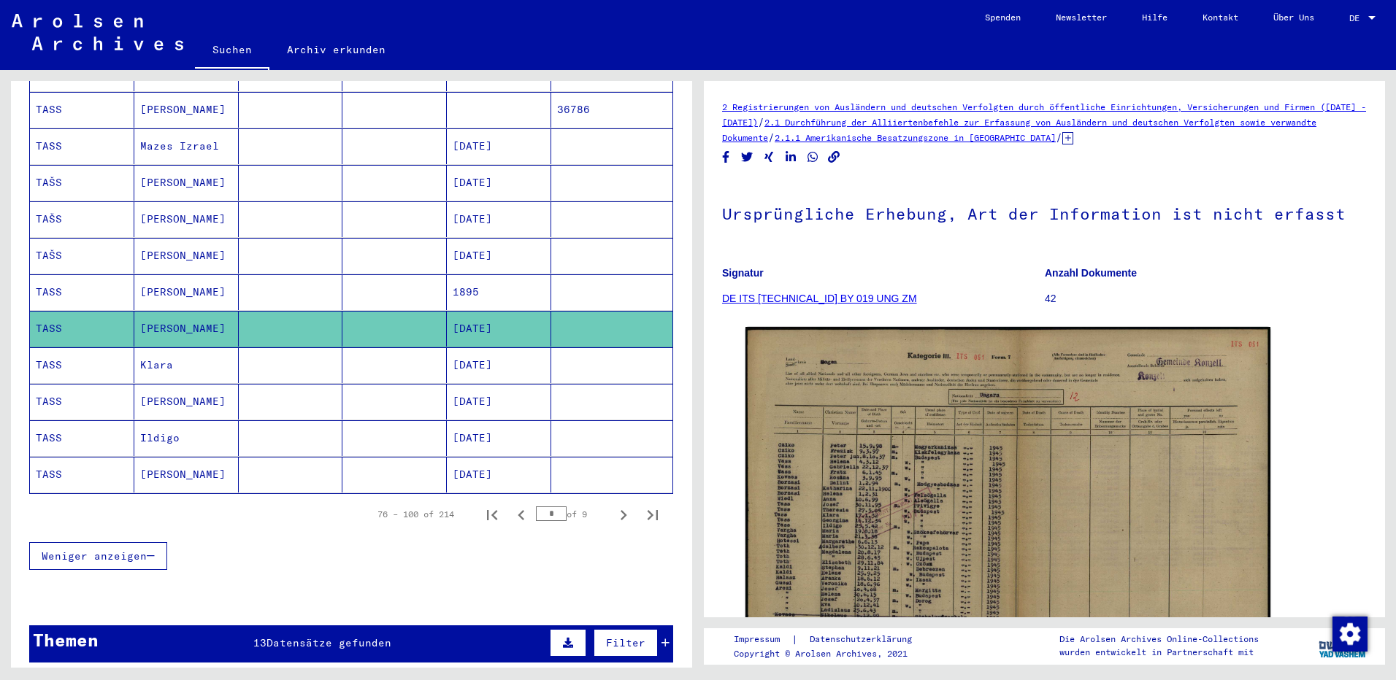
click at [152, 425] on mat-cell "Ildigo" at bounding box center [186, 439] width 104 height 36
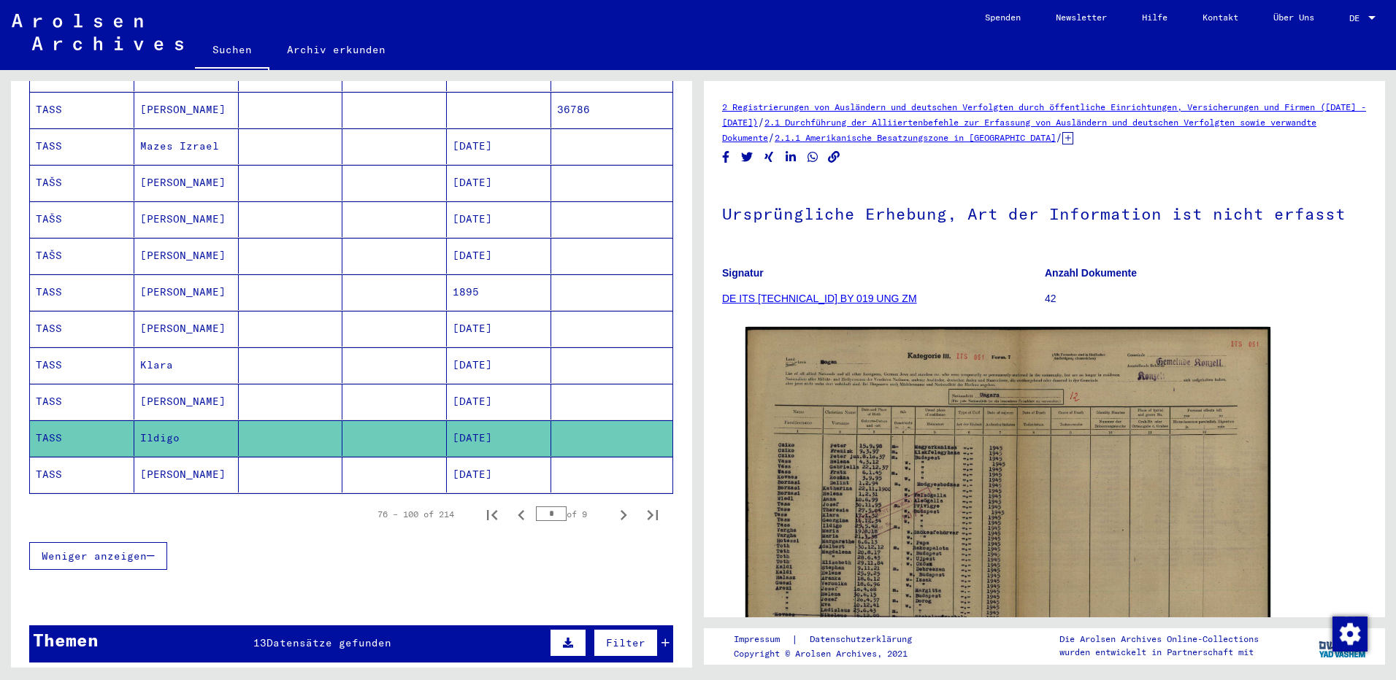
click at [161, 424] on mat-cell "Ildigo" at bounding box center [186, 439] width 104 height 36
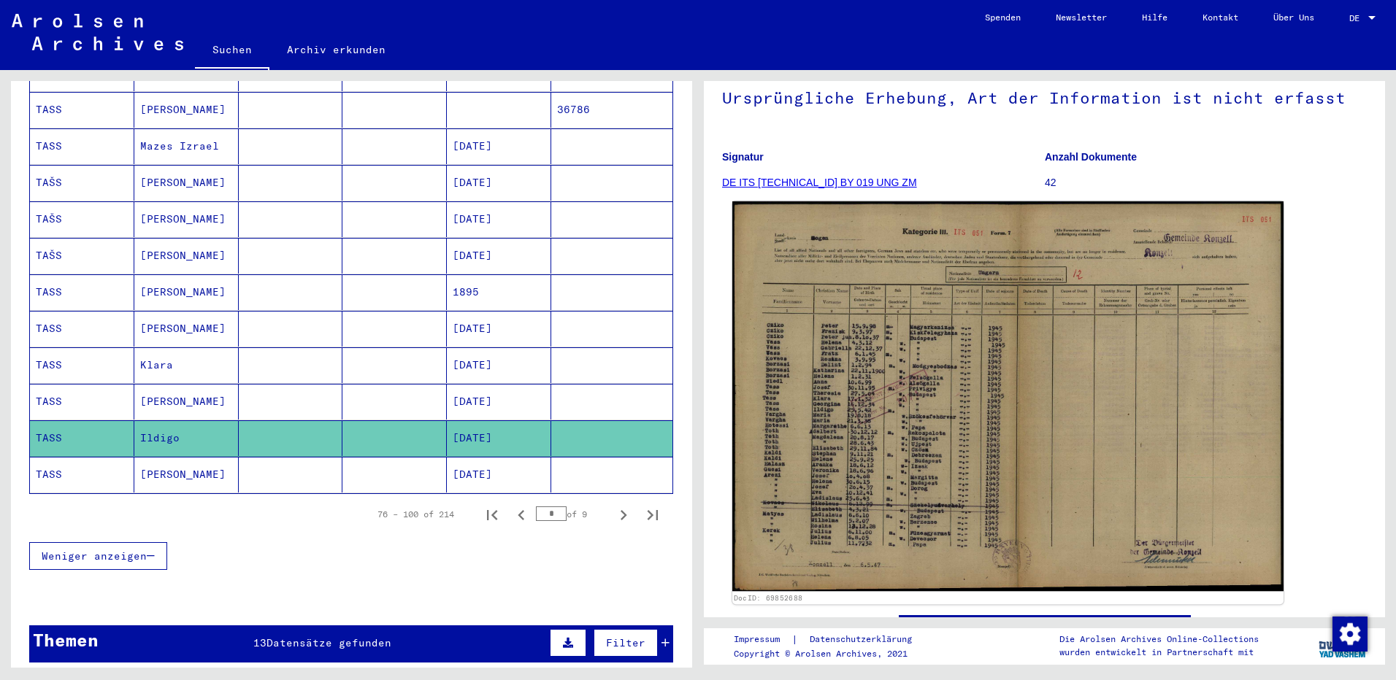
scroll to position [73, 0]
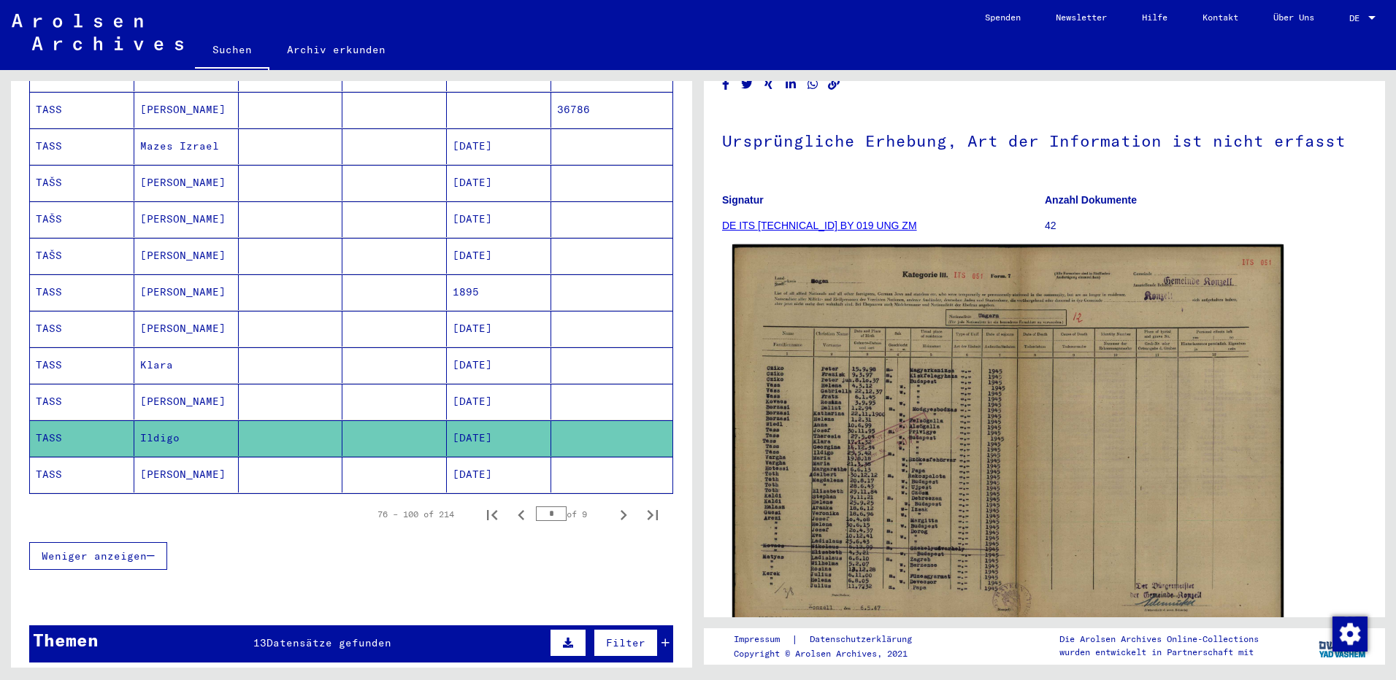
click at [911, 440] on img at bounding box center [1007, 440] width 551 height 391
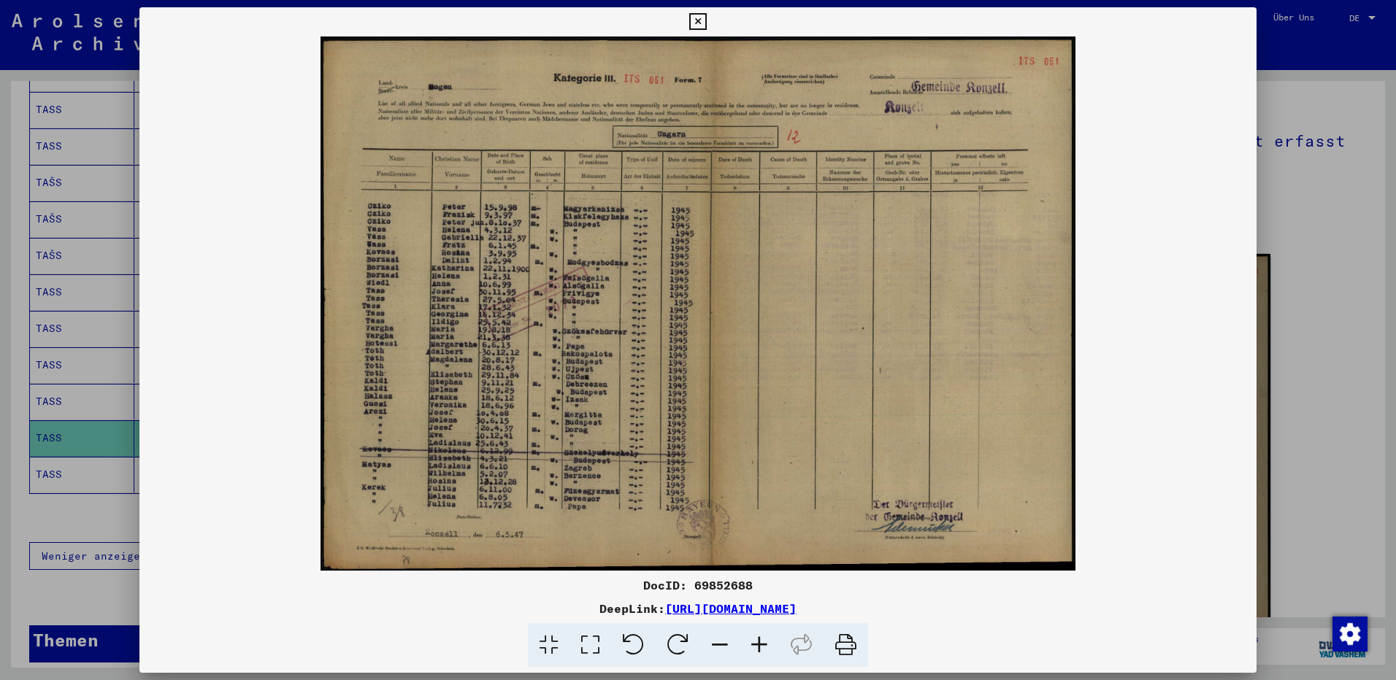
click at [695, 20] on icon at bounding box center [697, 22] width 17 height 18
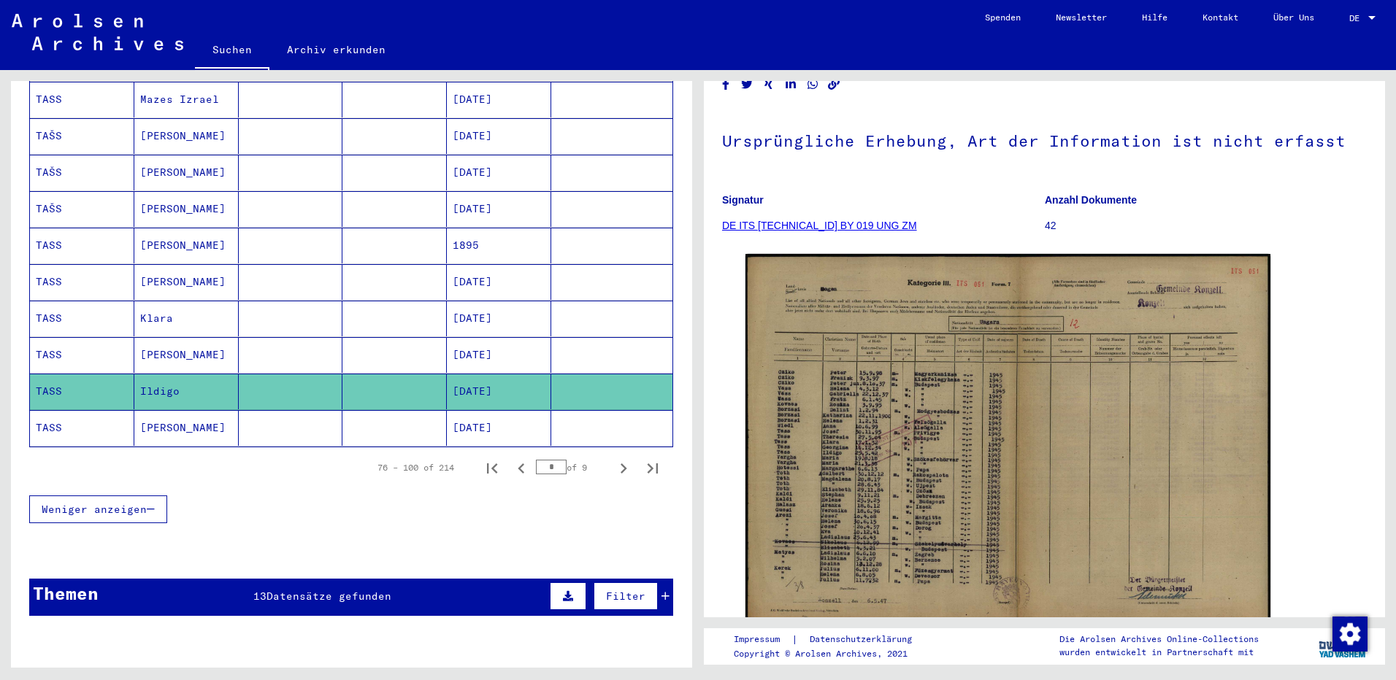
scroll to position [803, 0]
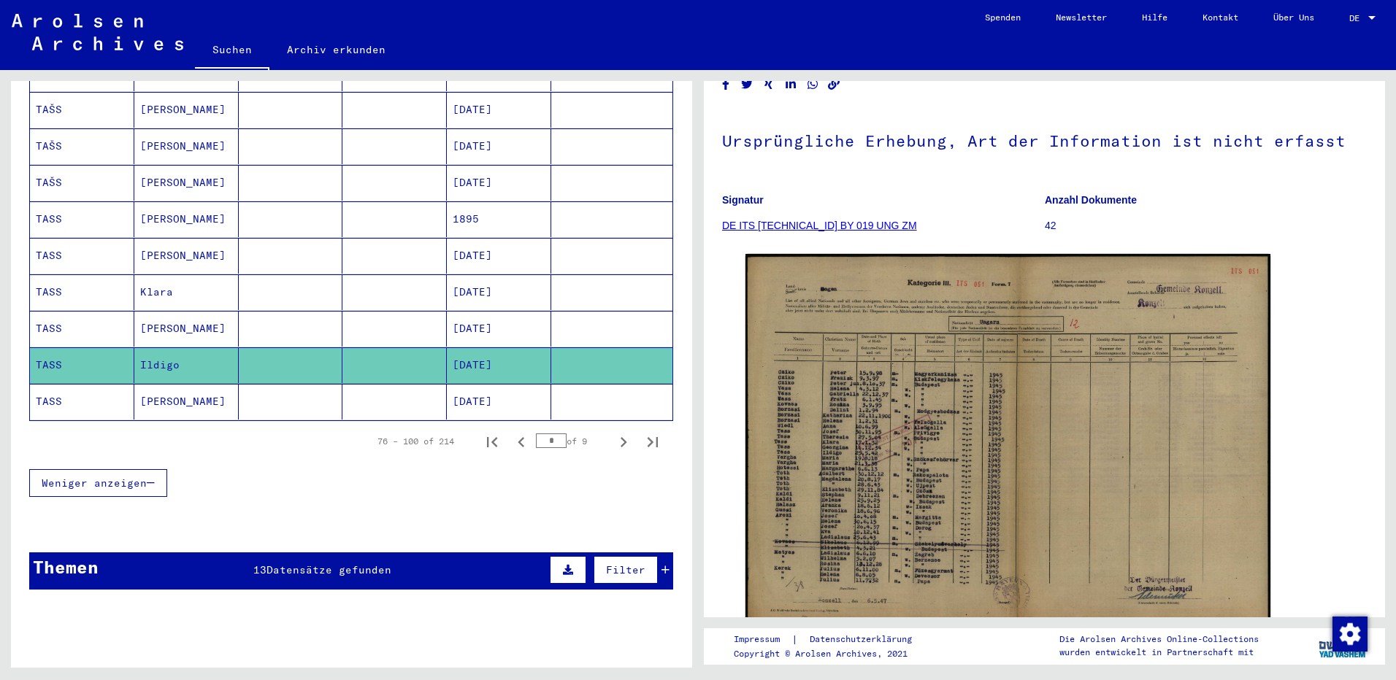
click at [156, 389] on mat-cell "[PERSON_NAME]" at bounding box center [186, 402] width 104 height 36
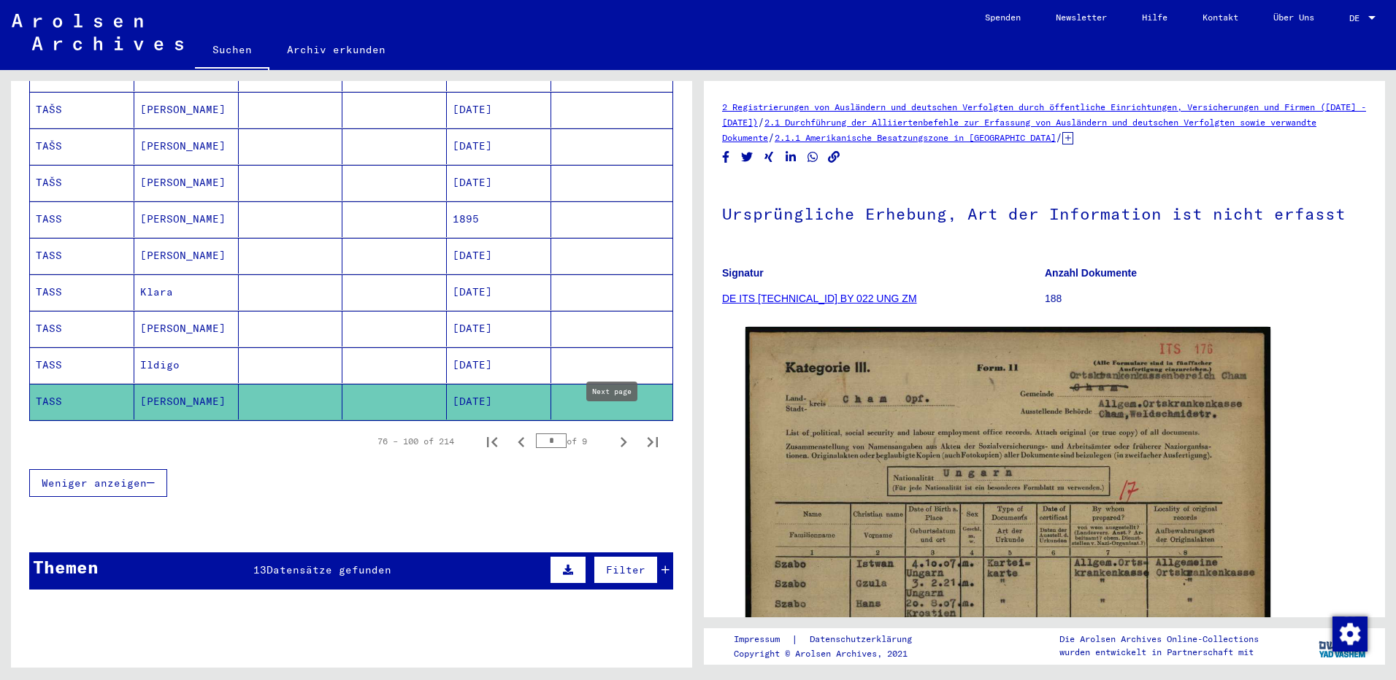
click at [621, 437] on icon "Next page" at bounding box center [624, 442] width 7 height 10
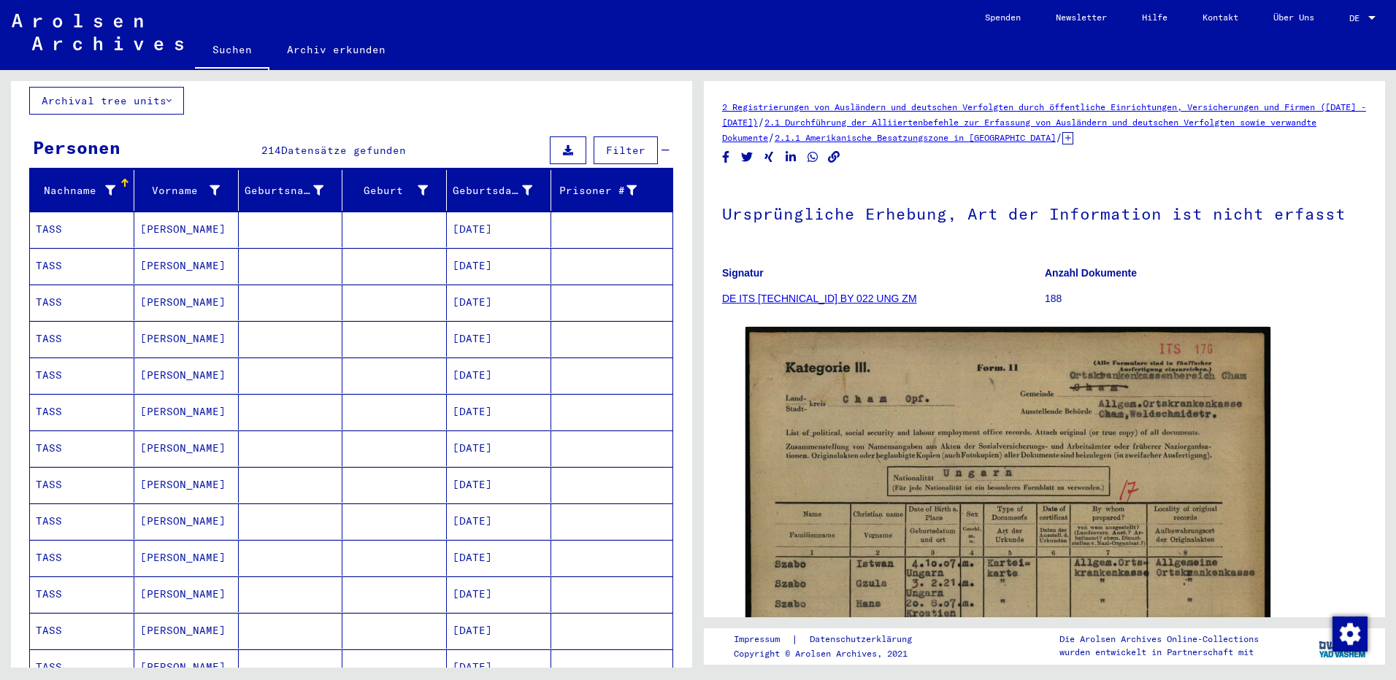
scroll to position [73, 0]
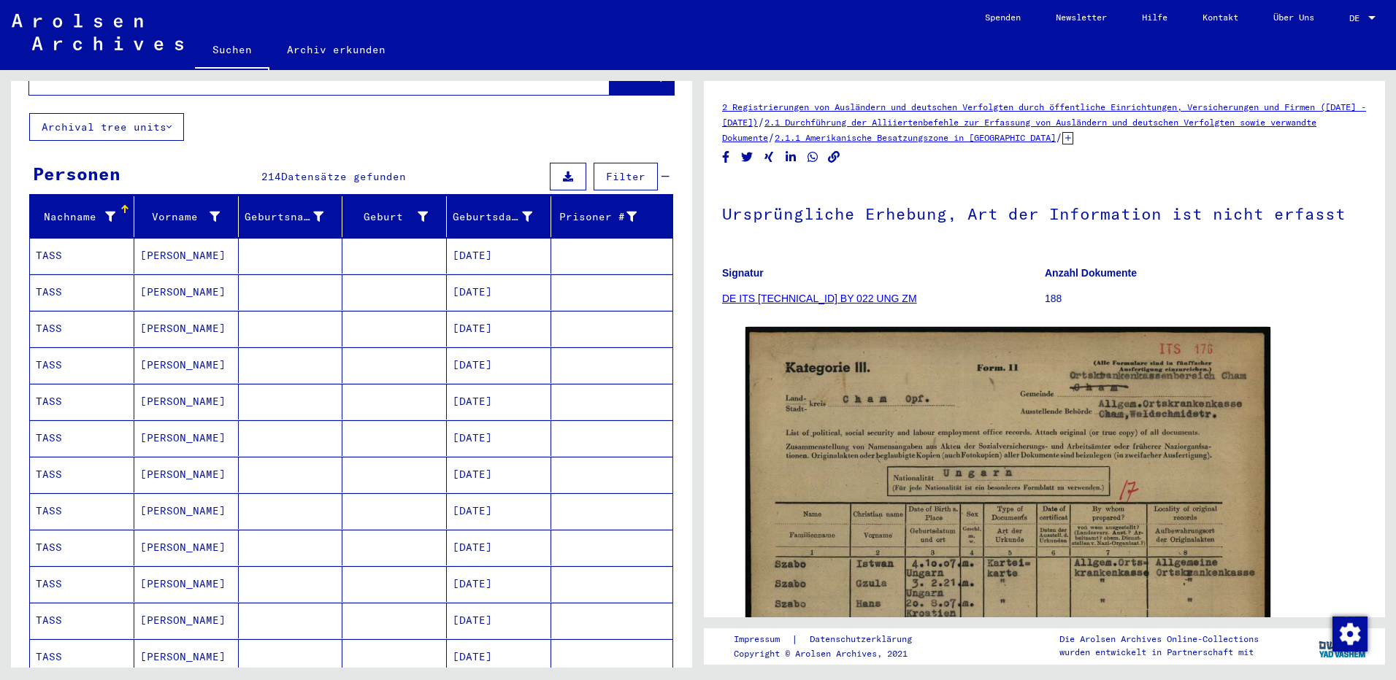
click at [184, 243] on mat-cell "[PERSON_NAME]" at bounding box center [186, 256] width 104 height 36
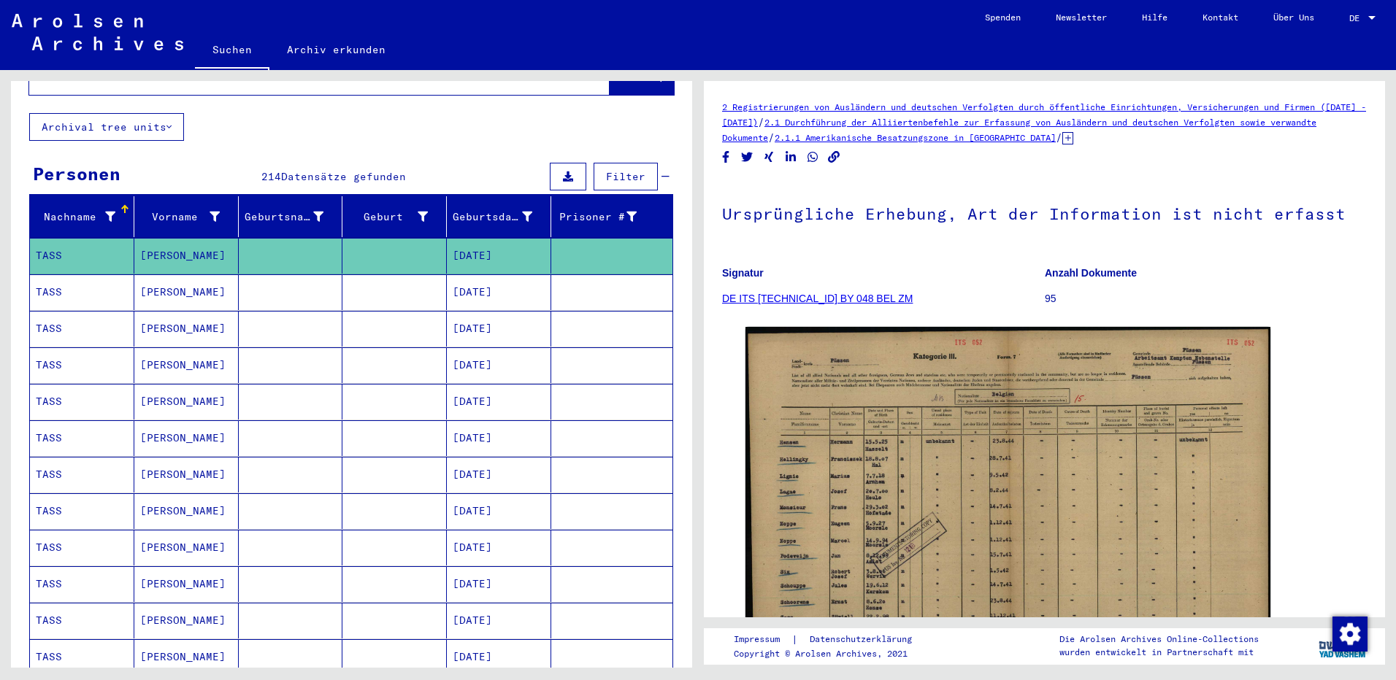
click at [166, 275] on mat-cell "[PERSON_NAME]" at bounding box center [186, 293] width 104 height 36
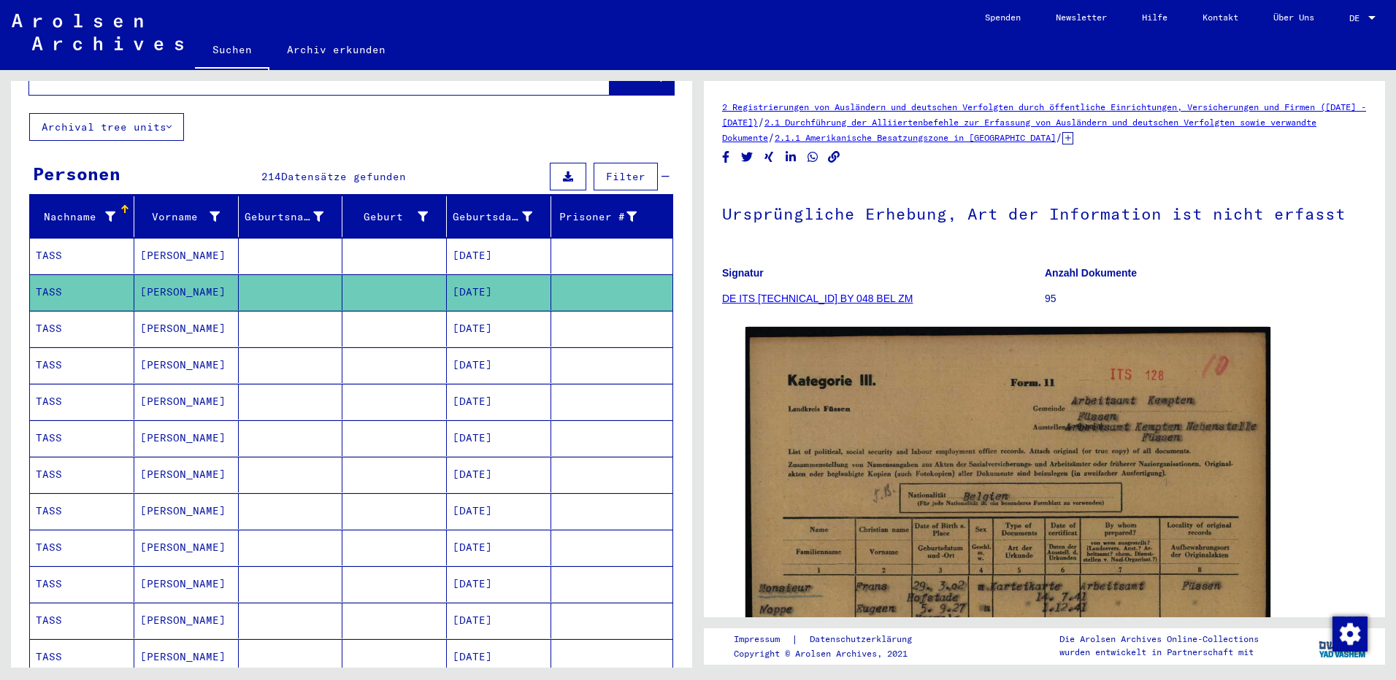
click at [166, 317] on mat-cell "[PERSON_NAME]" at bounding box center [186, 329] width 104 height 36
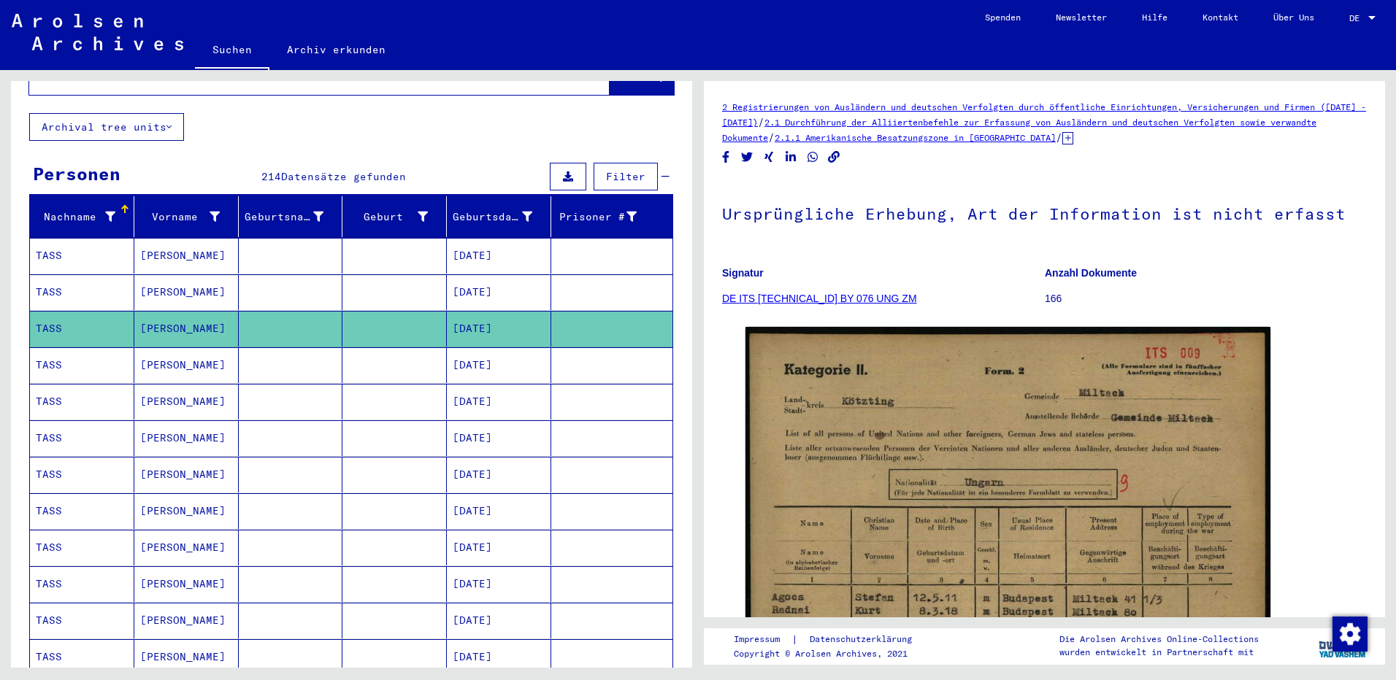
click at [167, 351] on mat-cell "[PERSON_NAME]" at bounding box center [186, 366] width 104 height 36
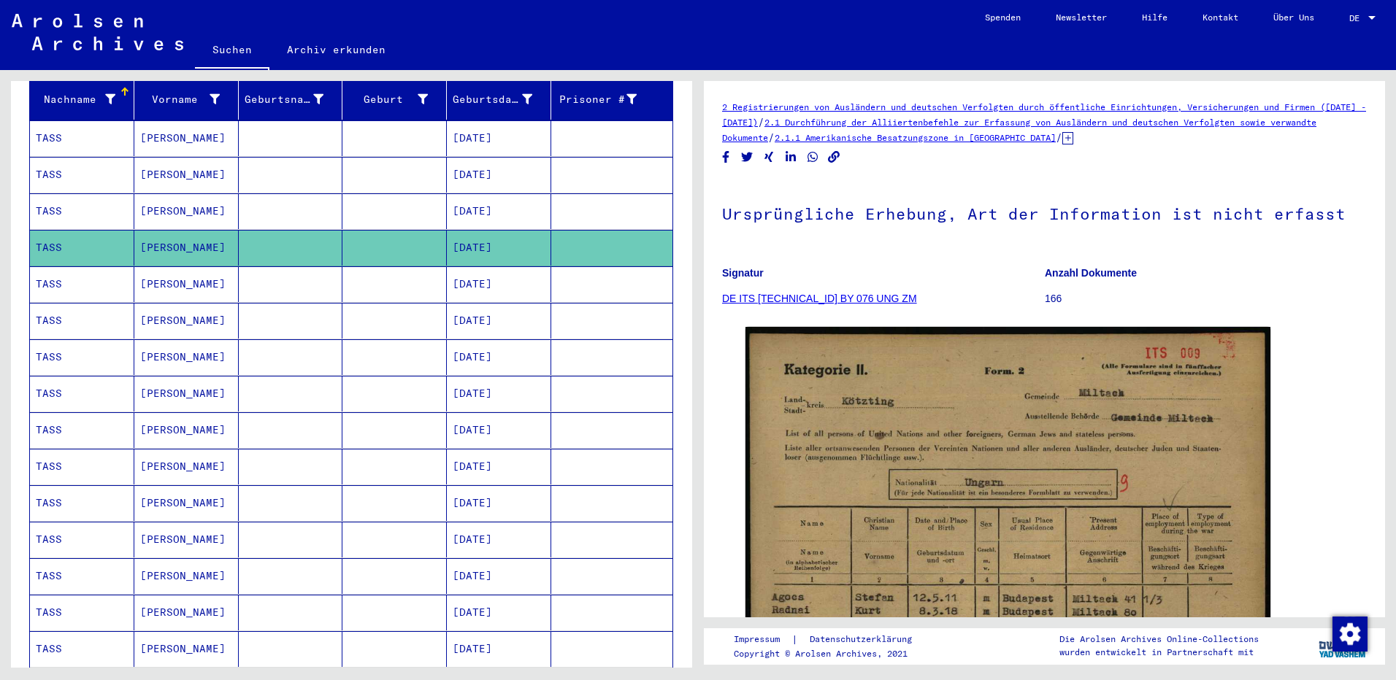
scroll to position [292, 0]
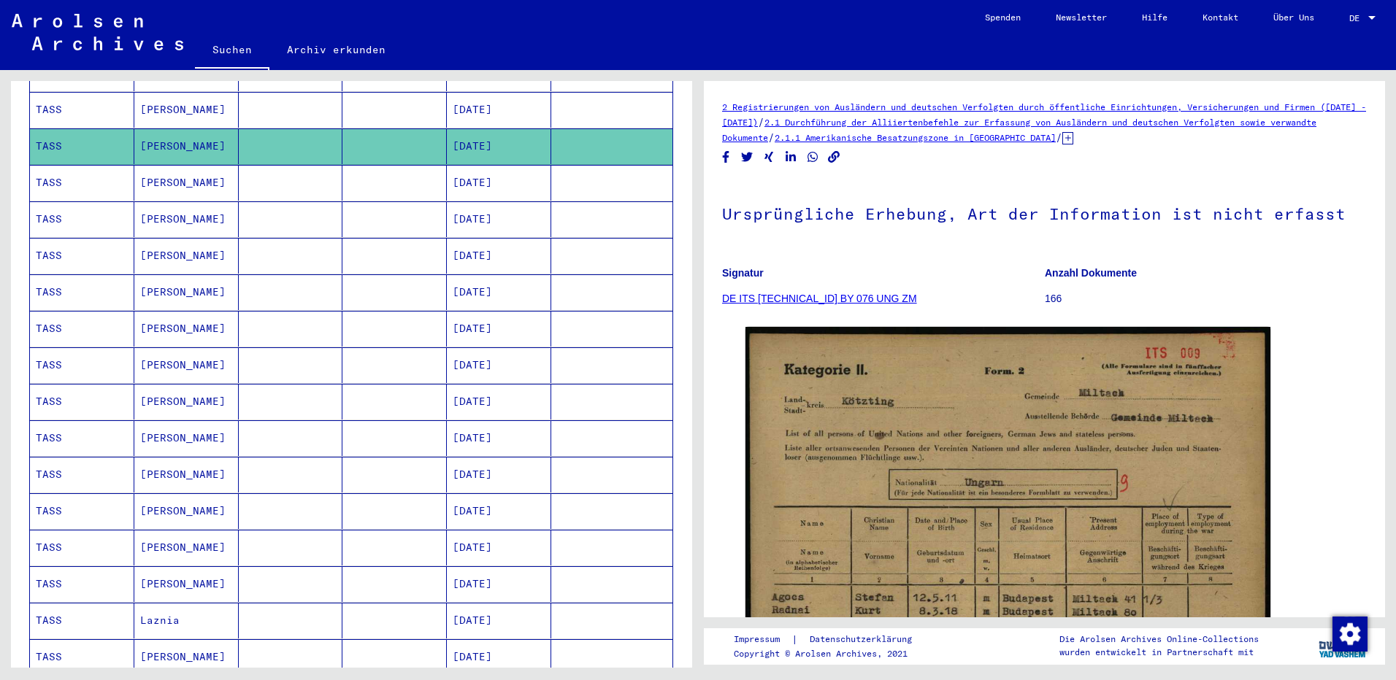
click at [174, 172] on mat-cell "[PERSON_NAME]" at bounding box center [186, 183] width 104 height 36
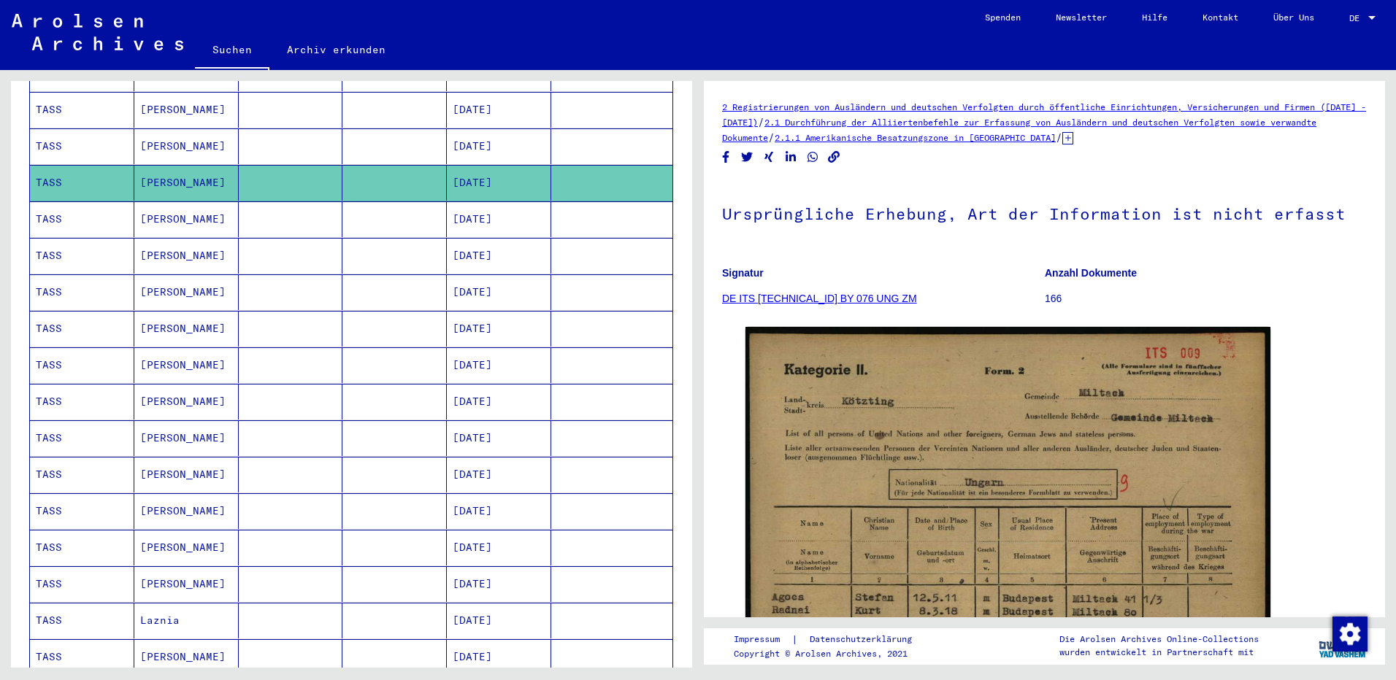
click at [156, 247] on mat-cell "[PERSON_NAME]" at bounding box center [186, 256] width 104 height 36
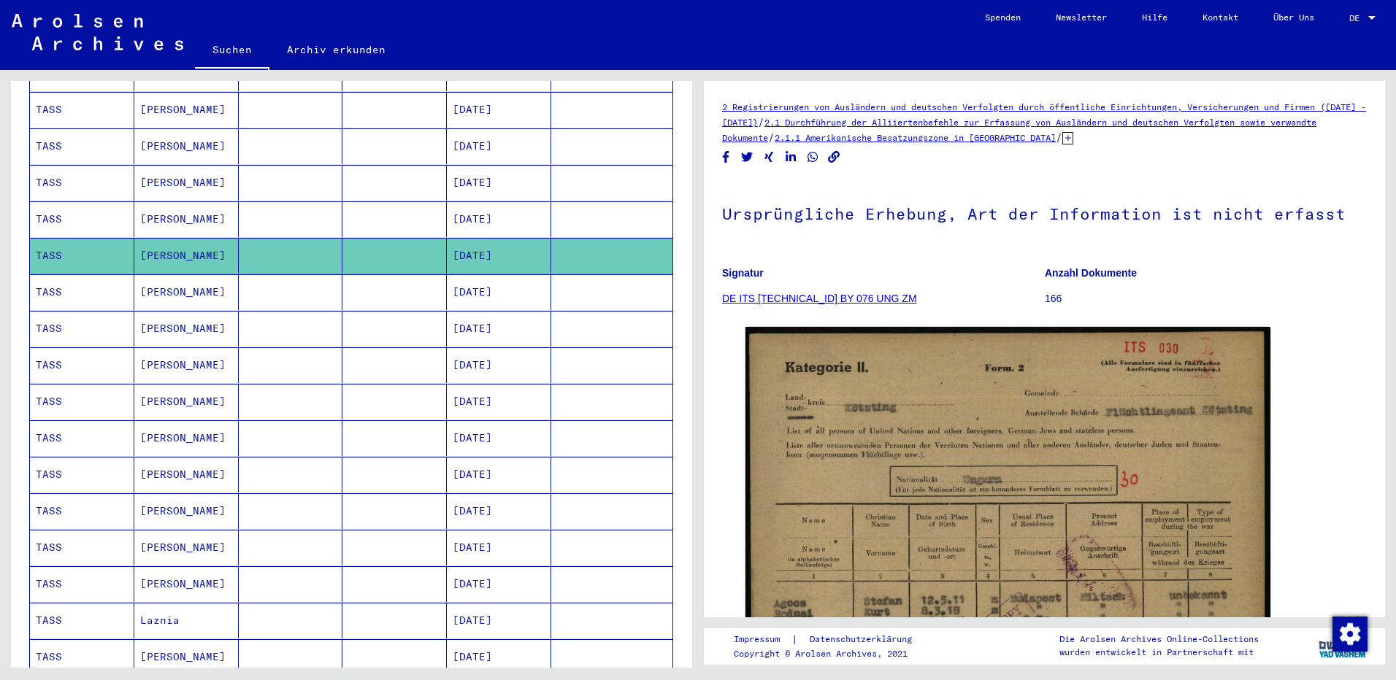
click at [150, 275] on mat-cell "[PERSON_NAME]" at bounding box center [186, 293] width 104 height 36
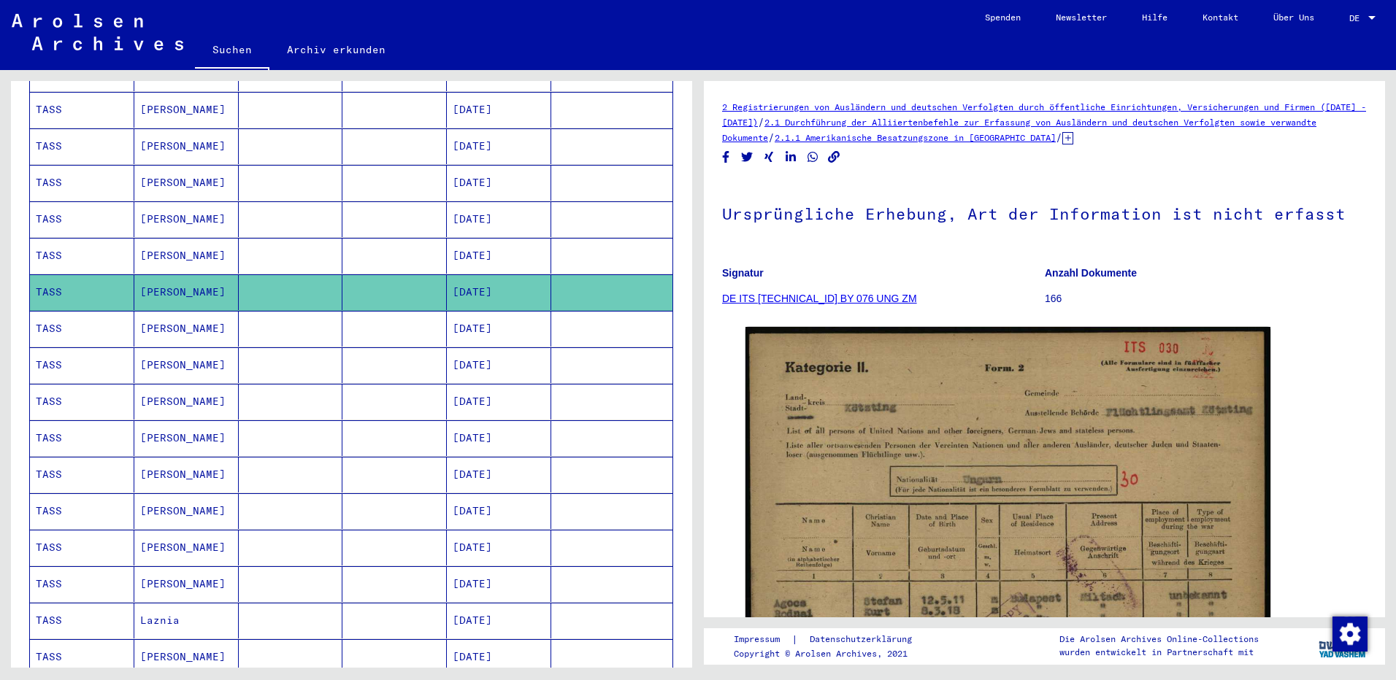
click at [146, 315] on mat-cell "[PERSON_NAME]" at bounding box center [186, 329] width 104 height 36
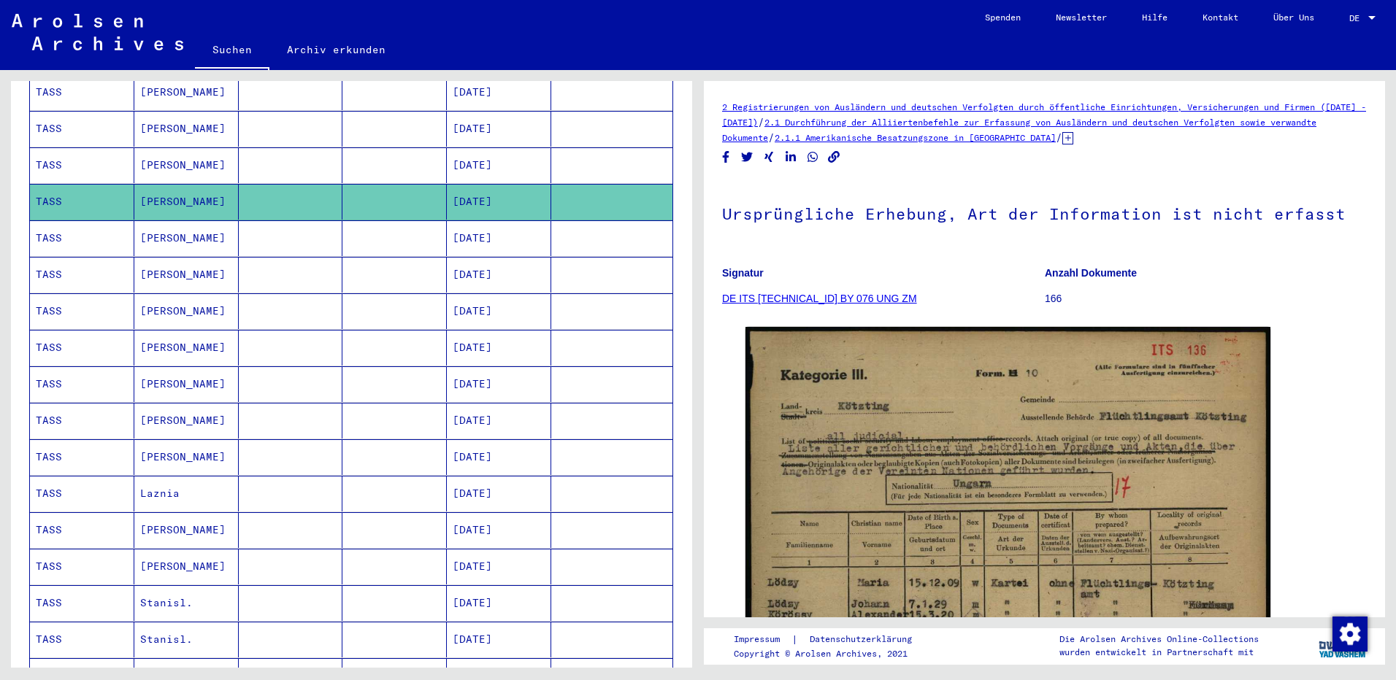
scroll to position [438, 0]
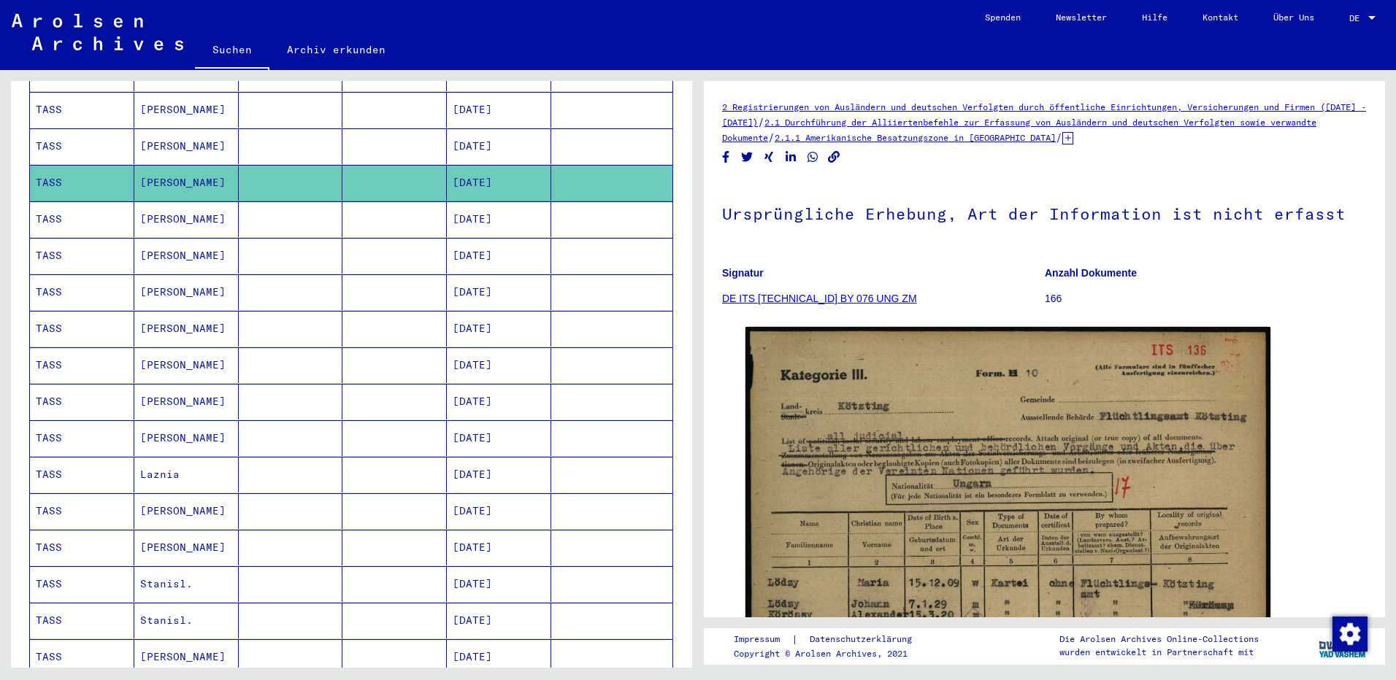
click at [156, 275] on mat-cell "[PERSON_NAME]" at bounding box center [186, 293] width 104 height 36
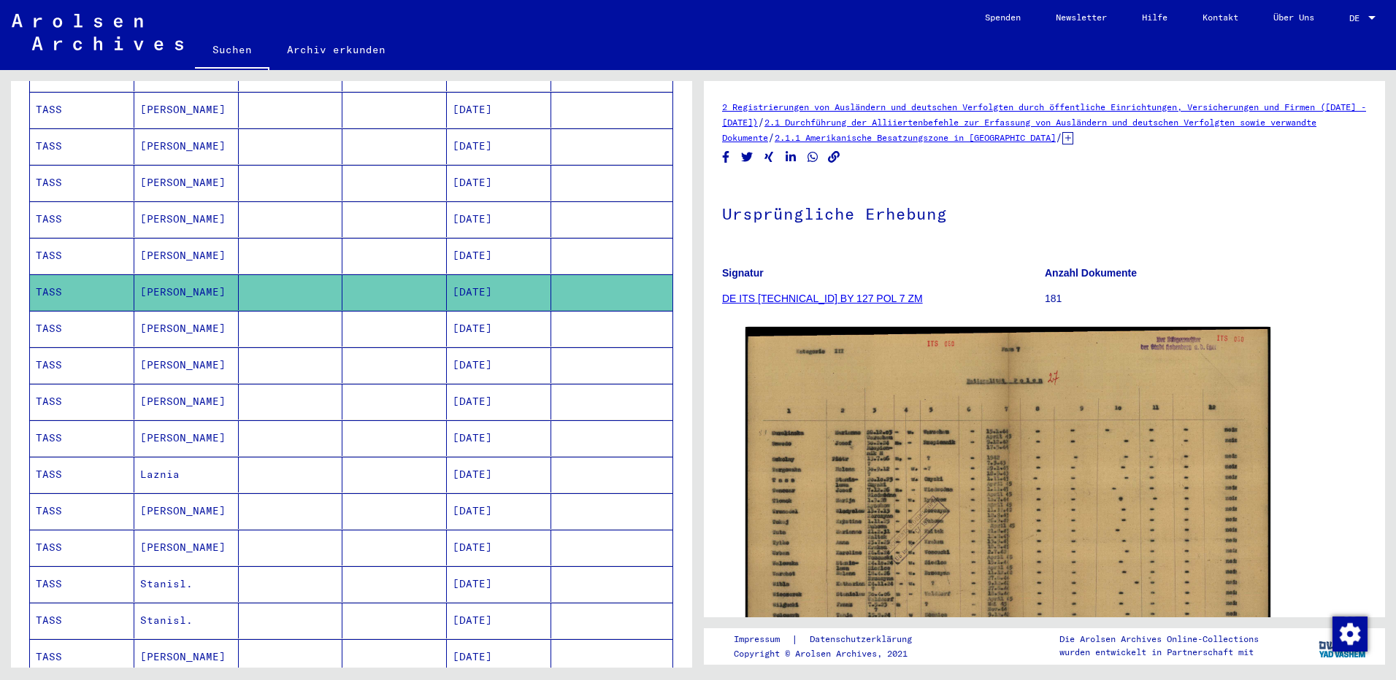
click at [160, 457] on mat-cell "Laznia" at bounding box center [186, 475] width 104 height 36
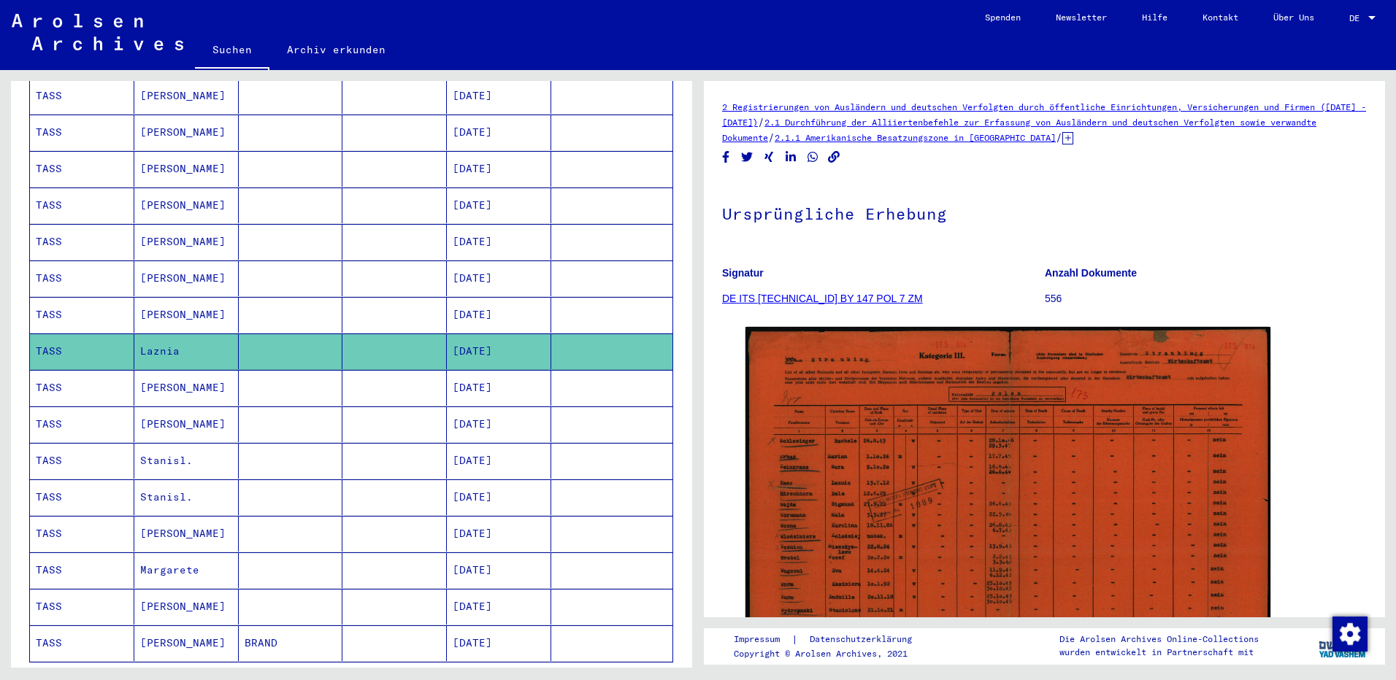
scroll to position [657, 0]
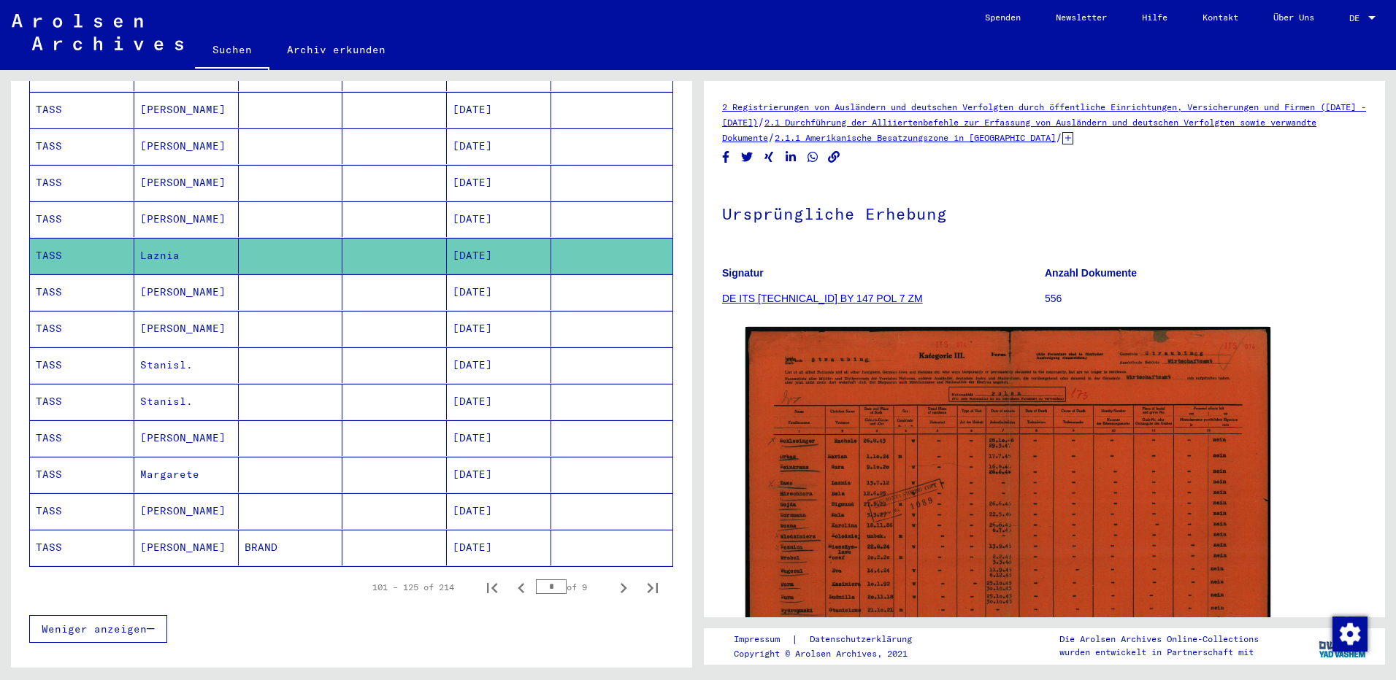
click at [179, 277] on mat-cell "[PERSON_NAME]" at bounding box center [186, 293] width 104 height 36
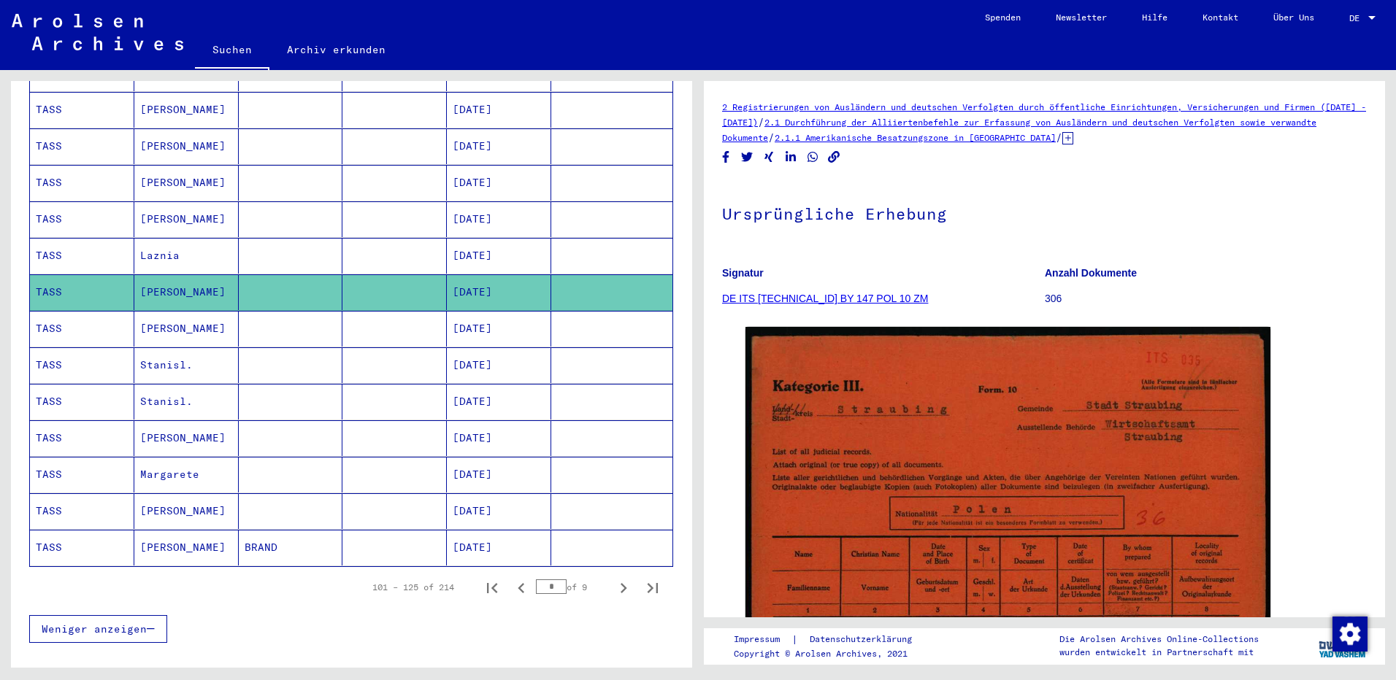
click at [160, 421] on mat-cell "[PERSON_NAME]" at bounding box center [186, 439] width 104 height 36
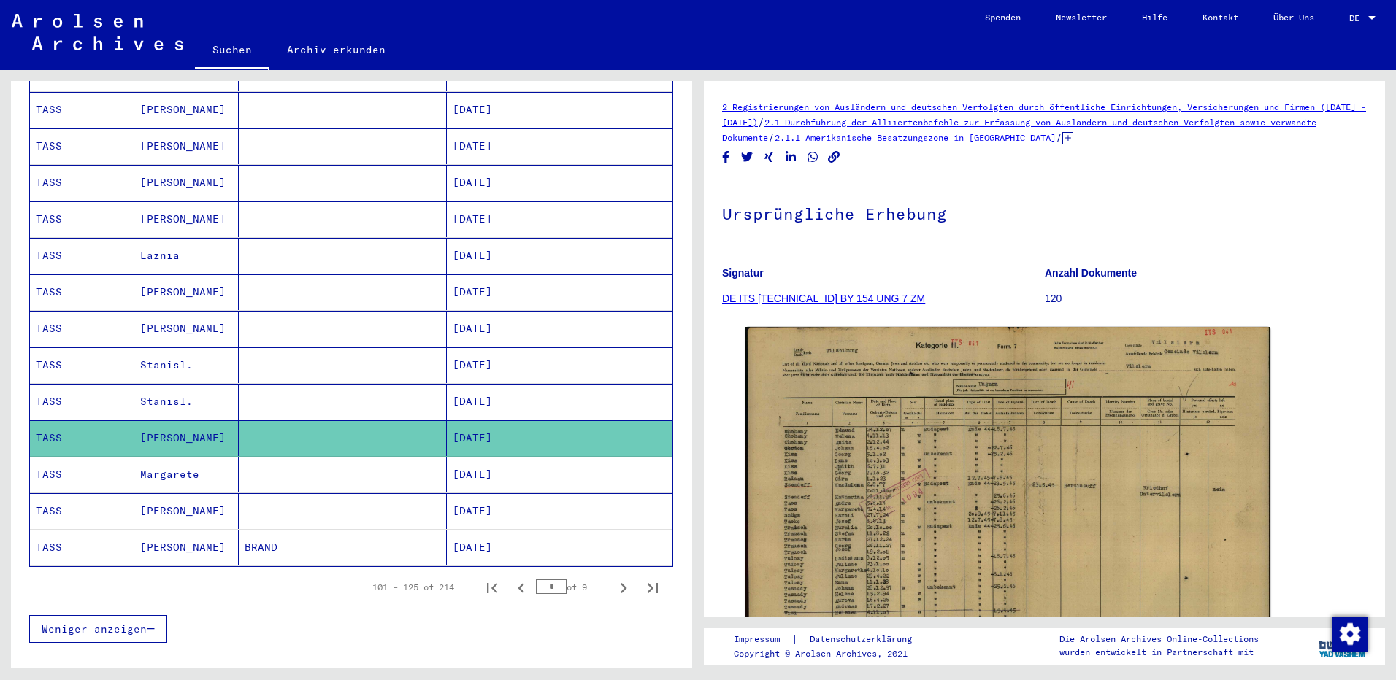
click at [153, 459] on mat-cell "Margarete" at bounding box center [186, 475] width 104 height 36
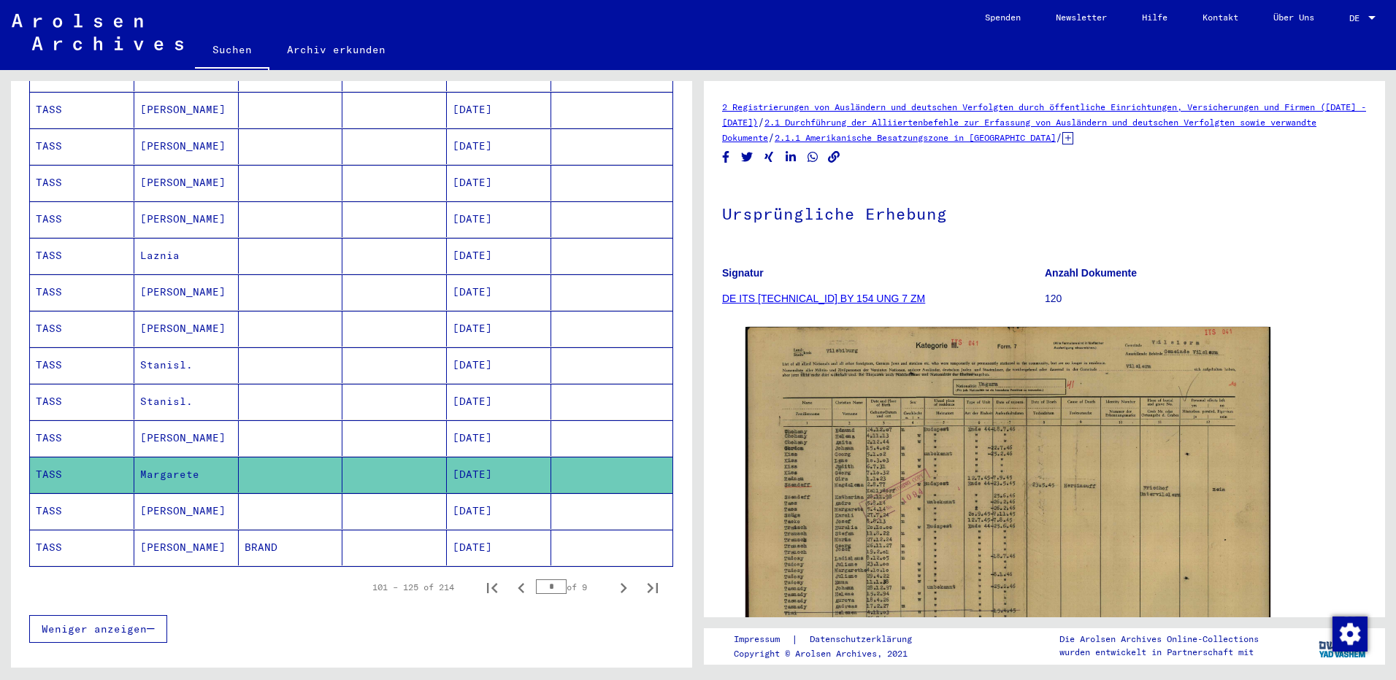
click at [166, 498] on mat-cell "[PERSON_NAME]" at bounding box center [186, 512] width 104 height 36
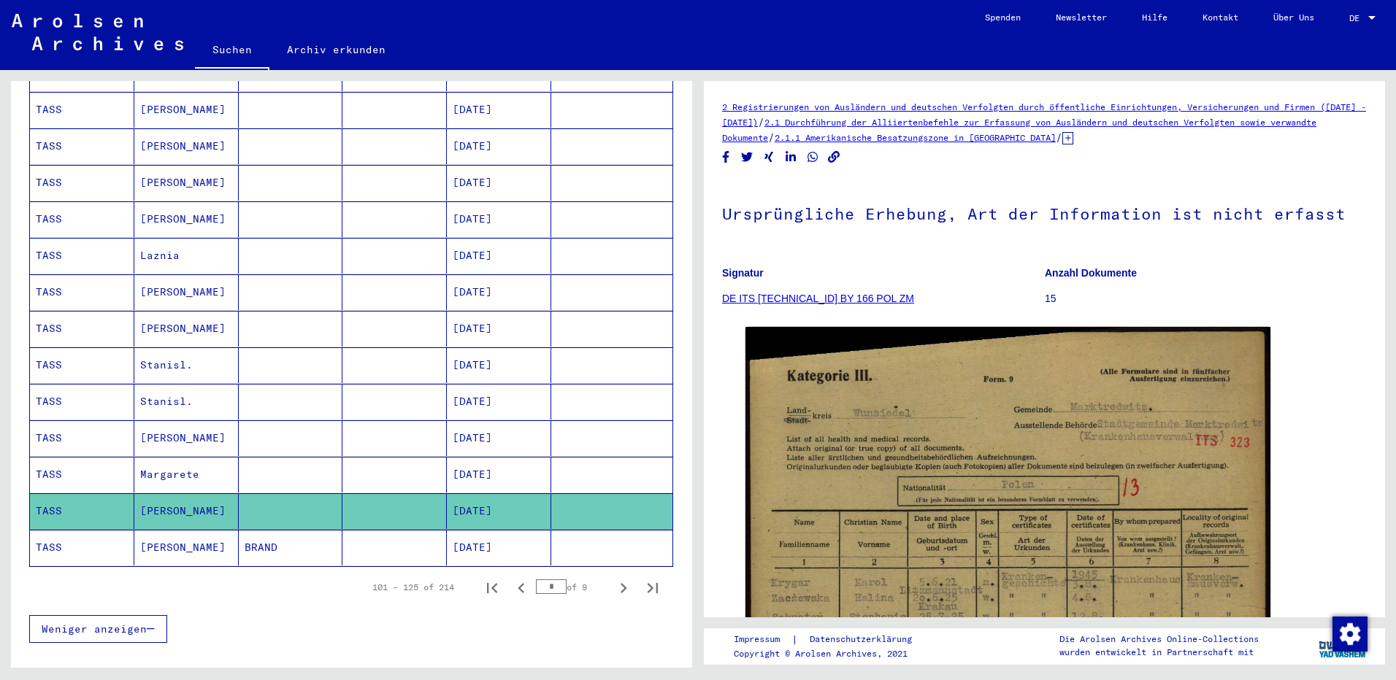
click at [177, 532] on mat-cell "[PERSON_NAME]" at bounding box center [186, 548] width 104 height 36
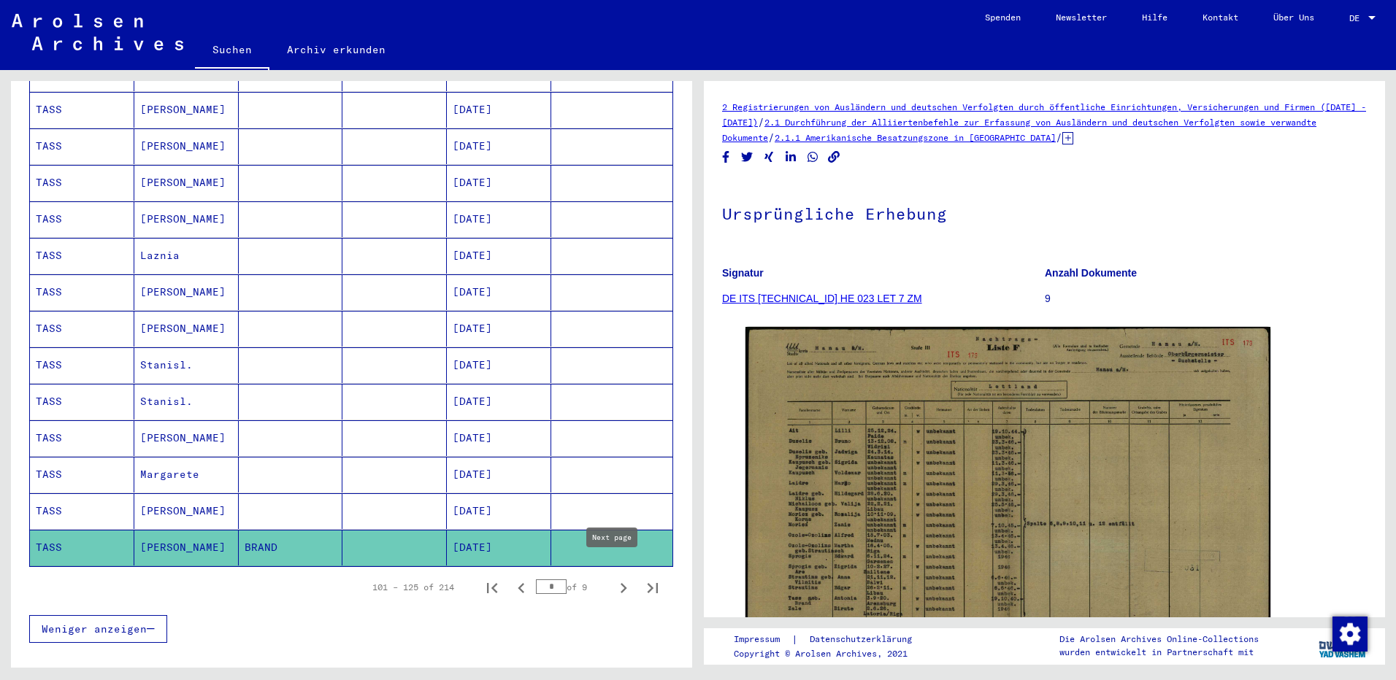
click at [613, 578] on icon "Next page" at bounding box center [623, 588] width 20 height 20
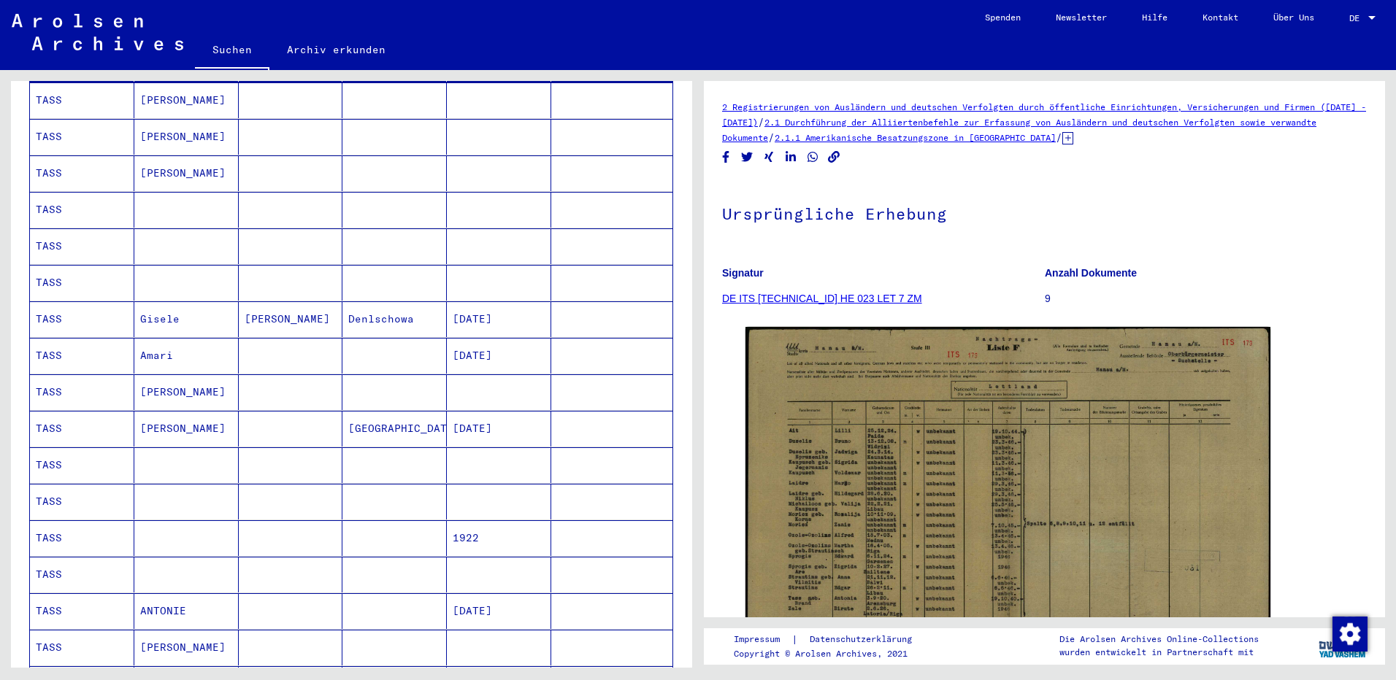
scroll to position [146, 0]
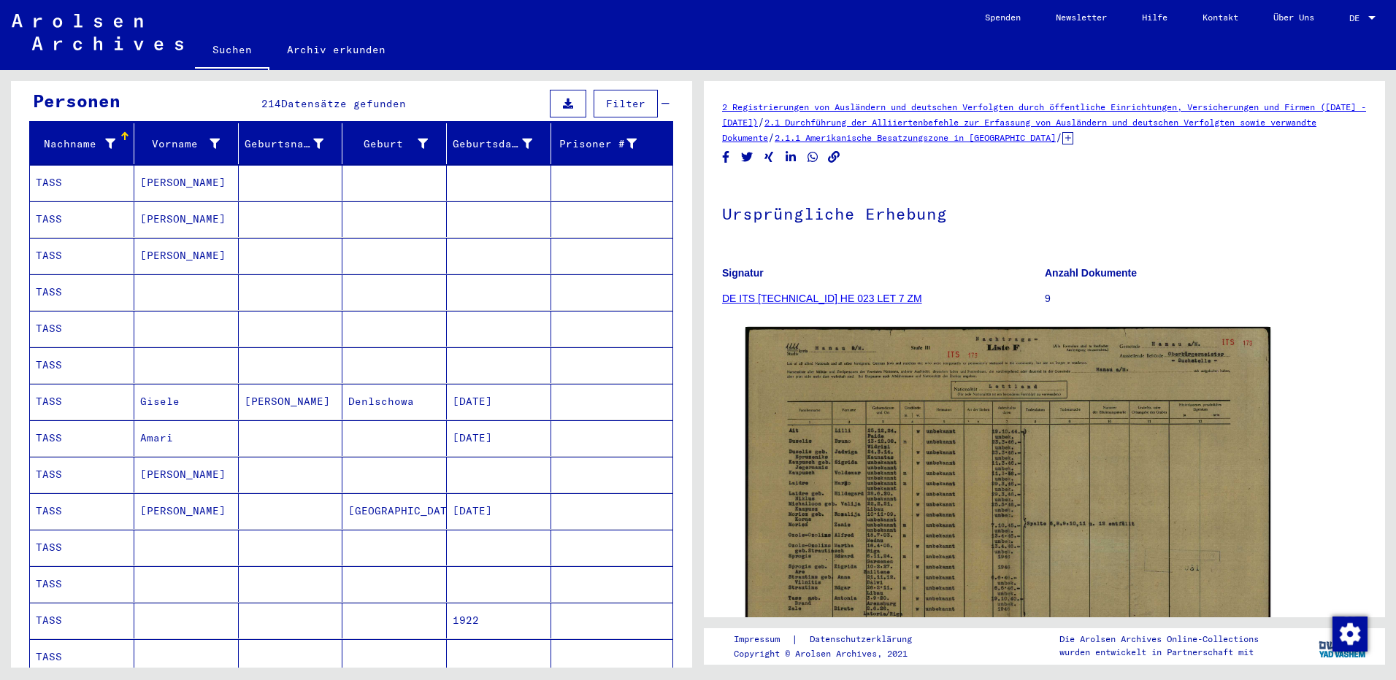
click at [183, 166] on mat-cell "[PERSON_NAME]" at bounding box center [186, 183] width 104 height 36
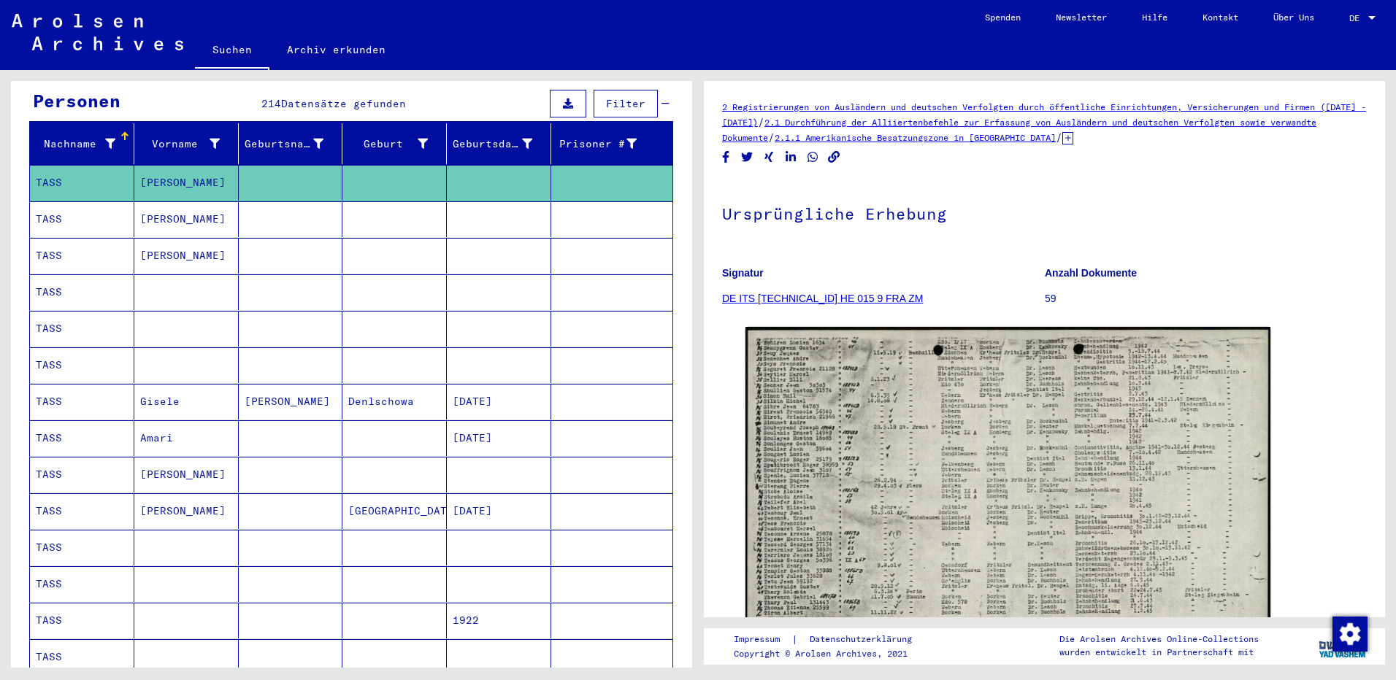
click at [168, 275] on mat-cell at bounding box center [186, 293] width 104 height 36
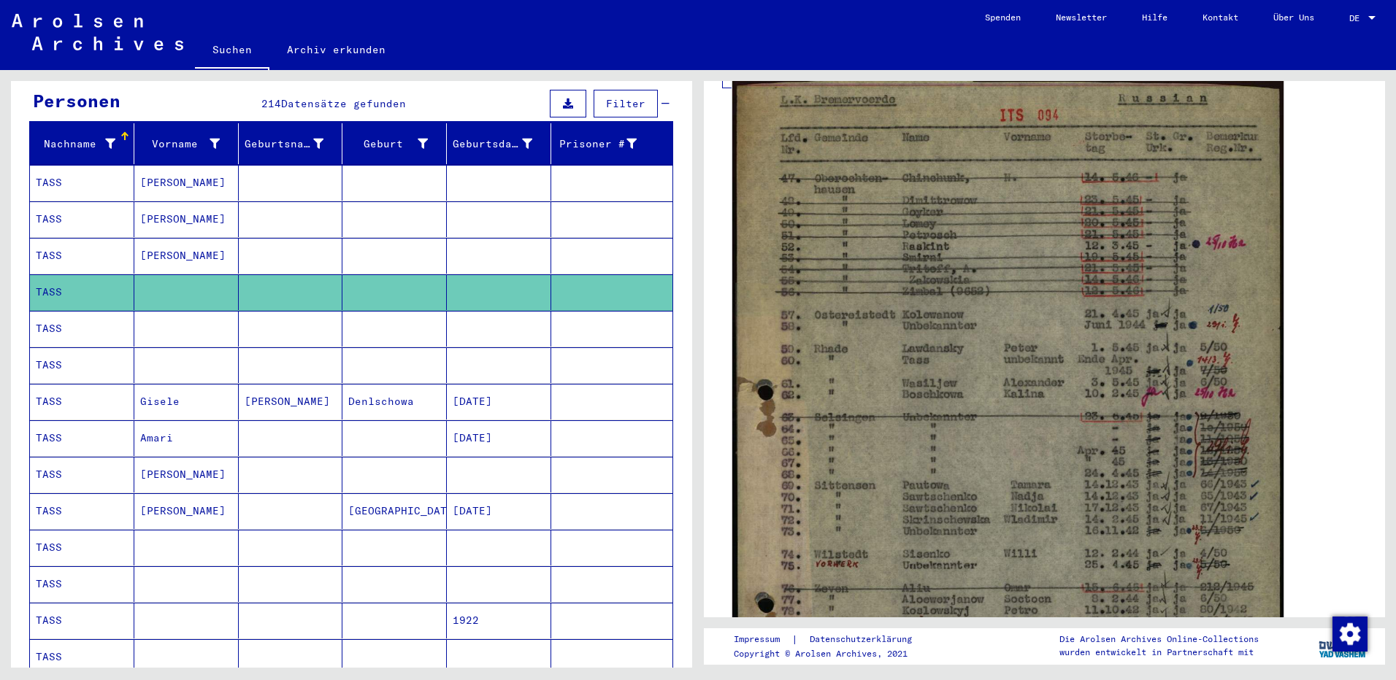
scroll to position [292, 0]
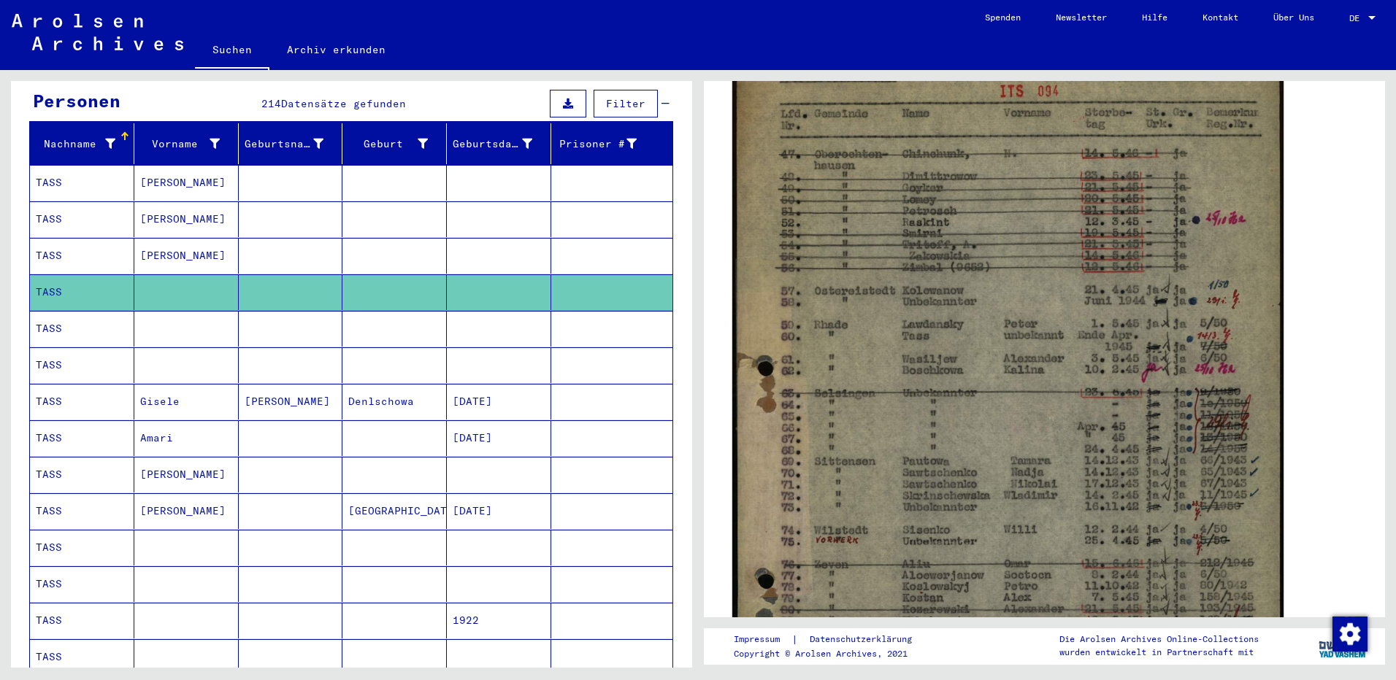
click at [899, 351] on img at bounding box center [1007, 459] width 551 height 818
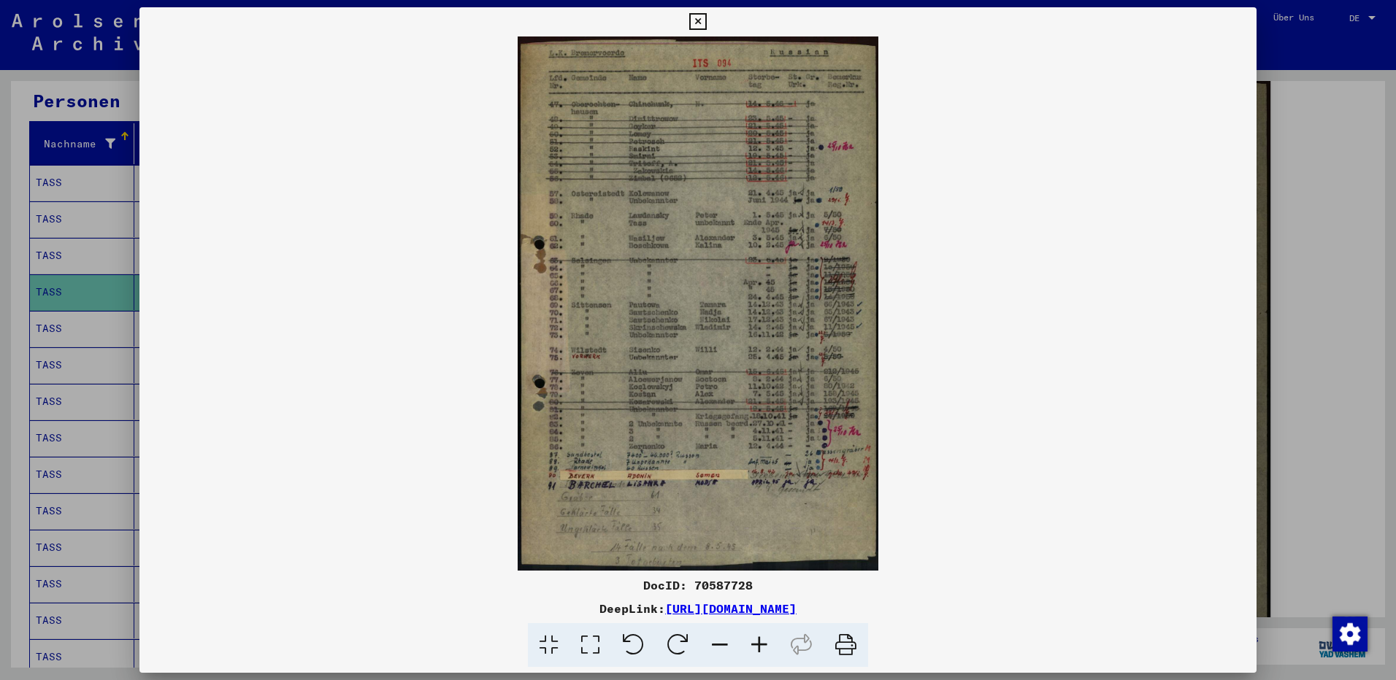
click at [846, 642] on icon at bounding box center [846, 646] width 45 height 45
click at [697, 19] on icon at bounding box center [697, 22] width 17 height 18
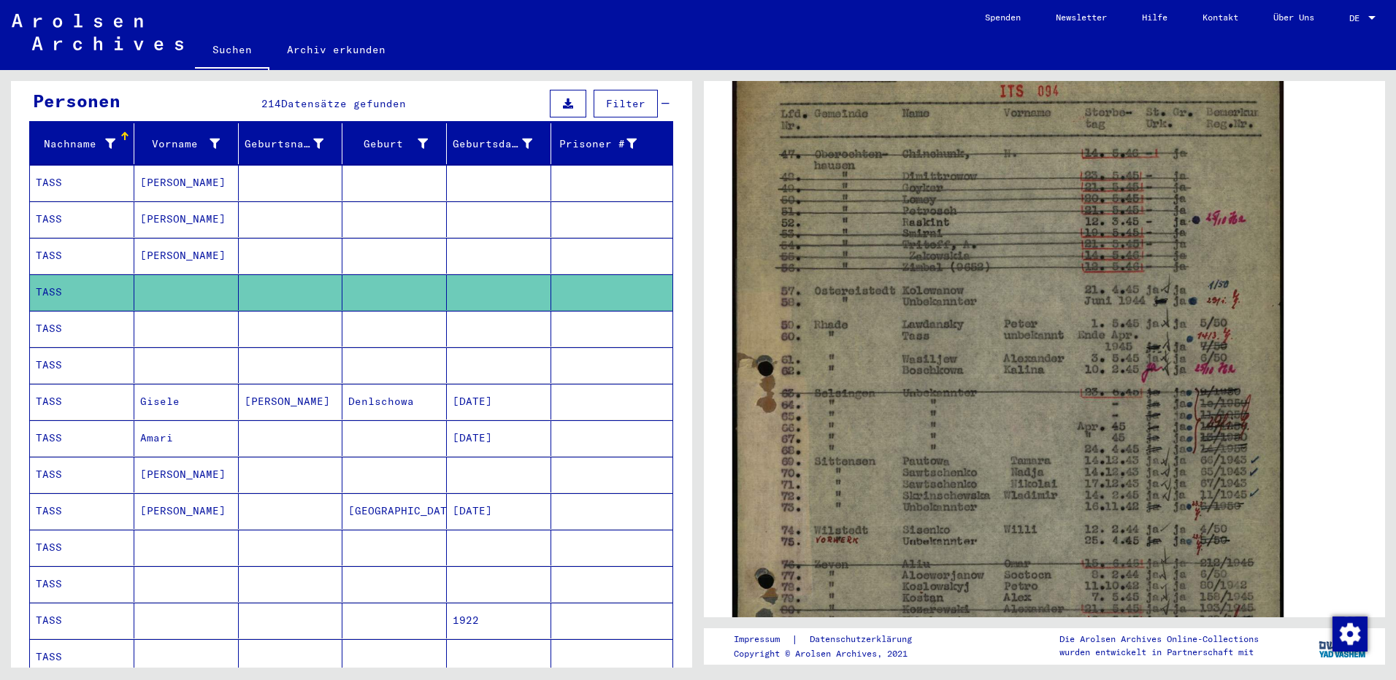
click at [959, 391] on img at bounding box center [1007, 459] width 551 height 818
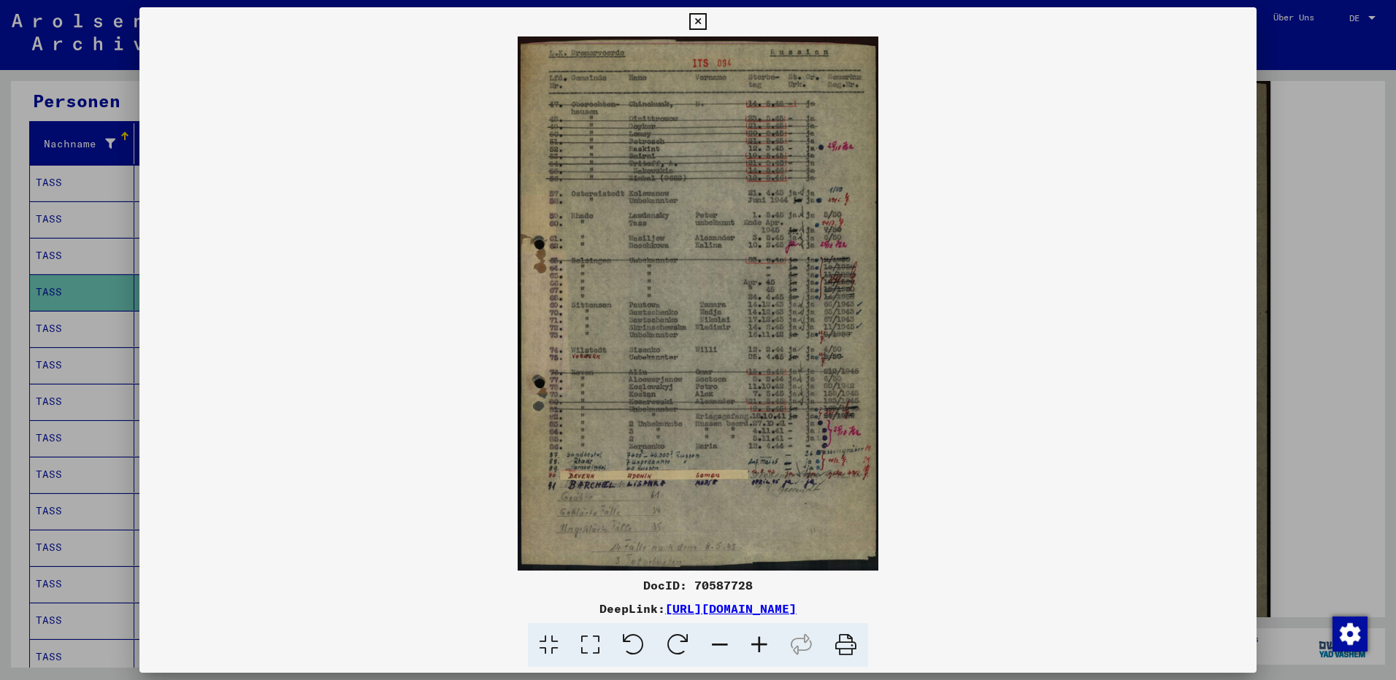
click at [759, 643] on icon at bounding box center [759, 646] width 39 height 45
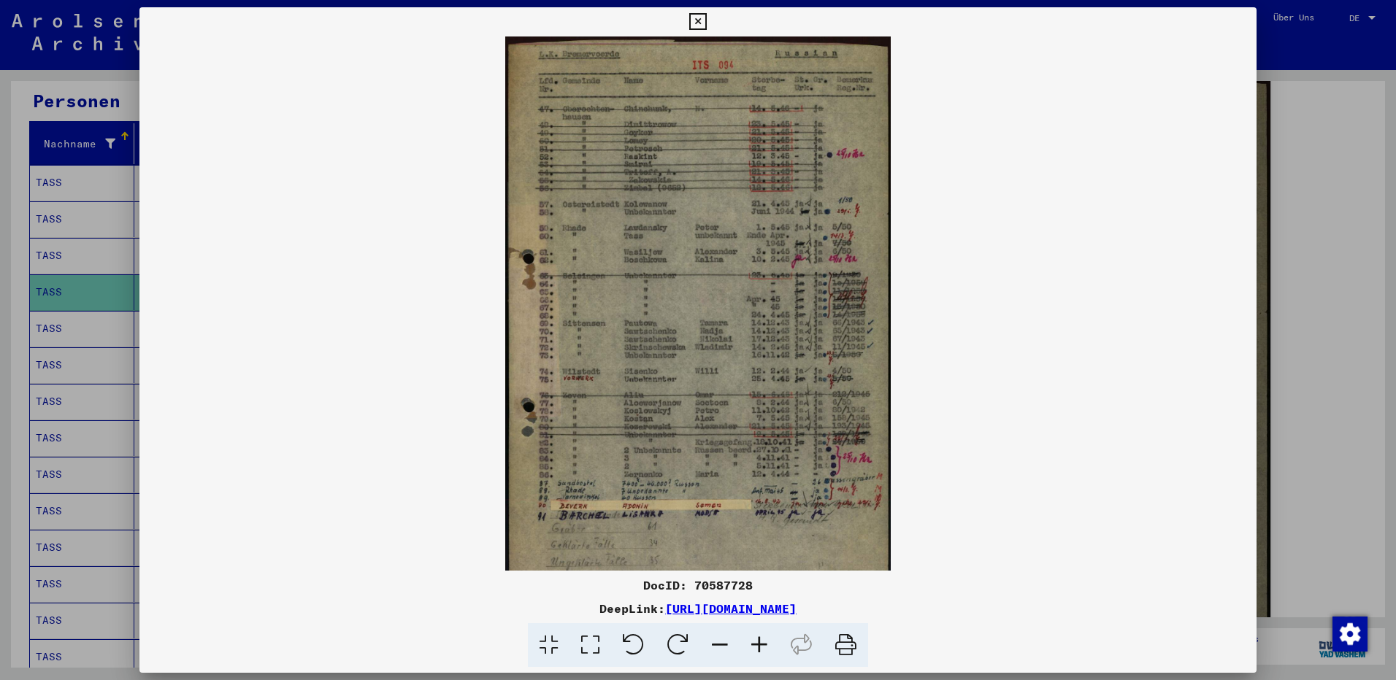
click at [759, 643] on icon at bounding box center [759, 646] width 39 height 45
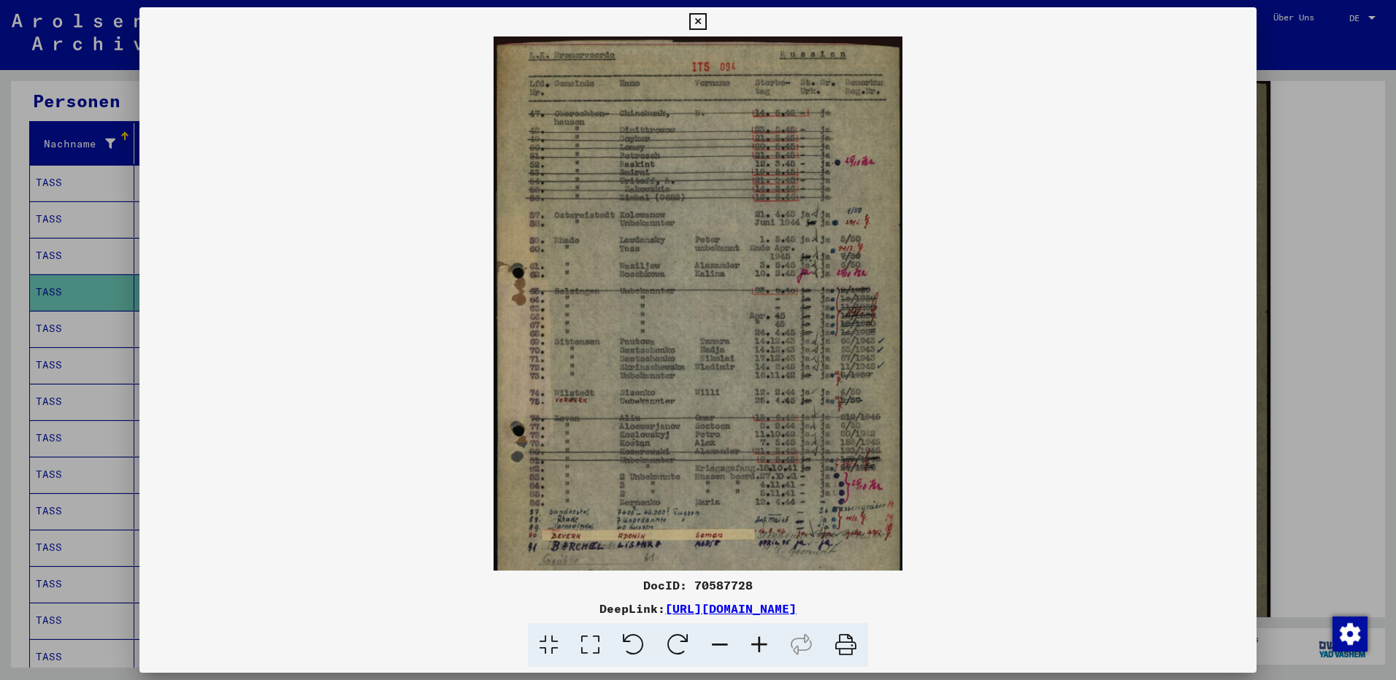
click at [759, 643] on icon at bounding box center [759, 646] width 39 height 45
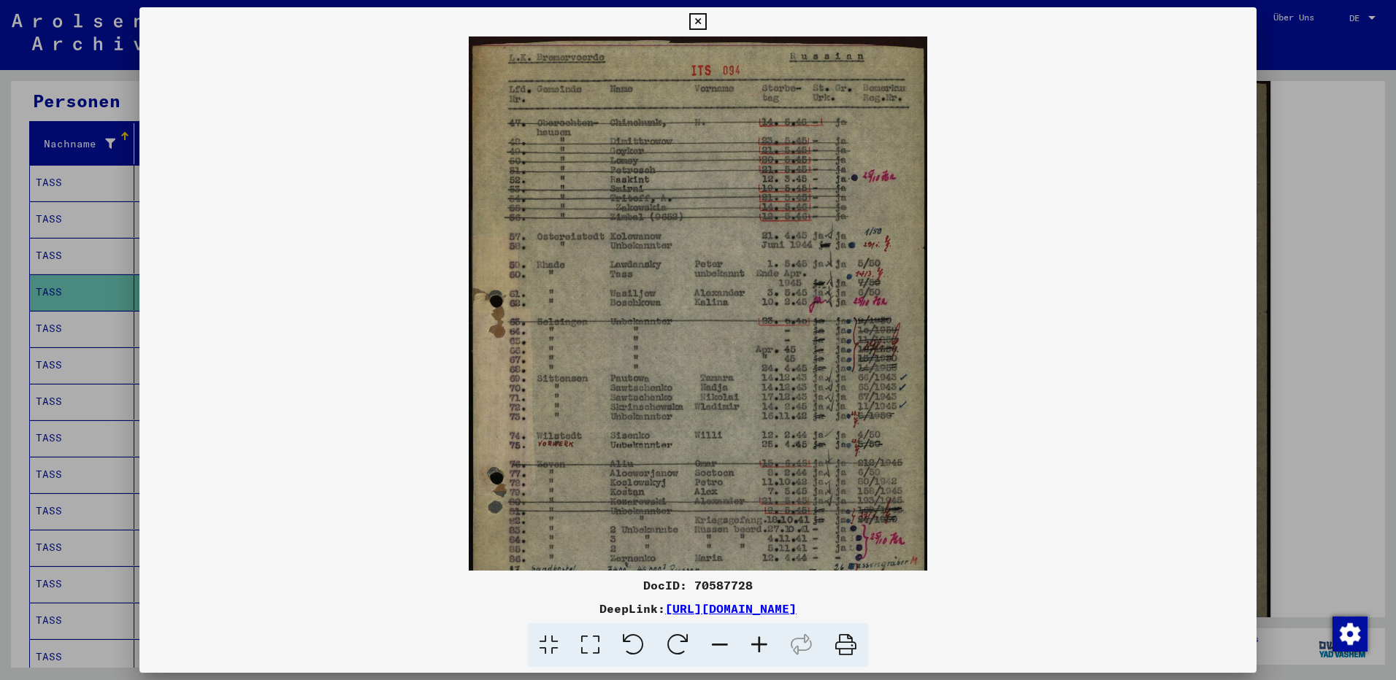
click at [759, 643] on icon at bounding box center [759, 646] width 39 height 45
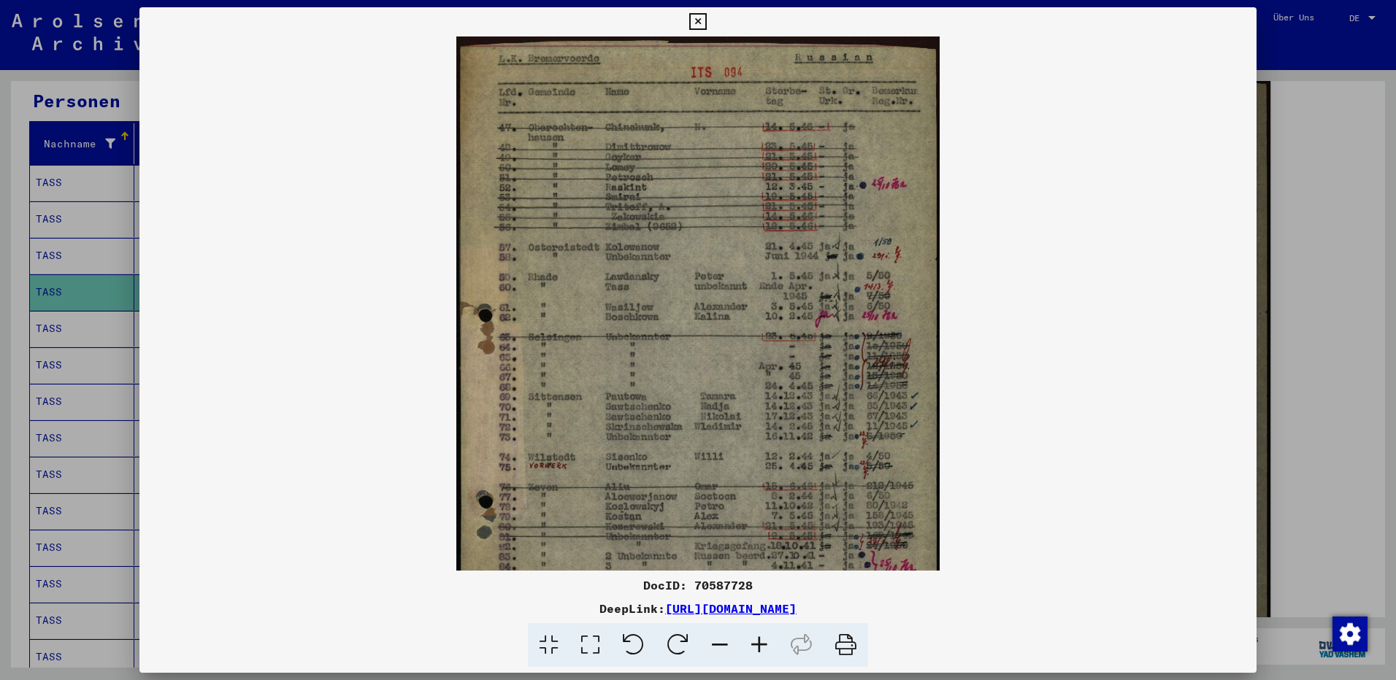
click at [759, 643] on icon at bounding box center [759, 646] width 39 height 45
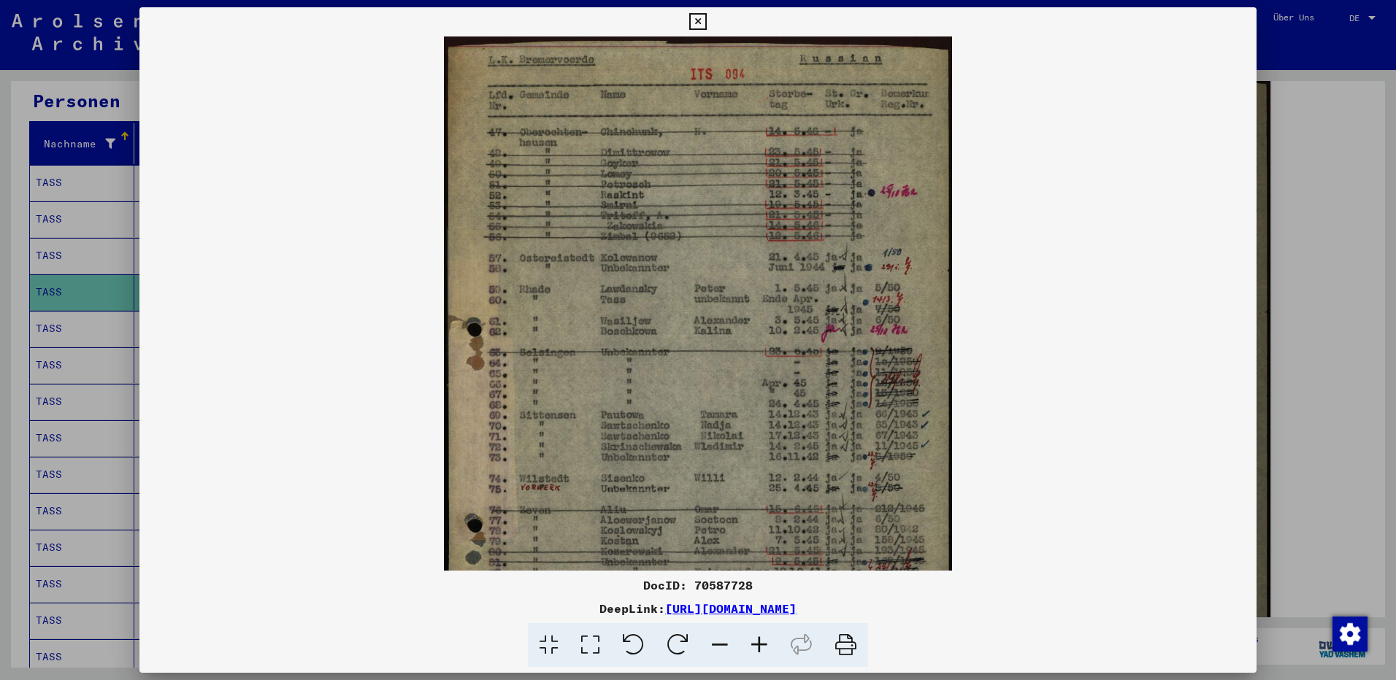
click at [759, 643] on icon at bounding box center [759, 646] width 39 height 45
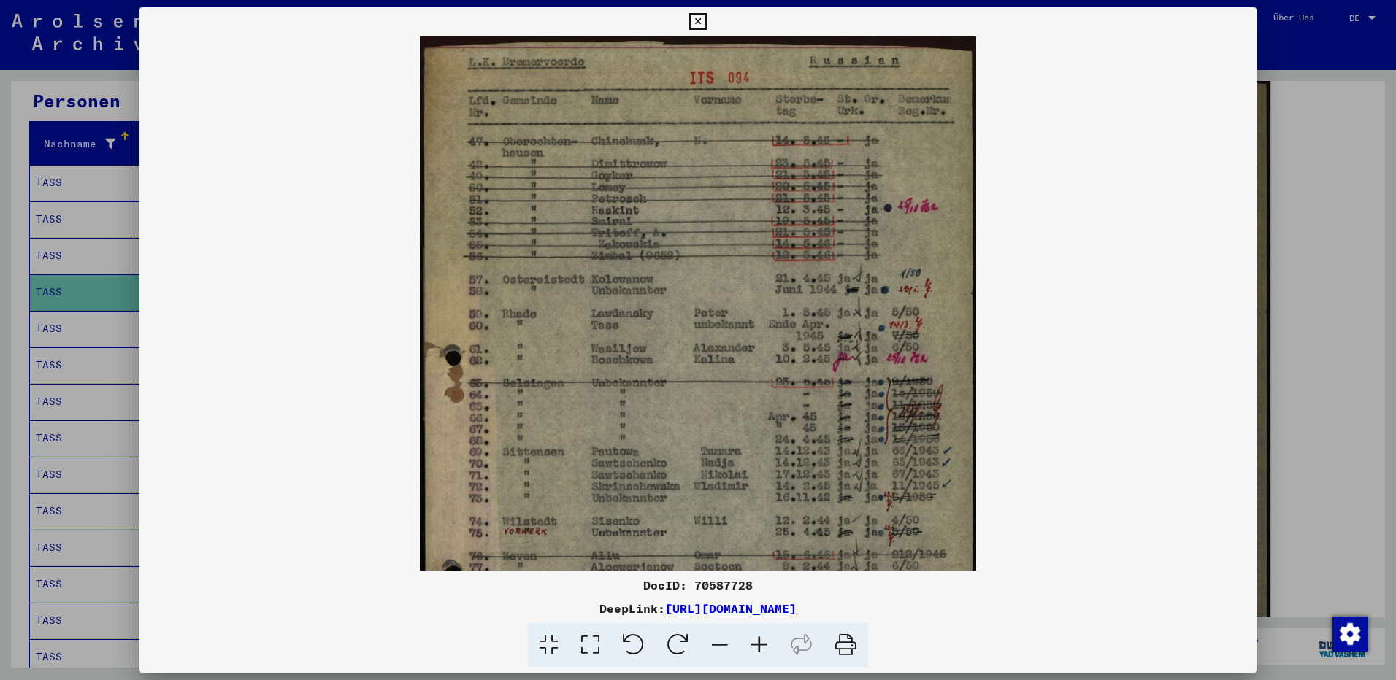
click at [759, 643] on icon at bounding box center [759, 646] width 39 height 45
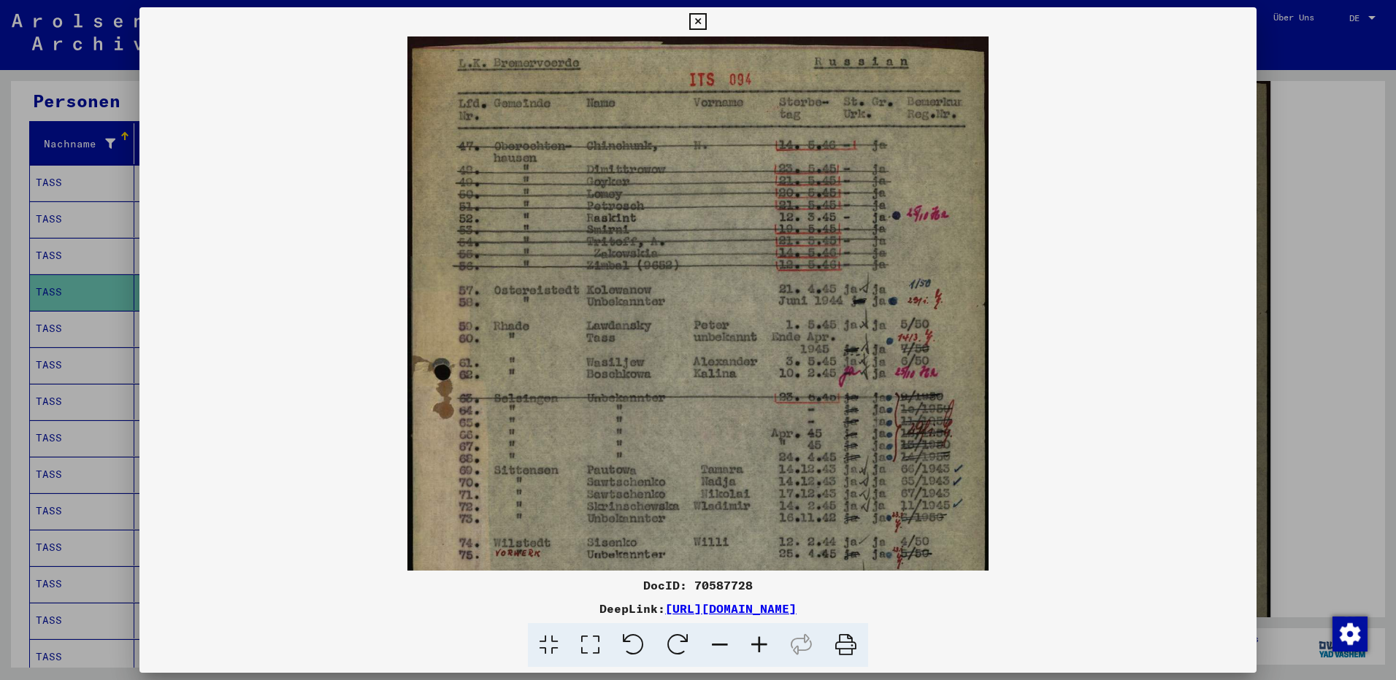
click at [759, 643] on icon at bounding box center [759, 646] width 39 height 45
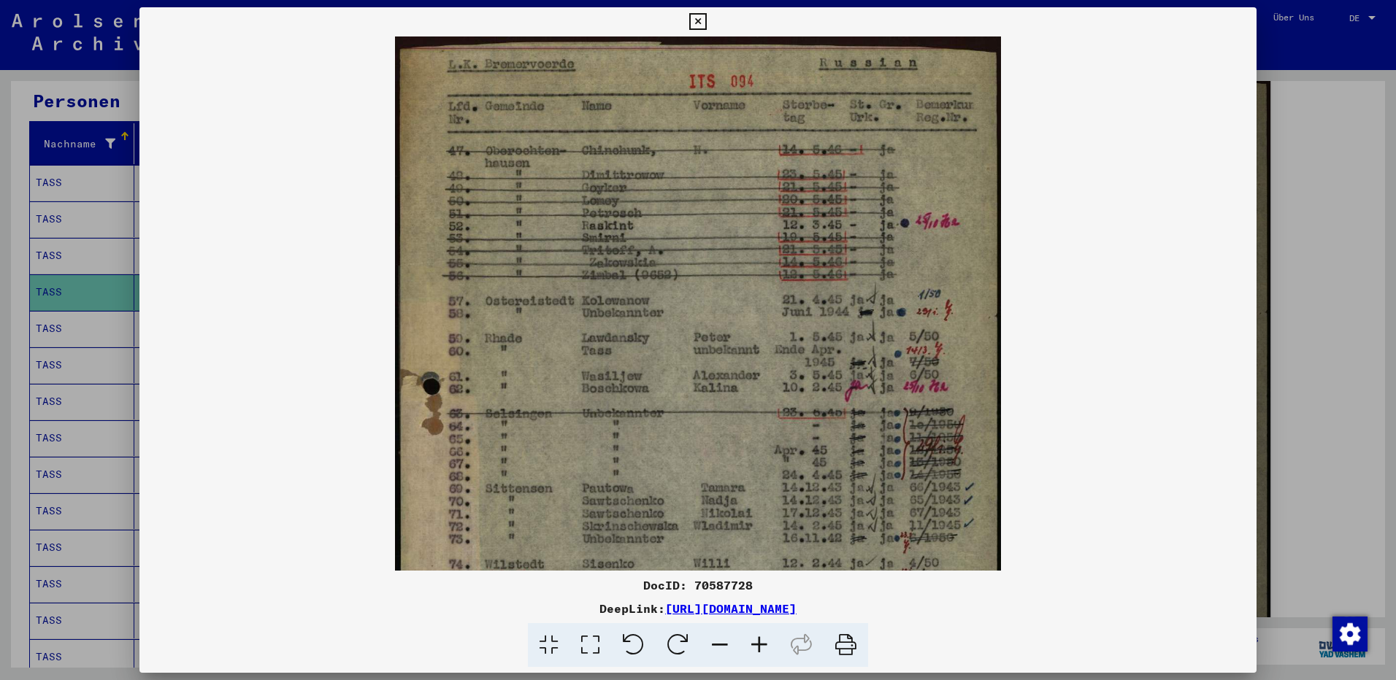
click at [759, 643] on icon at bounding box center [759, 646] width 39 height 45
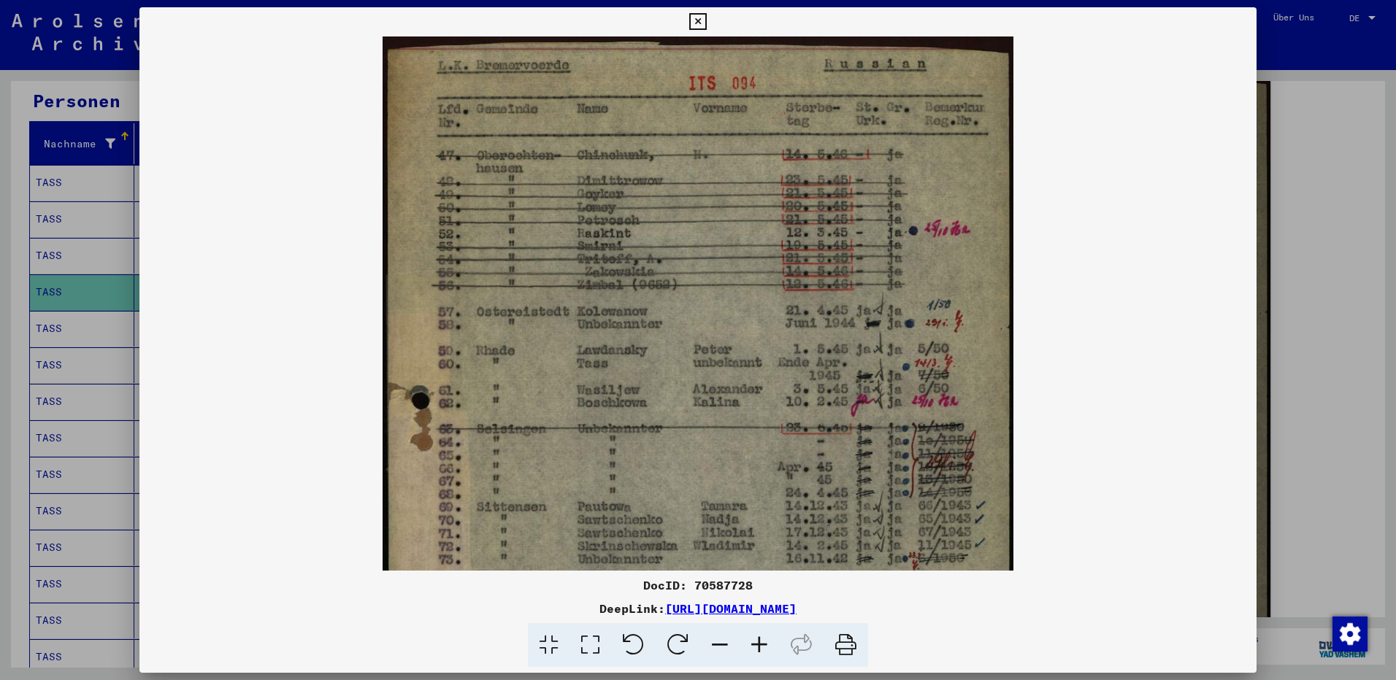
click at [759, 643] on icon at bounding box center [759, 646] width 39 height 45
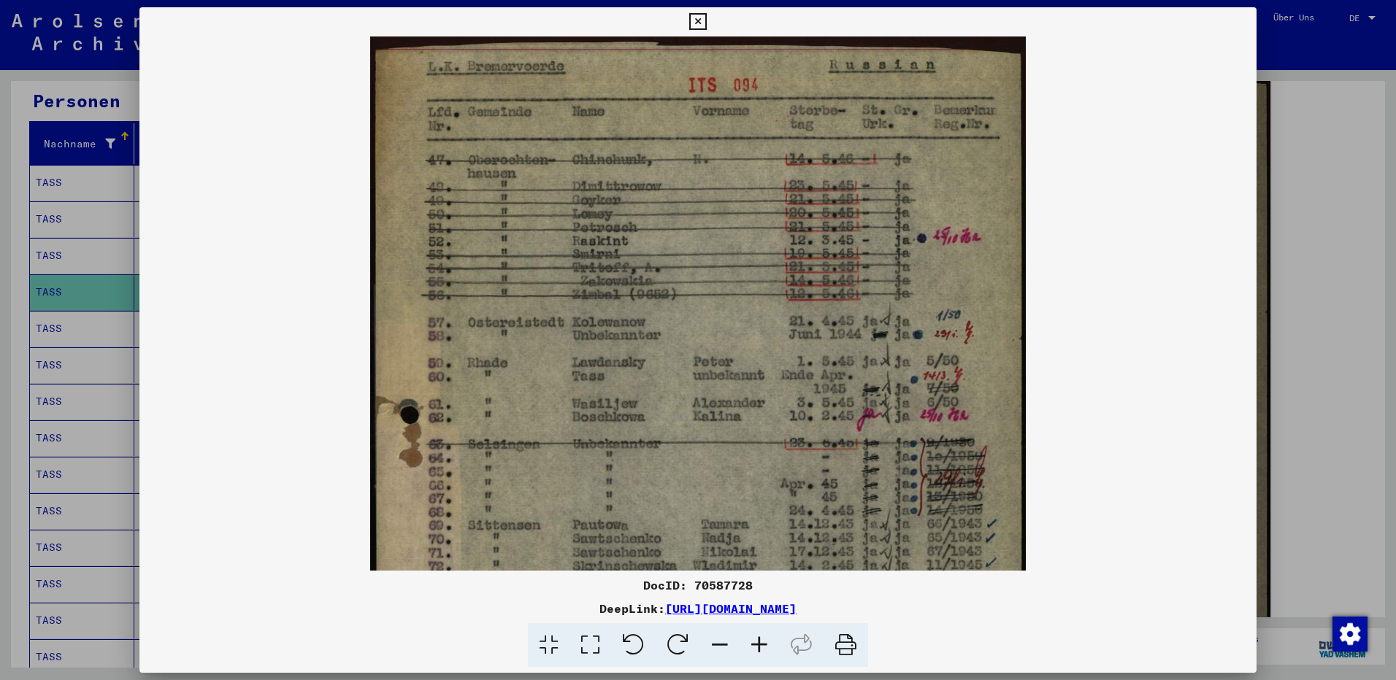
click at [759, 643] on icon at bounding box center [759, 646] width 39 height 45
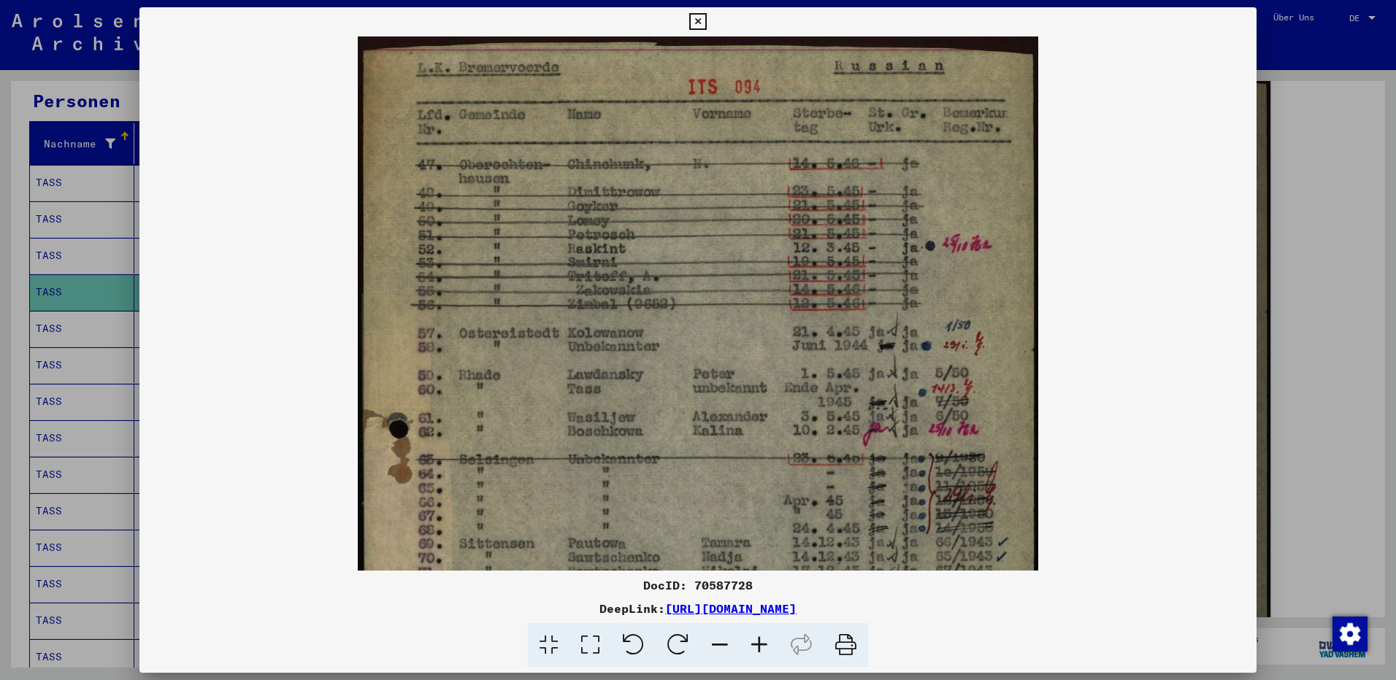
click at [759, 643] on icon at bounding box center [759, 646] width 39 height 45
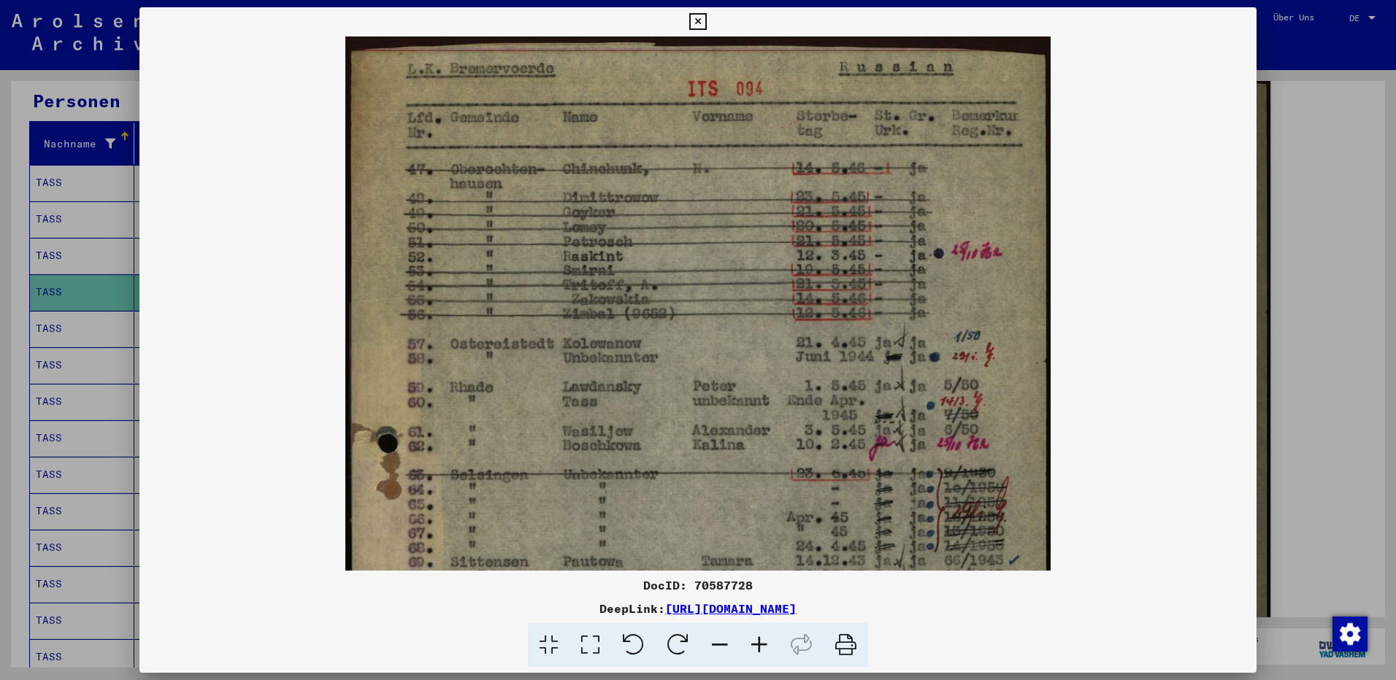
click at [759, 643] on icon at bounding box center [759, 646] width 39 height 45
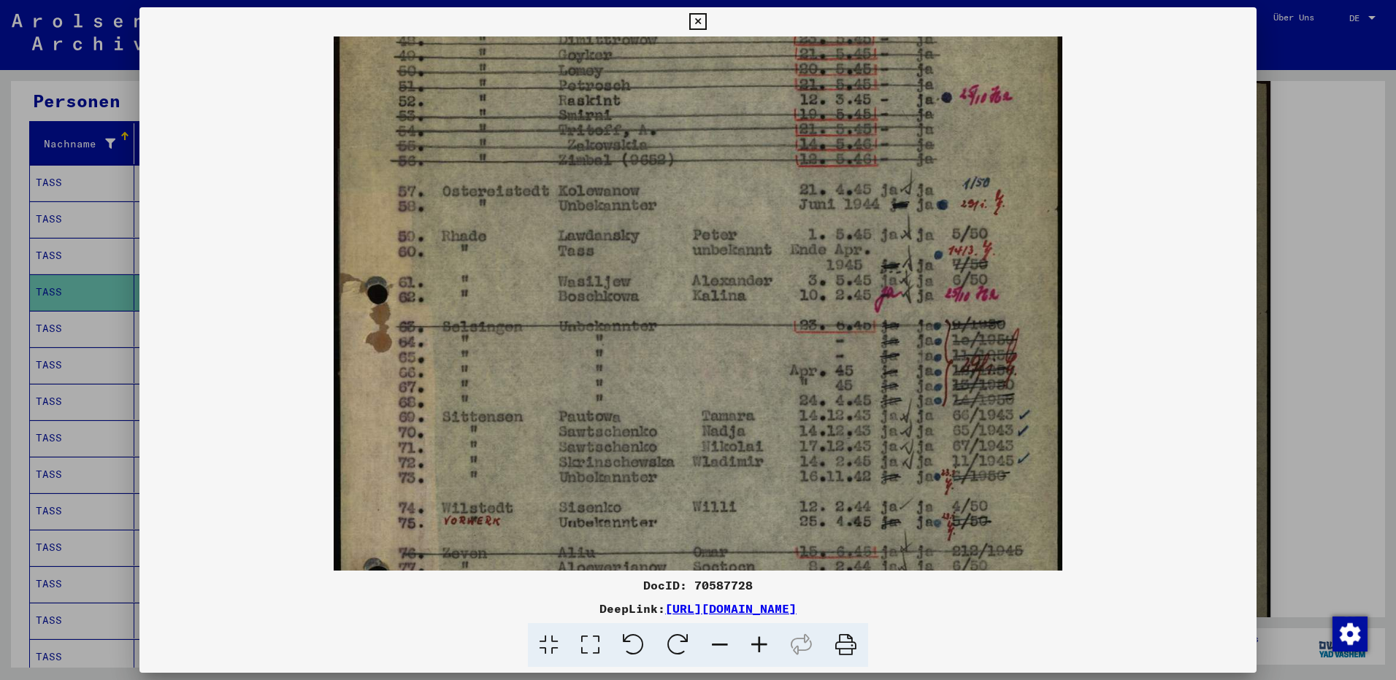
scroll to position [170, 0]
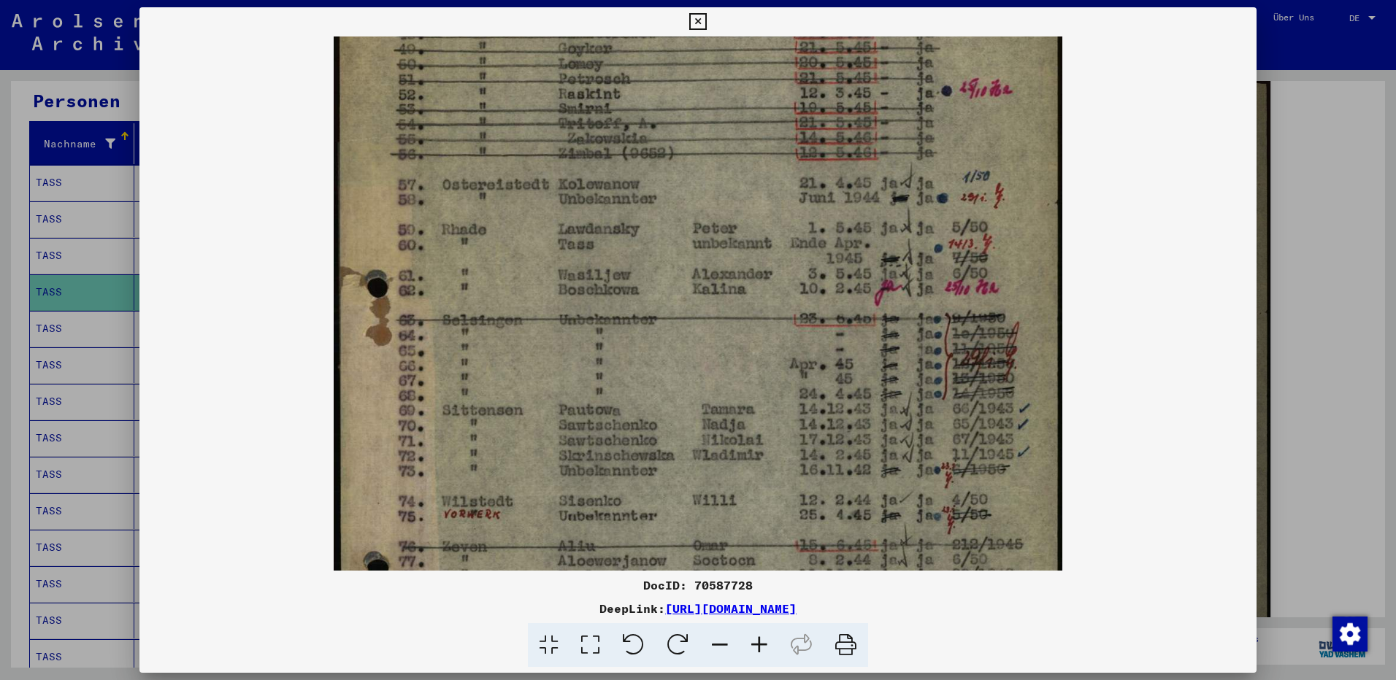
drag, startPoint x: 720, startPoint y: 452, endPoint x: 705, endPoint y: 282, distance: 170.7
click at [705, 282] on img at bounding box center [698, 407] width 729 height 1082
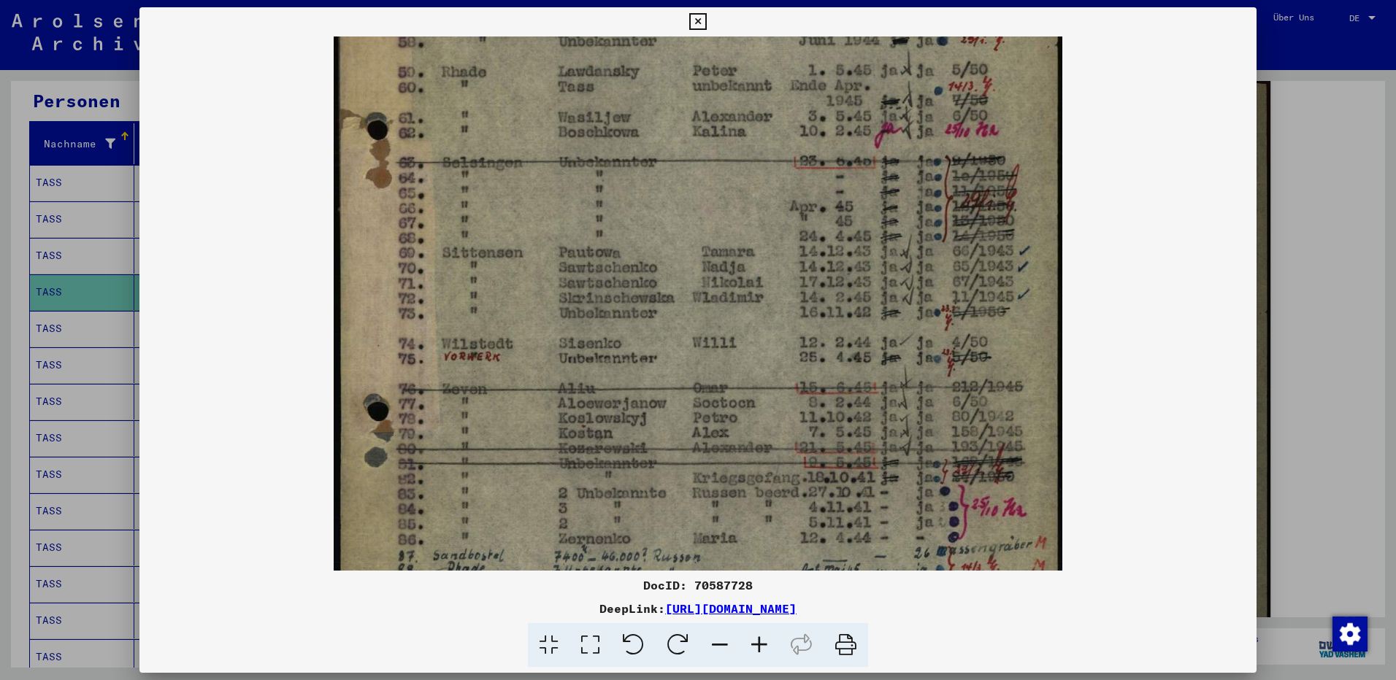
scroll to position [329, 0]
drag, startPoint x: 705, startPoint y: 444, endPoint x: 725, endPoint y: 285, distance: 159.8
click at [725, 285] on img at bounding box center [698, 249] width 729 height 1082
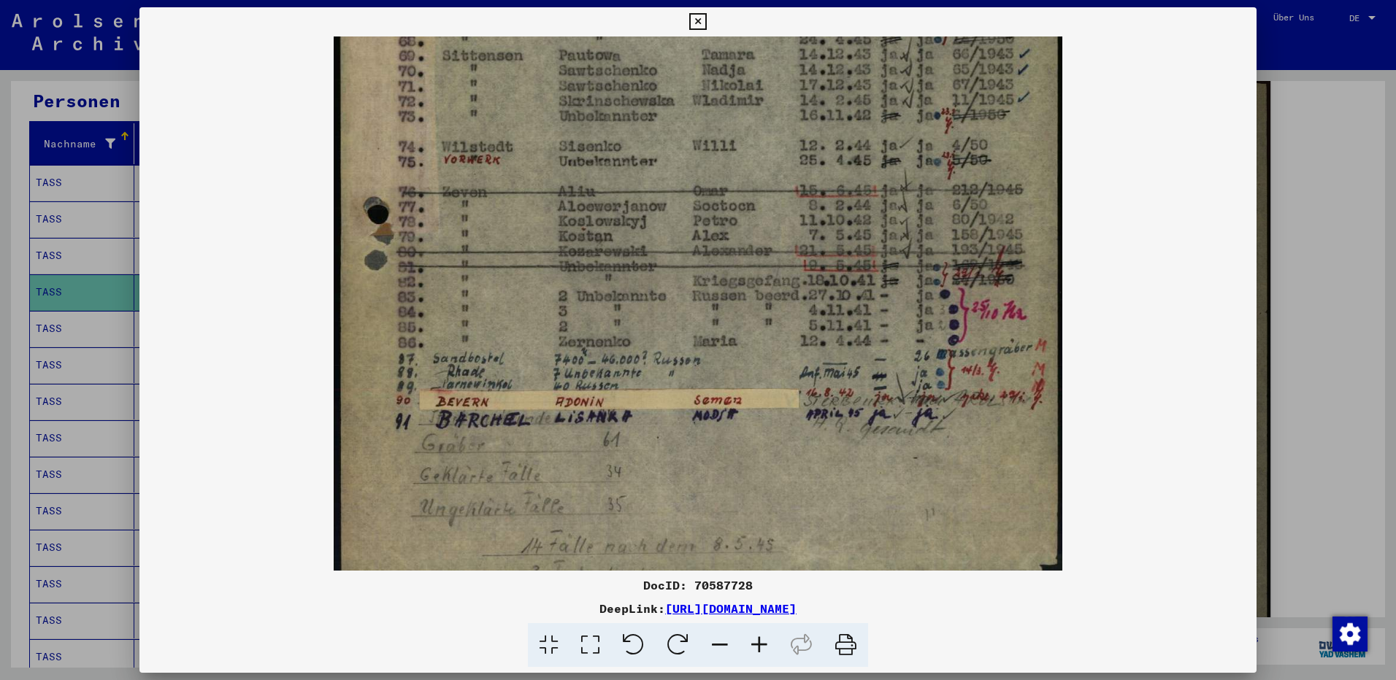
scroll to position [548, 0]
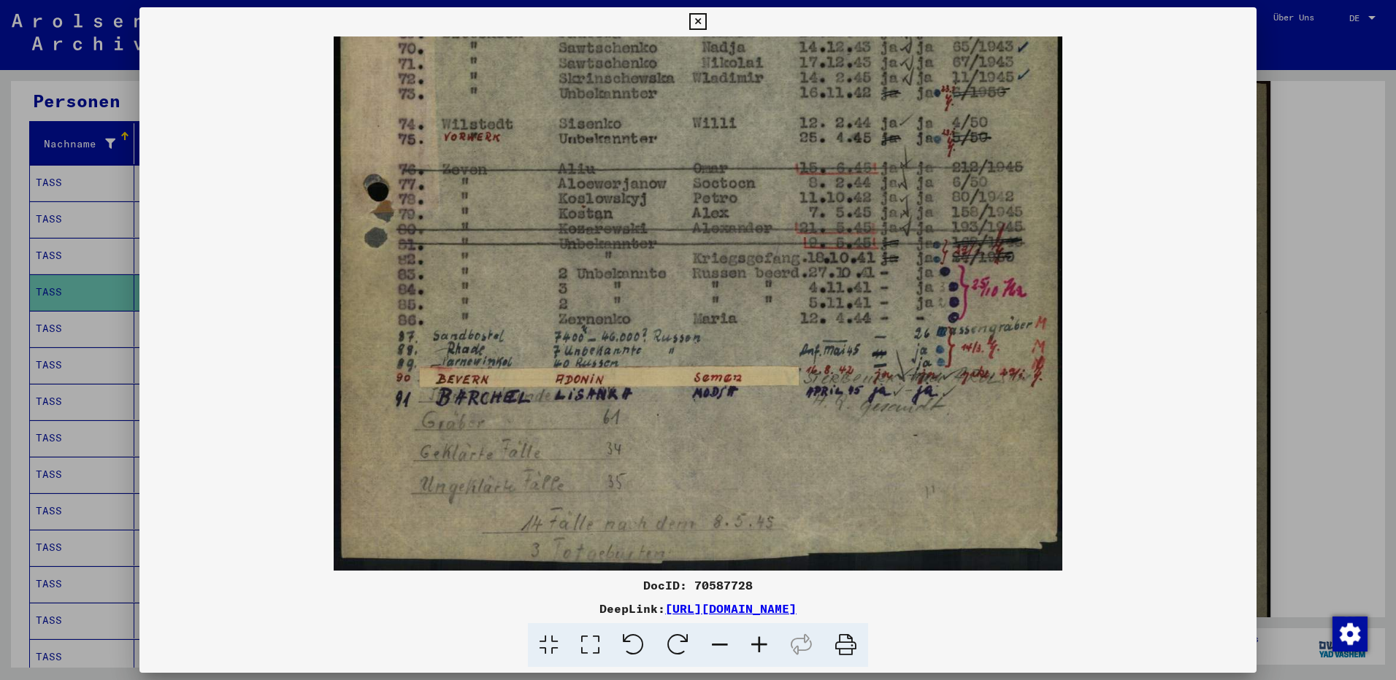
drag, startPoint x: 729, startPoint y: 357, endPoint x: 762, endPoint y: 102, distance: 256.9
click at [762, 102] on img at bounding box center [698, 30] width 729 height 1082
click at [698, 20] on icon at bounding box center [697, 22] width 17 height 18
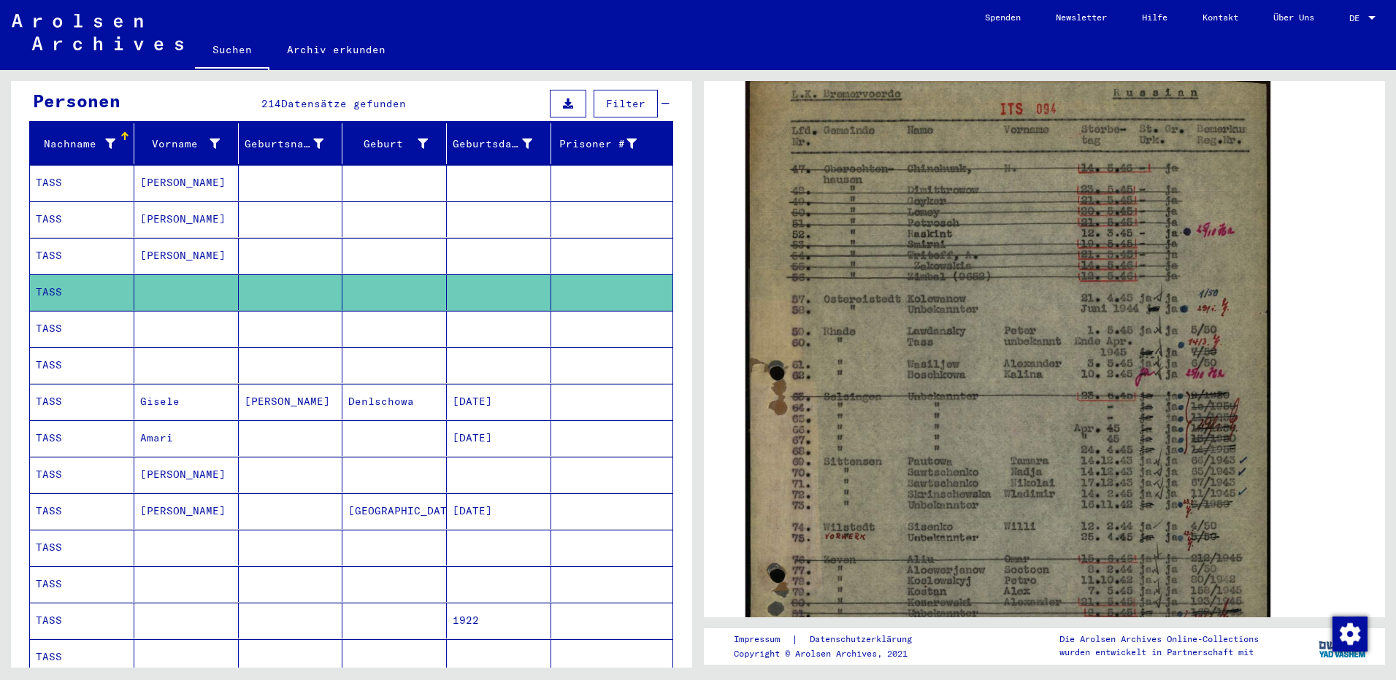
click at [99, 312] on mat-cell "TASS" at bounding box center [82, 329] width 104 height 36
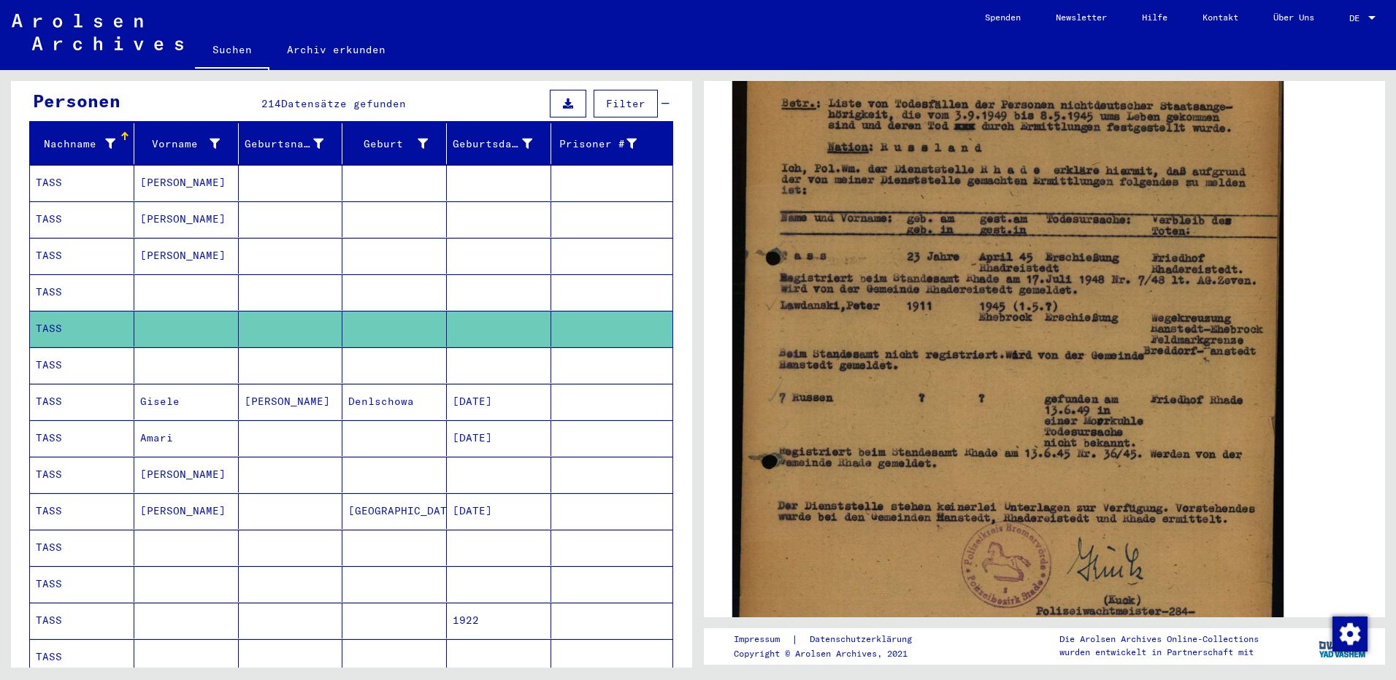
scroll to position [292, 0]
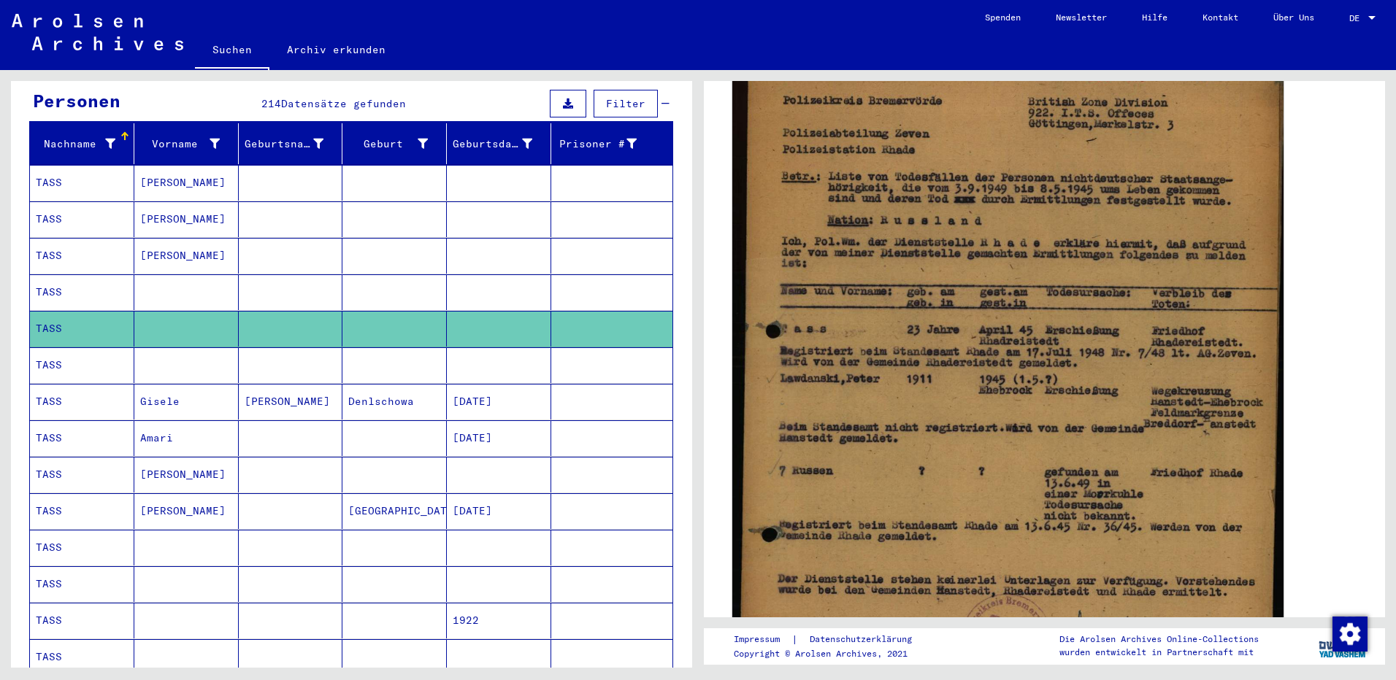
click at [1036, 384] on img at bounding box center [1007, 431] width 551 height 758
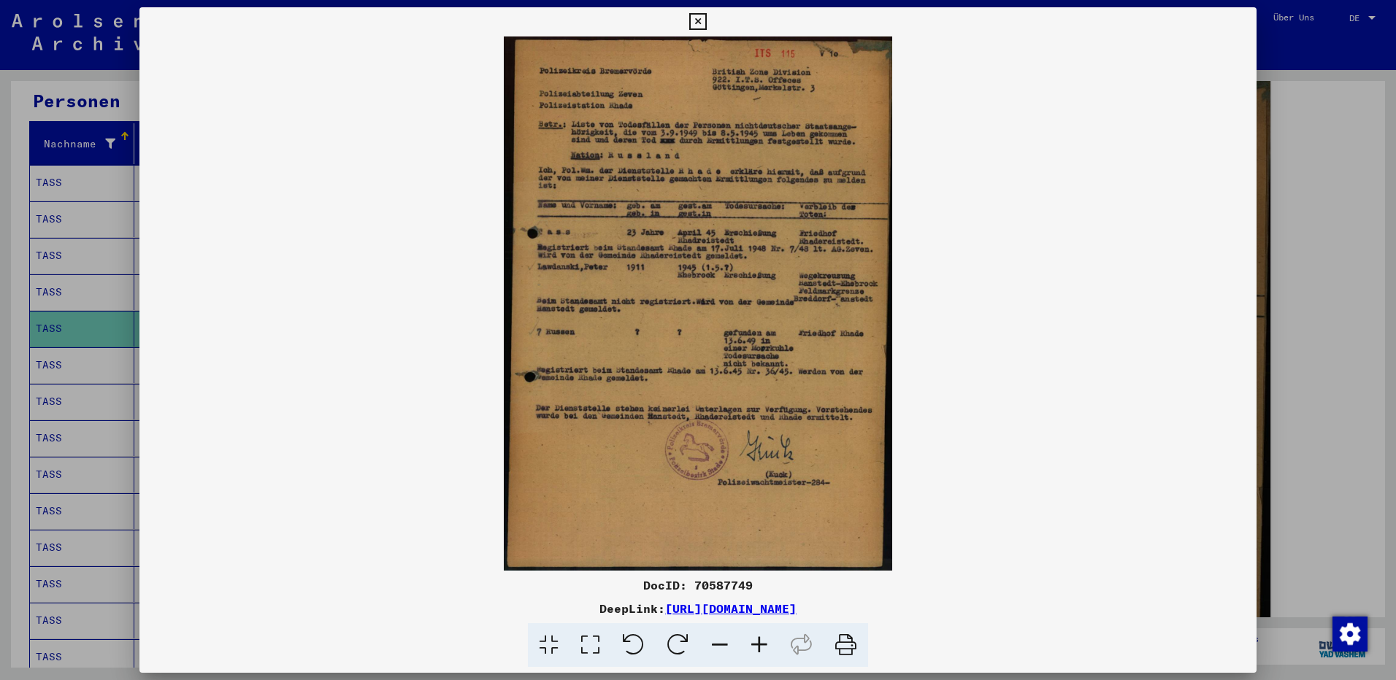
click at [846, 643] on icon at bounding box center [846, 646] width 45 height 45
click at [696, 21] on icon at bounding box center [697, 22] width 17 height 18
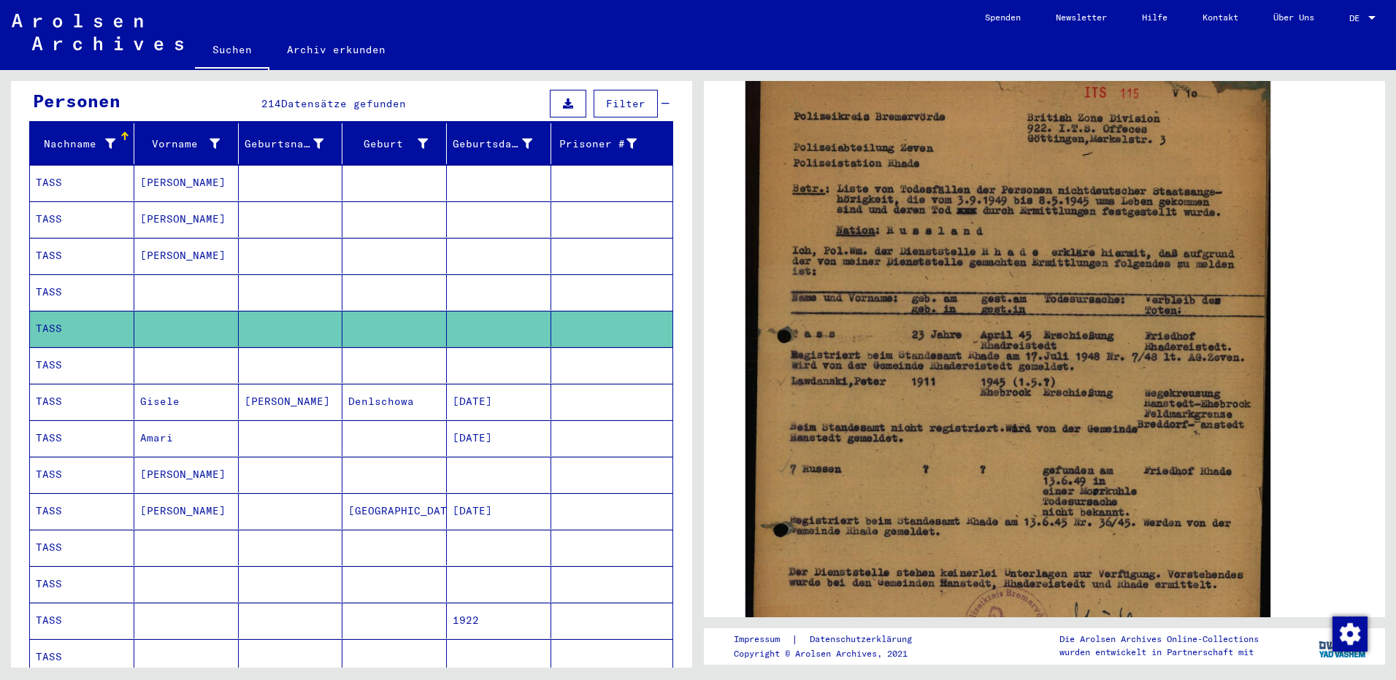
click at [82, 350] on mat-cell "TASS" at bounding box center [82, 366] width 104 height 36
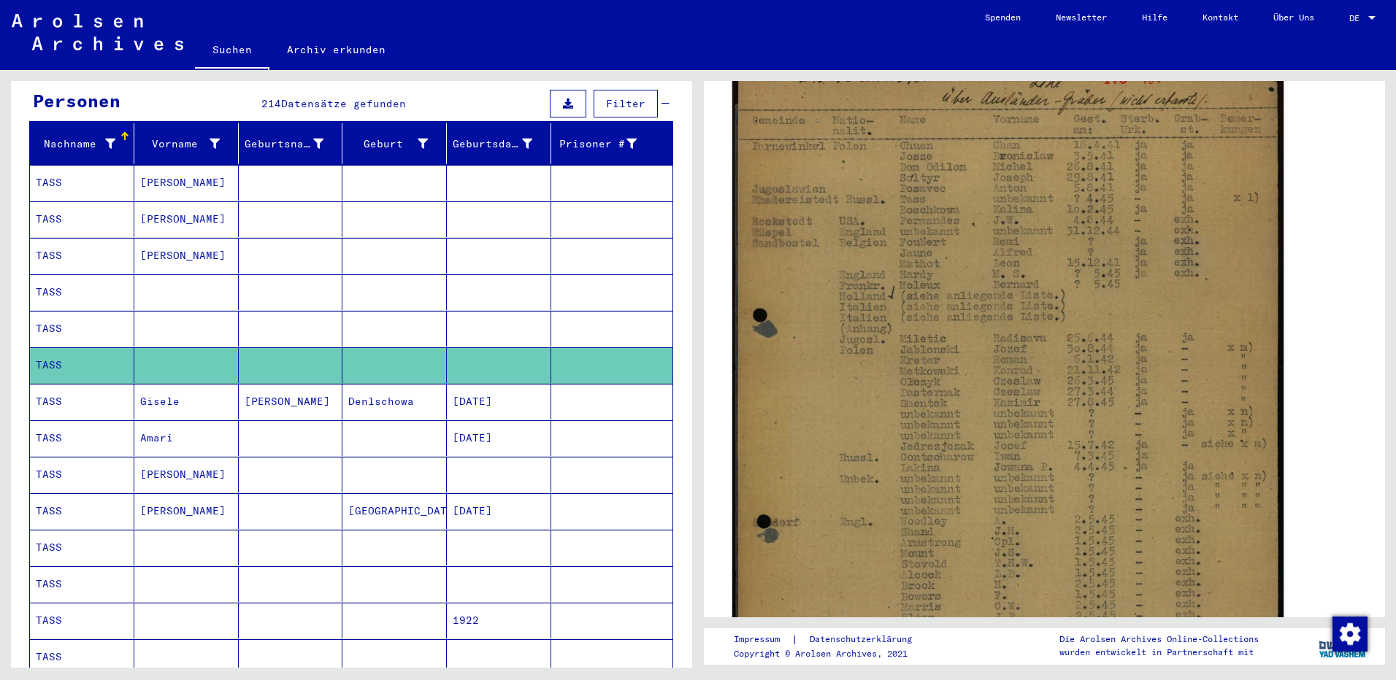
scroll to position [219, 0]
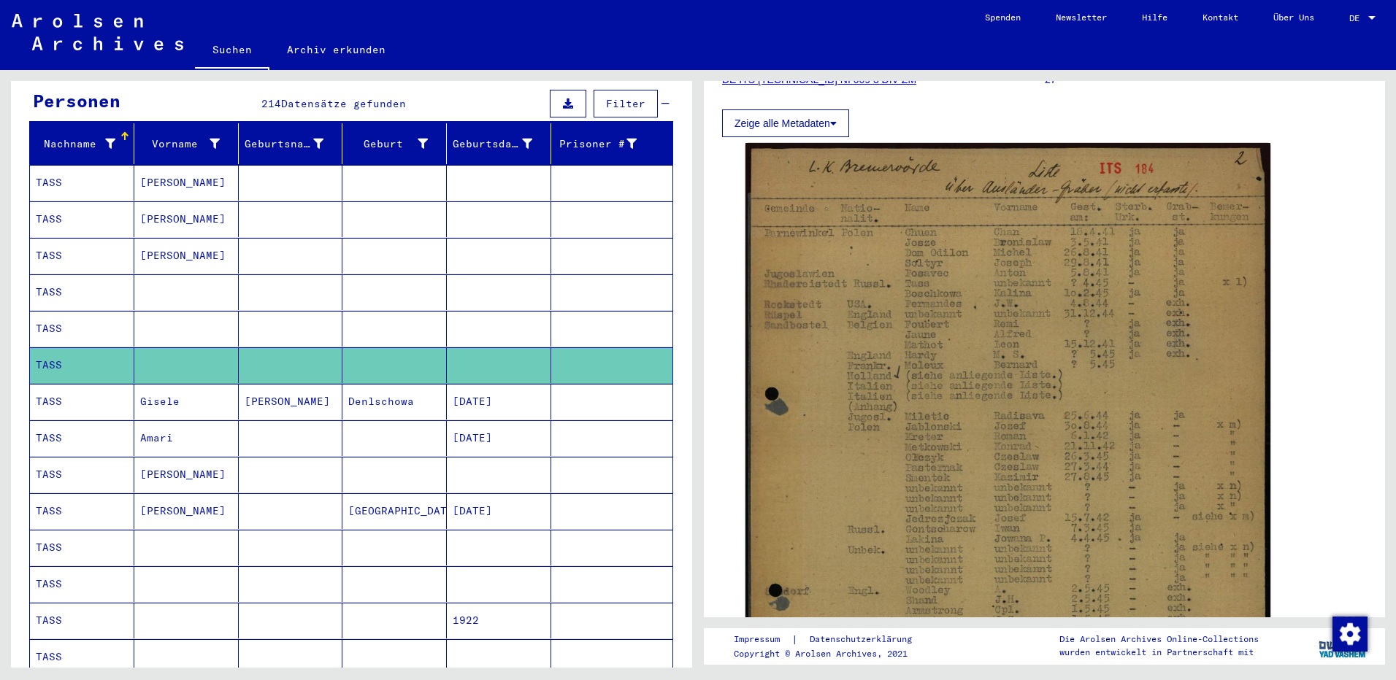
click at [155, 391] on mat-cell "Gisele" at bounding box center [186, 402] width 104 height 36
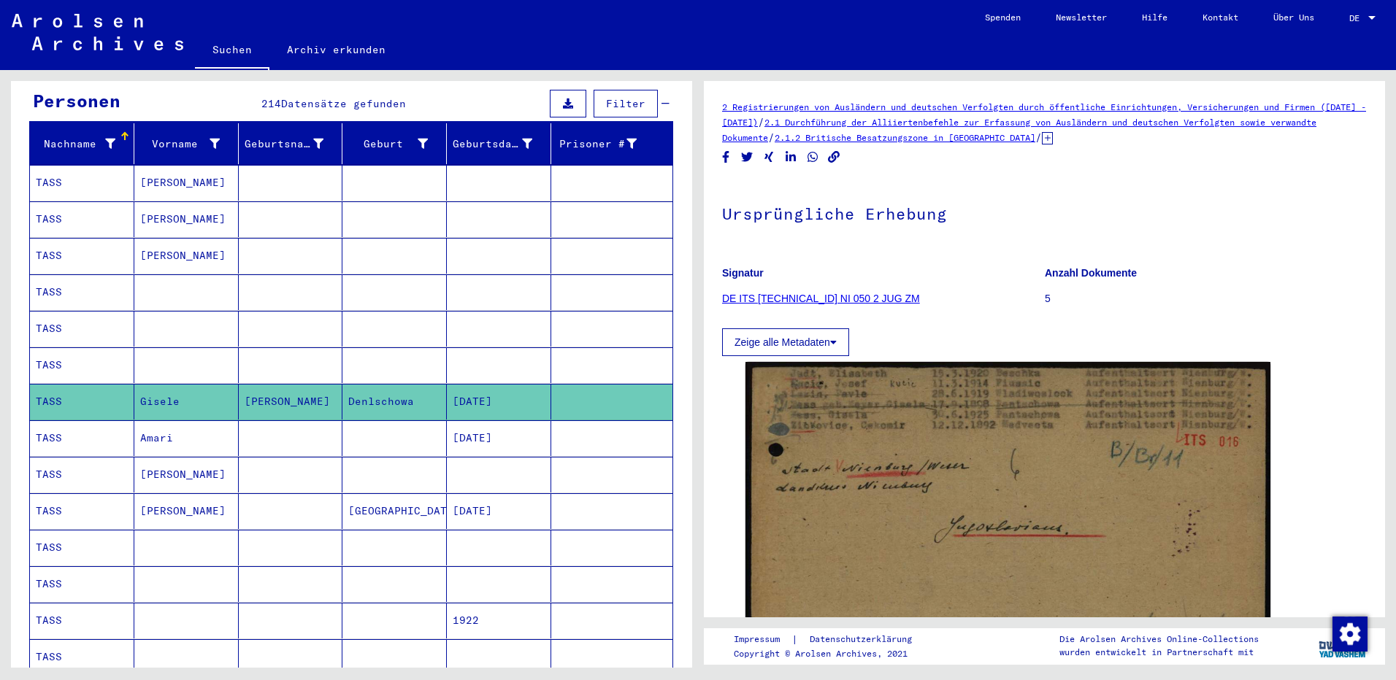
click at [155, 422] on mat-cell "Amari" at bounding box center [186, 439] width 104 height 36
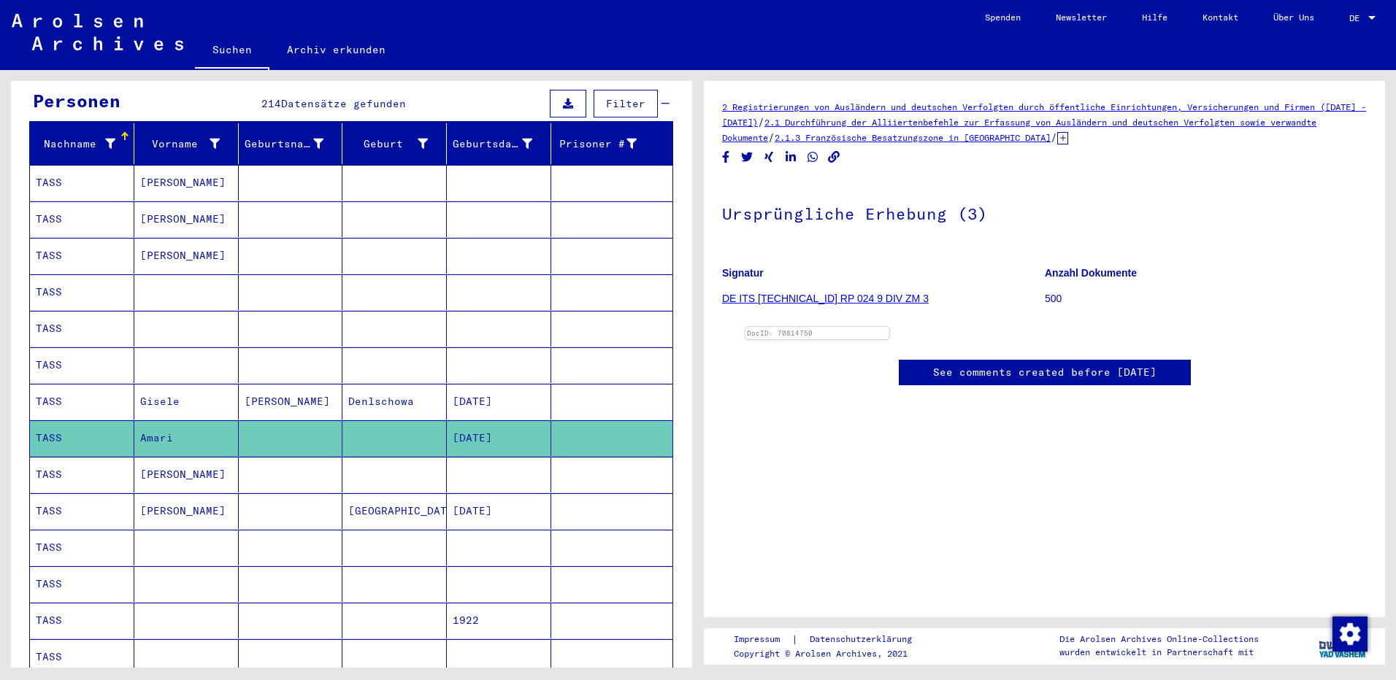
click at [153, 457] on mat-cell "[PERSON_NAME]" at bounding box center [186, 475] width 104 height 36
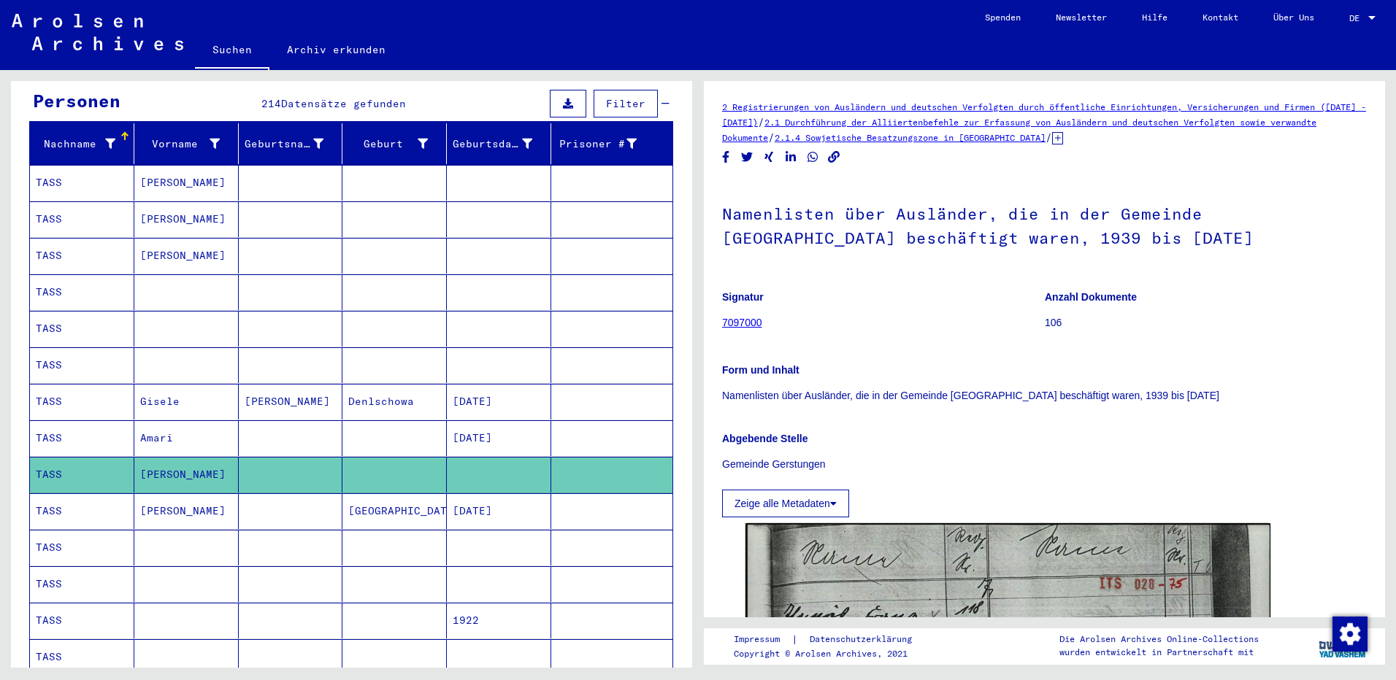
scroll to position [219, 0]
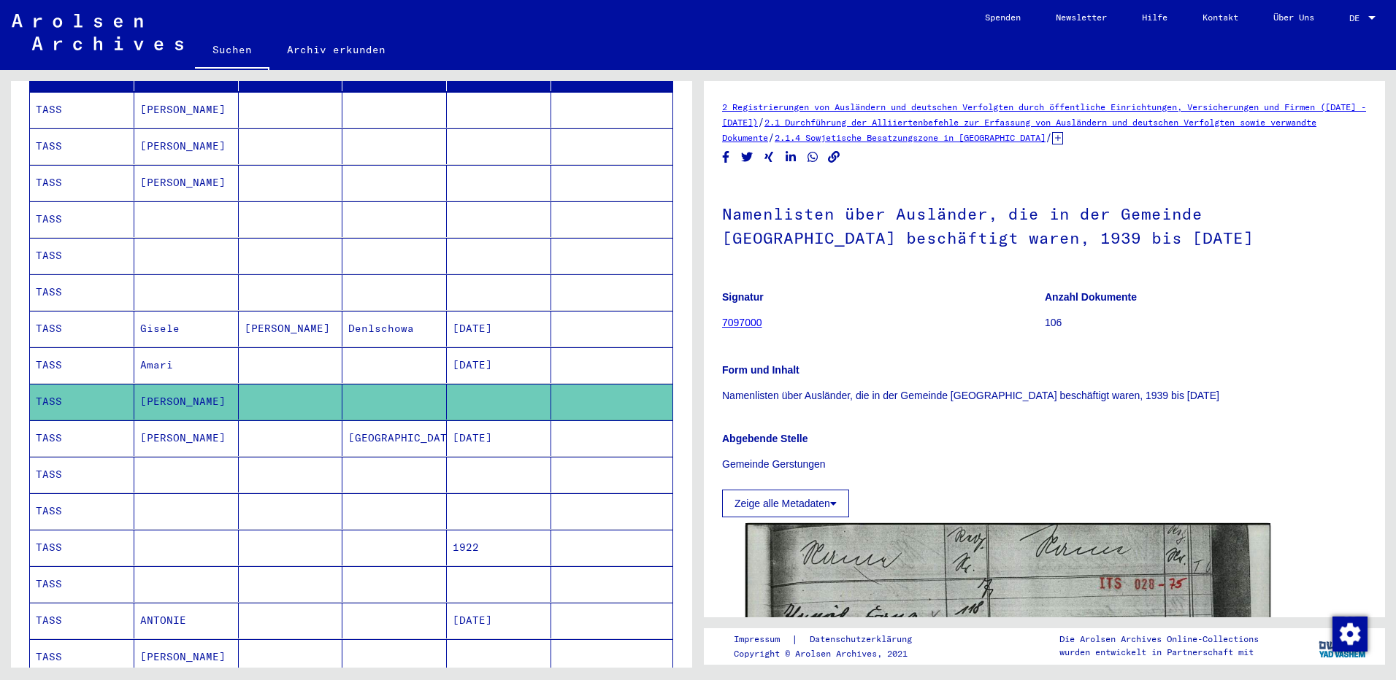
click at [167, 424] on mat-cell "[PERSON_NAME]" at bounding box center [186, 439] width 104 height 36
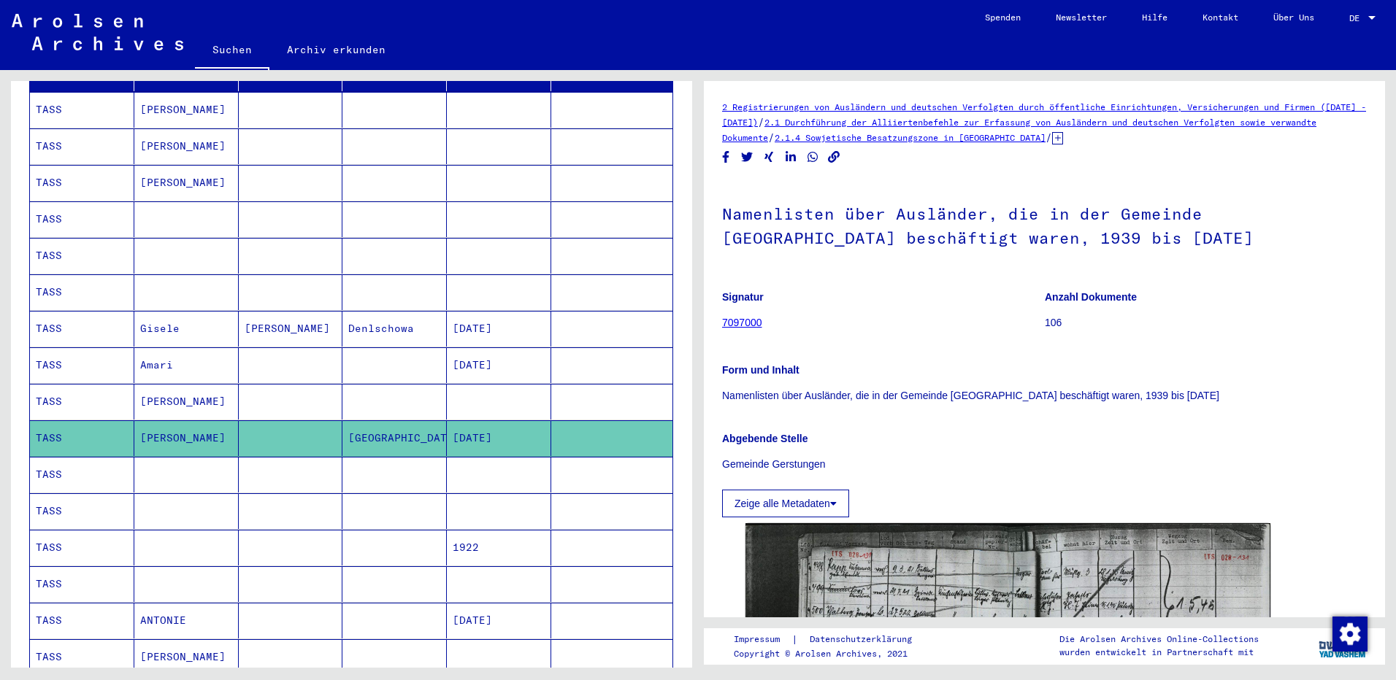
click at [169, 457] on mat-cell at bounding box center [186, 475] width 104 height 36
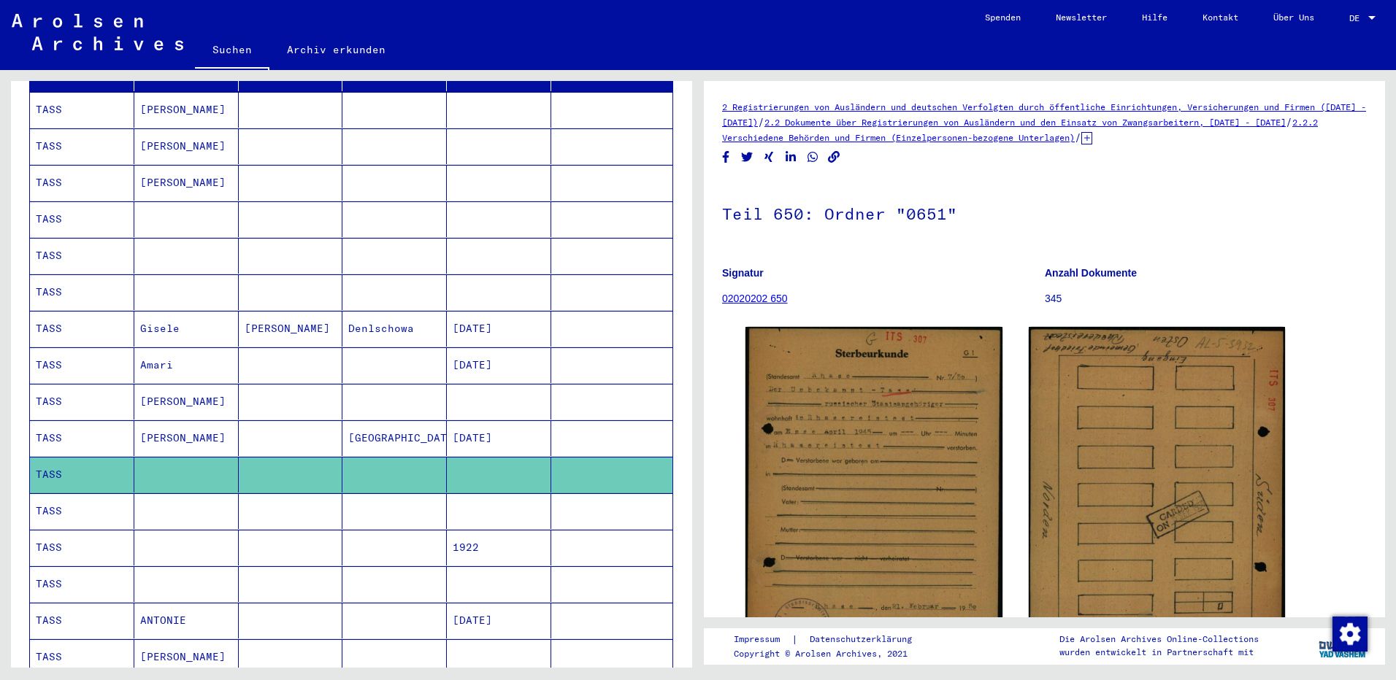
scroll to position [292, 0]
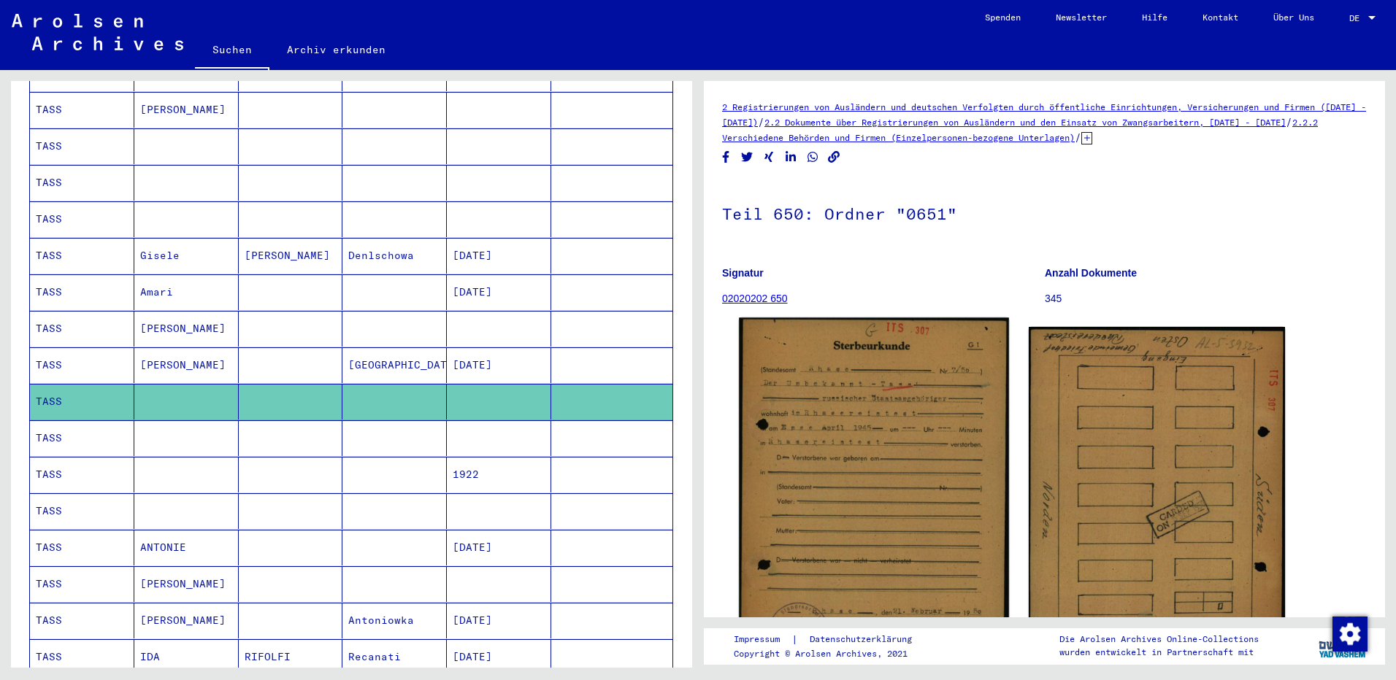
click at [862, 472] on img at bounding box center [873, 504] width 269 height 372
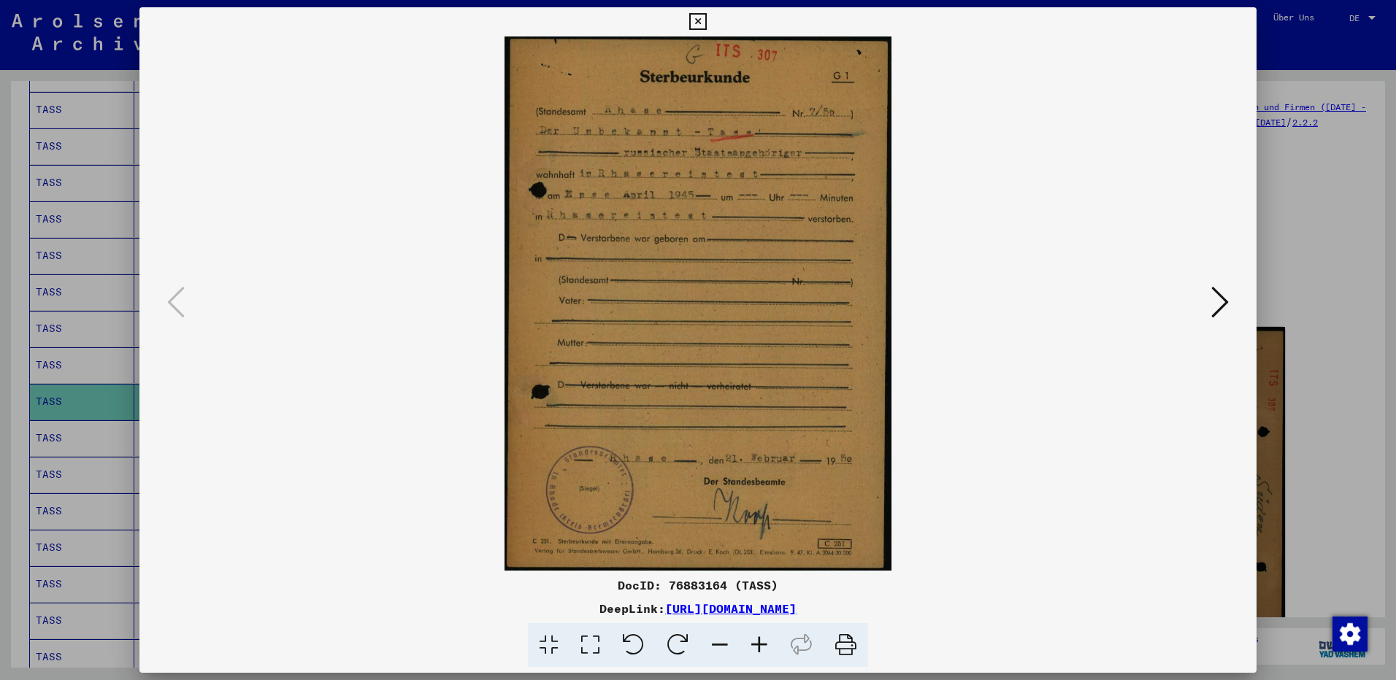
click at [1223, 297] on icon at bounding box center [1220, 302] width 18 height 35
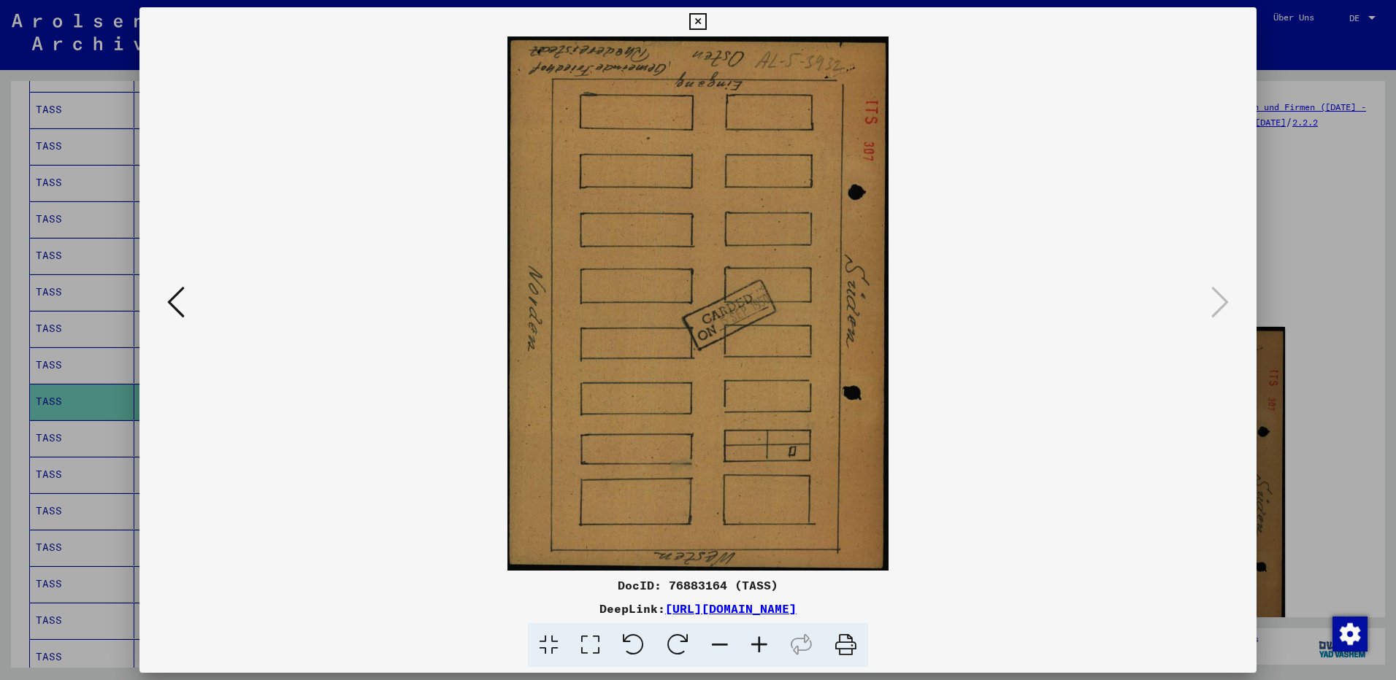
click at [701, 20] on icon at bounding box center [697, 22] width 17 height 18
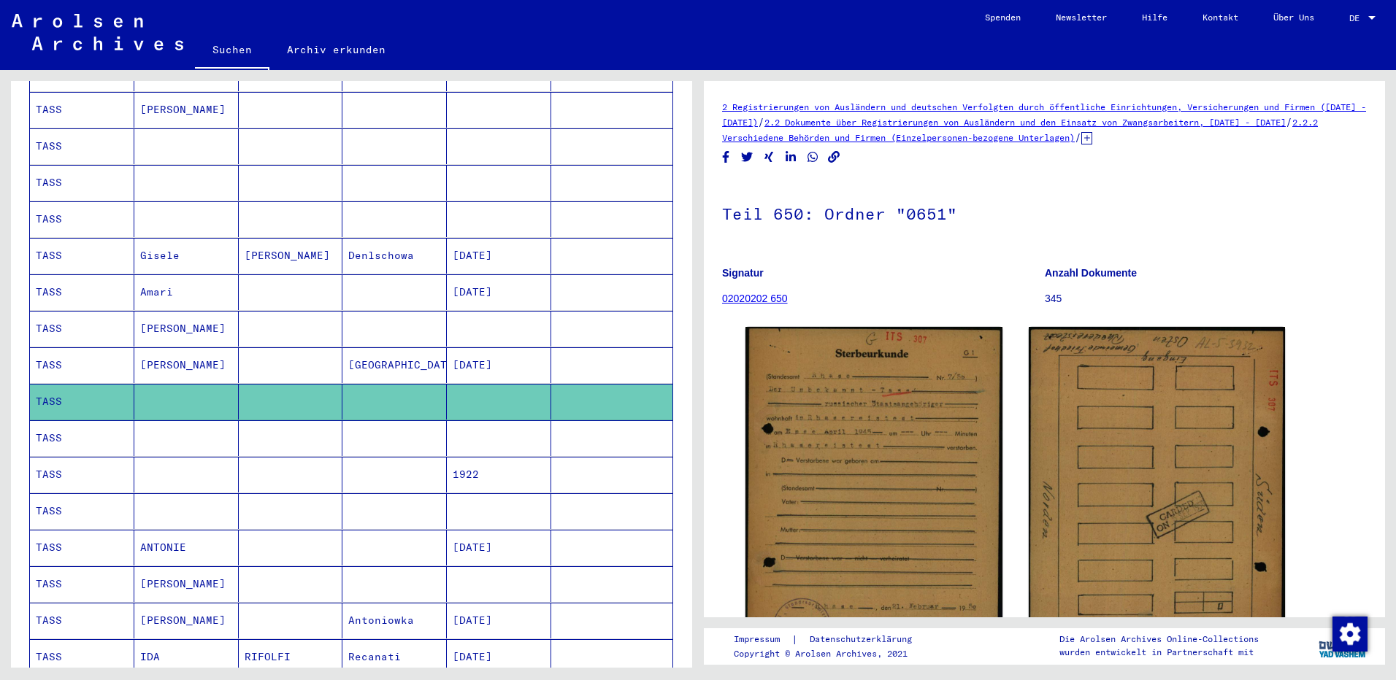
click at [187, 423] on mat-cell at bounding box center [186, 439] width 104 height 36
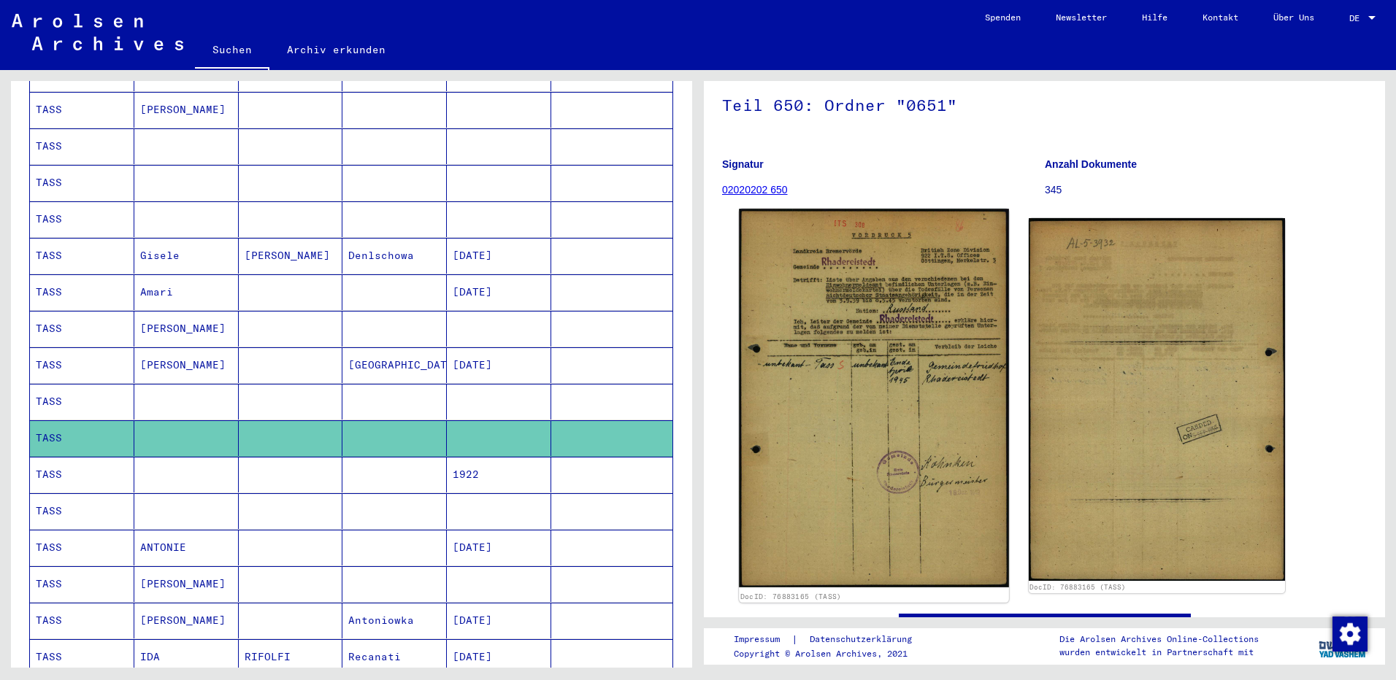
scroll to position [107, 0]
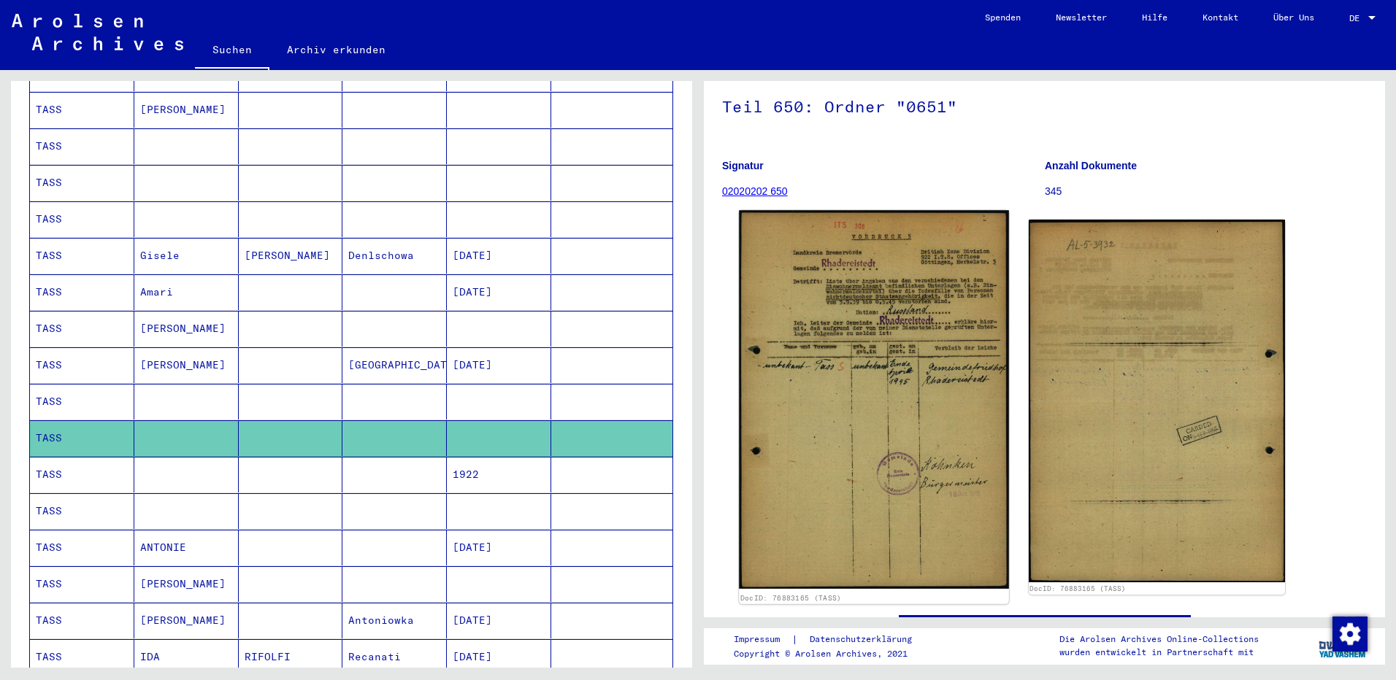
click at [866, 415] on img at bounding box center [873, 399] width 269 height 379
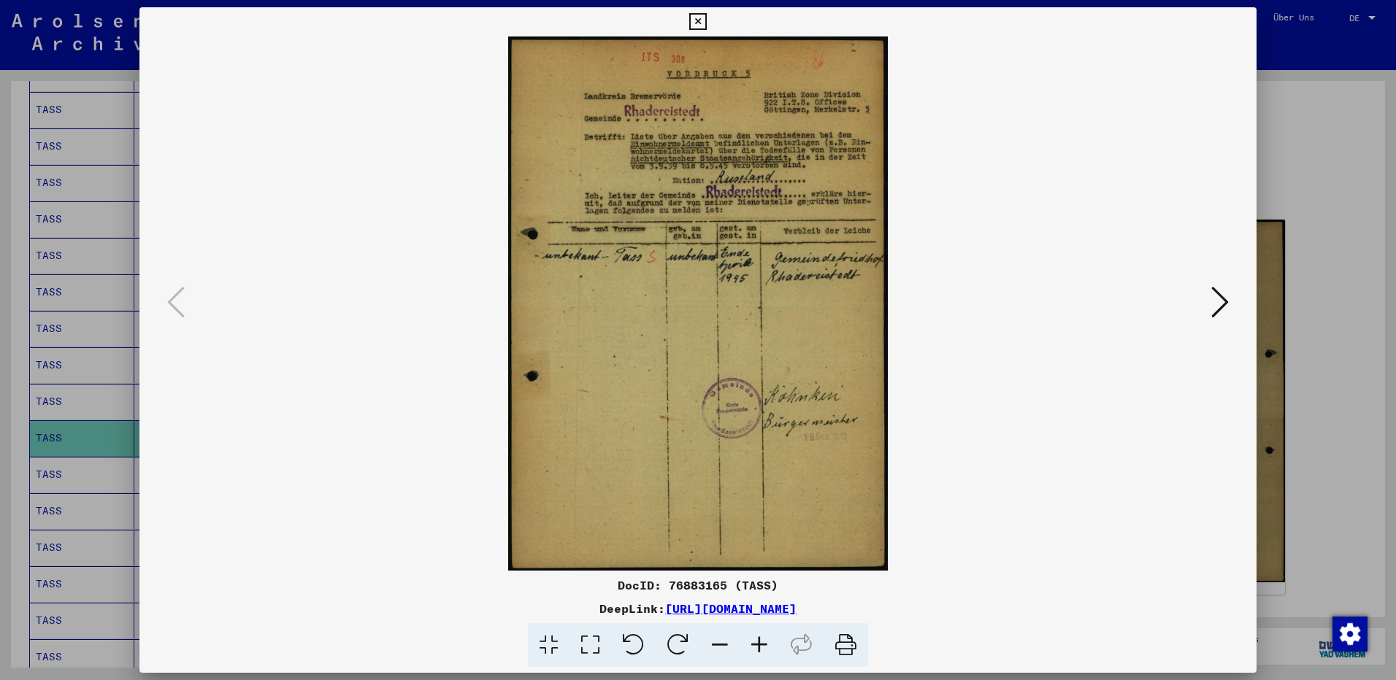
click at [1222, 301] on icon at bounding box center [1220, 302] width 18 height 35
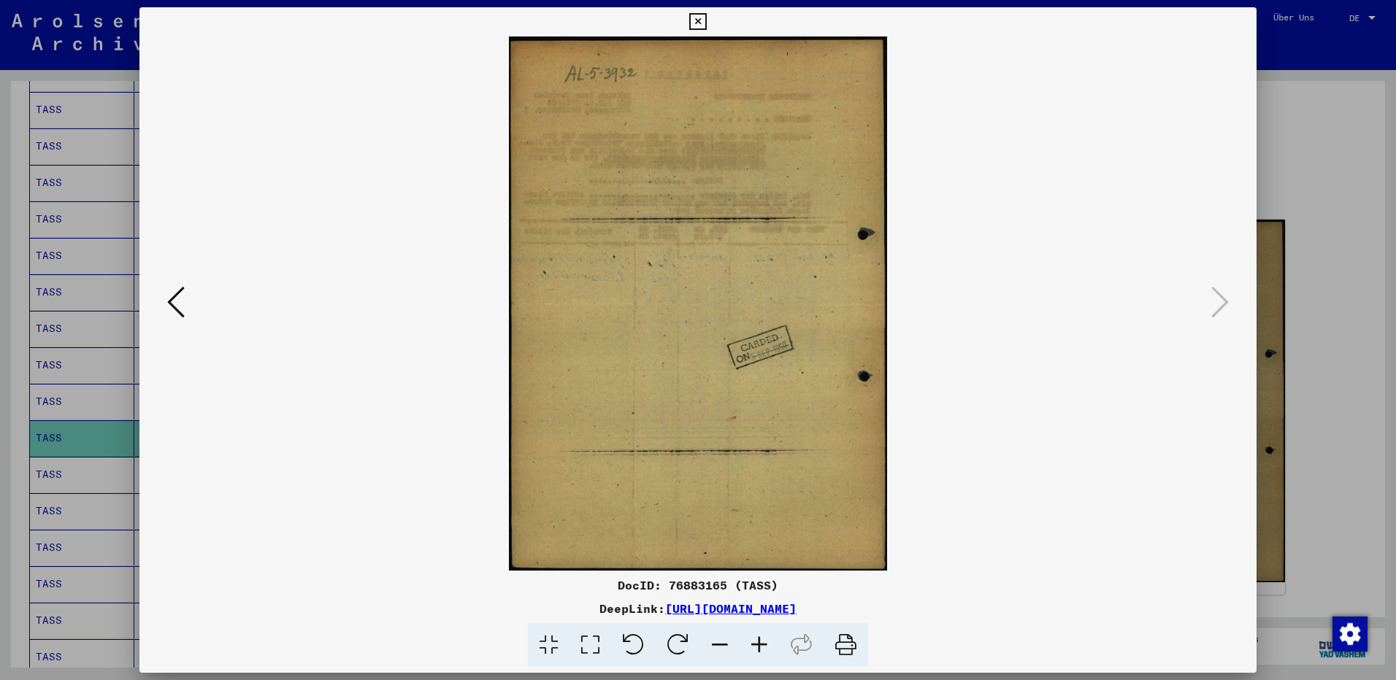
click at [695, 20] on icon at bounding box center [697, 22] width 17 height 18
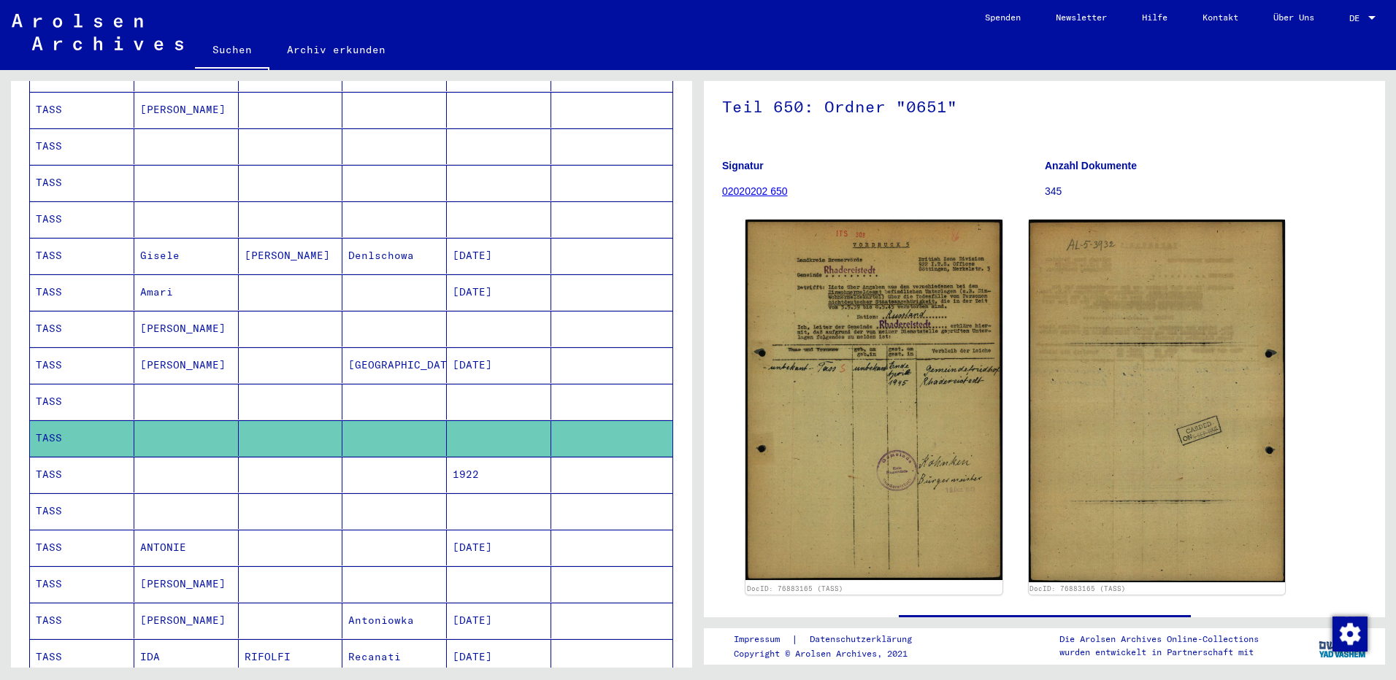
click at [82, 464] on mat-cell "TASS" at bounding box center [82, 475] width 104 height 36
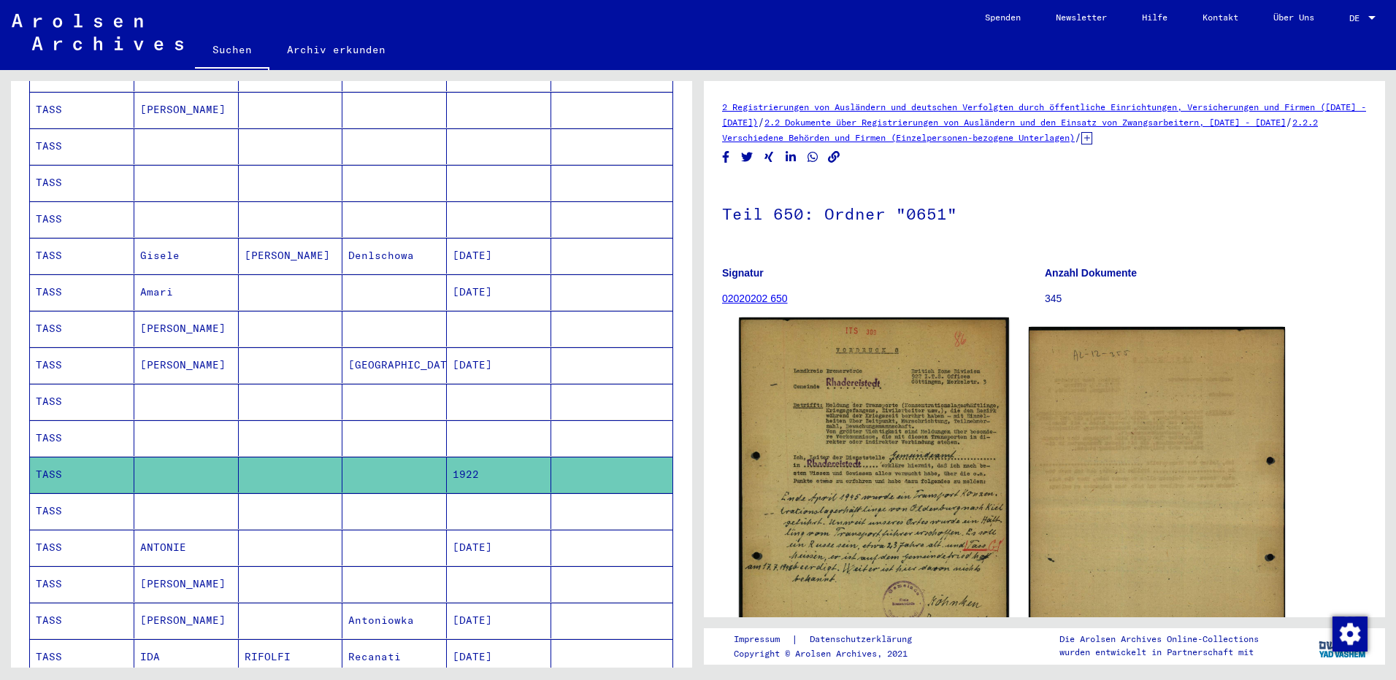
click at [872, 502] on img at bounding box center [873, 506] width 269 height 377
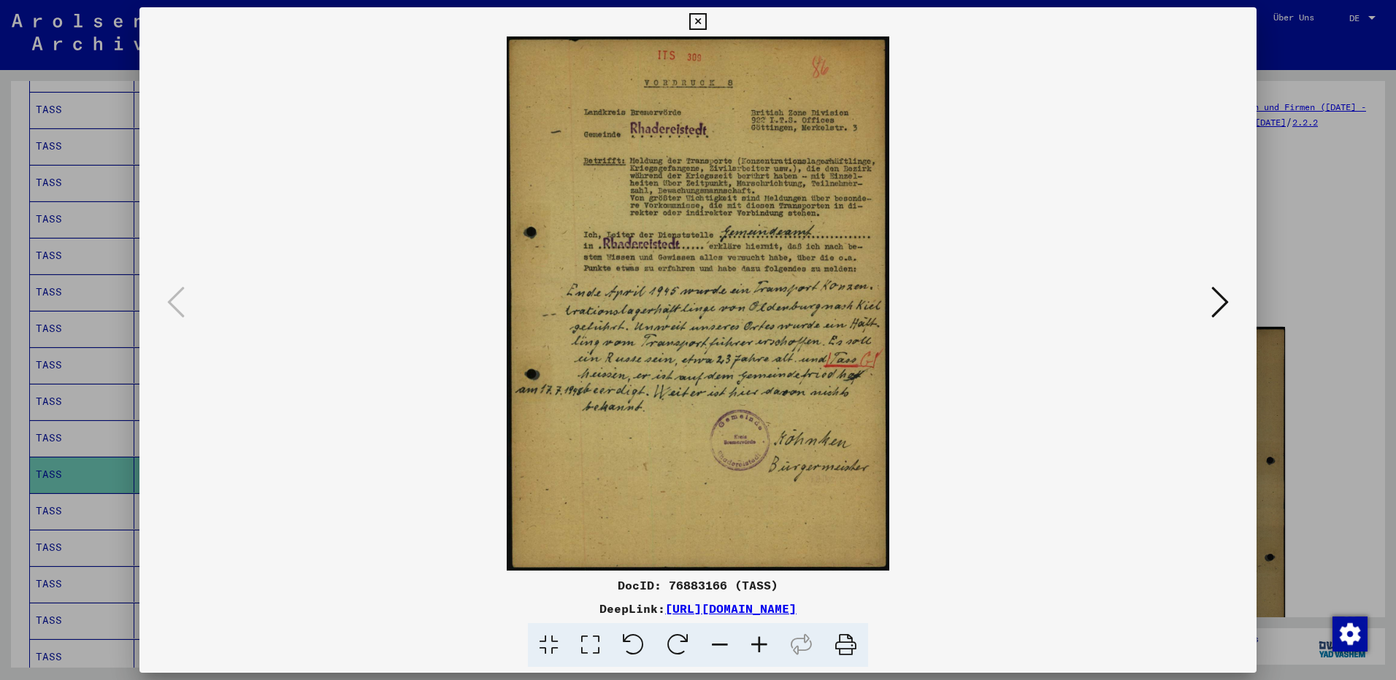
click at [1213, 298] on icon at bounding box center [1220, 302] width 18 height 35
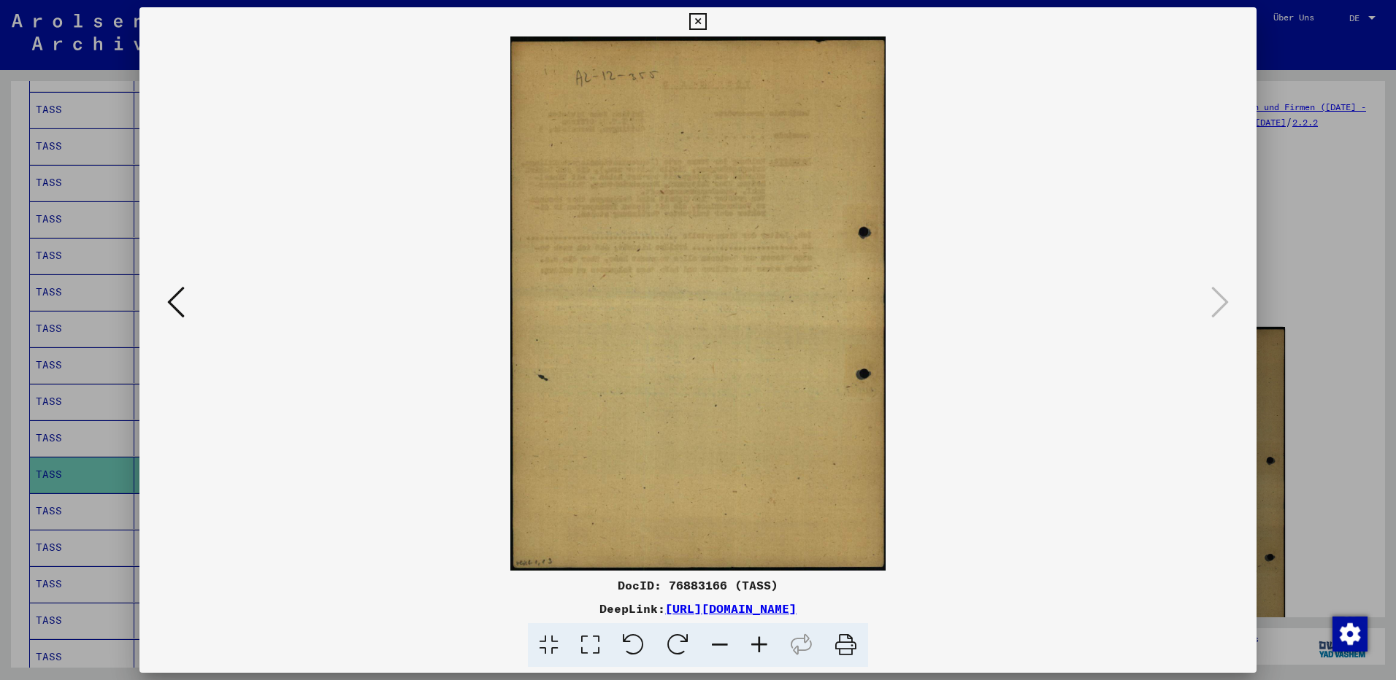
click at [696, 20] on icon at bounding box center [697, 22] width 17 height 18
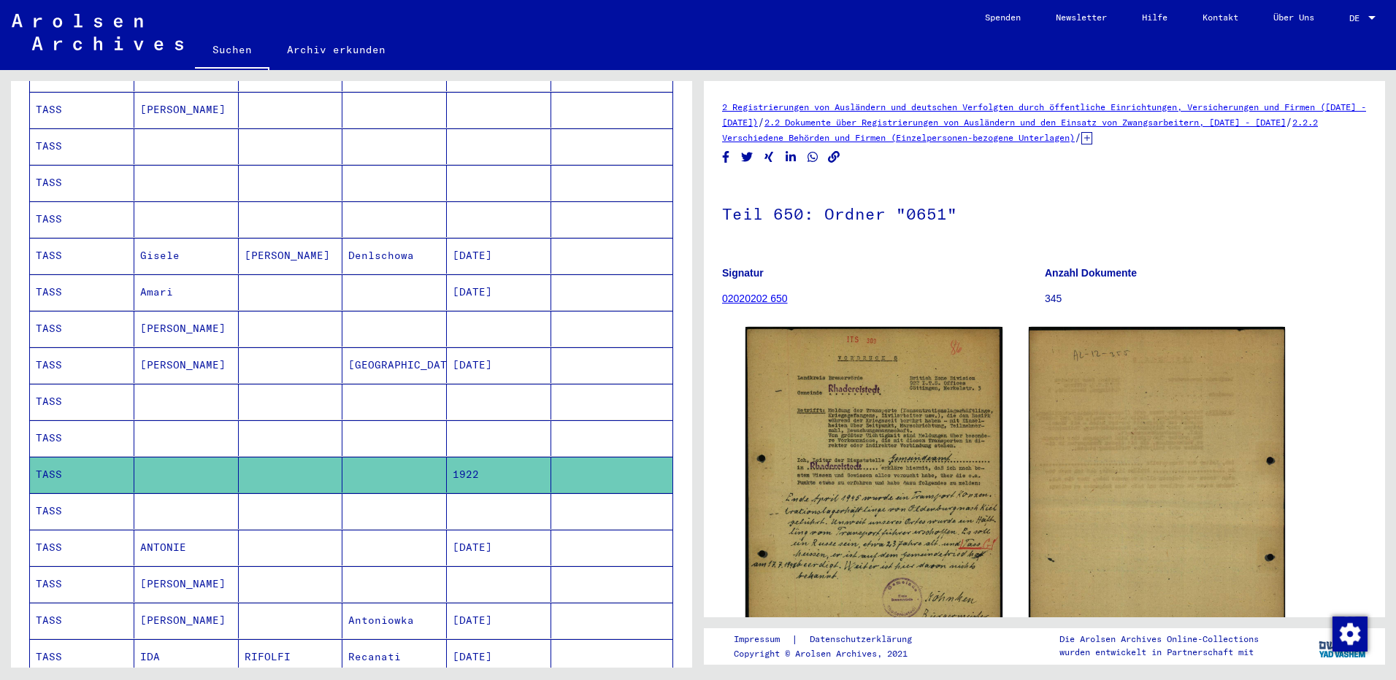
click at [68, 499] on mat-cell "TASS" at bounding box center [82, 512] width 104 height 36
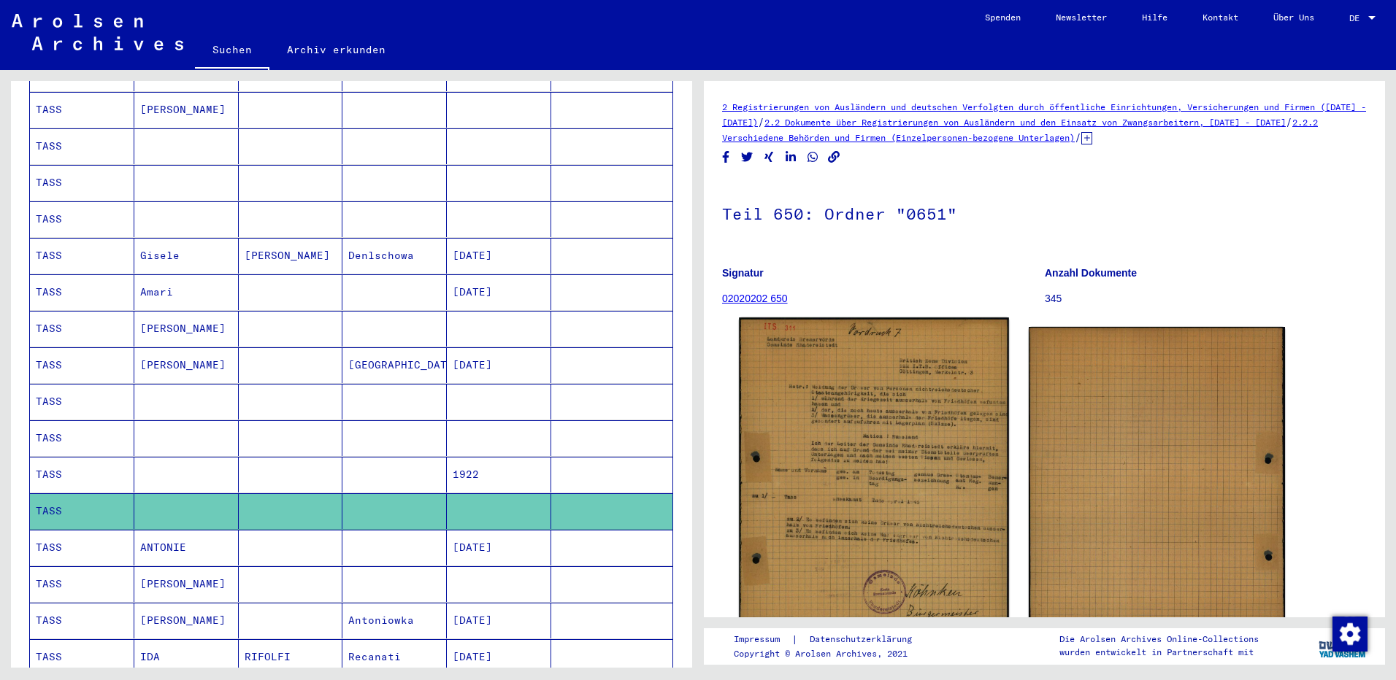
click at [889, 461] on img at bounding box center [873, 509] width 269 height 382
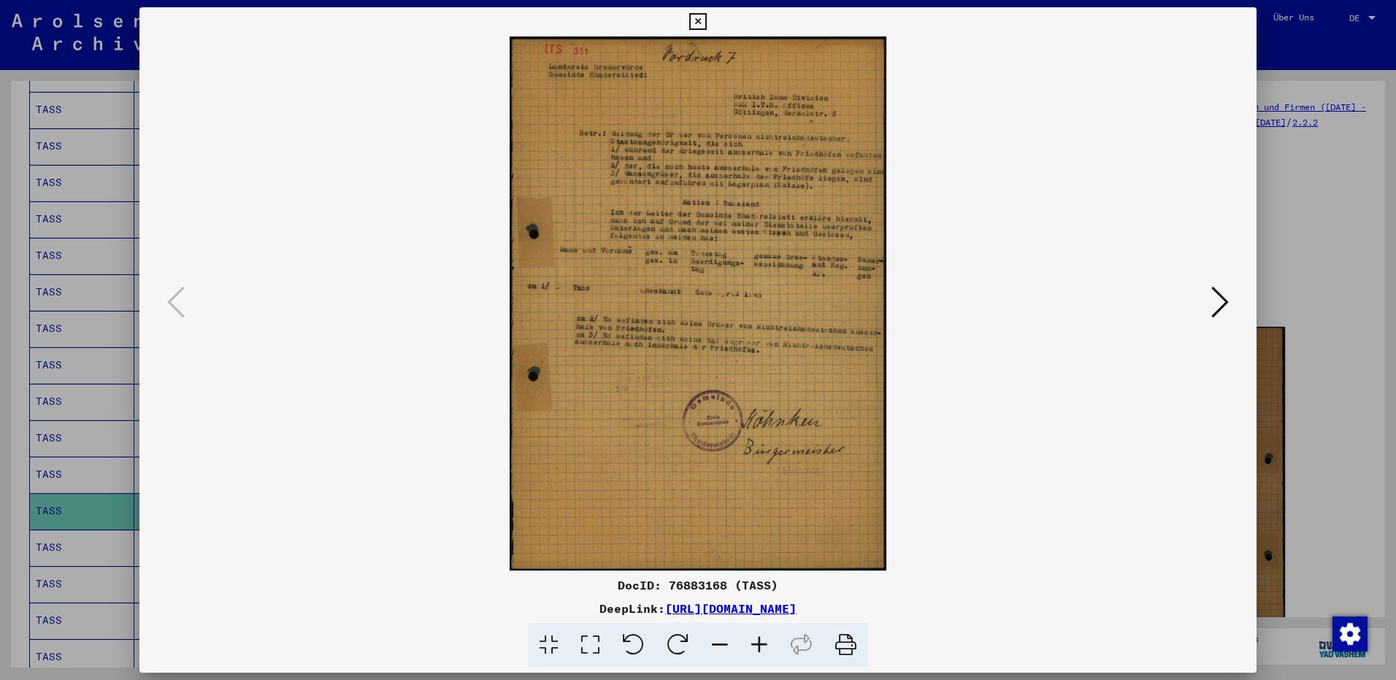
click at [756, 638] on icon at bounding box center [759, 646] width 39 height 45
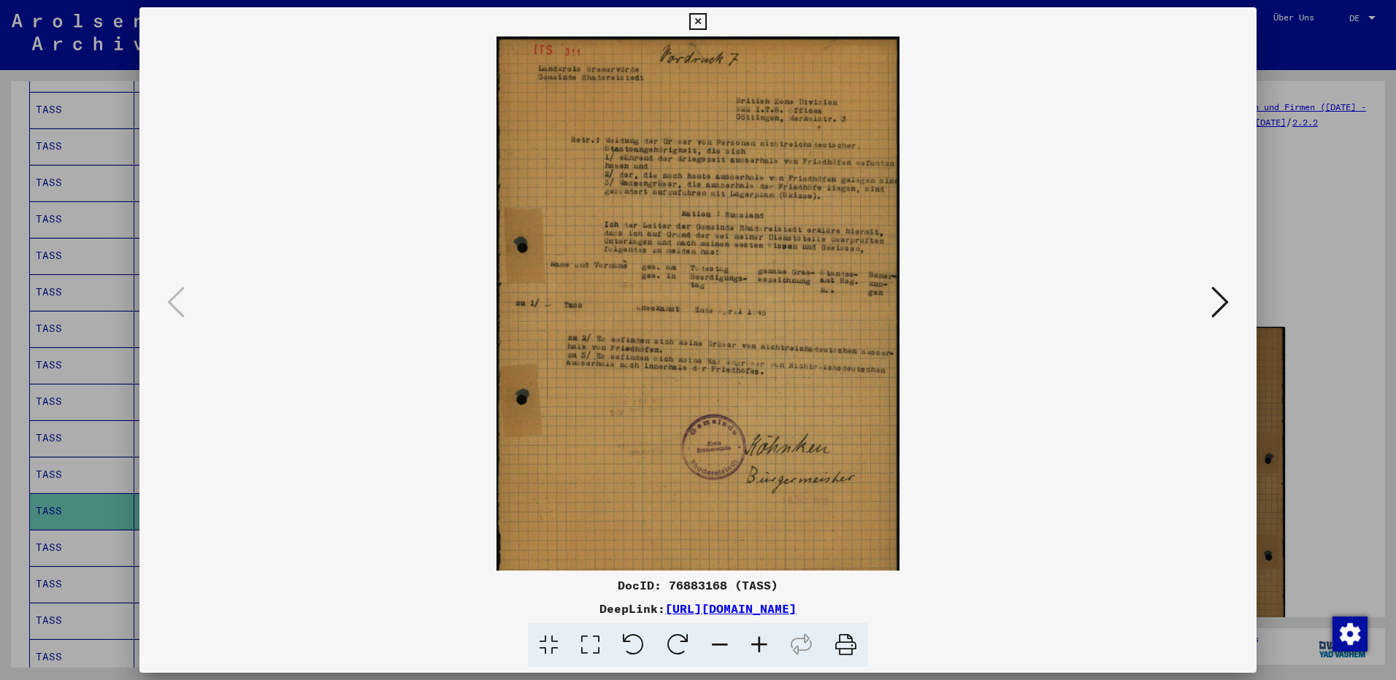
click at [756, 638] on icon at bounding box center [759, 646] width 39 height 45
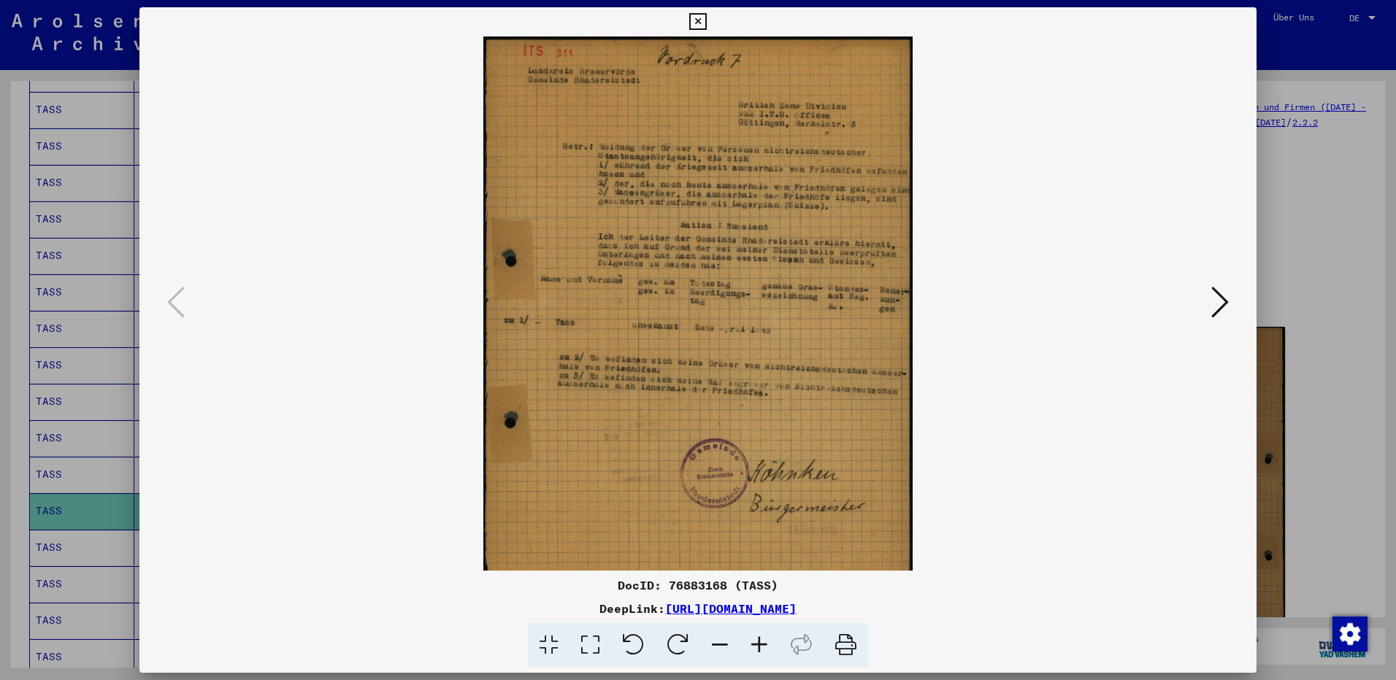
click at [756, 638] on icon at bounding box center [759, 646] width 39 height 45
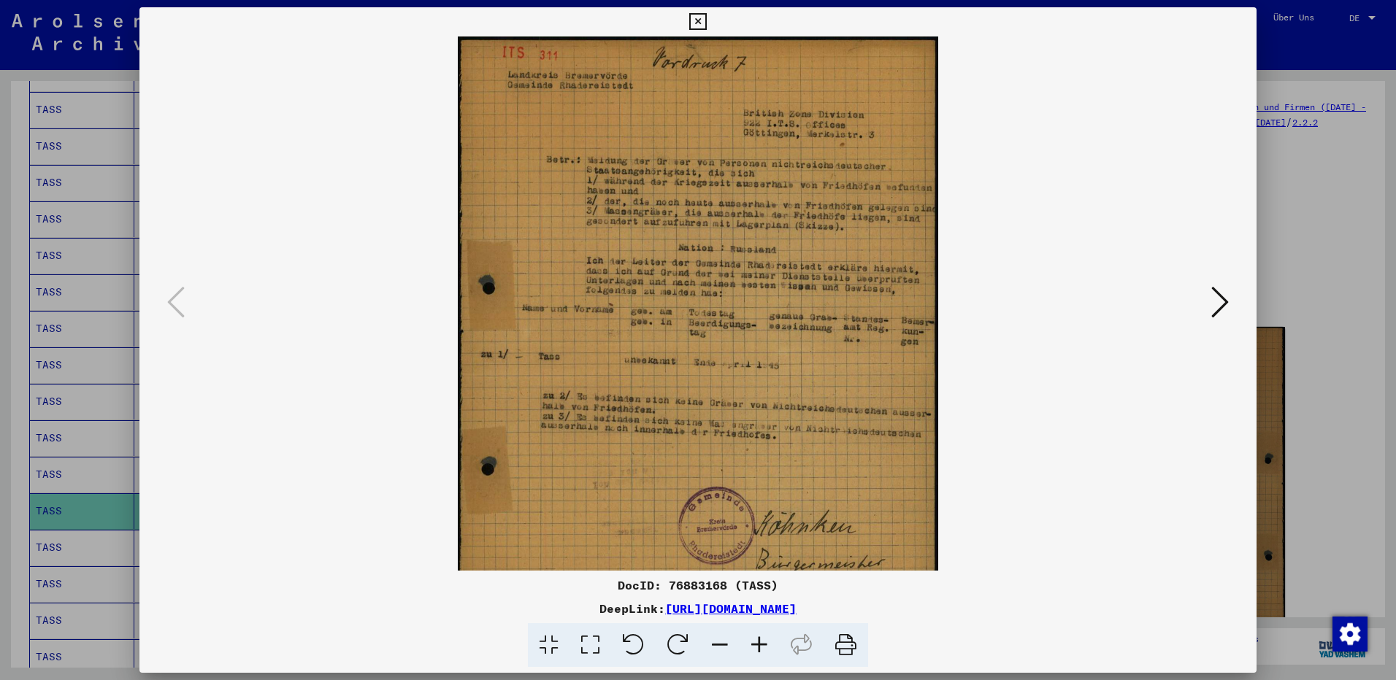
click at [756, 638] on icon at bounding box center [759, 646] width 39 height 45
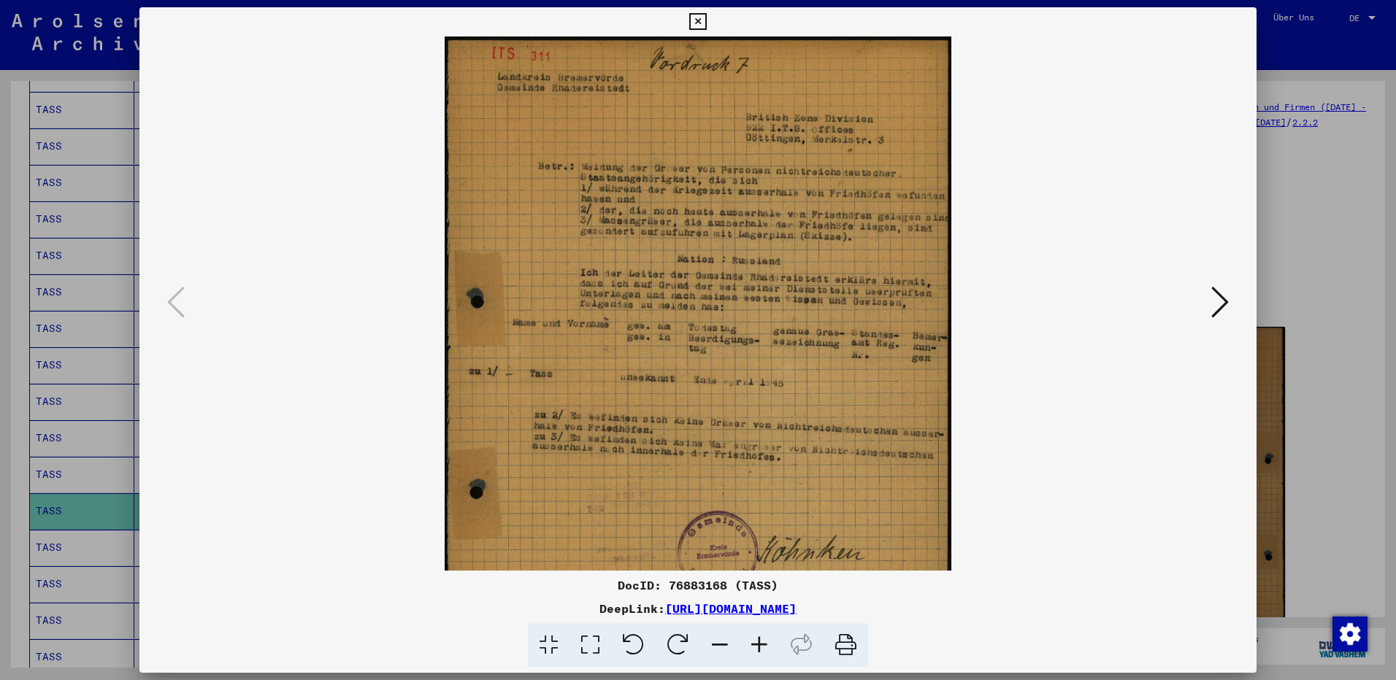
click at [756, 638] on icon at bounding box center [759, 646] width 39 height 45
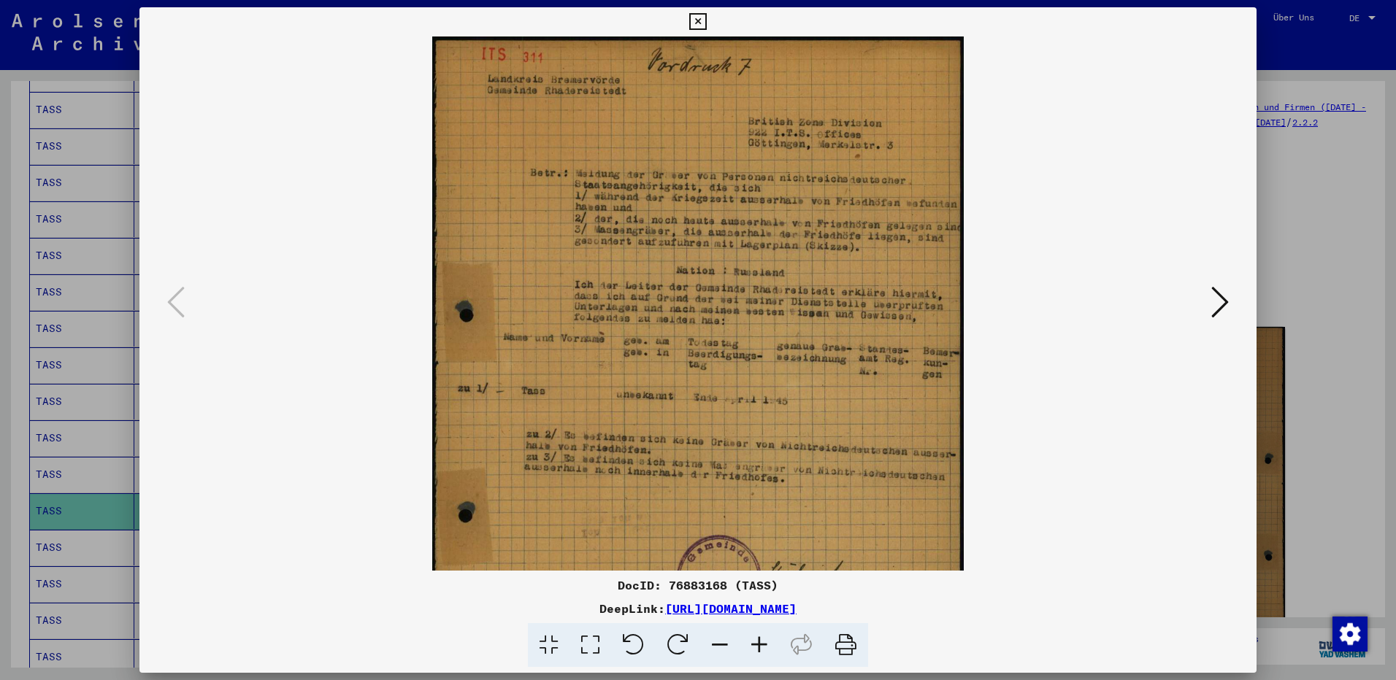
click at [756, 638] on icon at bounding box center [759, 646] width 39 height 45
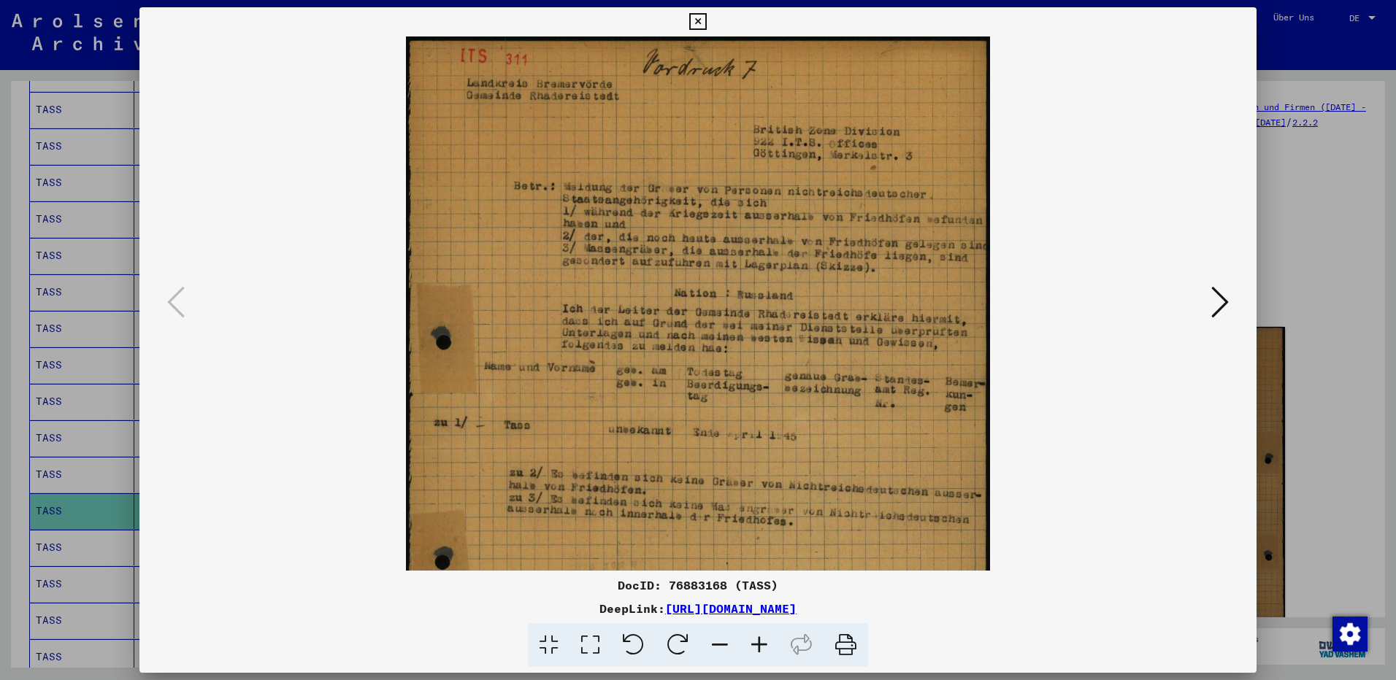
click at [756, 638] on icon at bounding box center [759, 646] width 39 height 45
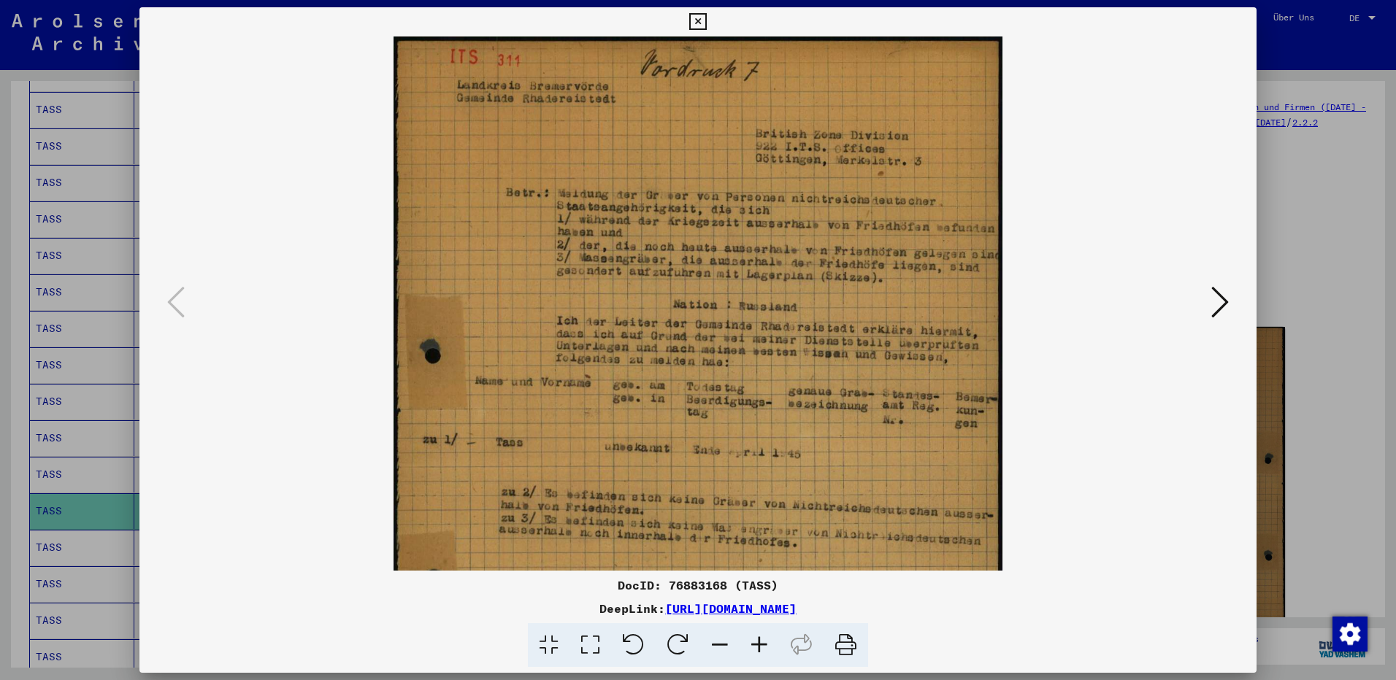
click at [756, 638] on icon at bounding box center [759, 646] width 39 height 45
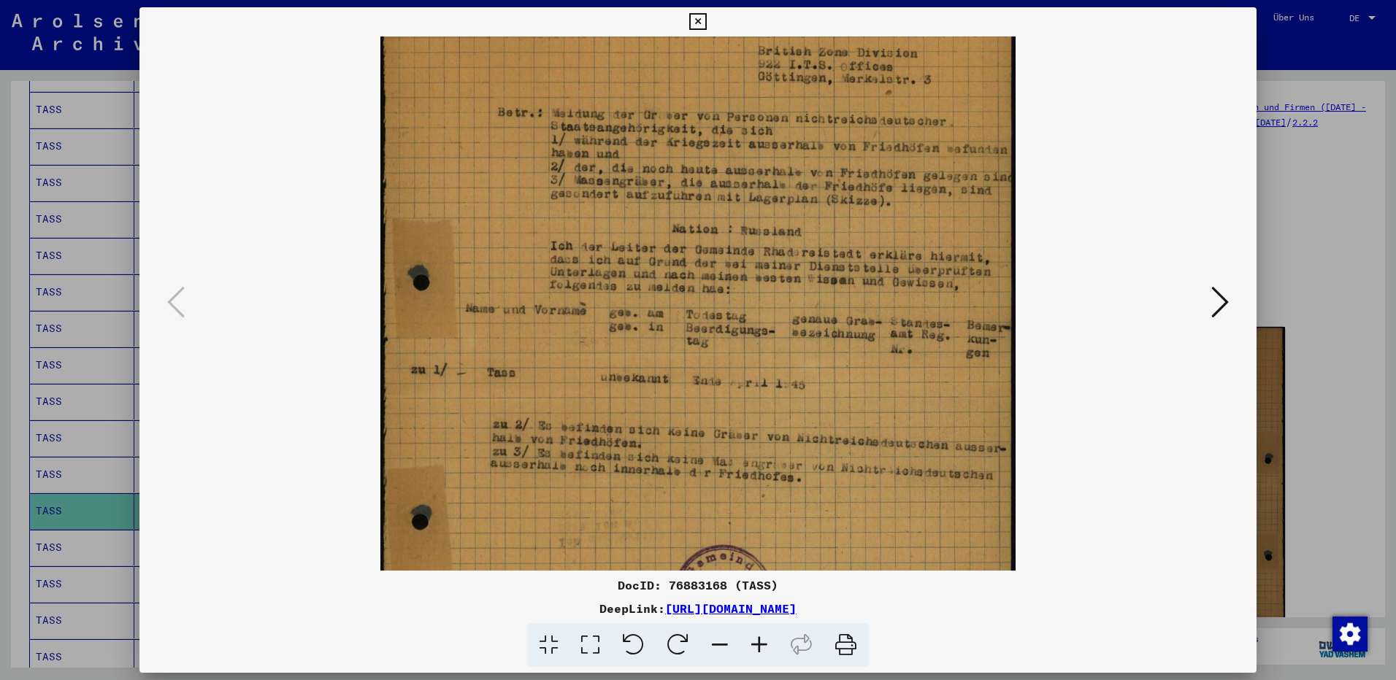
scroll to position [124, 0]
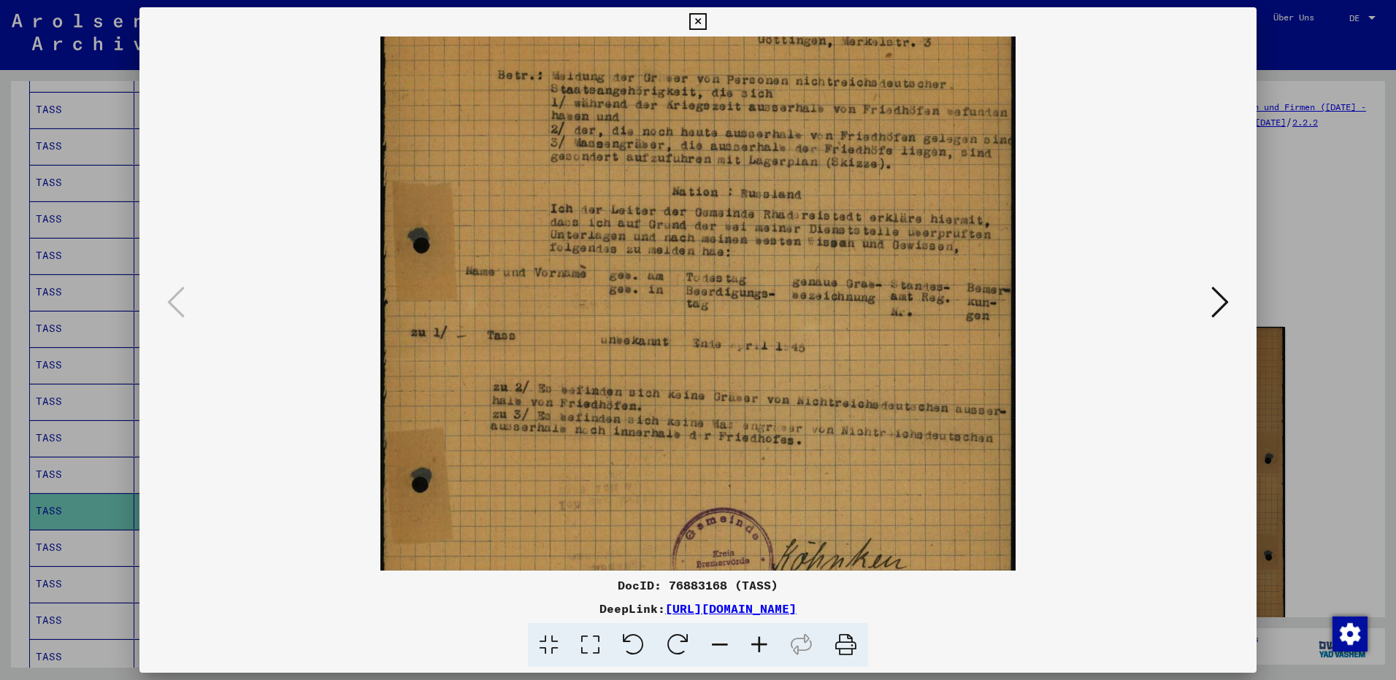
drag, startPoint x: 760, startPoint y: 439, endPoint x: 747, endPoint y: 315, distance: 124.8
click at [747, 315] on img at bounding box center [697, 362] width 635 height 900
click at [1222, 304] on icon at bounding box center [1220, 302] width 18 height 35
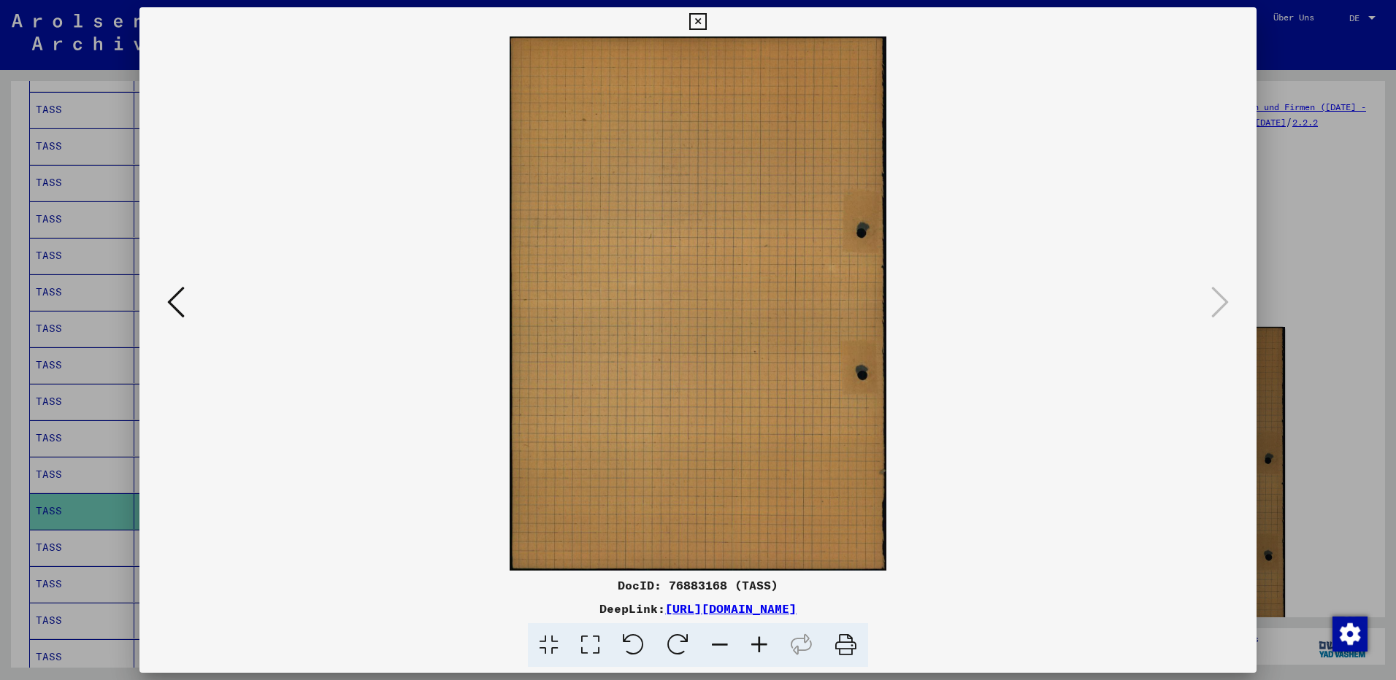
click at [698, 23] on icon at bounding box center [697, 22] width 17 height 18
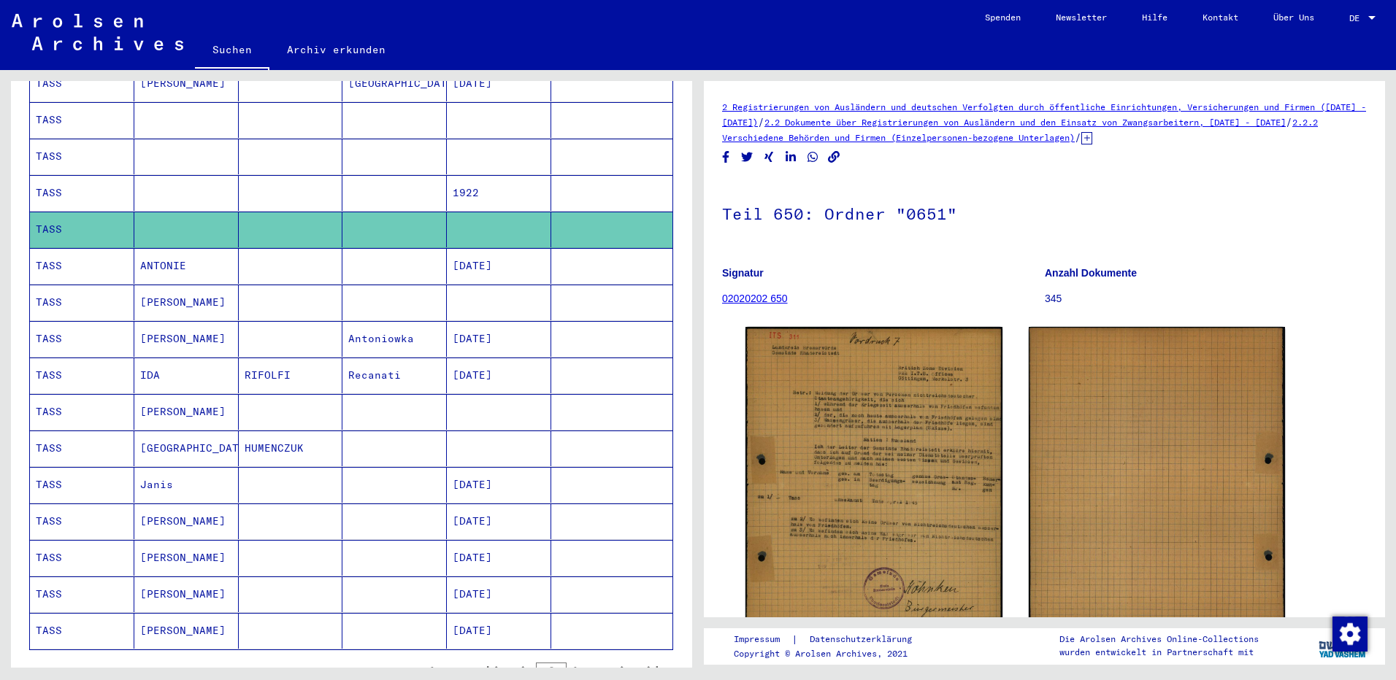
scroll to position [584, 0]
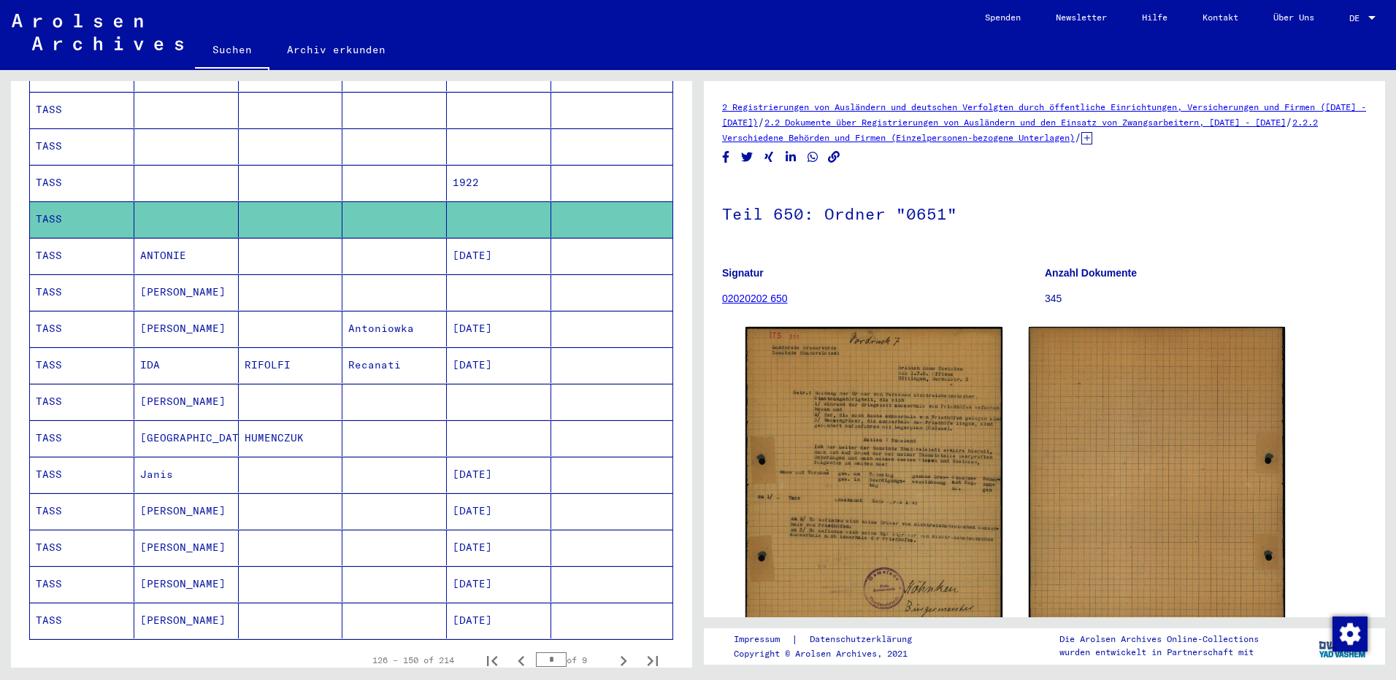
click at [173, 311] on mat-cell "[PERSON_NAME]" at bounding box center [186, 329] width 104 height 36
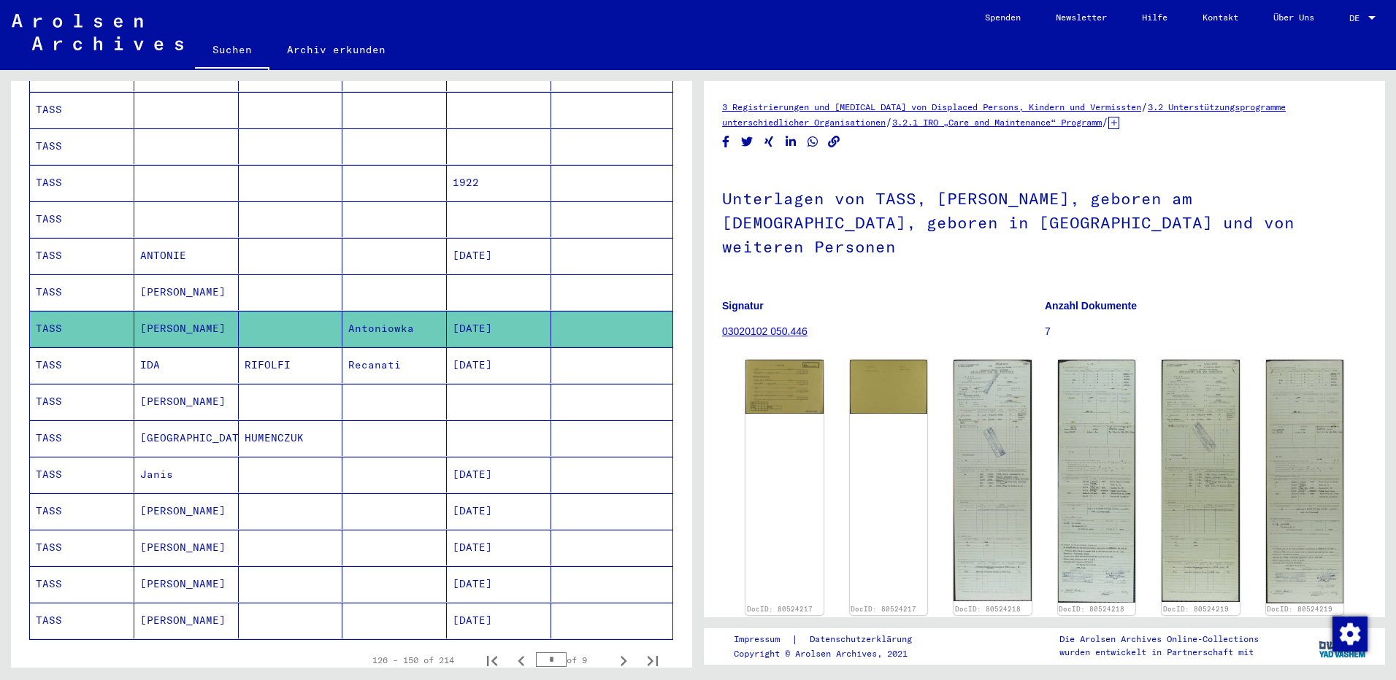
click at [173, 388] on mat-cell "[PERSON_NAME]" at bounding box center [186, 402] width 104 height 36
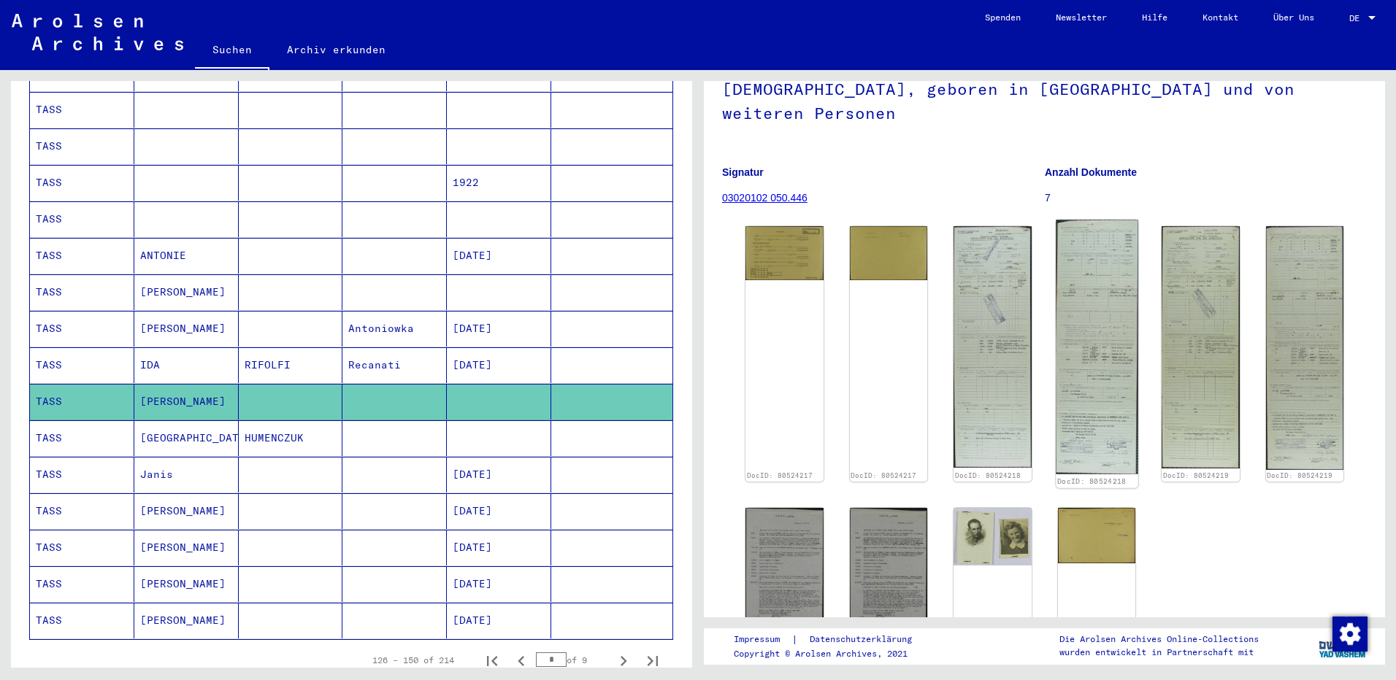
scroll to position [146, 0]
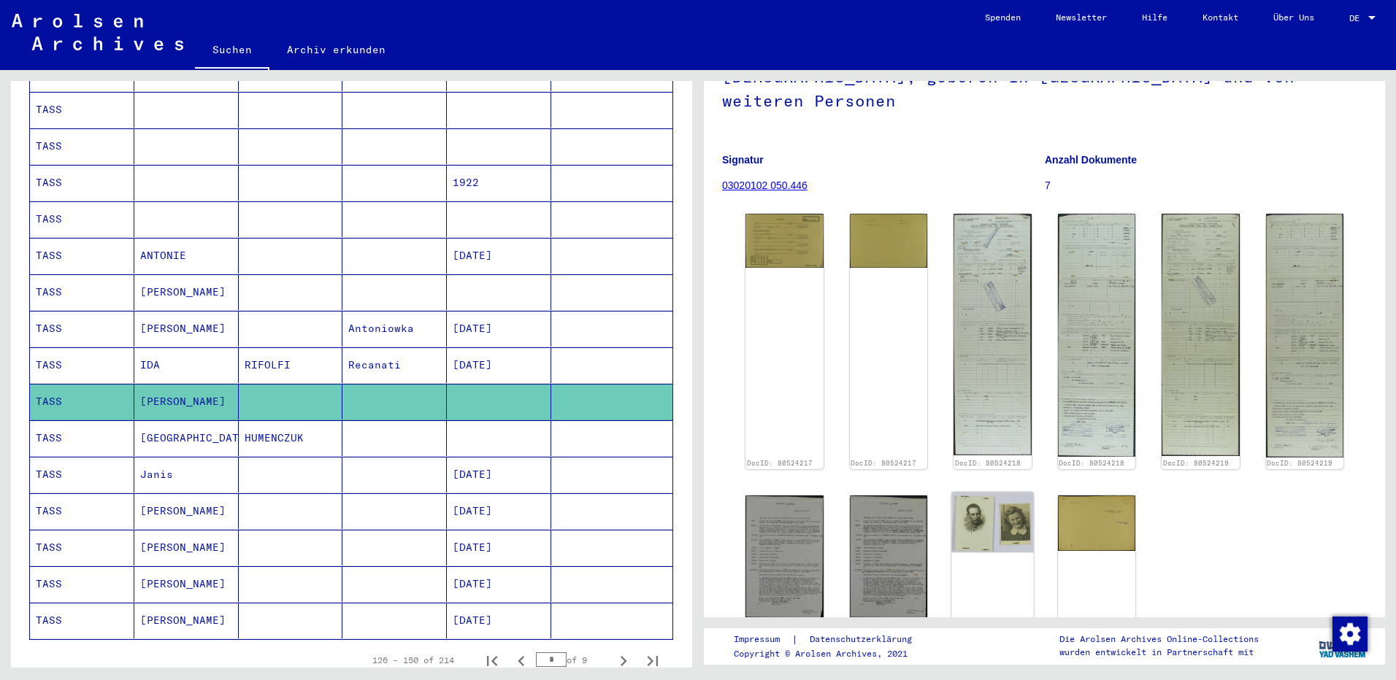
click at [986, 499] on img at bounding box center [992, 523] width 82 height 61
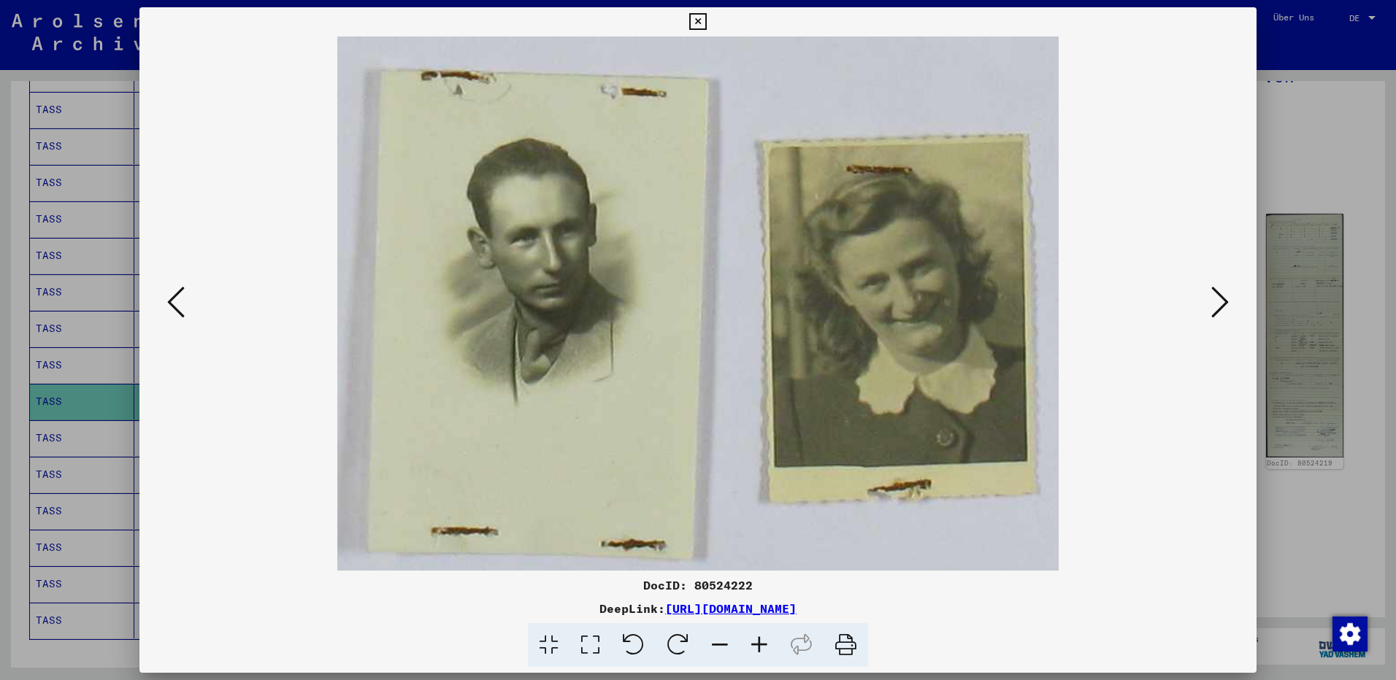
click at [170, 295] on icon at bounding box center [176, 302] width 18 height 35
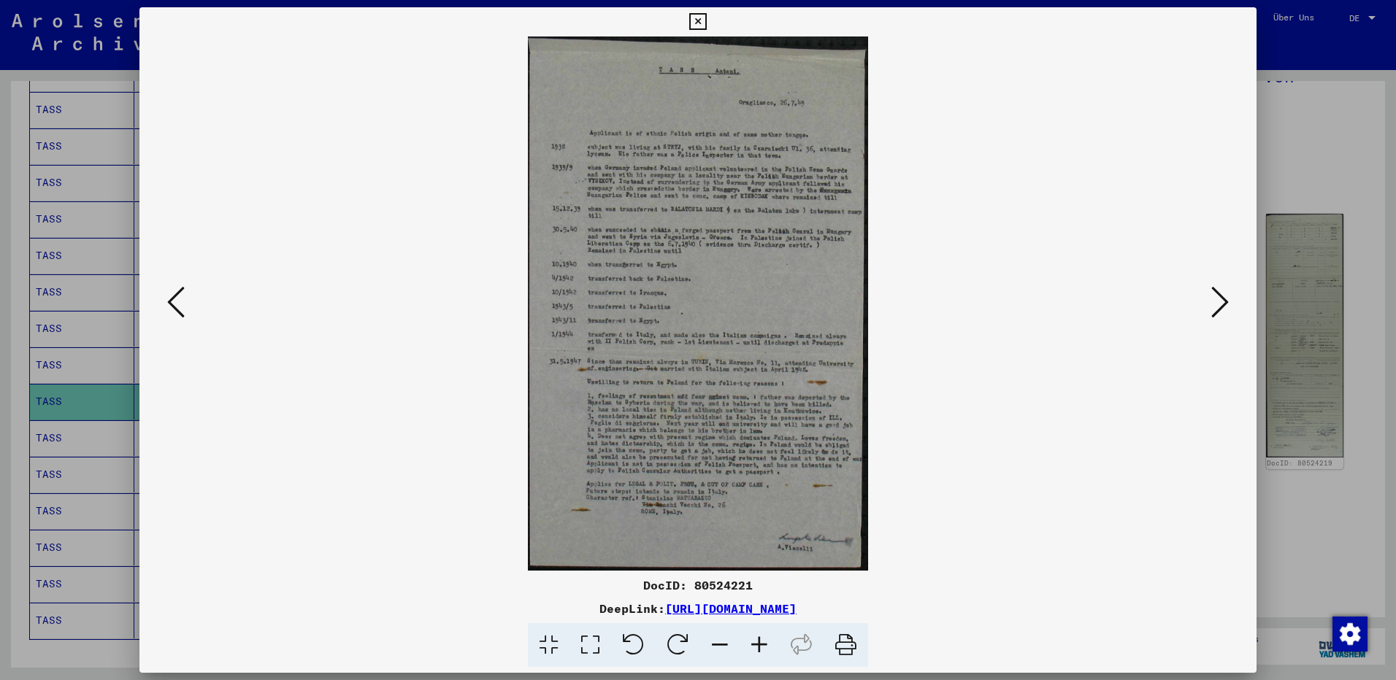
click at [1216, 316] on icon at bounding box center [1220, 302] width 18 height 35
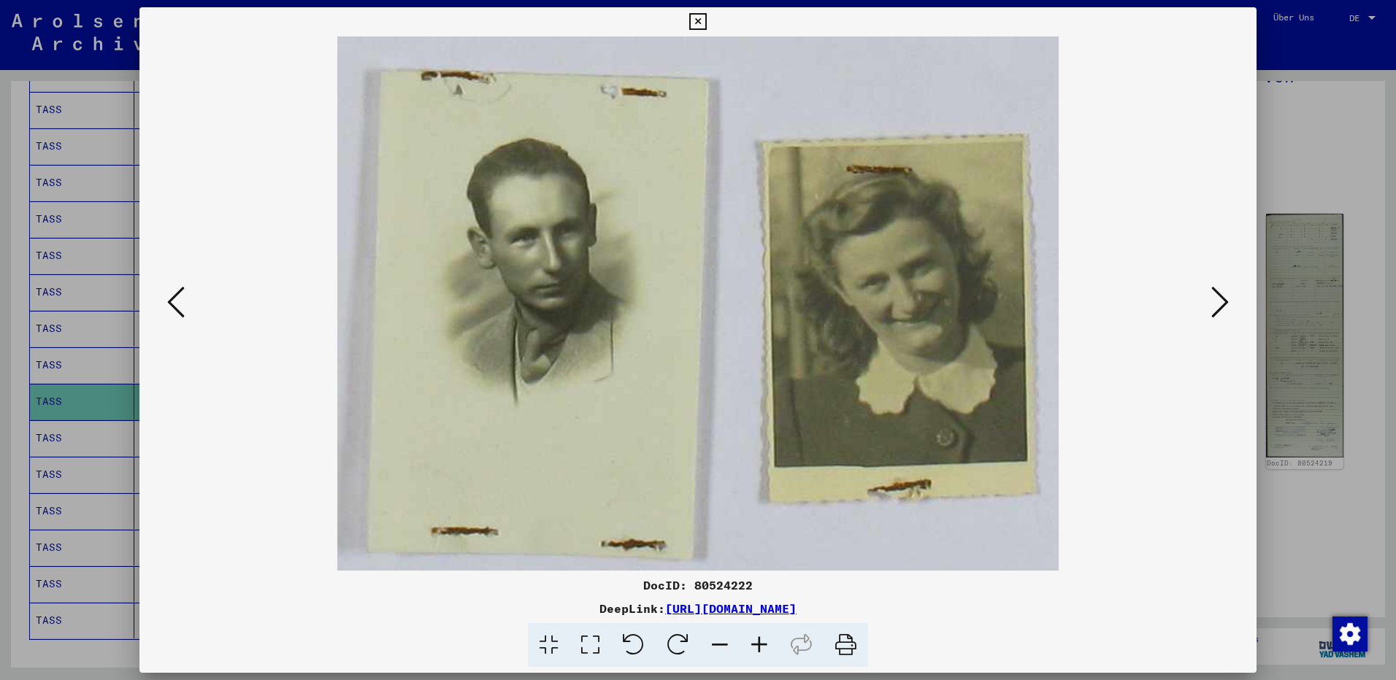
click at [844, 646] on icon at bounding box center [846, 646] width 45 height 45
click at [172, 294] on icon at bounding box center [176, 302] width 18 height 35
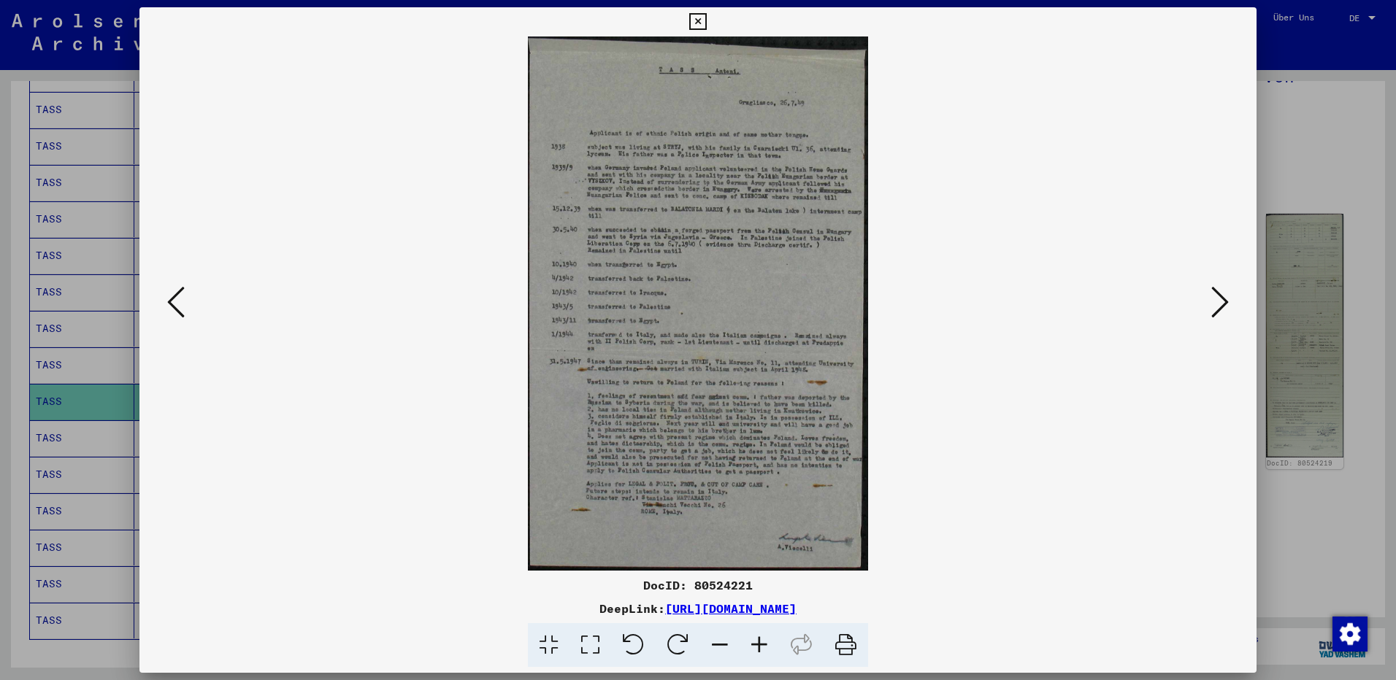
click at [1222, 298] on icon at bounding box center [1220, 302] width 18 height 35
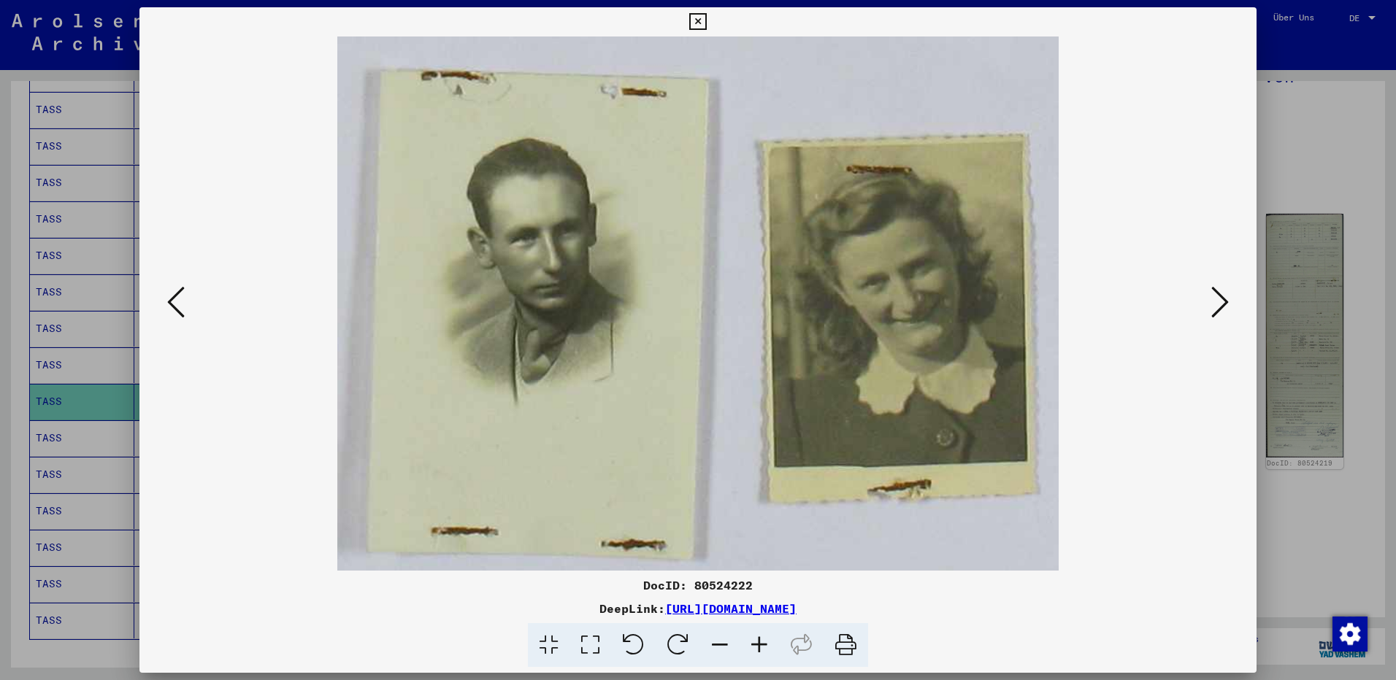
click at [1221, 298] on icon at bounding box center [1220, 302] width 18 height 35
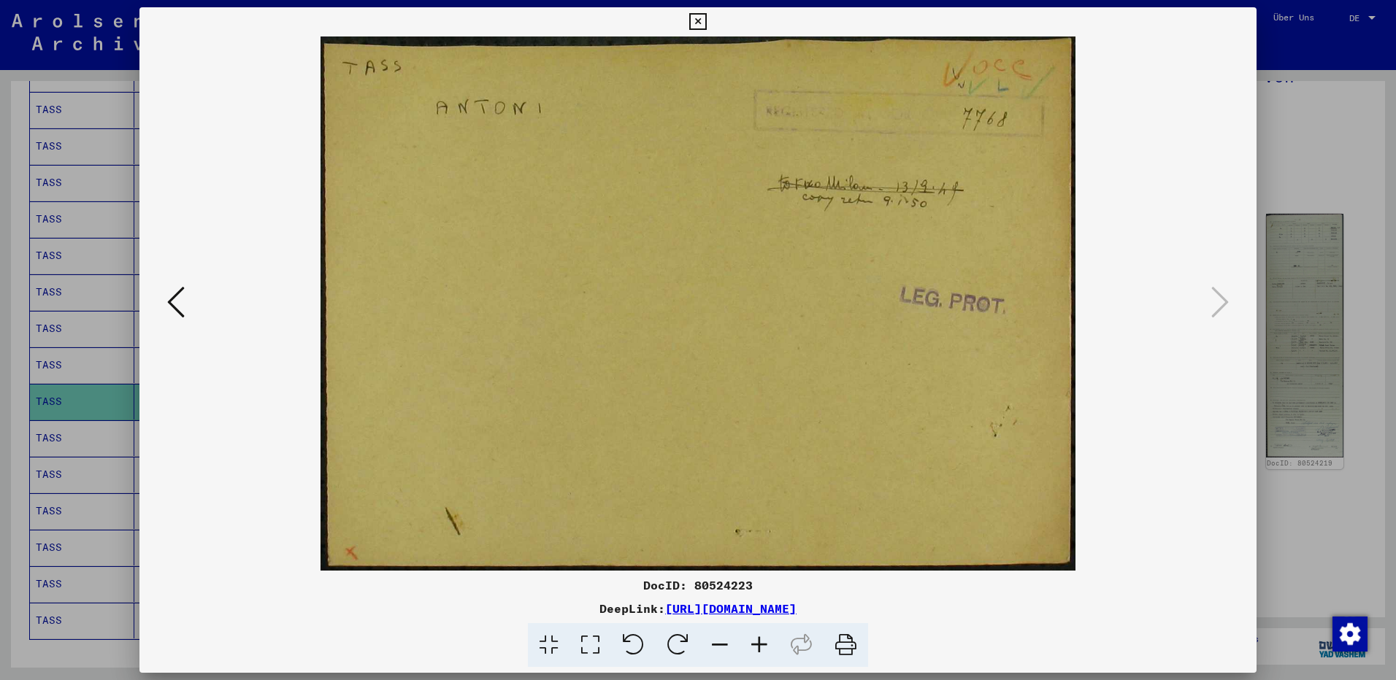
click at [177, 310] on icon at bounding box center [176, 302] width 18 height 35
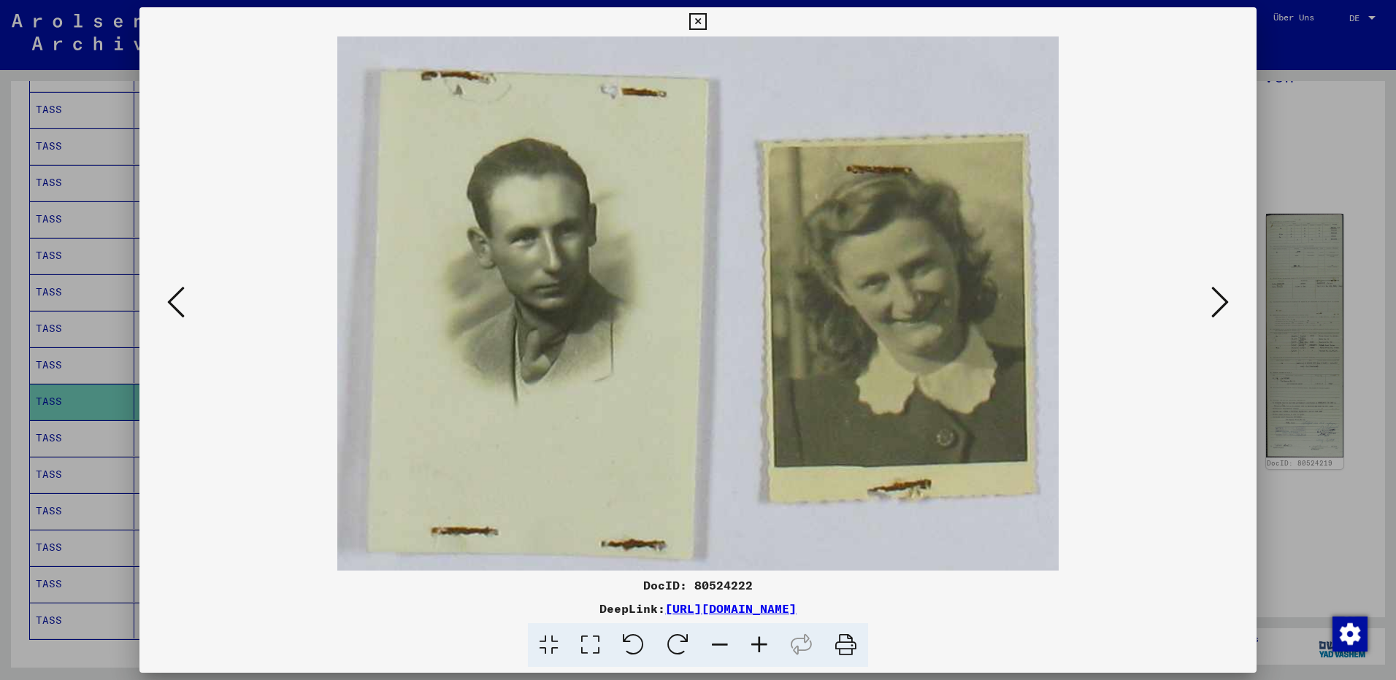
click at [700, 17] on icon at bounding box center [697, 22] width 17 height 18
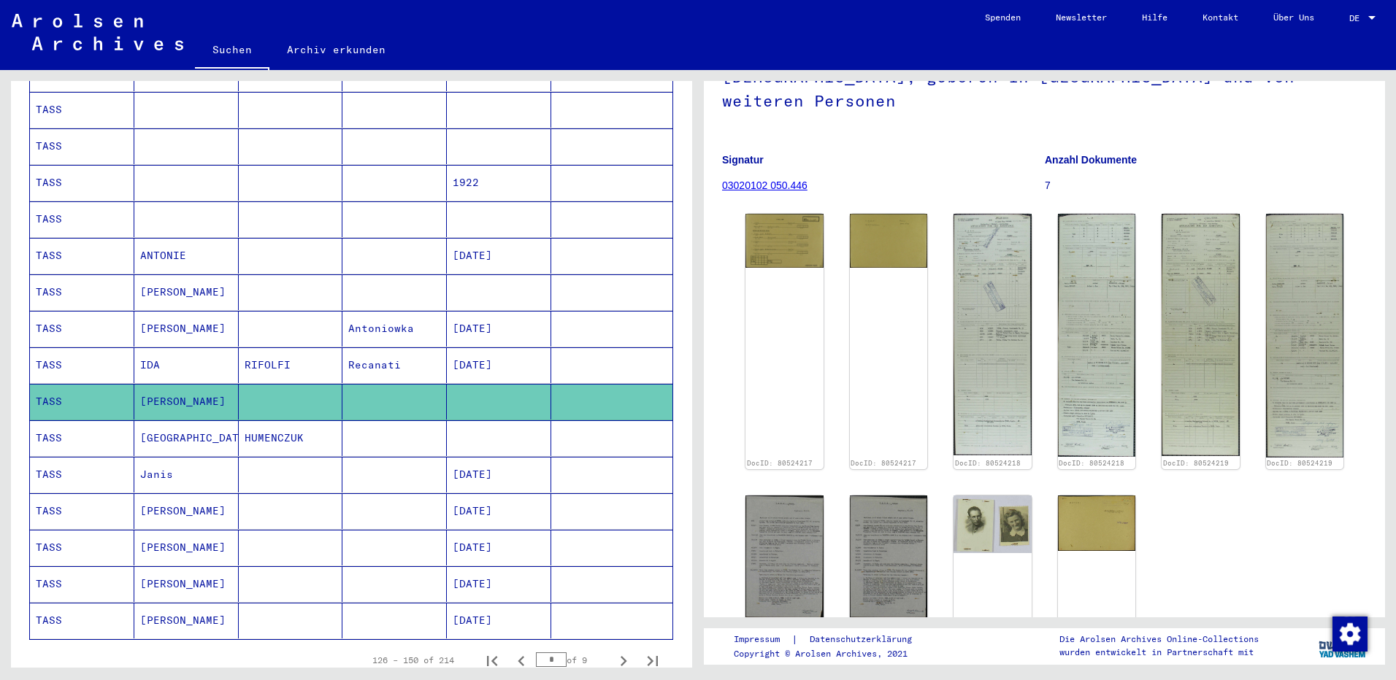
click at [215, 351] on mat-cell "IDA" at bounding box center [186, 366] width 104 height 36
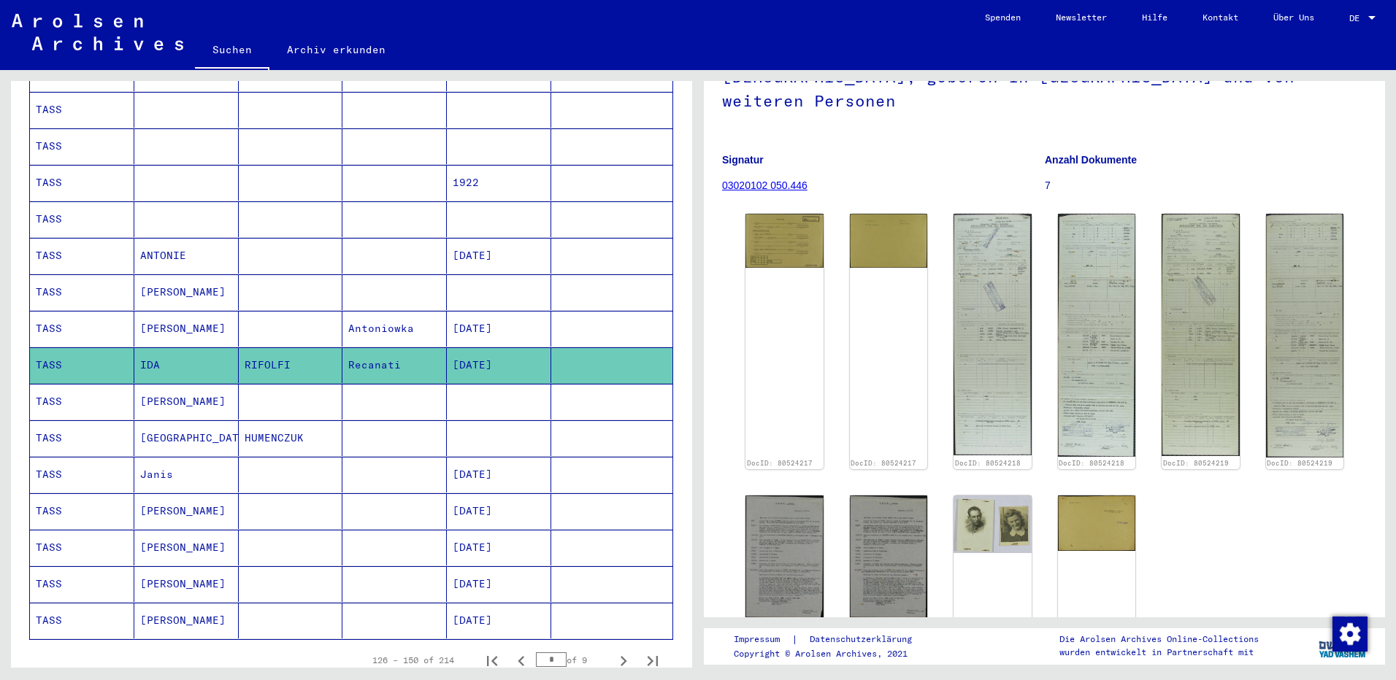
click at [196, 388] on mat-cell "[PERSON_NAME]" at bounding box center [186, 402] width 104 height 36
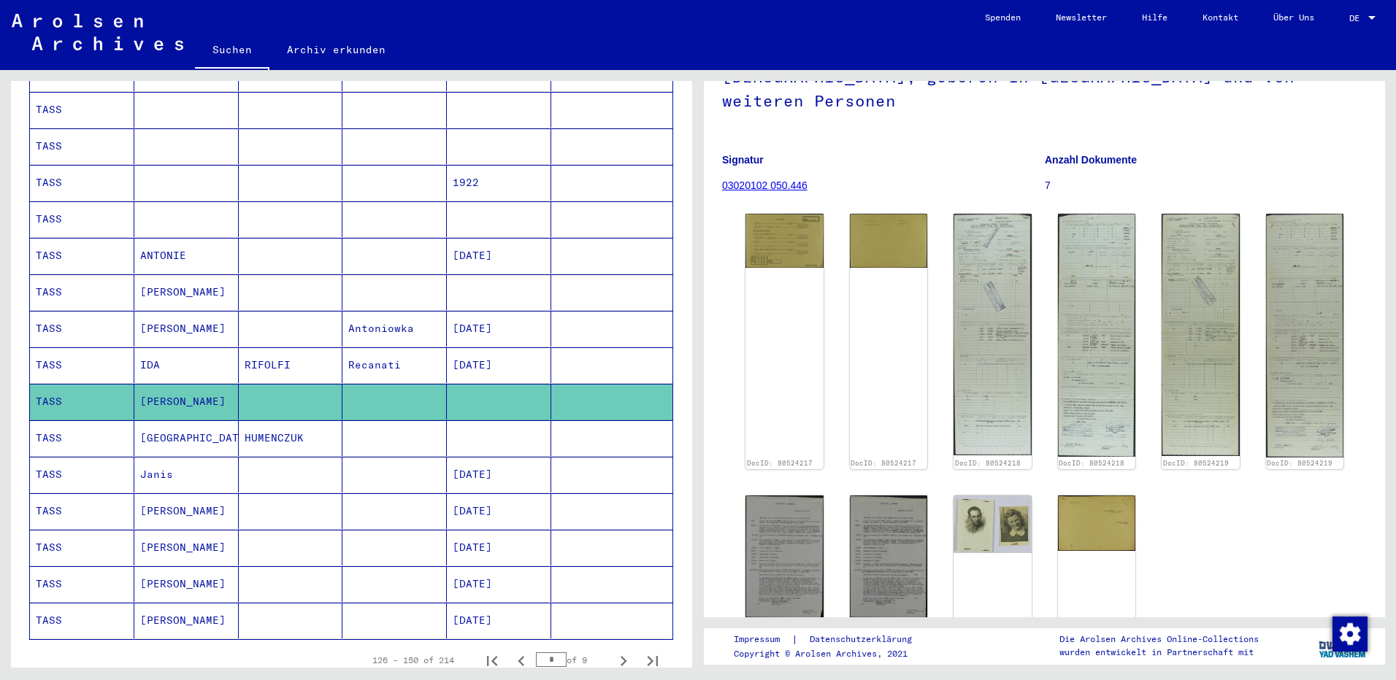
click at [178, 421] on mat-cell "[GEOGRAPHIC_DATA]" at bounding box center [186, 439] width 104 height 36
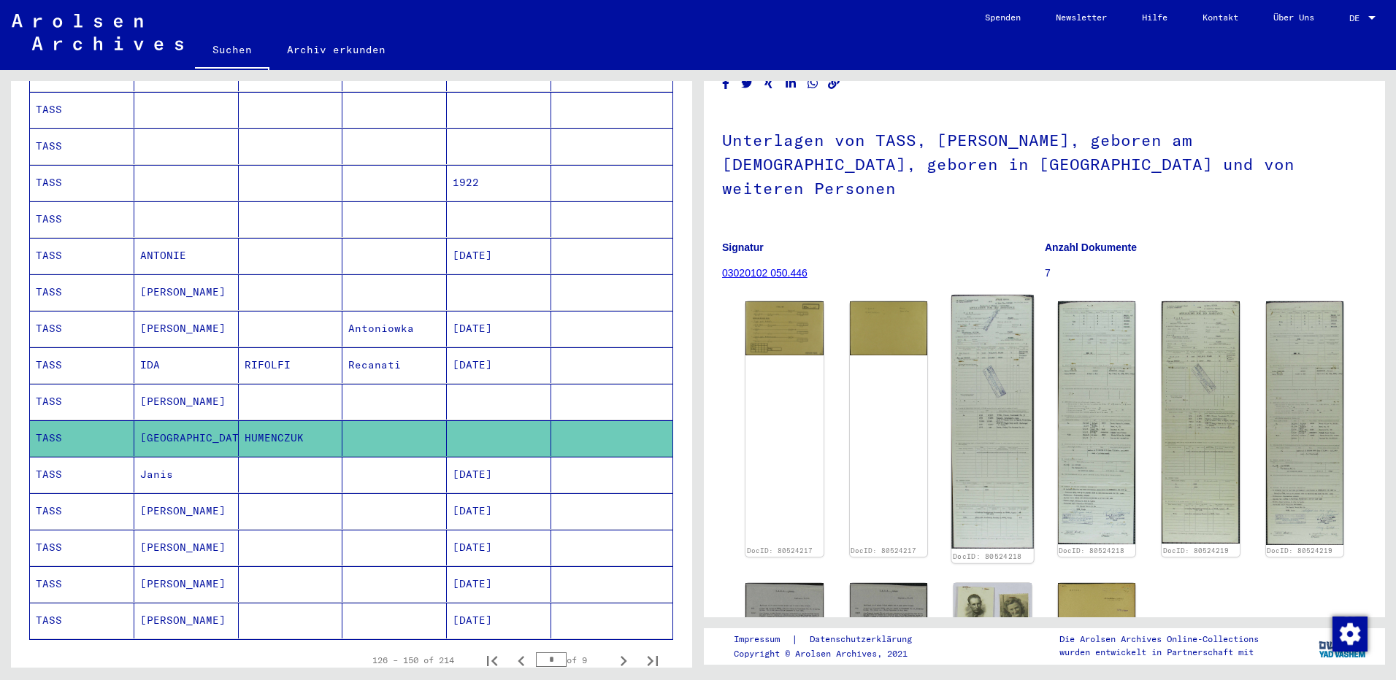
scroll to position [0, 0]
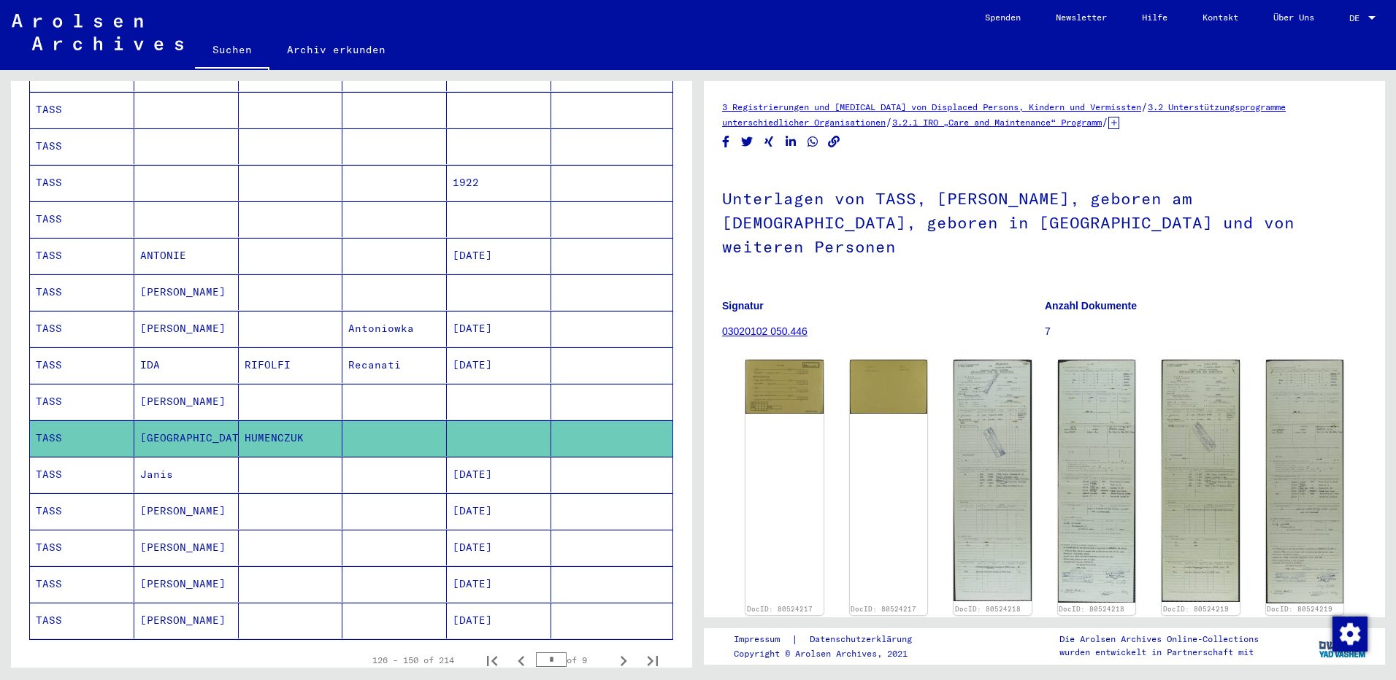
click at [175, 386] on mat-cell "[PERSON_NAME]" at bounding box center [186, 402] width 104 height 36
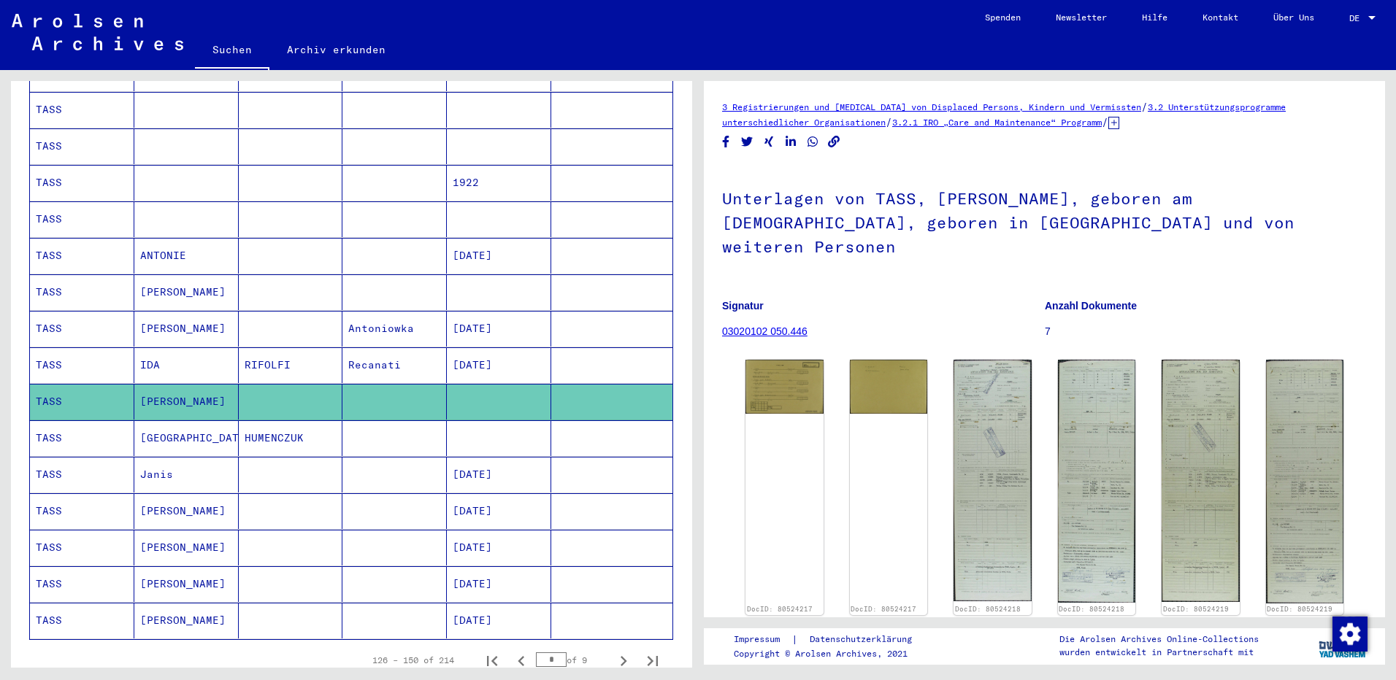
click at [170, 349] on mat-cell "IDA" at bounding box center [186, 366] width 104 height 36
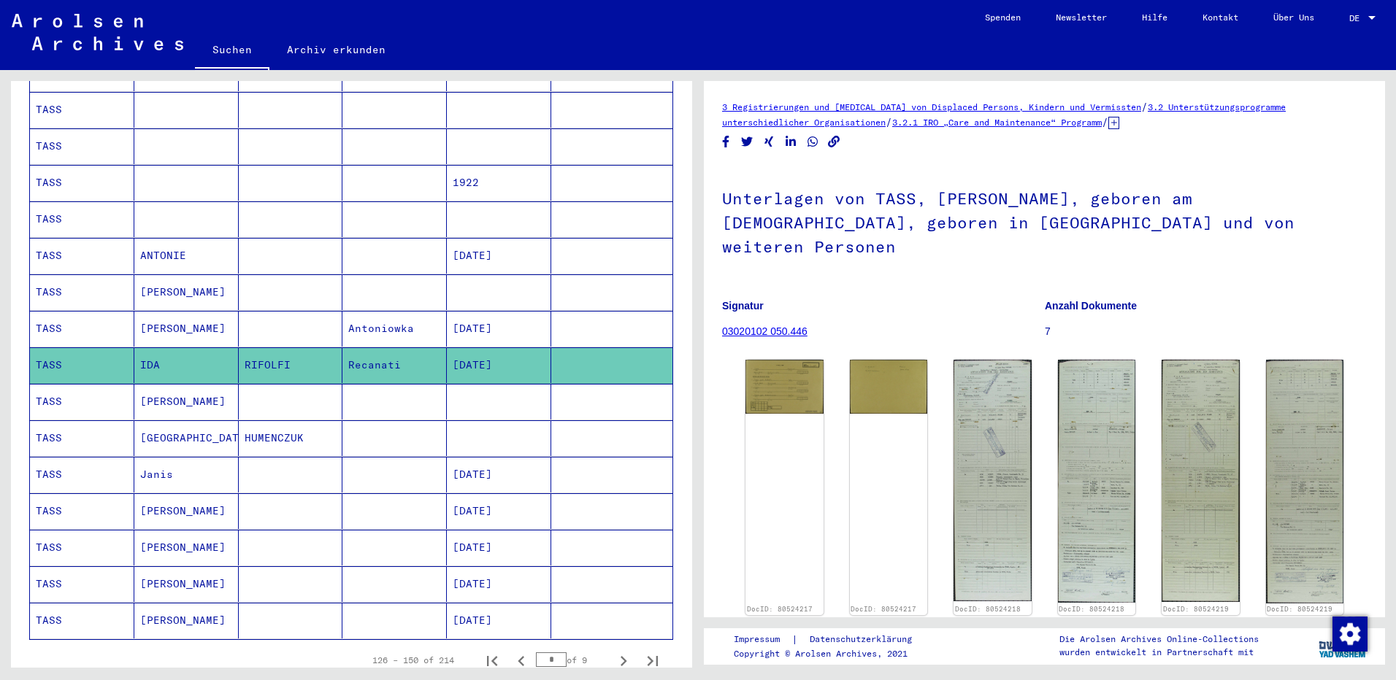
click at [172, 312] on mat-cell "[PERSON_NAME]" at bounding box center [186, 329] width 104 height 36
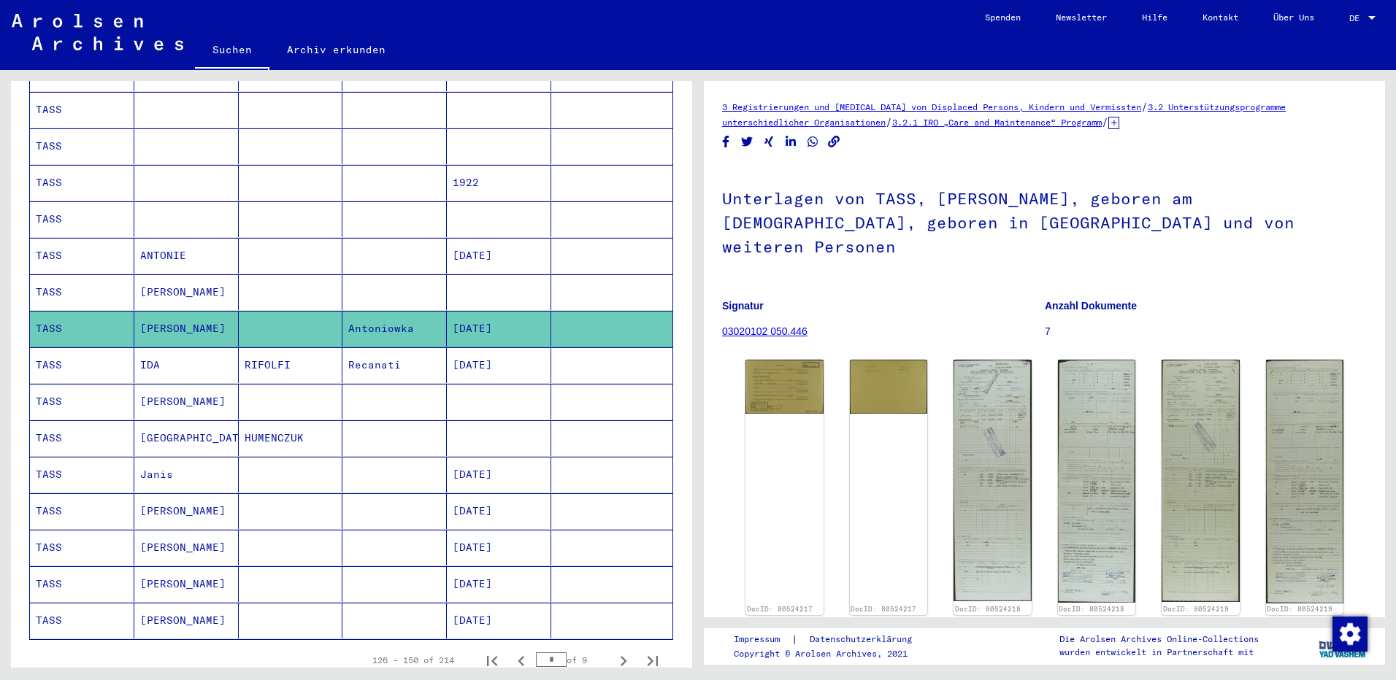
click at [169, 278] on mat-cell "[PERSON_NAME]" at bounding box center [186, 293] width 104 height 36
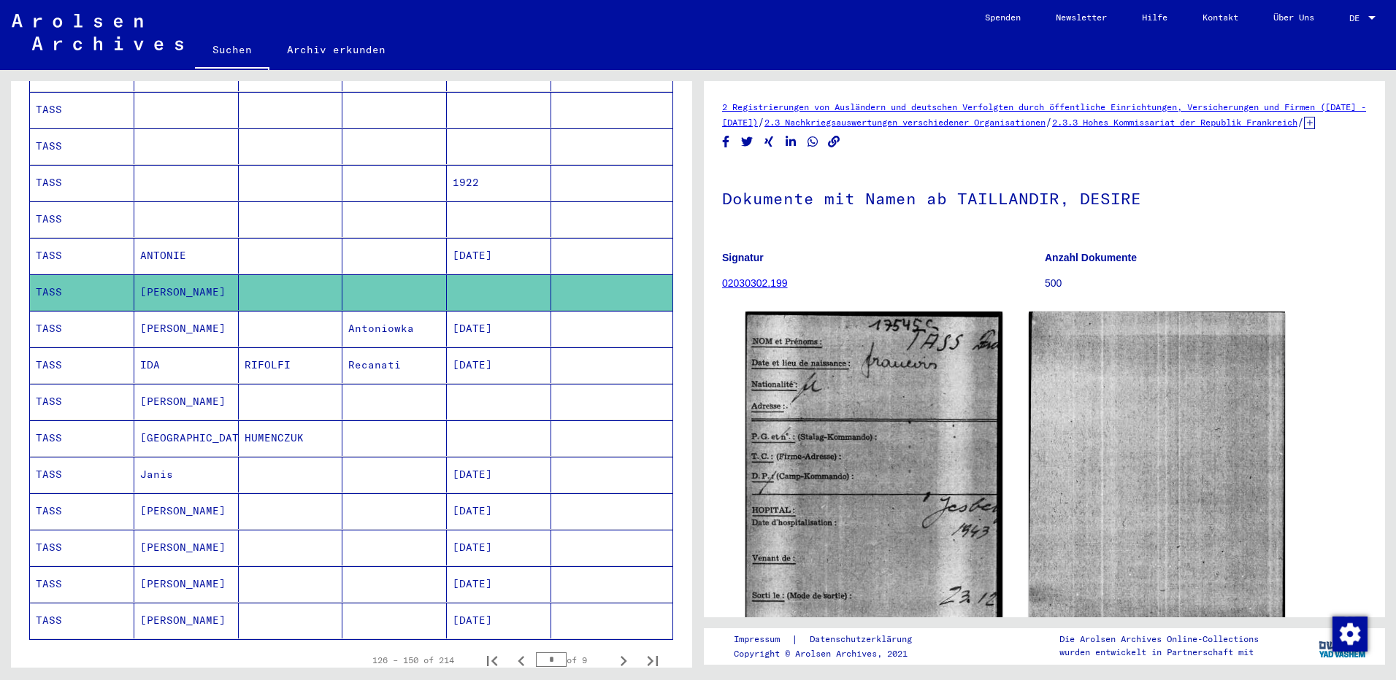
click at [161, 312] on mat-cell "[PERSON_NAME]" at bounding box center [186, 329] width 104 height 36
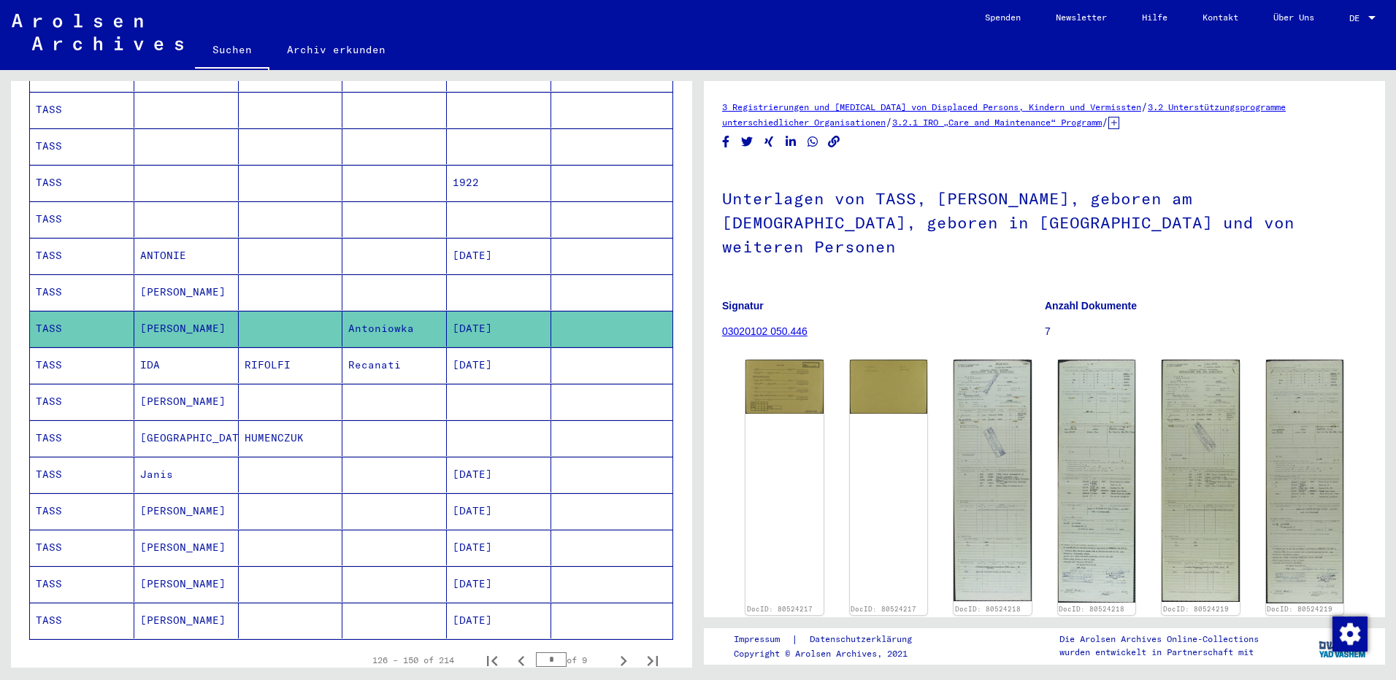
click at [160, 424] on mat-cell "[GEOGRAPHIC_DATA]" at bounding box center [186, 439] width 104 height 36
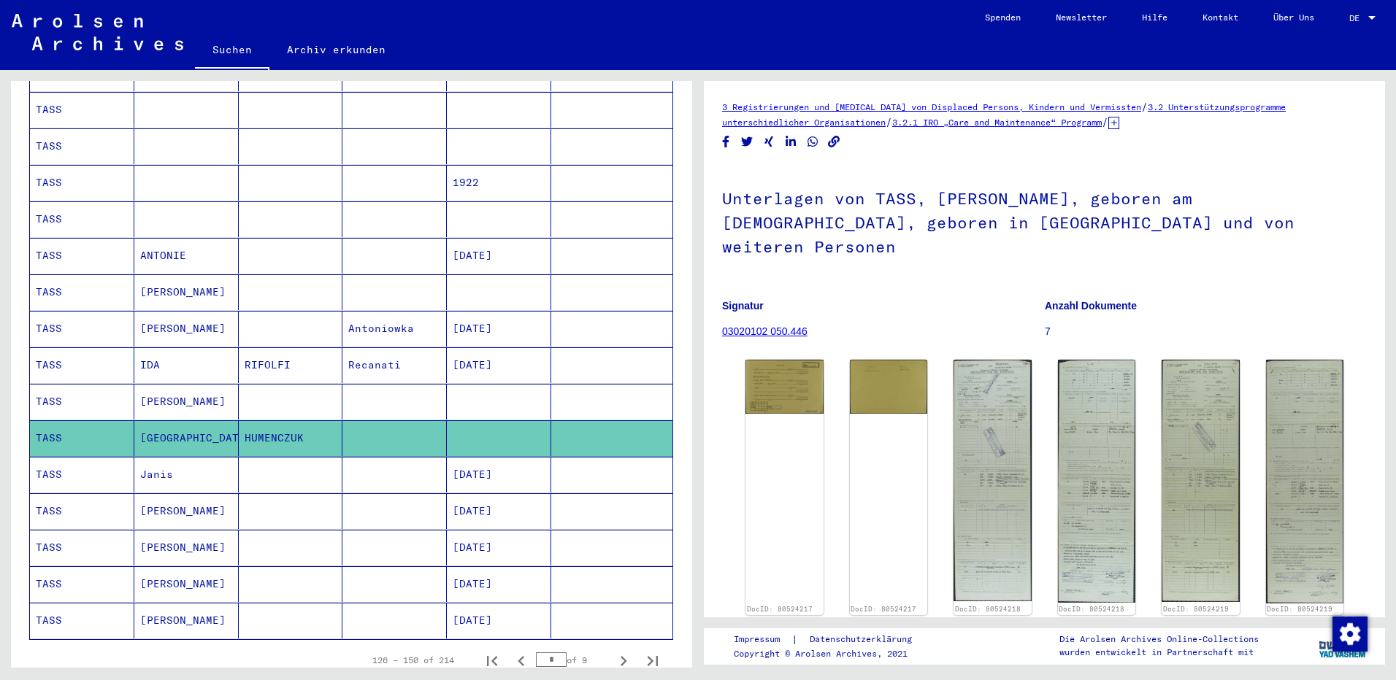
click at [160, 457] on mat-cell "Janis" at bounding box center [186, 475] width 104 height 36
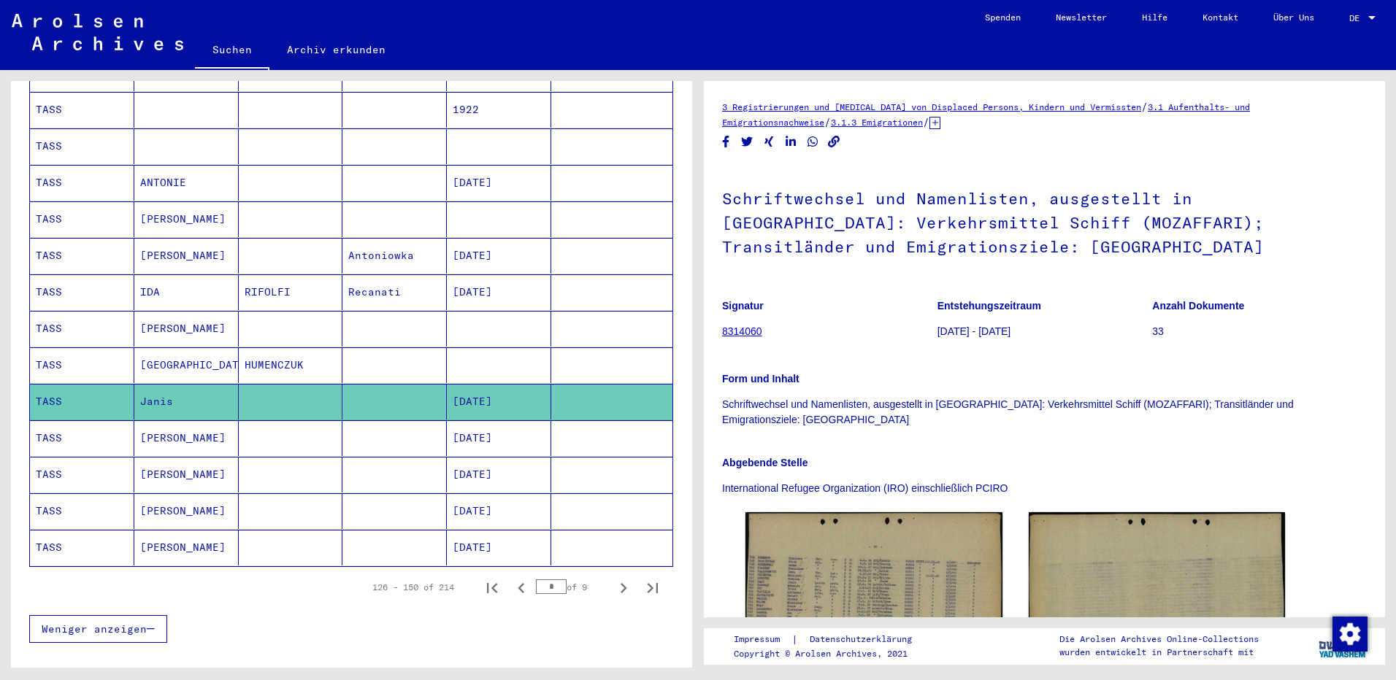
scroll to position [730, 0]
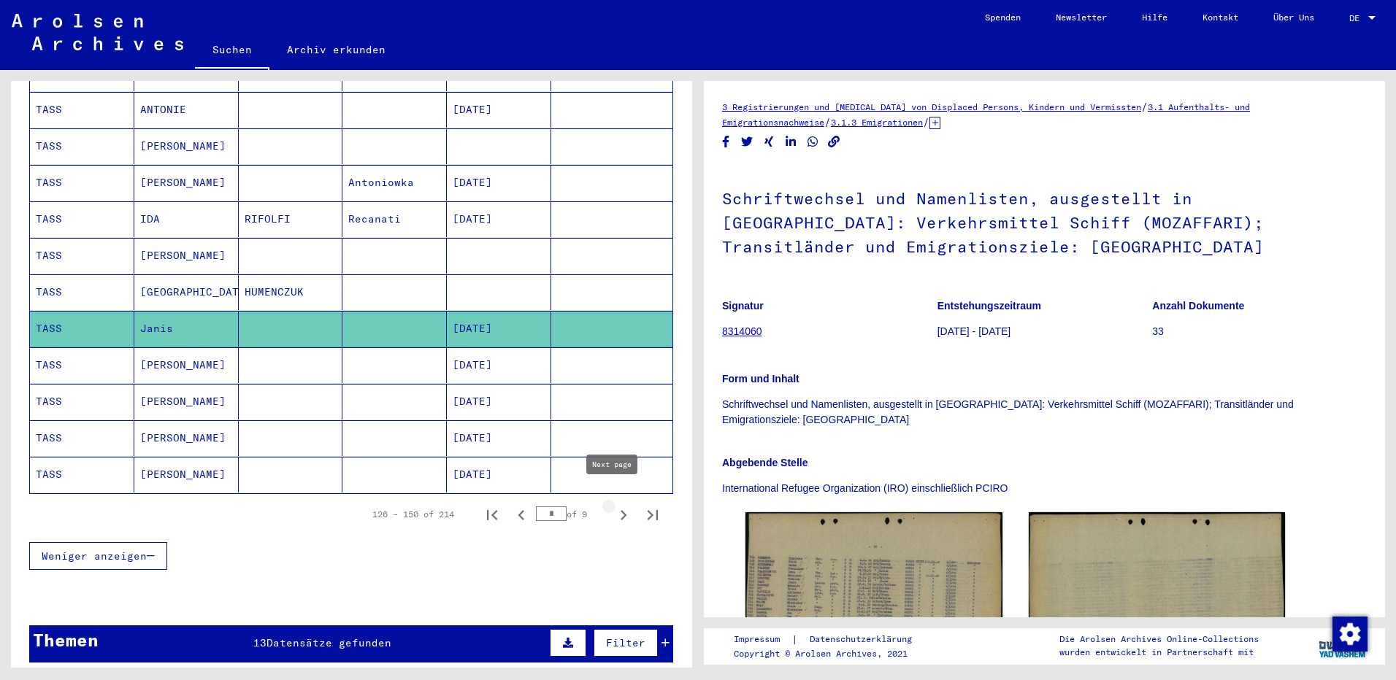
click at [613, 505] on icon "Next page" at bounding box center [623, 515] width 20 height 20
type input "*"
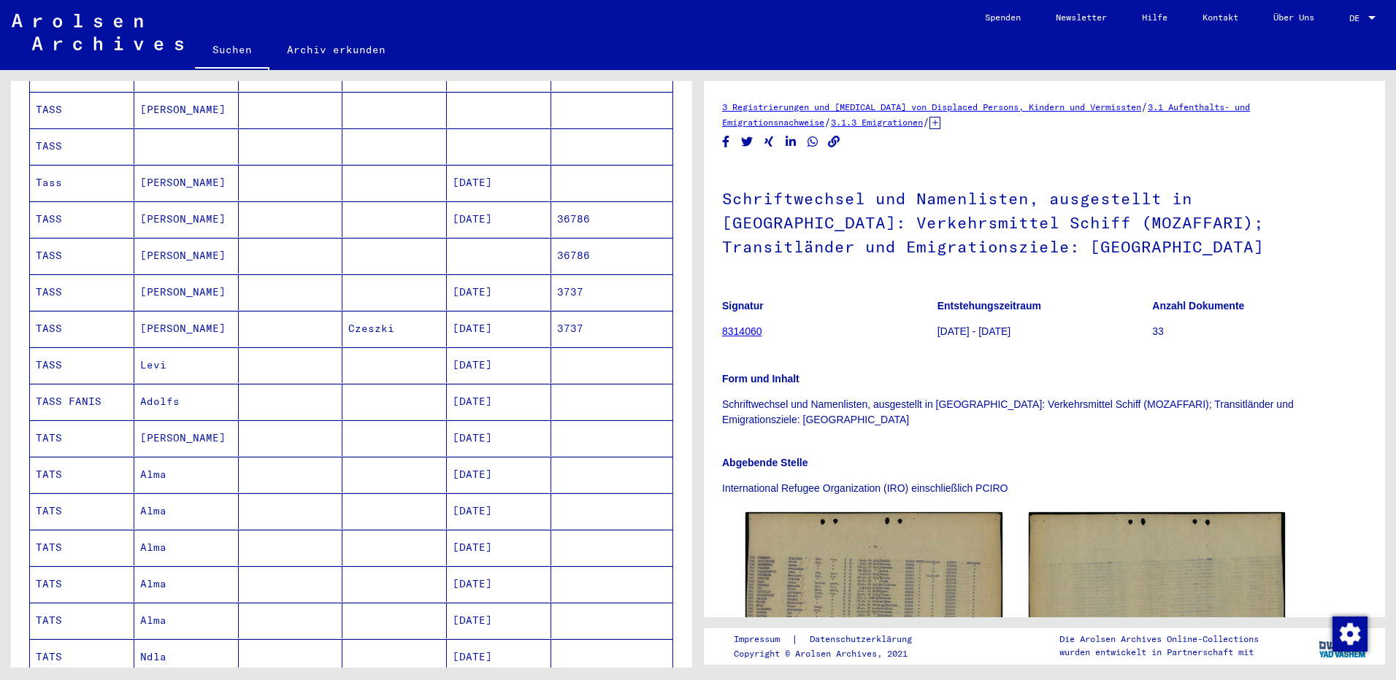
scroll to position [0, 0]
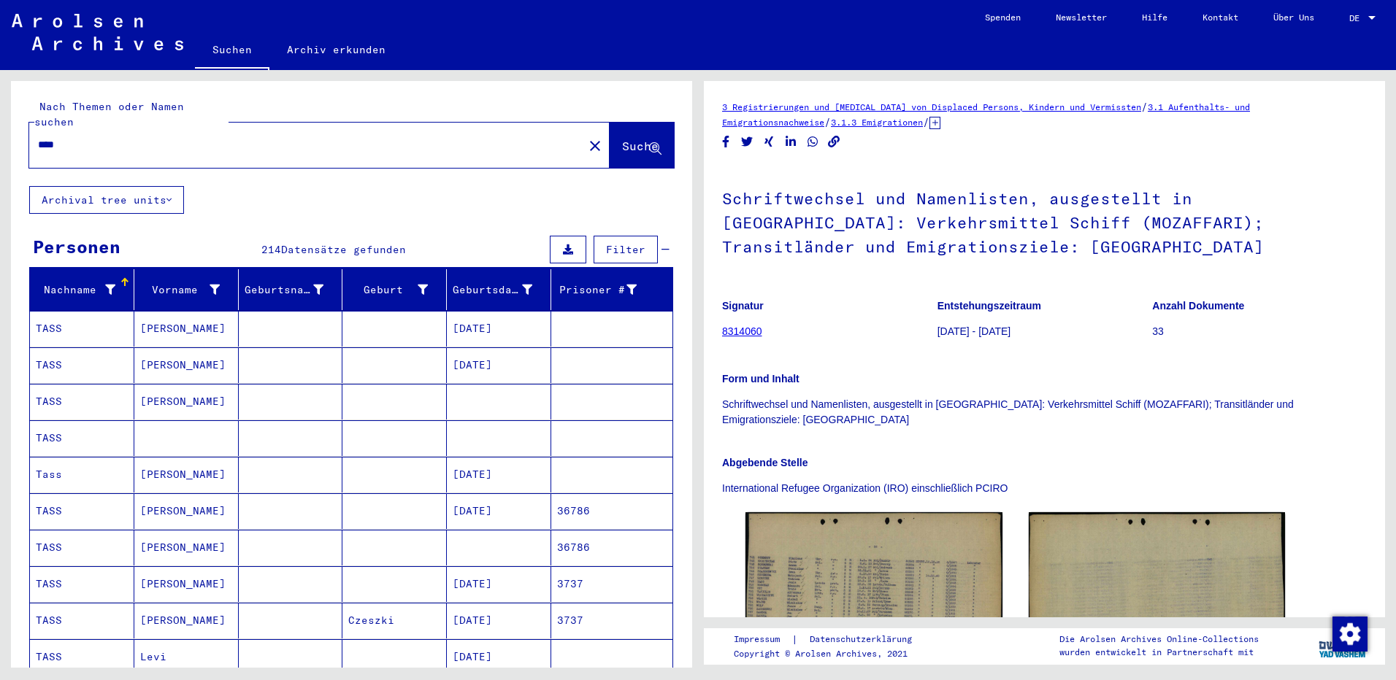
click at [162, 423] on mat-cell at bounding box center [186, 439] width 104 height 36
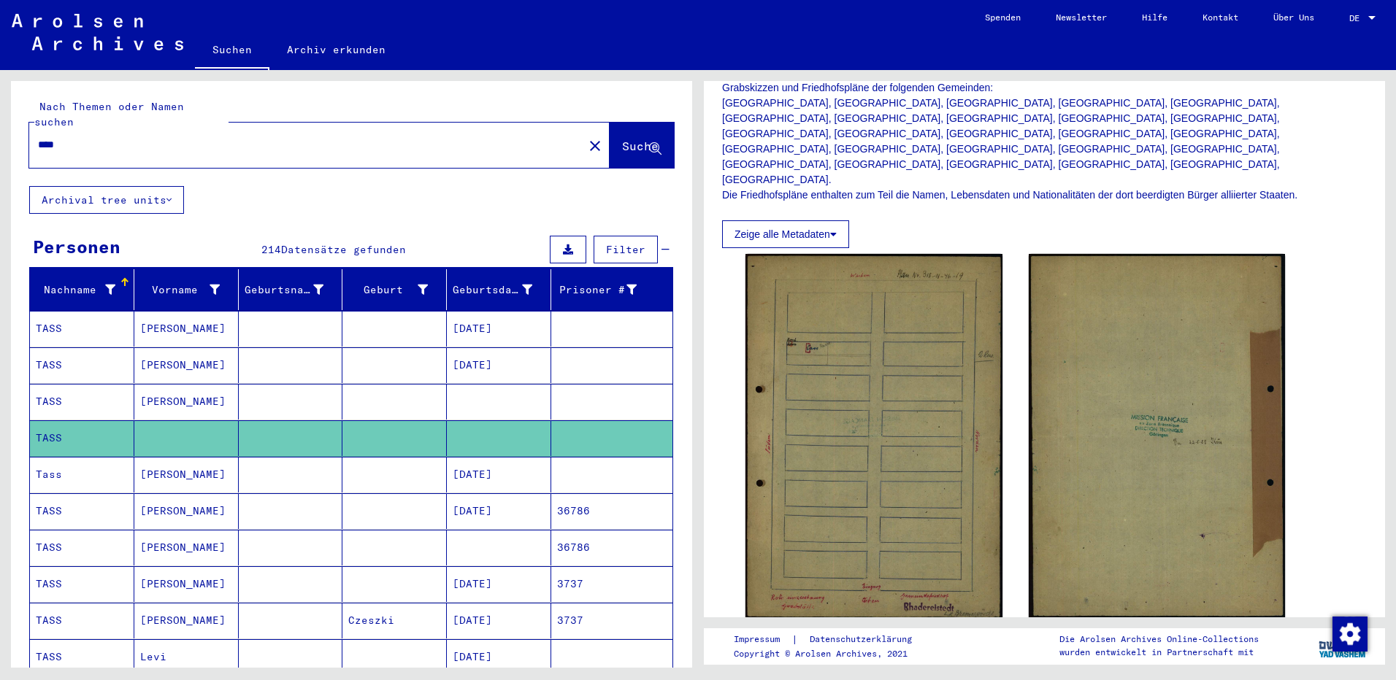
scroll to position [292, 0]
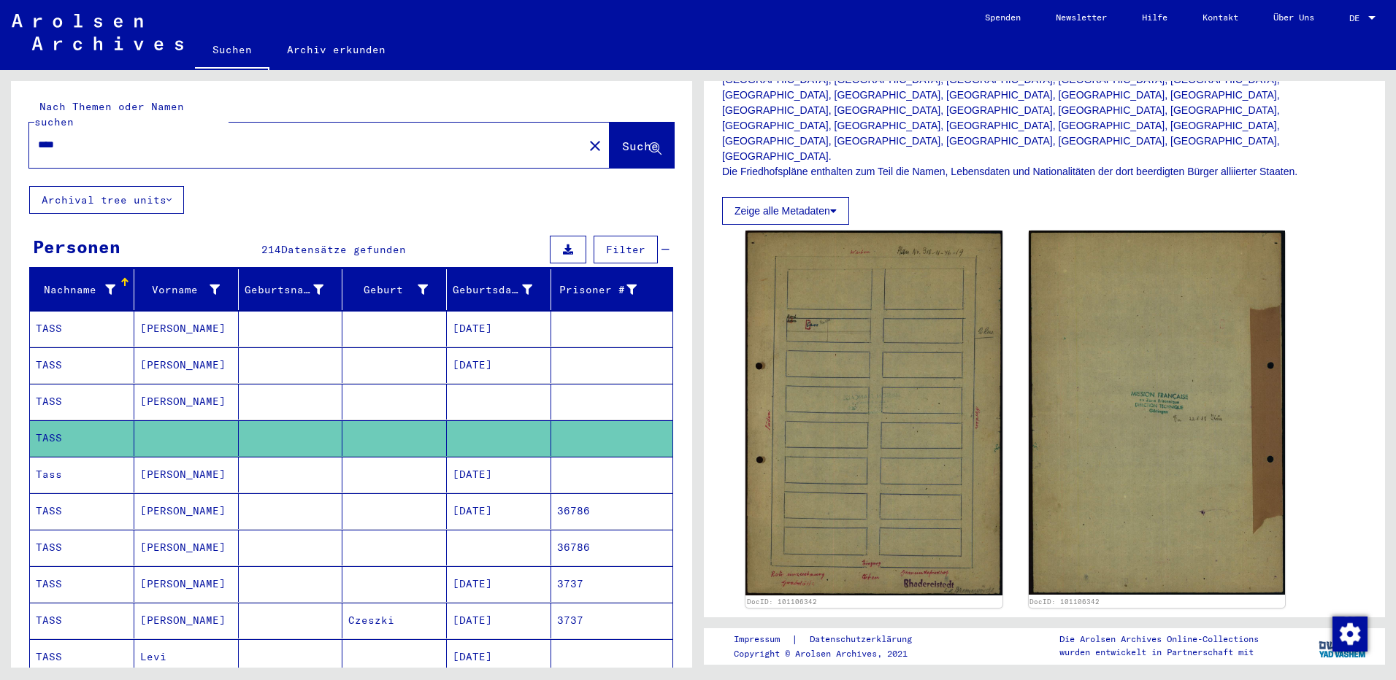
click at [164, 462] on mat-cell "[PERSON_NAME]" at bounding box center [186, 475] width 104 height 36
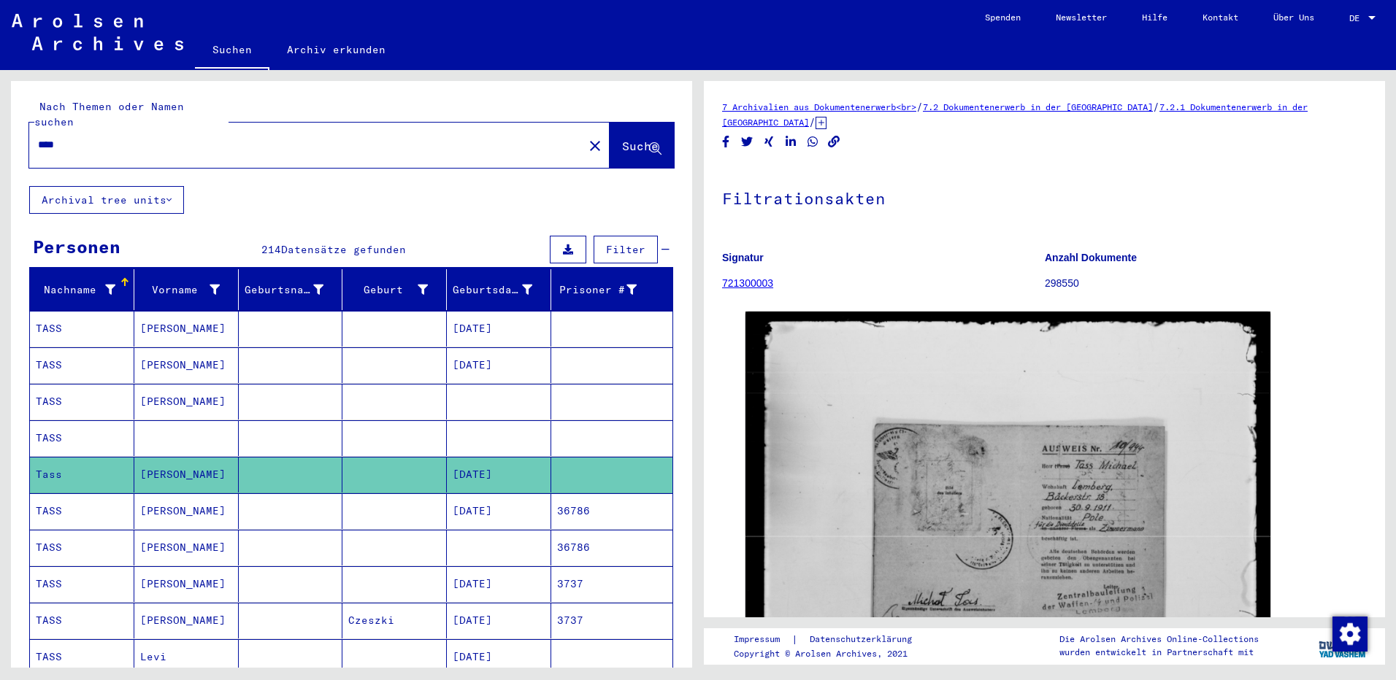
click at [827, 120] on icon at bounding box center [821, 123] width 11 height 12
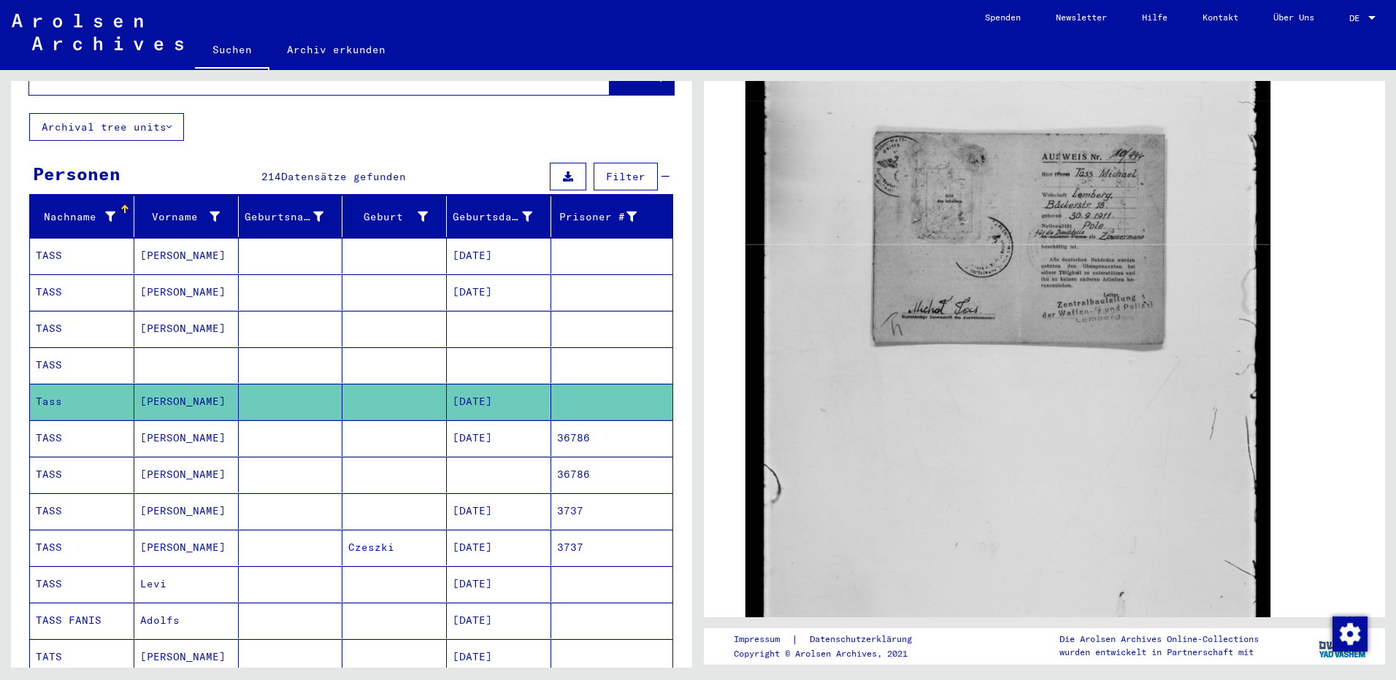
scroll to position [146, 0]
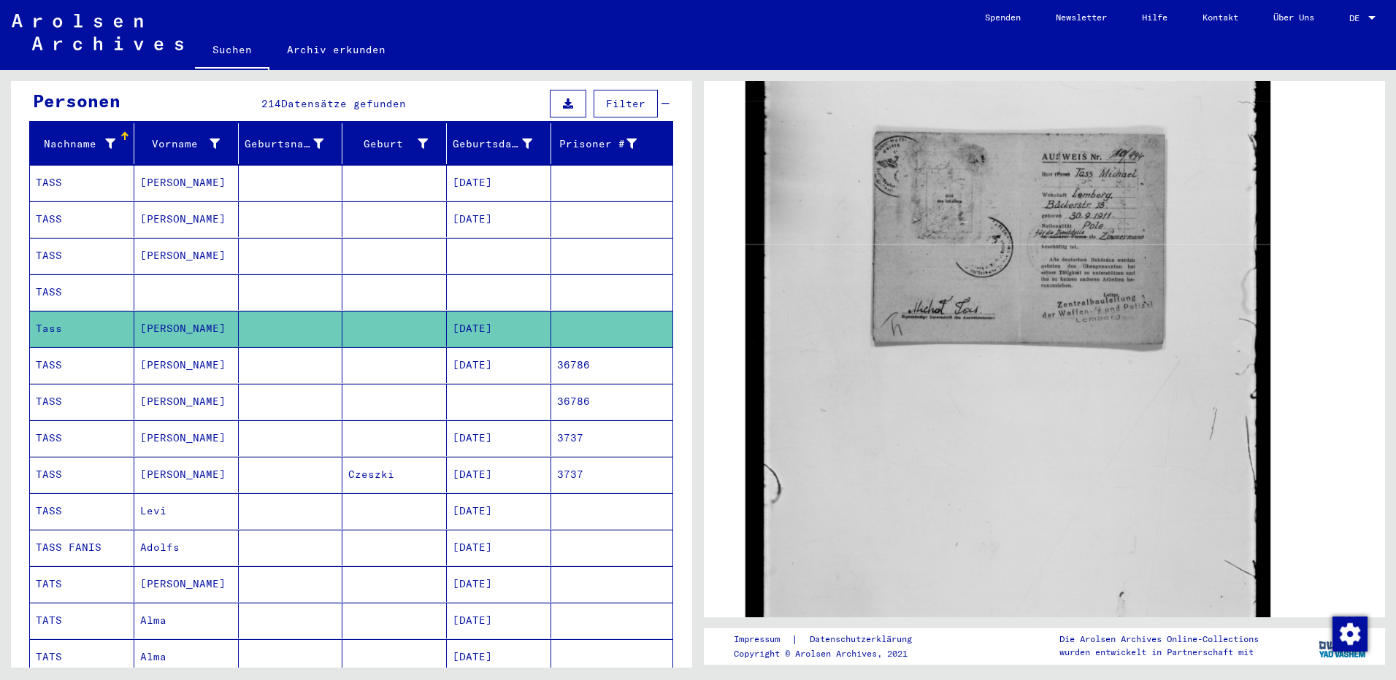
click at [160, 494] on mat-cell "Levi" at bounding box center [186, 512] width 104 height 36
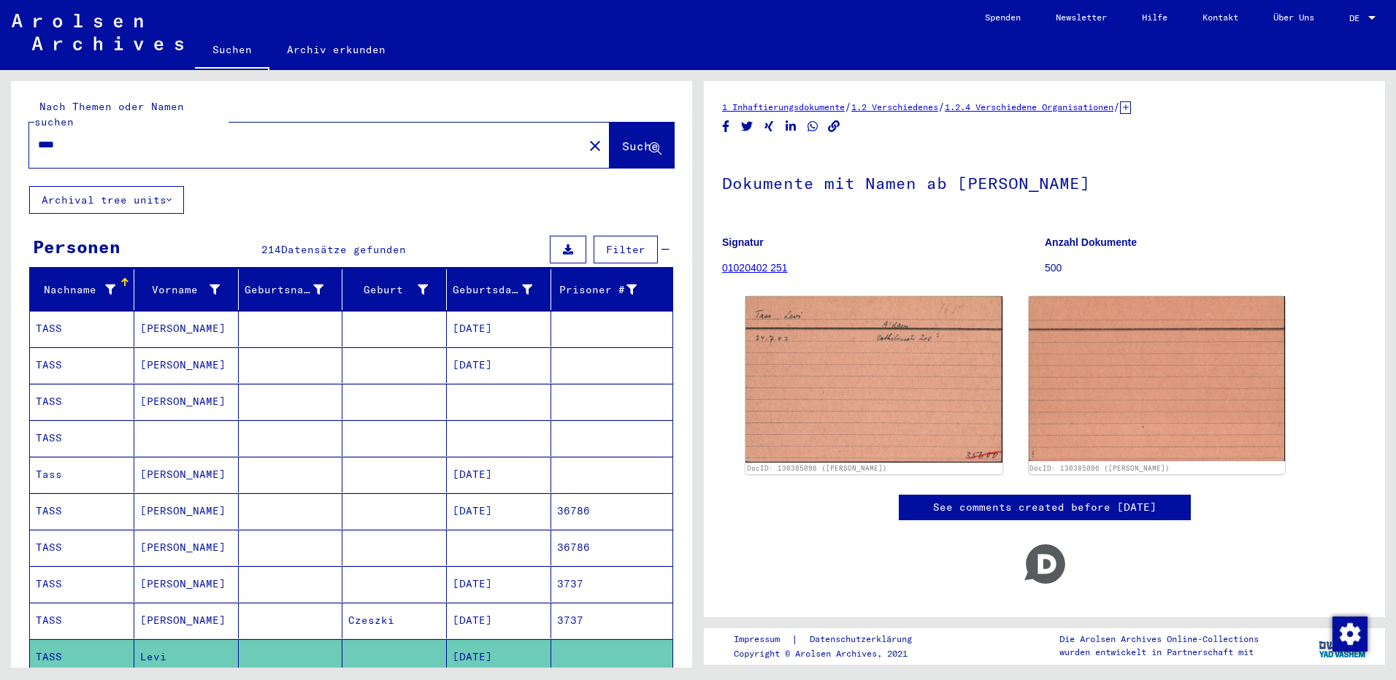
click at [166, 421] on mat-cell at bounding box center [186, 439] width 104 height 36
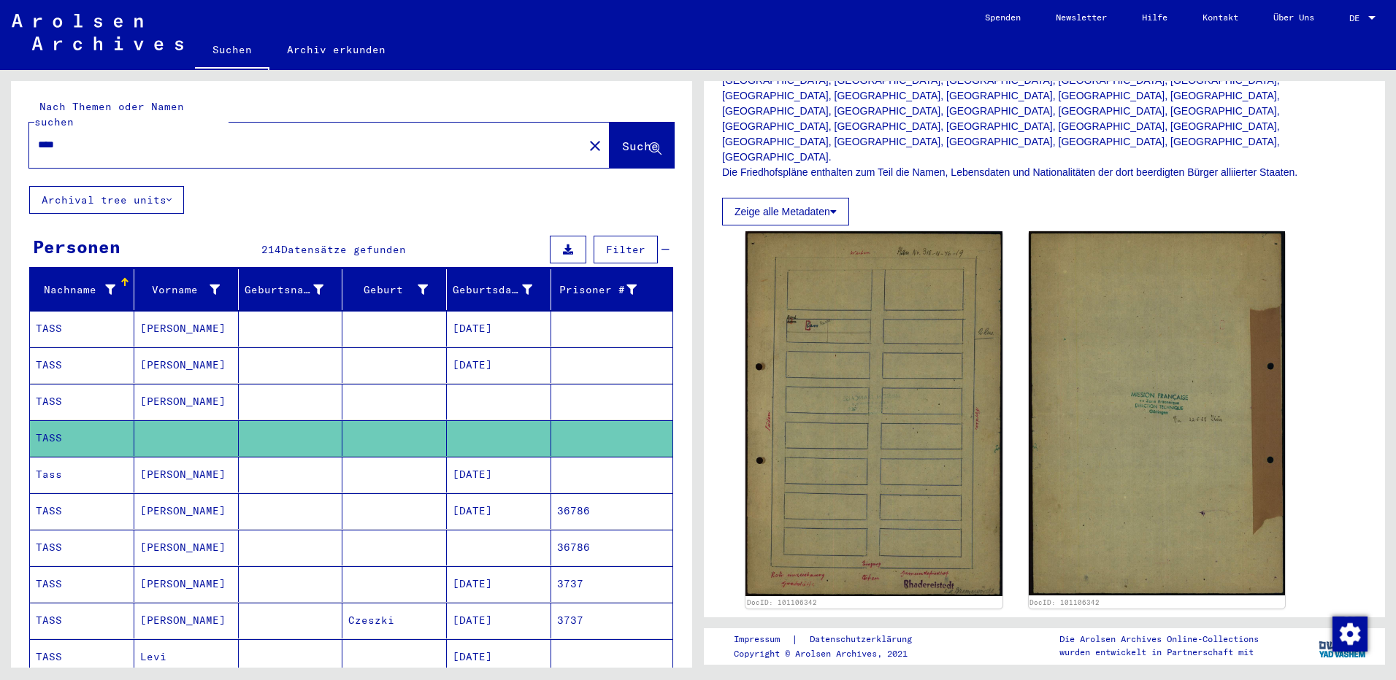
scroll to position [292, 0]
